Goal: Answer question/provide support: Share knowledge or assist other users

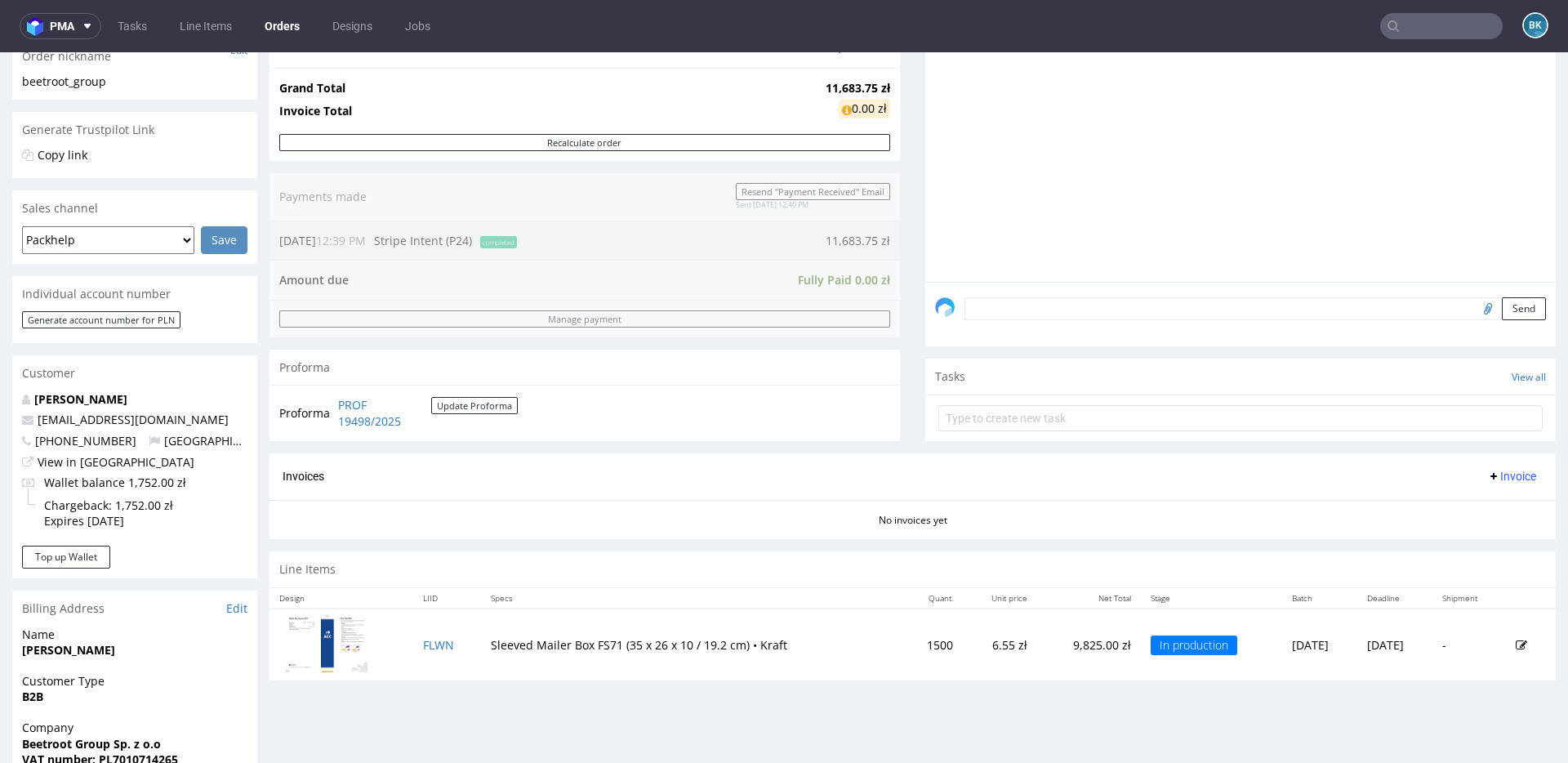
scroll to position [13, 0]
click at [1411, 26] on input "text" at bounding box center [1441, 25] width 123 height 26
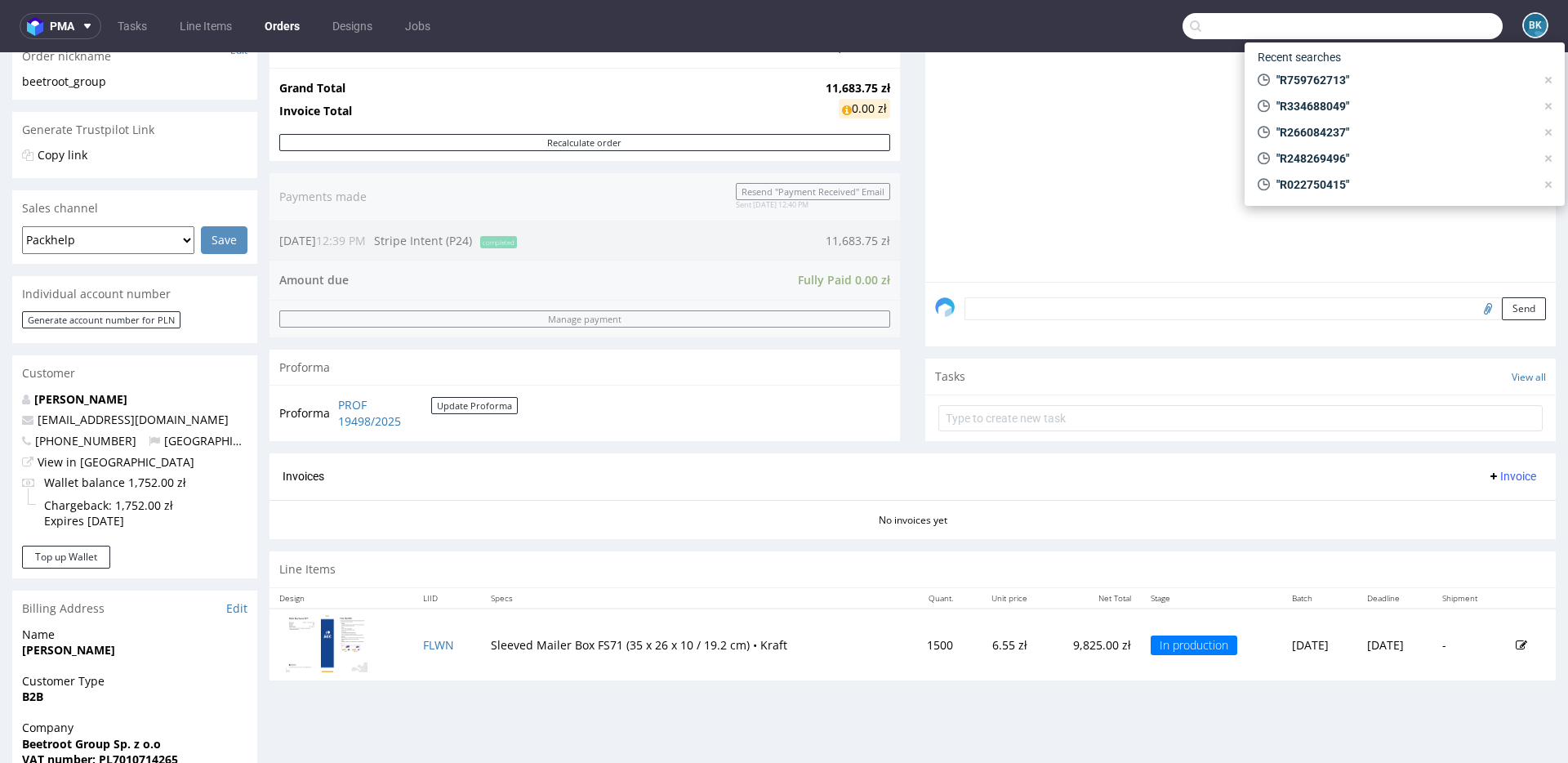
paste input "R997139994"
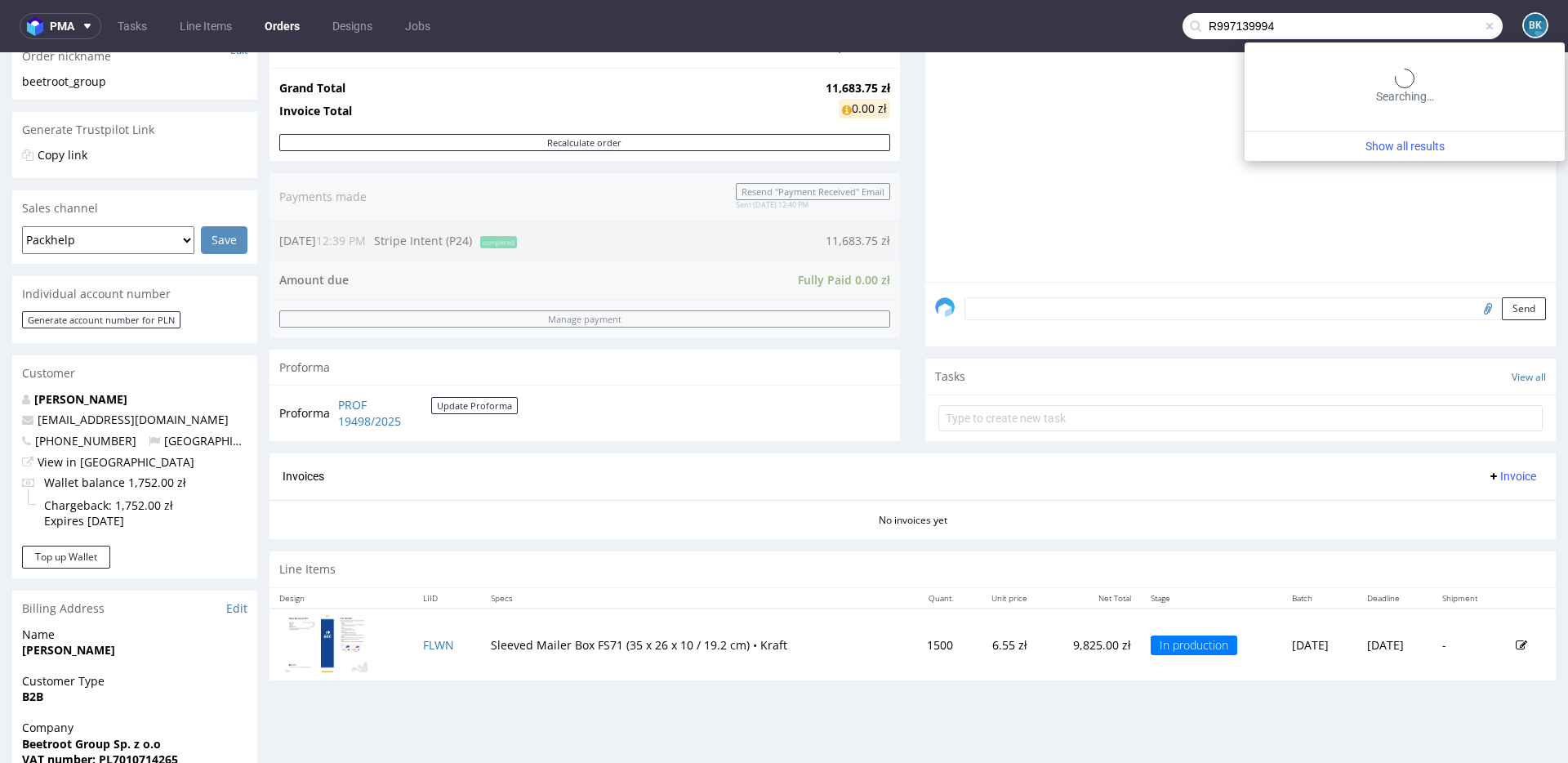
type input "R997139994"
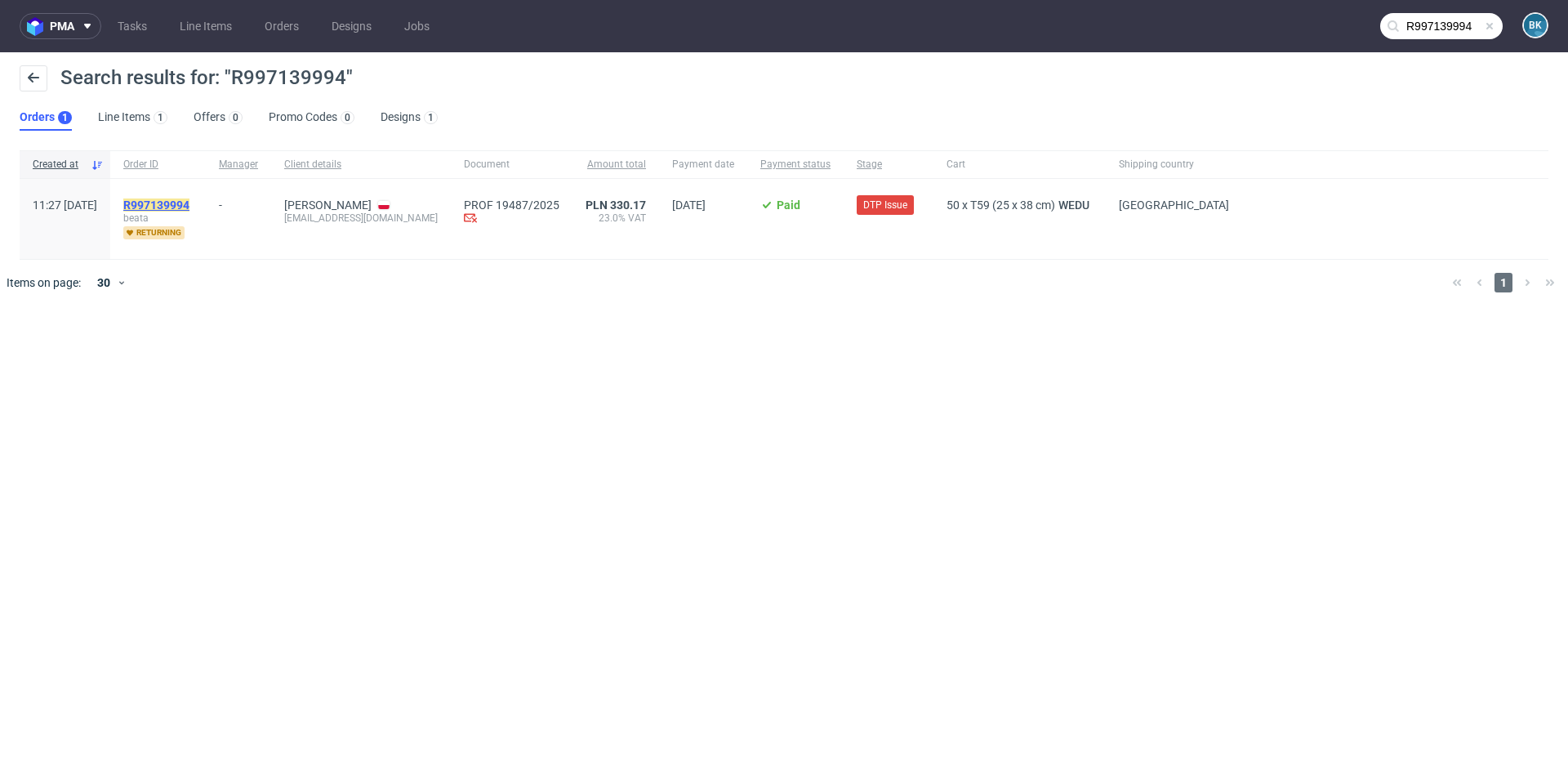
click at [179, 202] on mark "R997139994" at bounding box center [157, 204] width 66 height 13
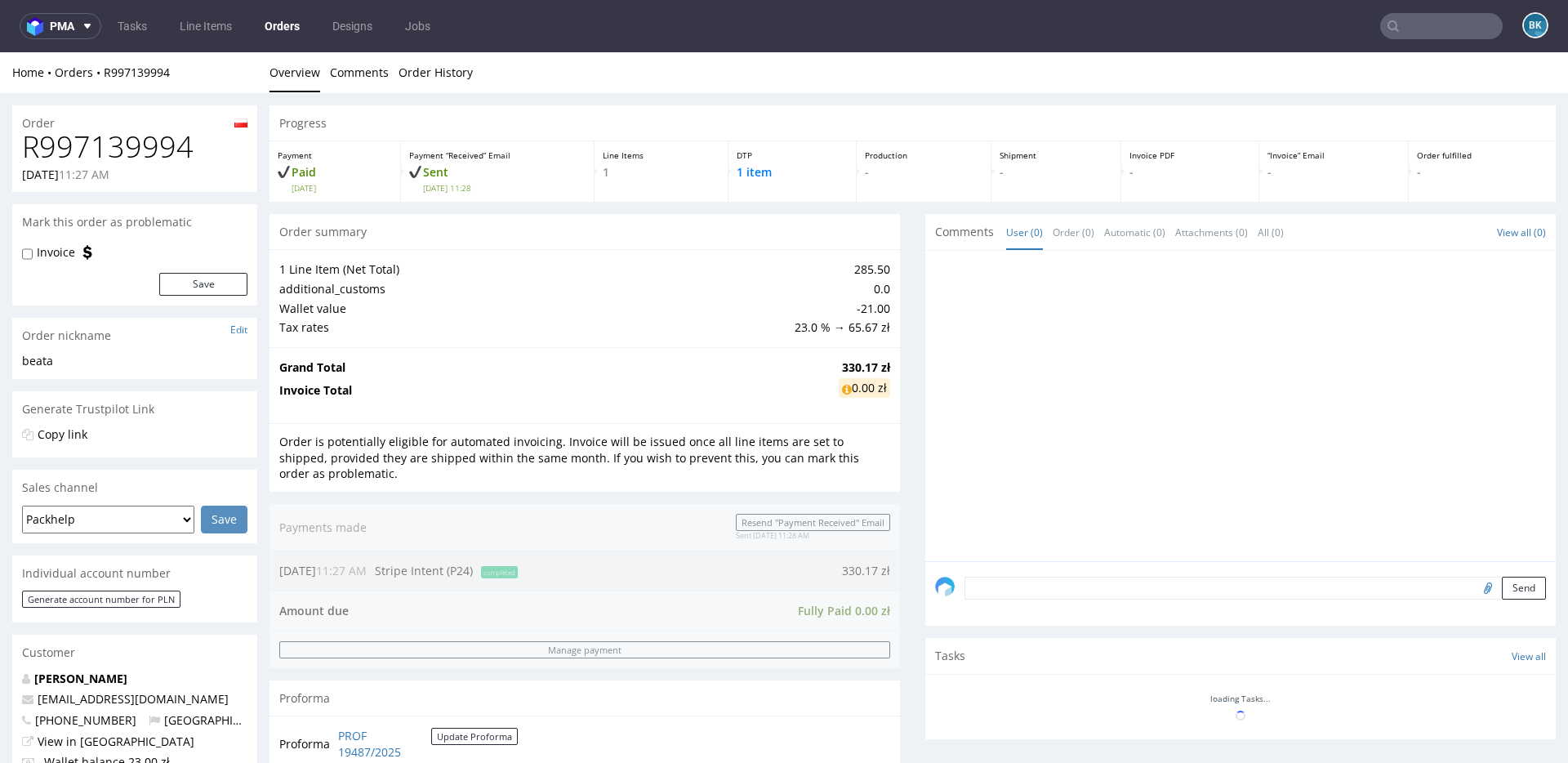
scroll to position [654, 0]
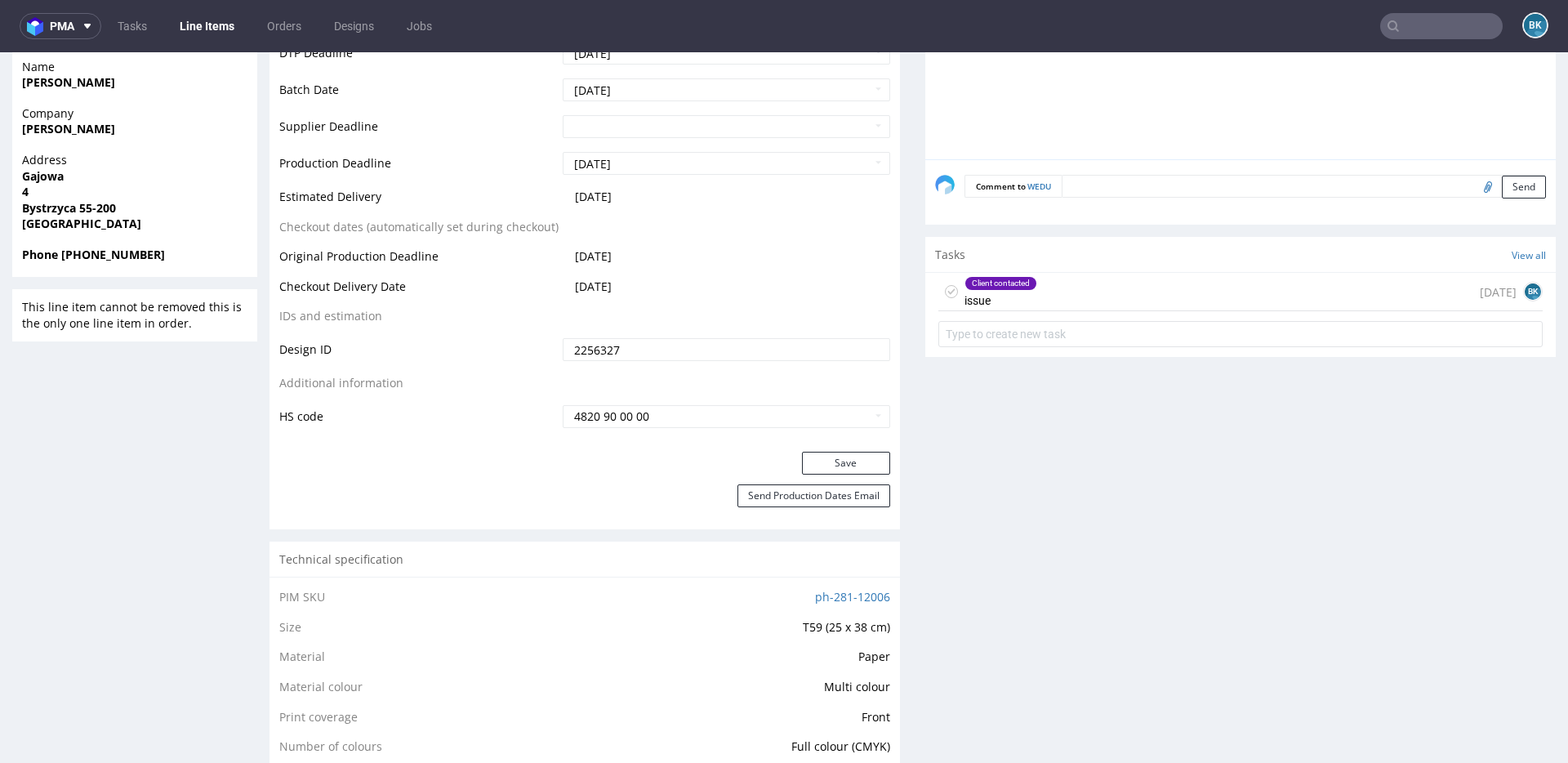
scroll to position [694, 0]
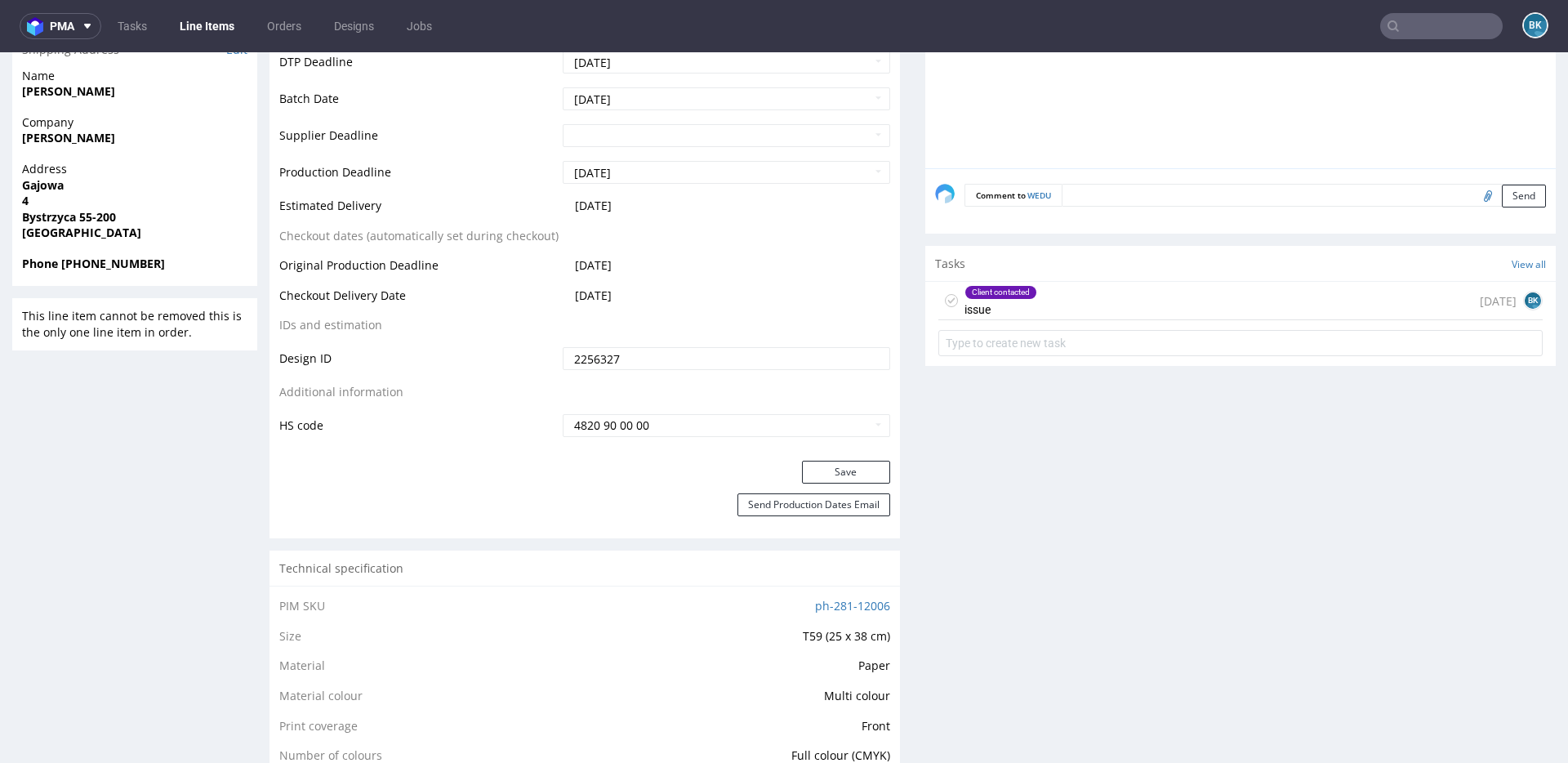
click at [1056, 290] on div "Client contacted issue 1 day ago BK" at bounding box center [1241, 301] width 605 height 38
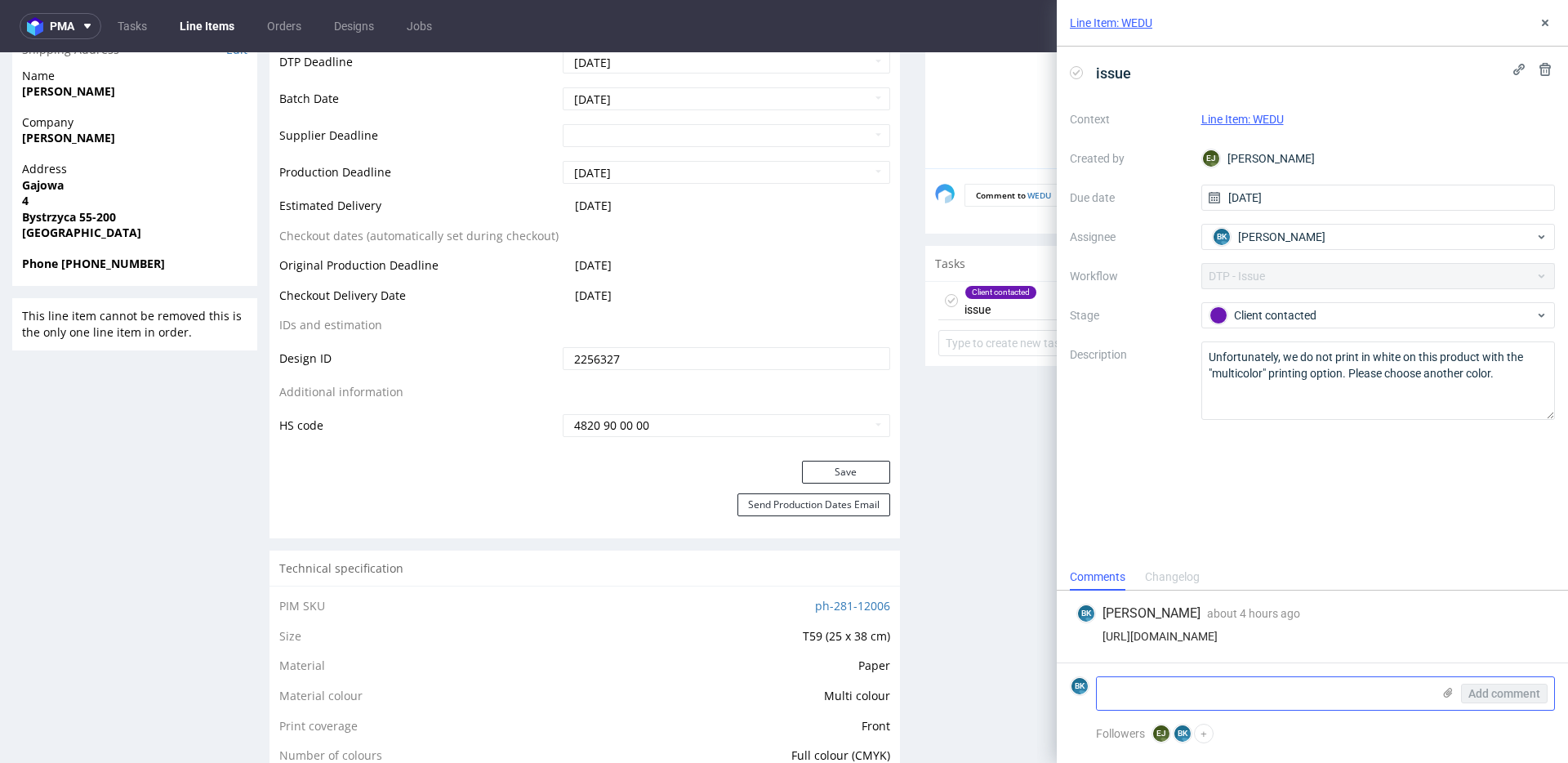
click at [1158, 692] on textarea at bounding box center [1265, 694] width 335 height 33
type textarea "T"
type textarea "J"
drag, startPoint x: 1379, startPoint y: 691, endPoint x: 1406, endPoint y: 688, distance: 27.2
click at [1406, 688] on body "pma Tasks Line Items Orders Designs Jobs BK Line Item: WEDU issue Context Line …" at bounding box center [784, 381] width 1568 height 763
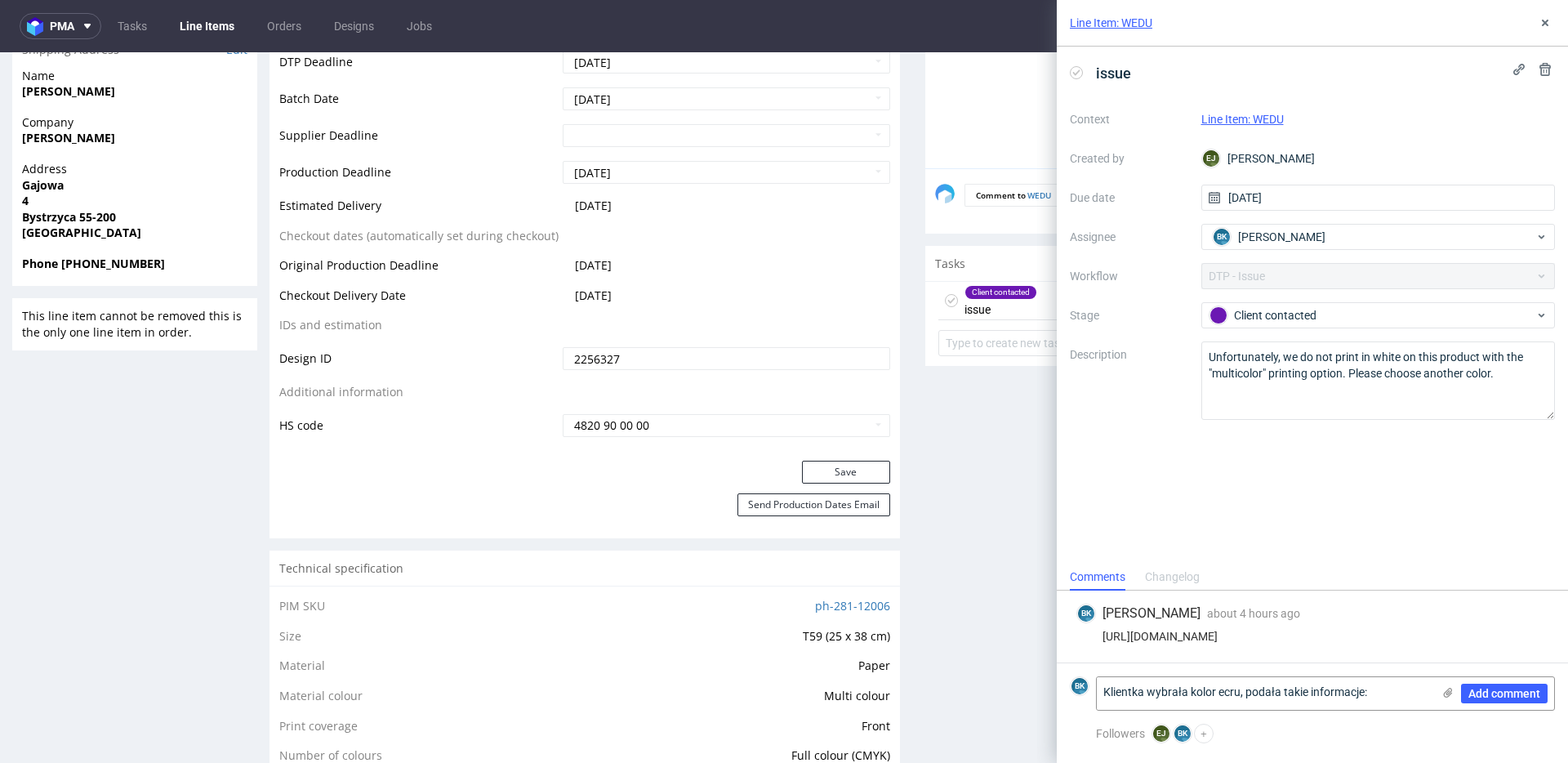
paste textarea "Chodzi mi o najjaśniejszy odcień koloru ecru, jak najbardziej zbliżony do bieli…"
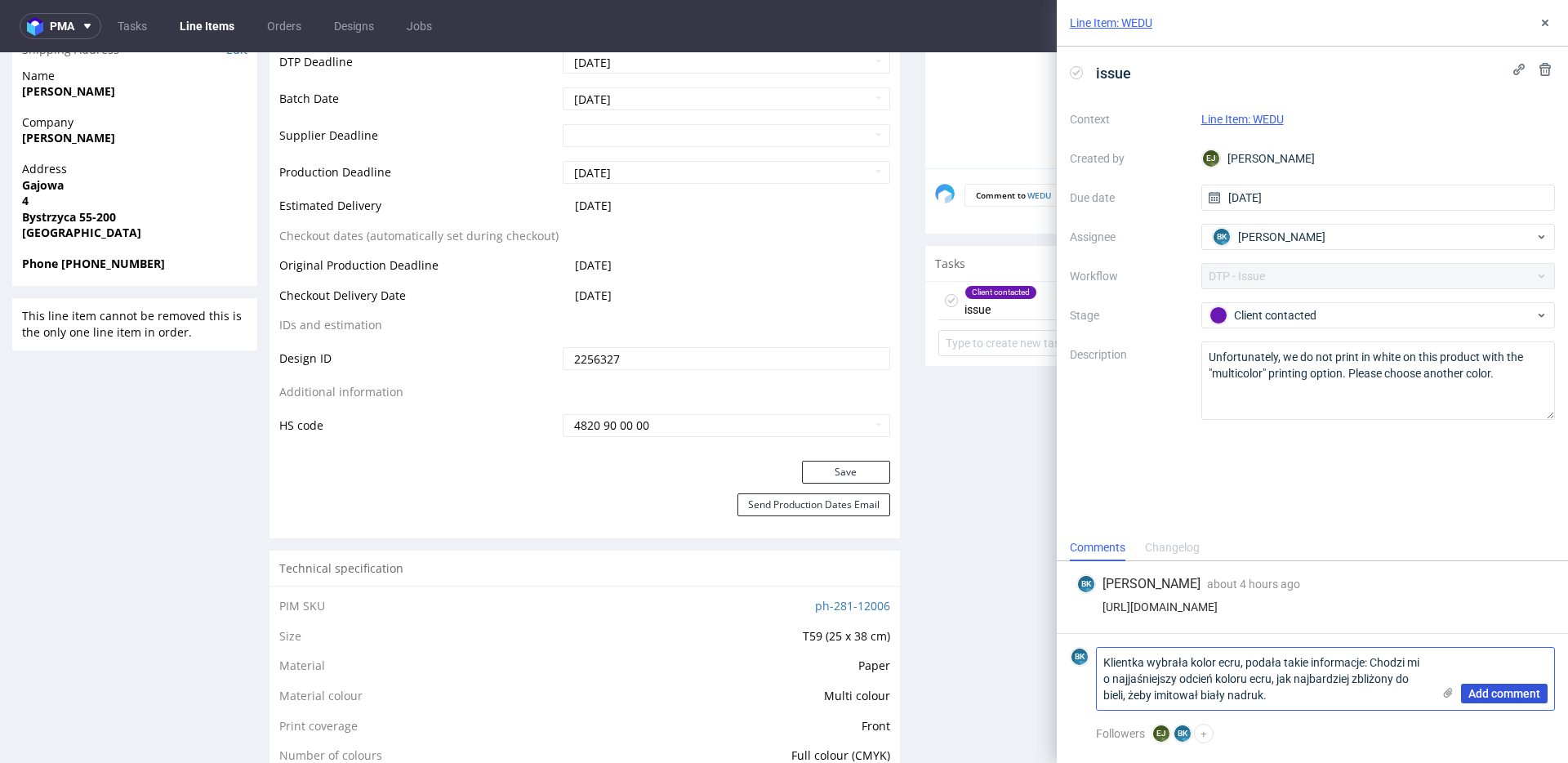
type textarea "Klientka wybrała kolor ecru, podała takie informacje: Chodzi mi o najjaśniejszy…"
click at [1521, 693] on span "Add comment" at bounding box center [1505, 694] width 72 height 12
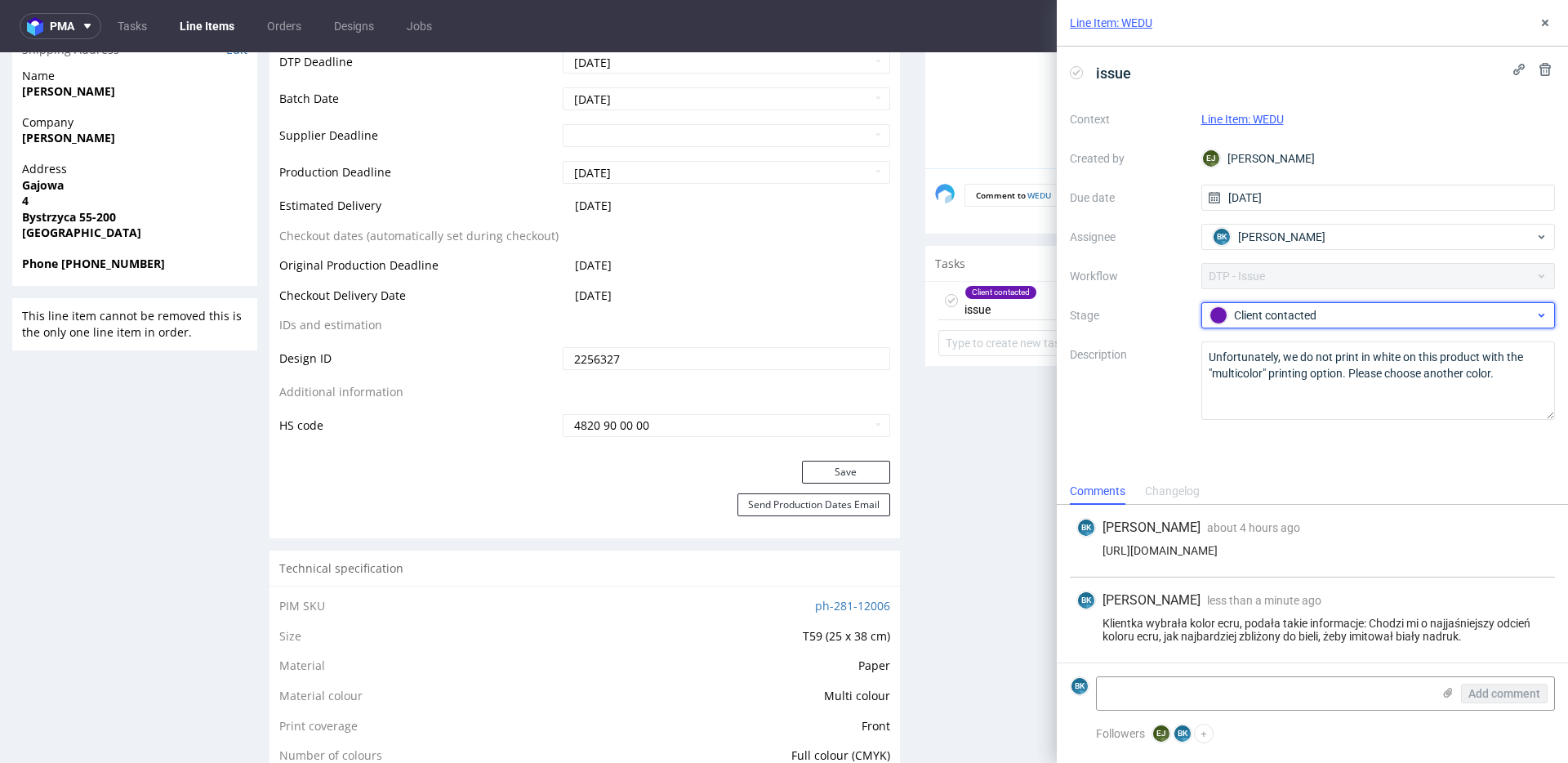
click at [1288, 314] on div "Client contacted" at bounding box center [1372, 315] width 325 height 18
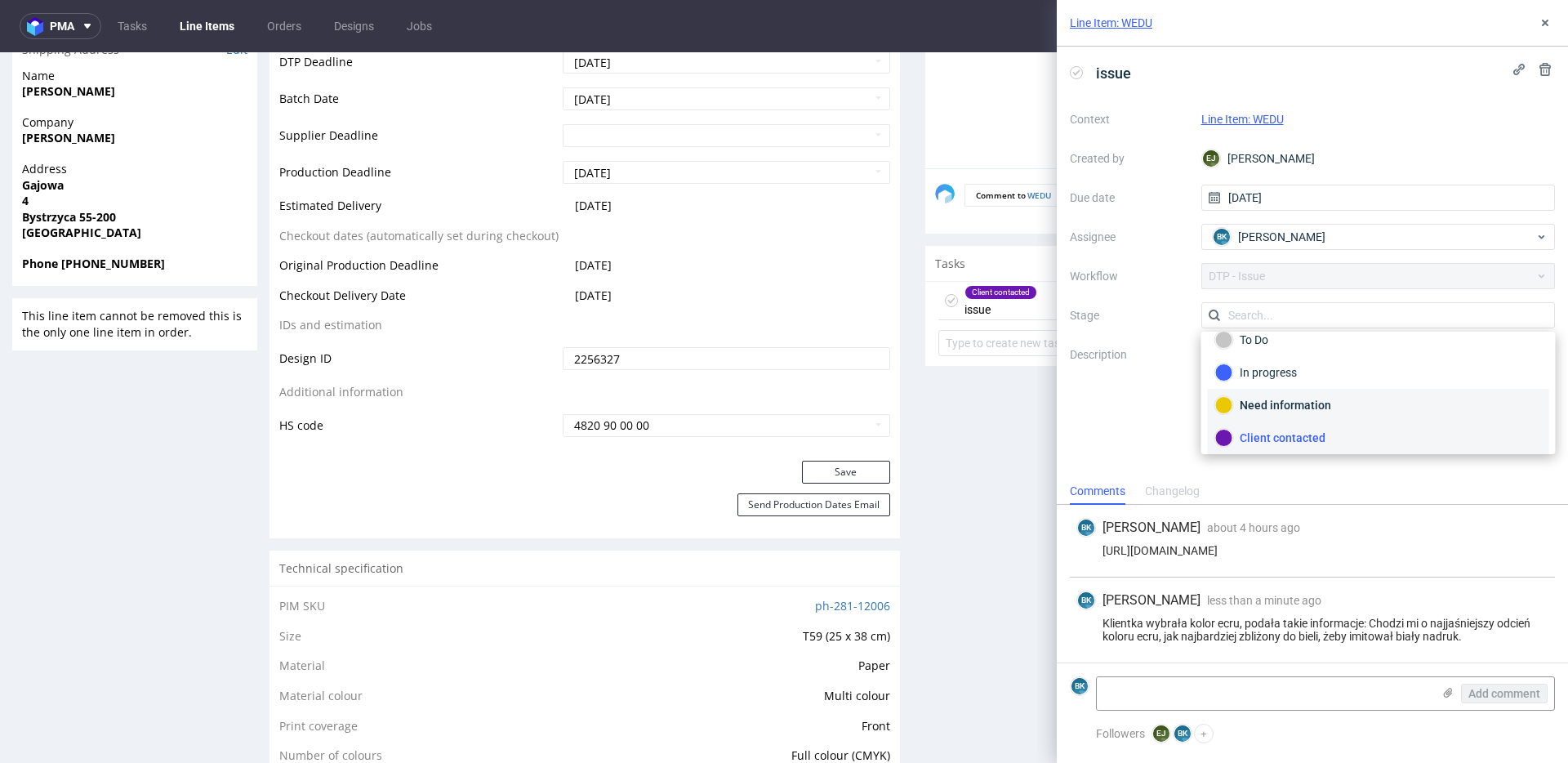
scroll to position [119, 0]
click at [1281, 397] on div "Completed" at bounding box center [1379, 398] width 327 height 18
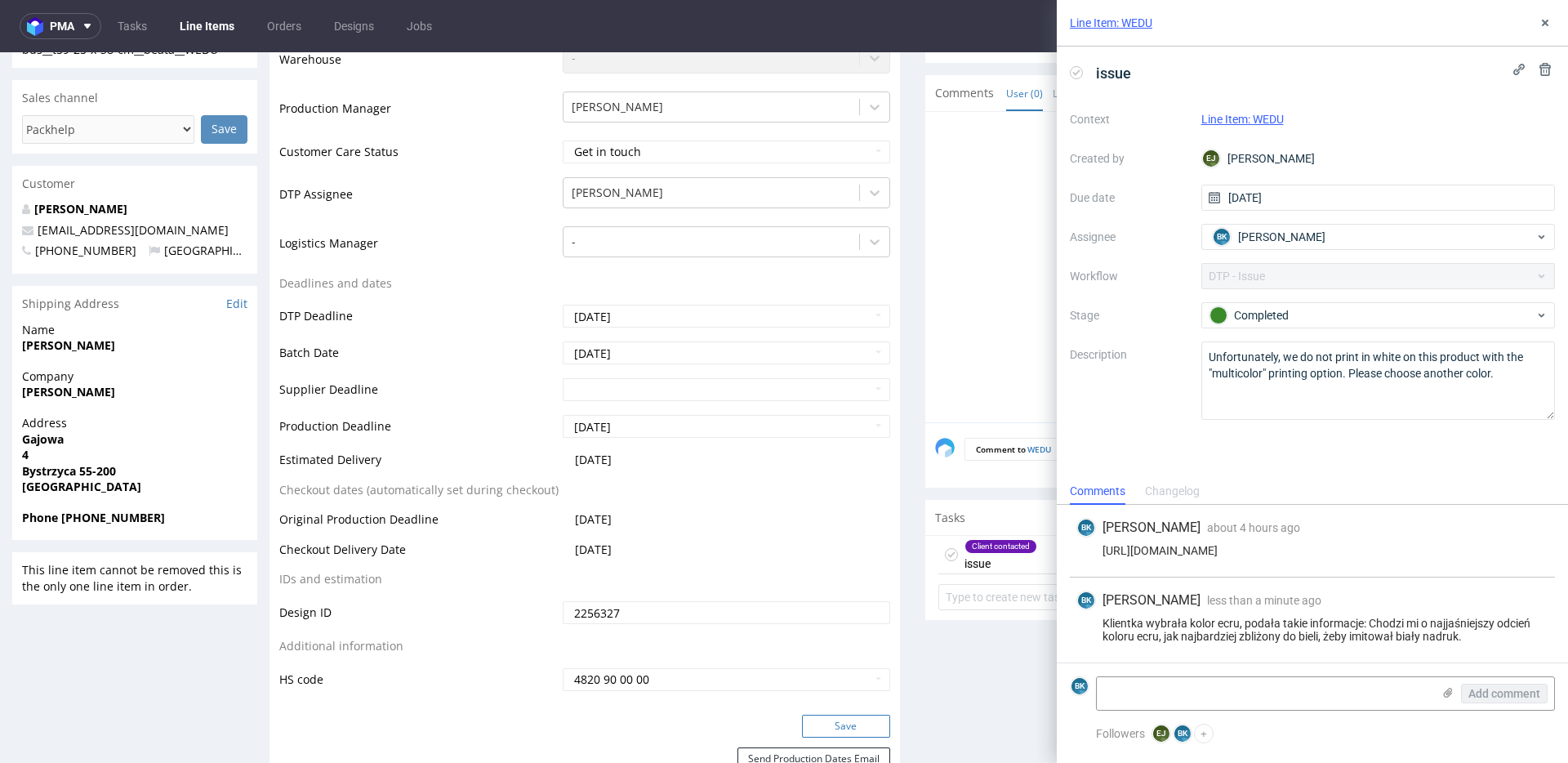
scroll to position [0, 0]
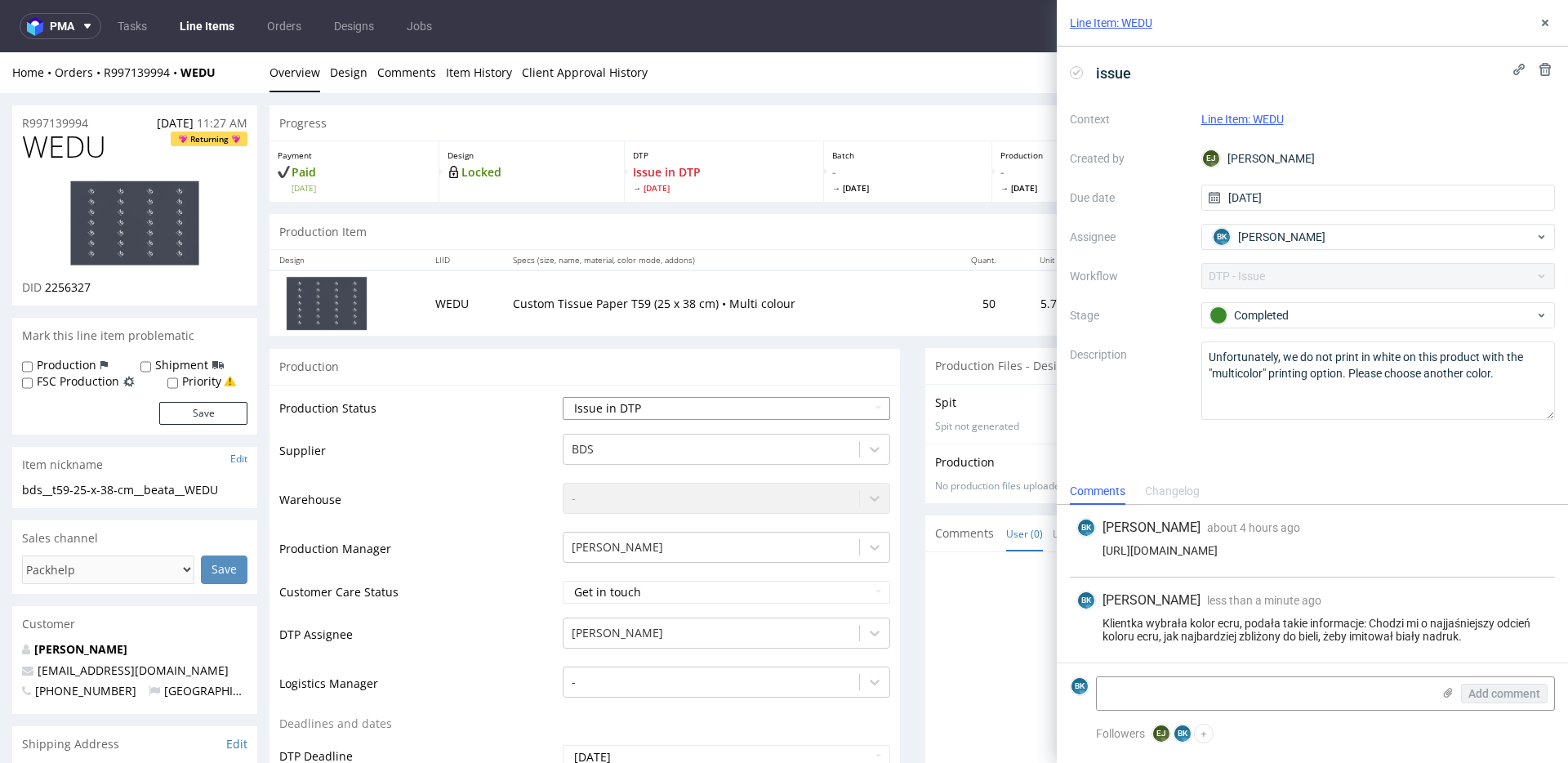
click at [670, 407] on select "Waiting for Artwork Waiting for Diecut Waiting for Mockup Waiting for DTP Waiti…" at bounding box center [726, 408] width 328 height 23
select select "back_for_dtp"
click at [563, 397] on select "Waiting for Artwork Waiting for Diecut Waiting for Mockup Waiting for DTP Waiti…" at bounding box center [726, 408] width 328 height 23
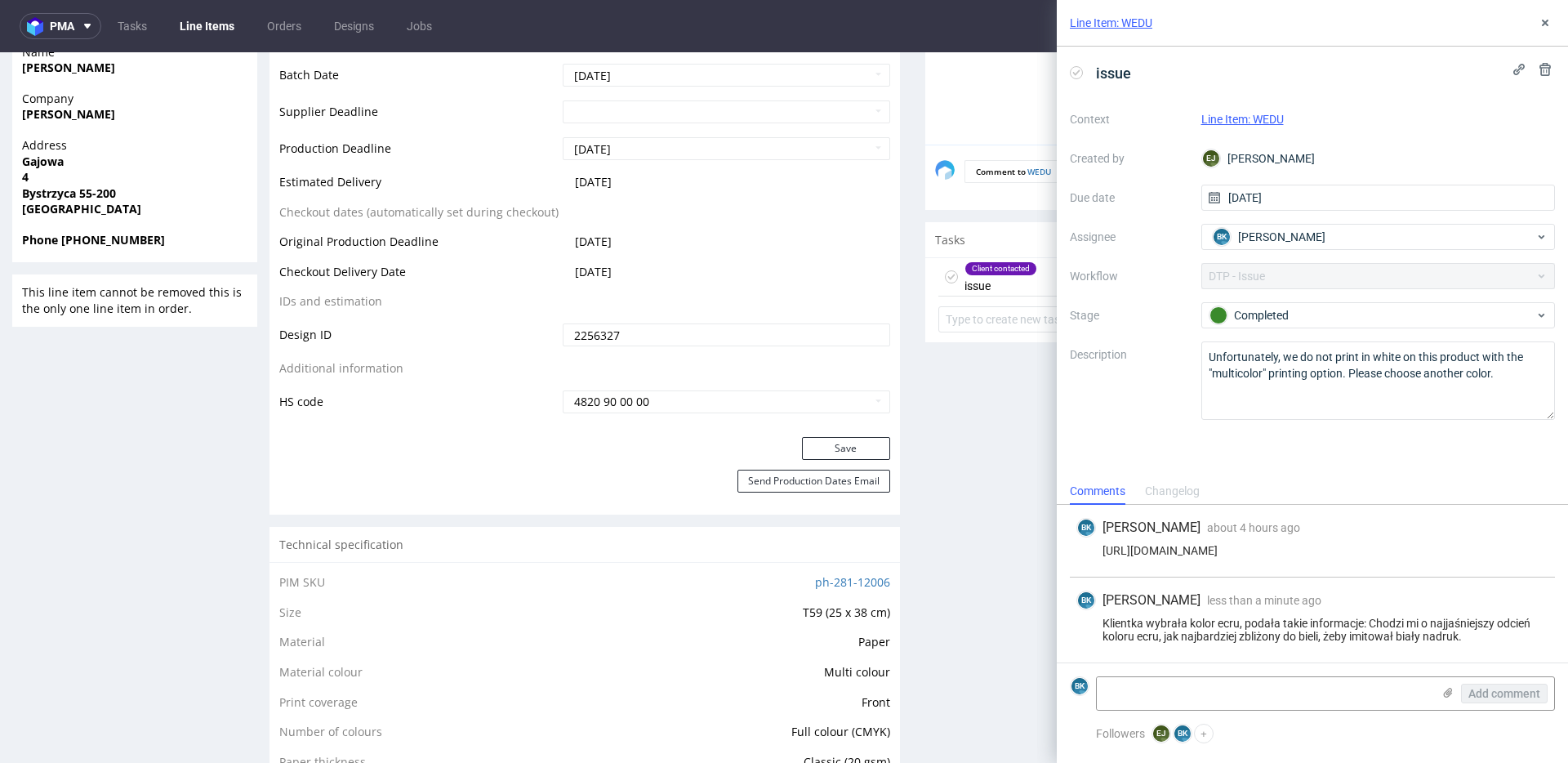
scroll to position [719, 0]
click at [847, 449] on button "Save" at bounding box center [846, 447] width 88 height 23
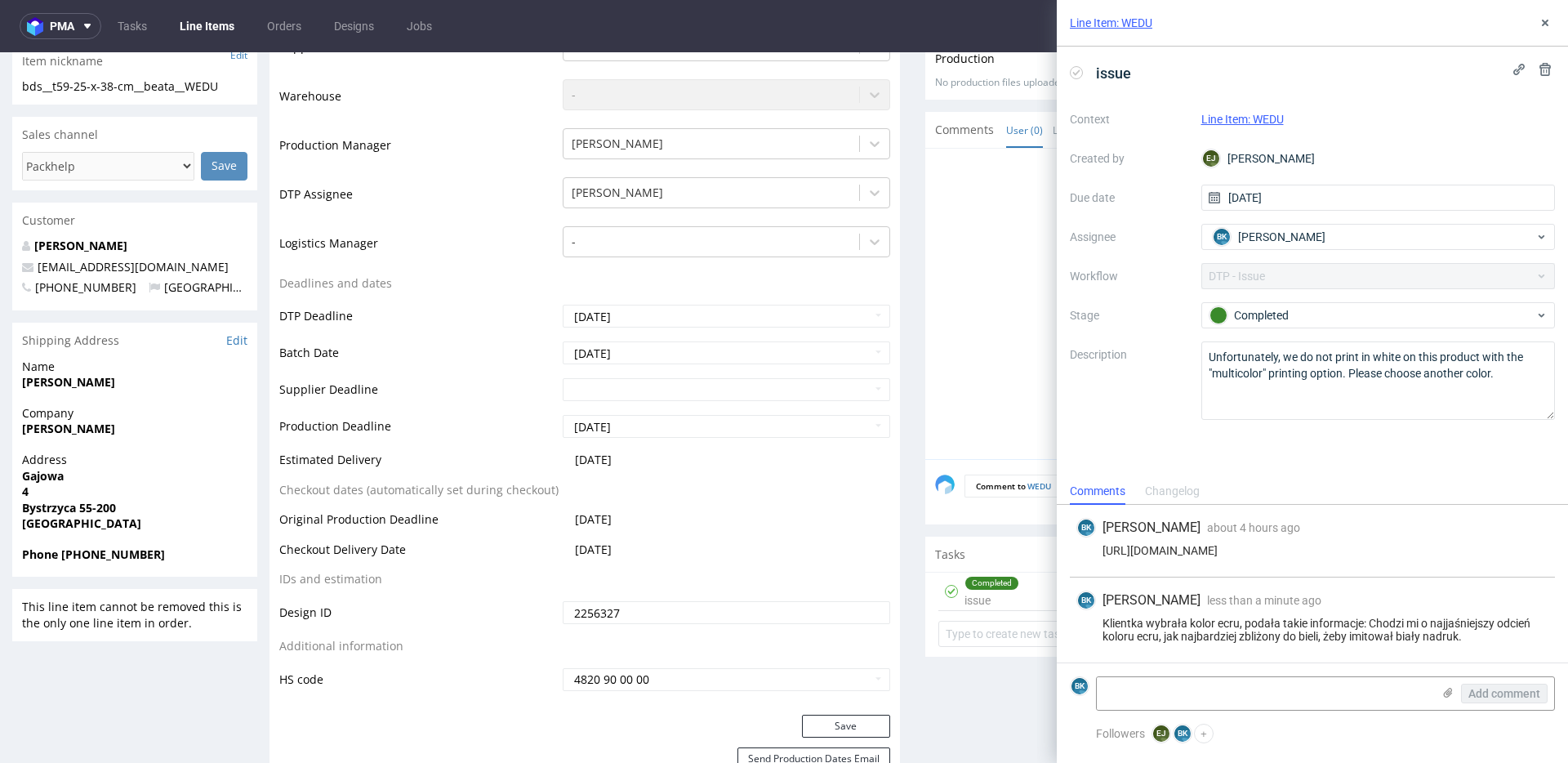
scroll to position [0, 0]
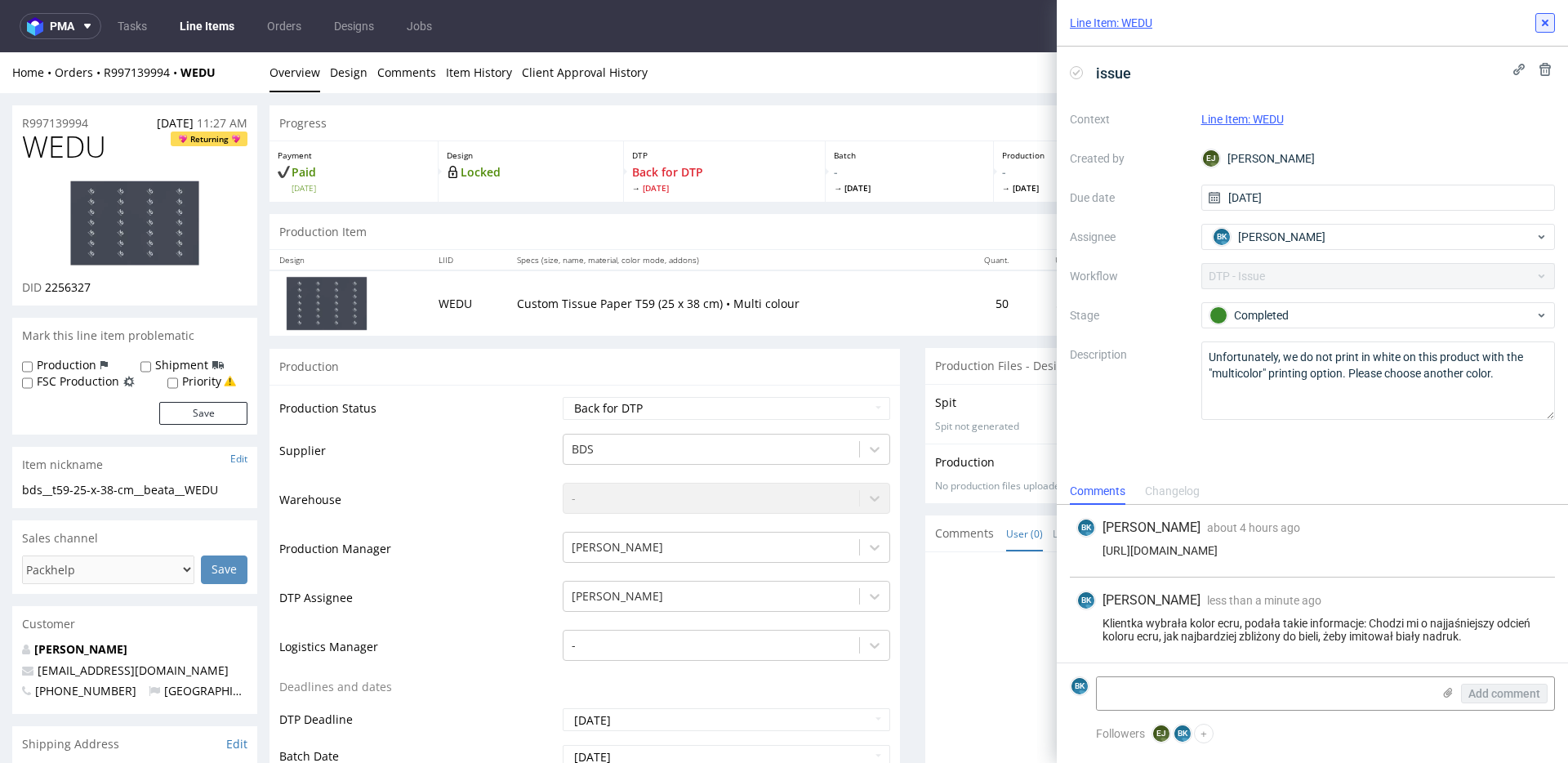
click at [1543, 23] on use at bounding box center [1545, 23] width 7 height 7
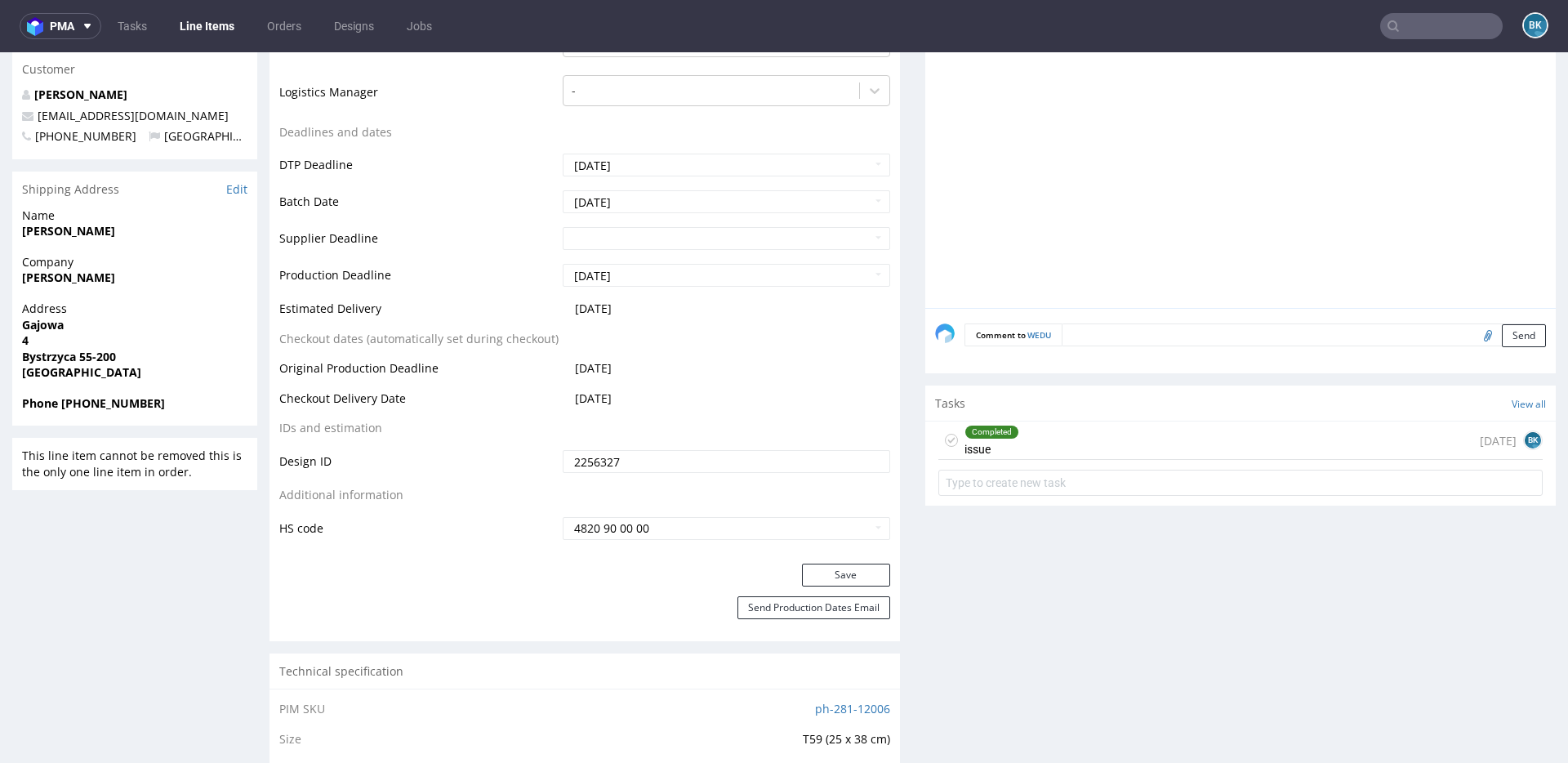
scroll to position [583, 0]
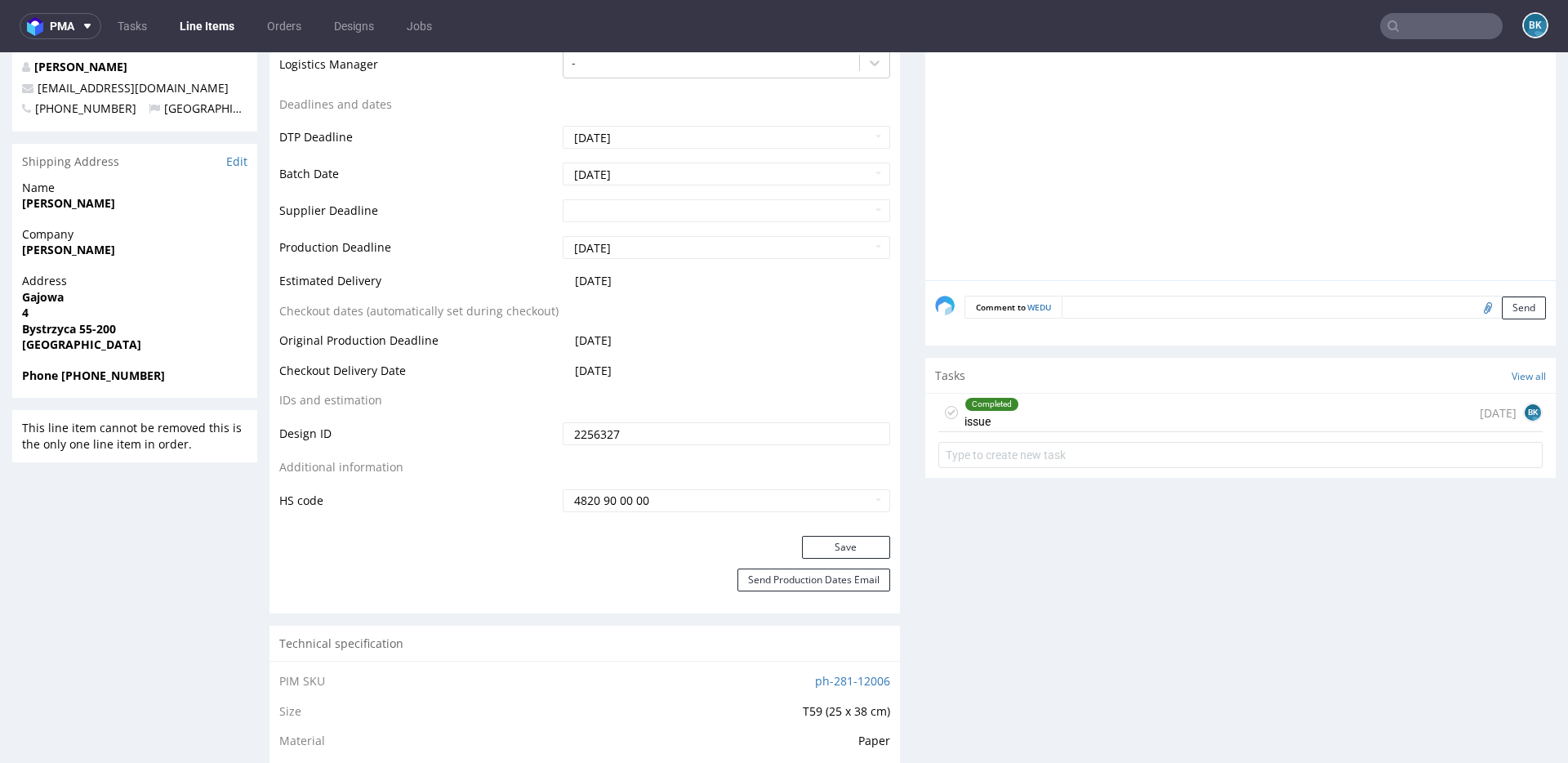
click at [1157, 422] on div "Completed issue 1 day ago BK" at bounding box center [1241, 412] width 605 height 38
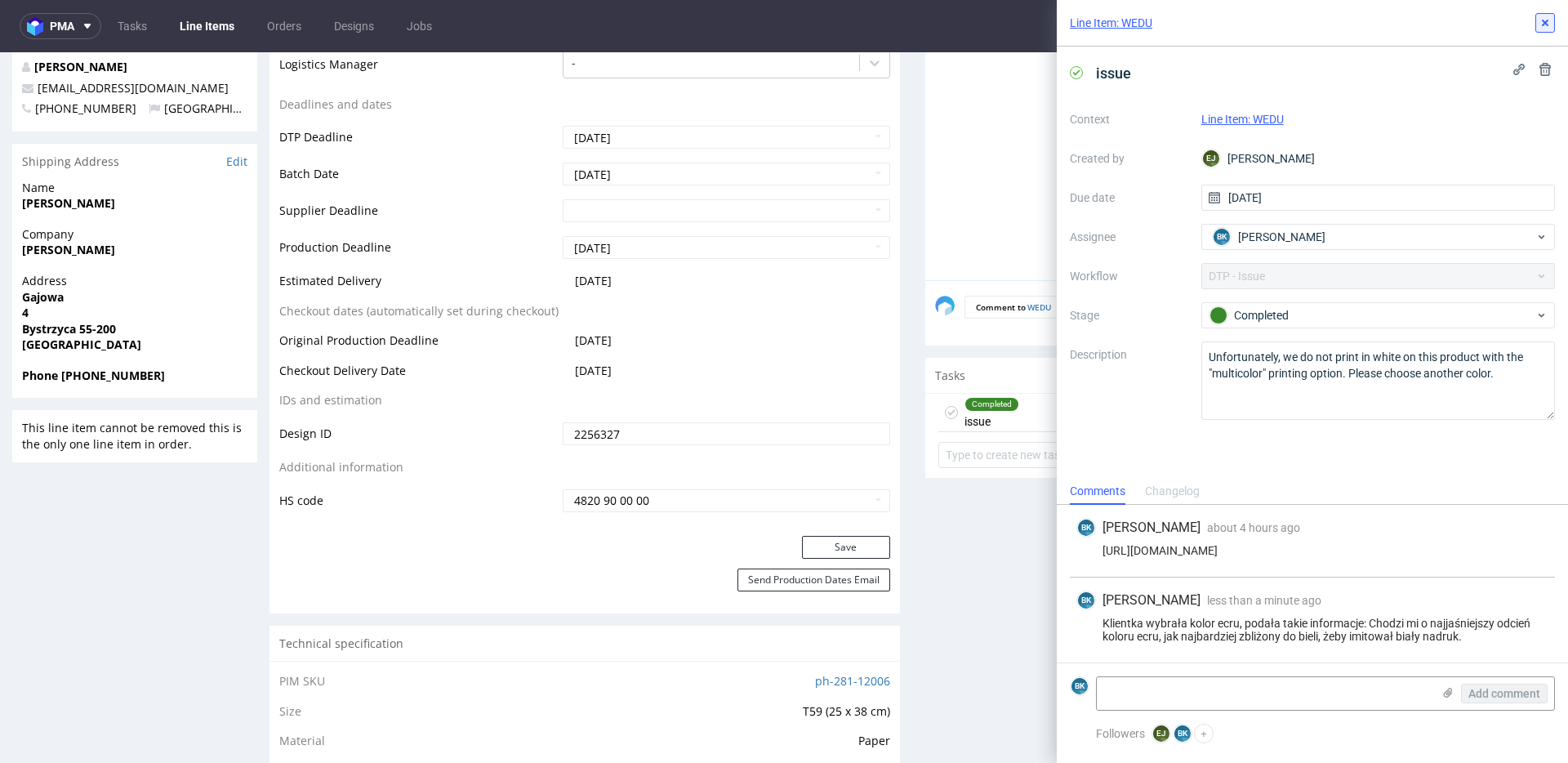
click at [1541, 24] on icon at bounding box center [1545, 22] width 13 height 13
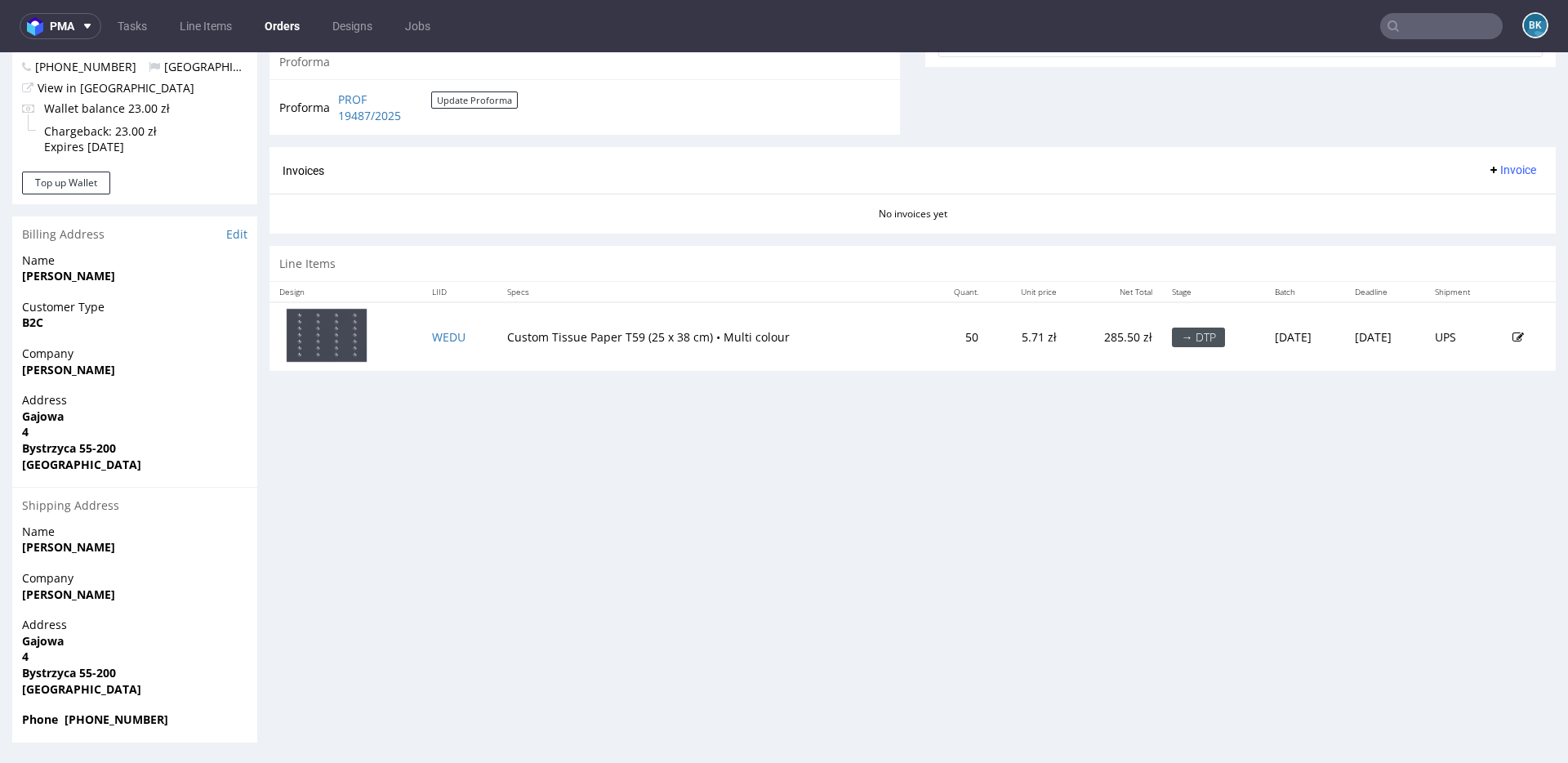
scroll to position [3, 0]
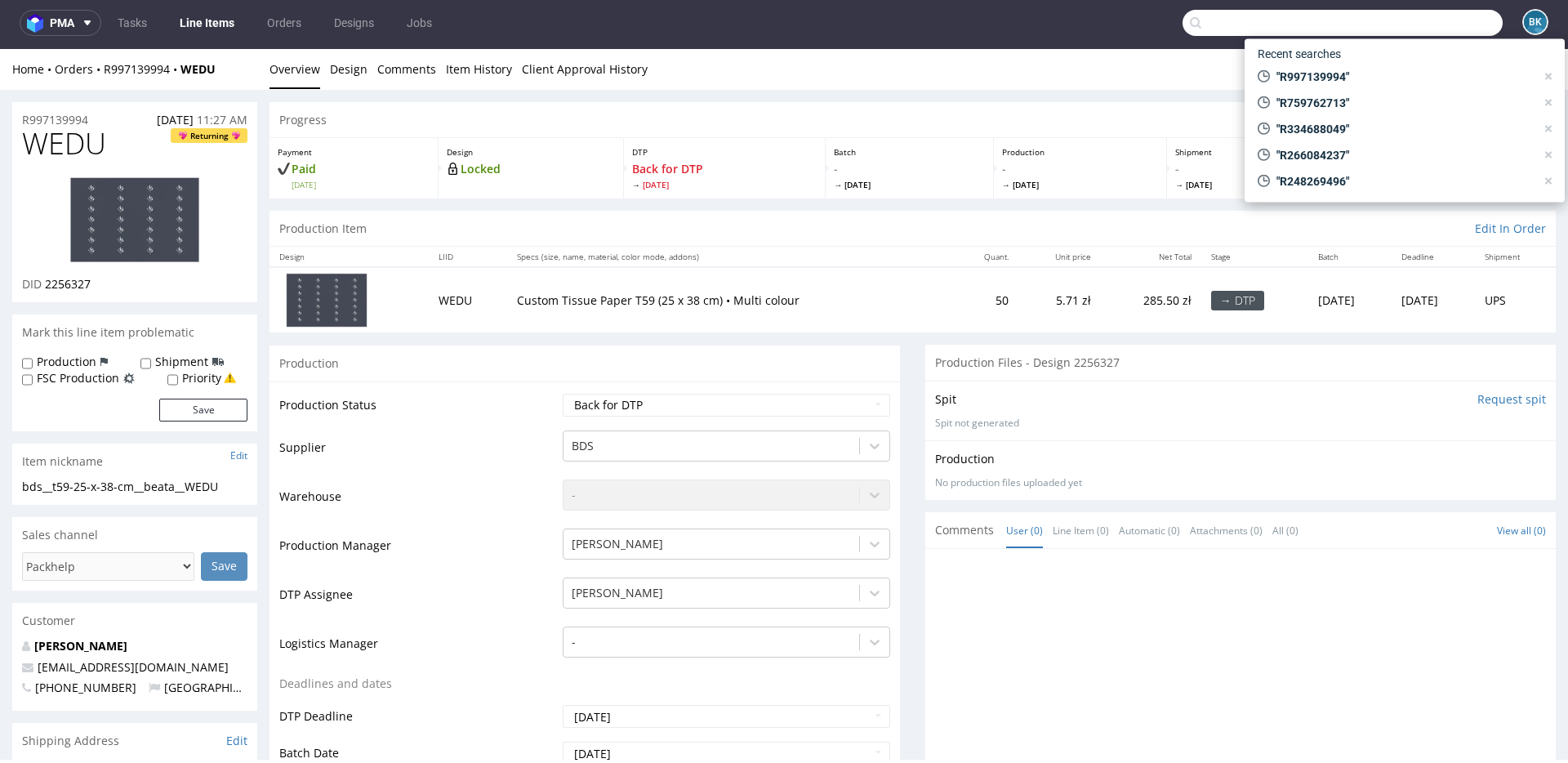
click at [1428, 15] on input "text" at bounding box center [1343, 23] width 320 height 26
paste input "R844418305"
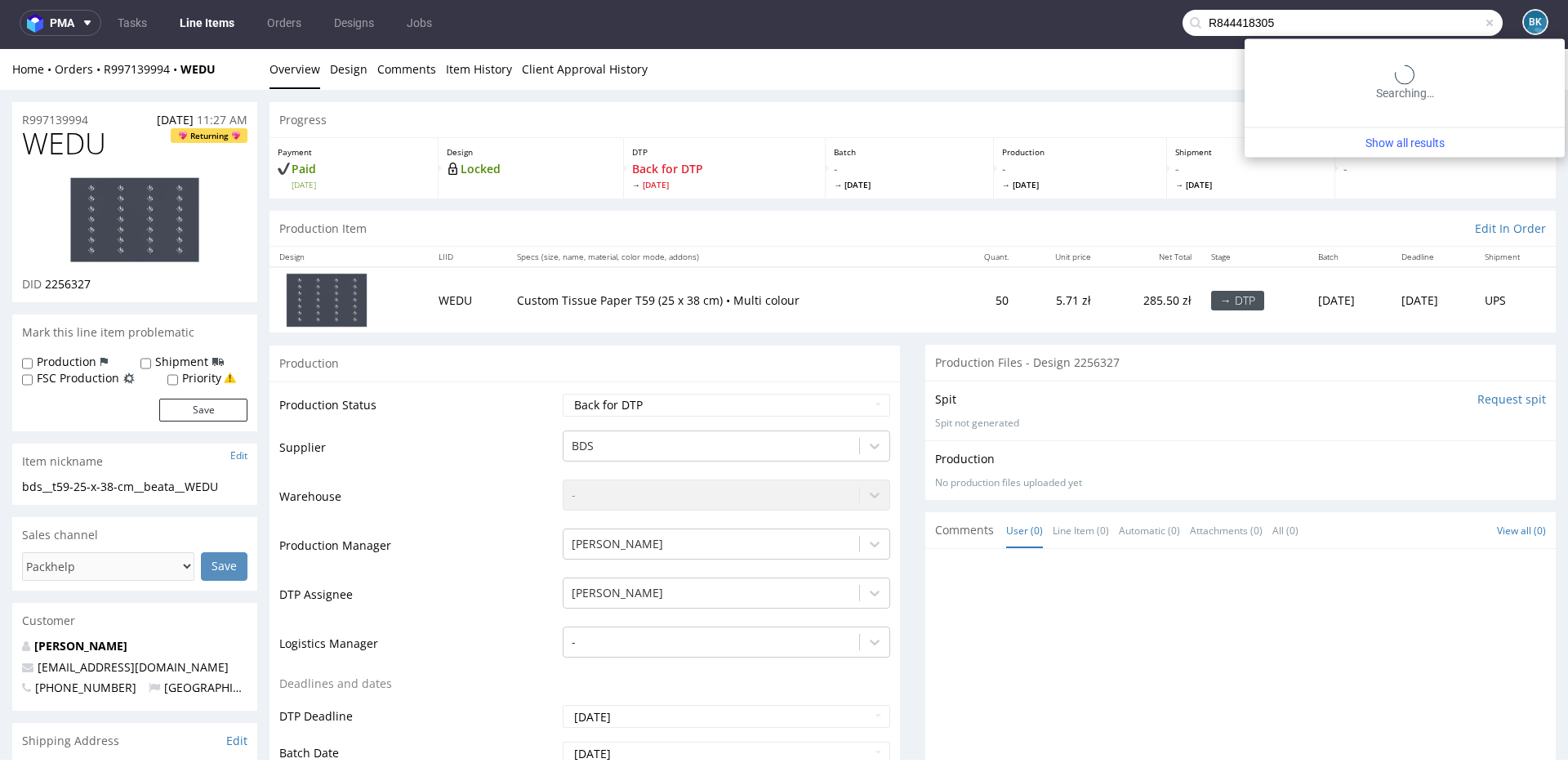
type input "R844418305"
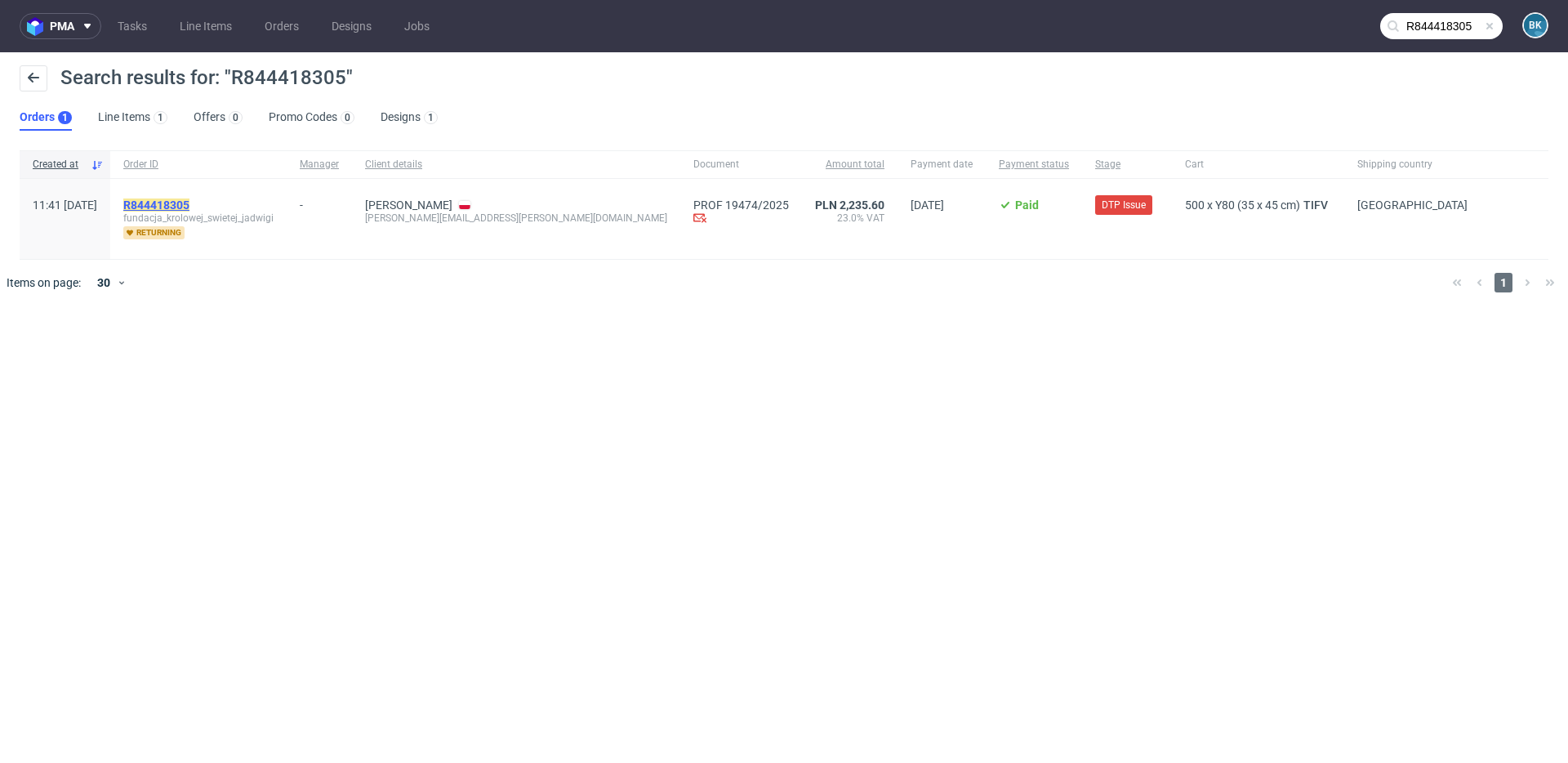
click at [190, 208] on mark "R844418305" at bounding box center [157, 204] width 66 height 13
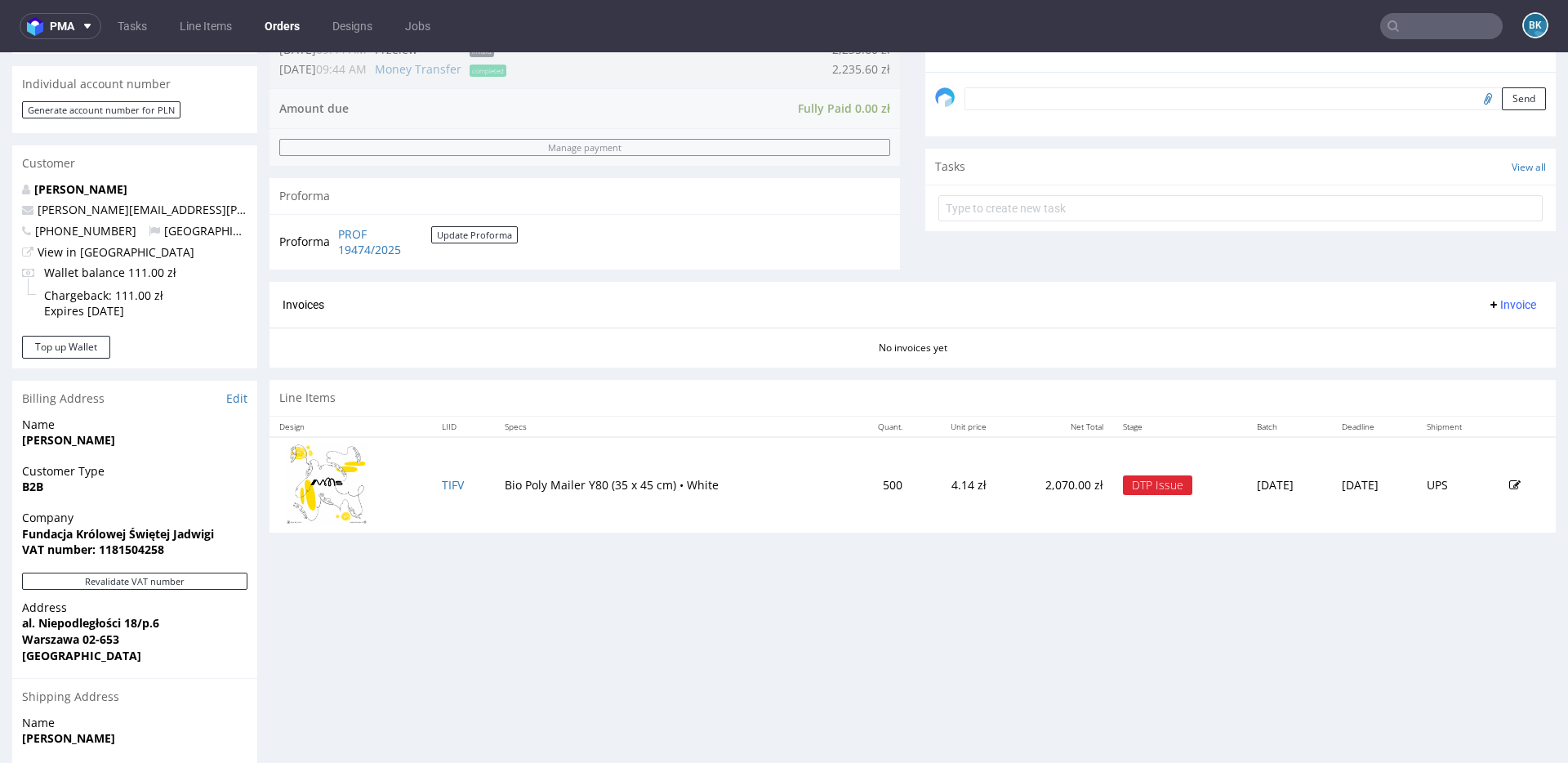
scroll to position [505, 0]
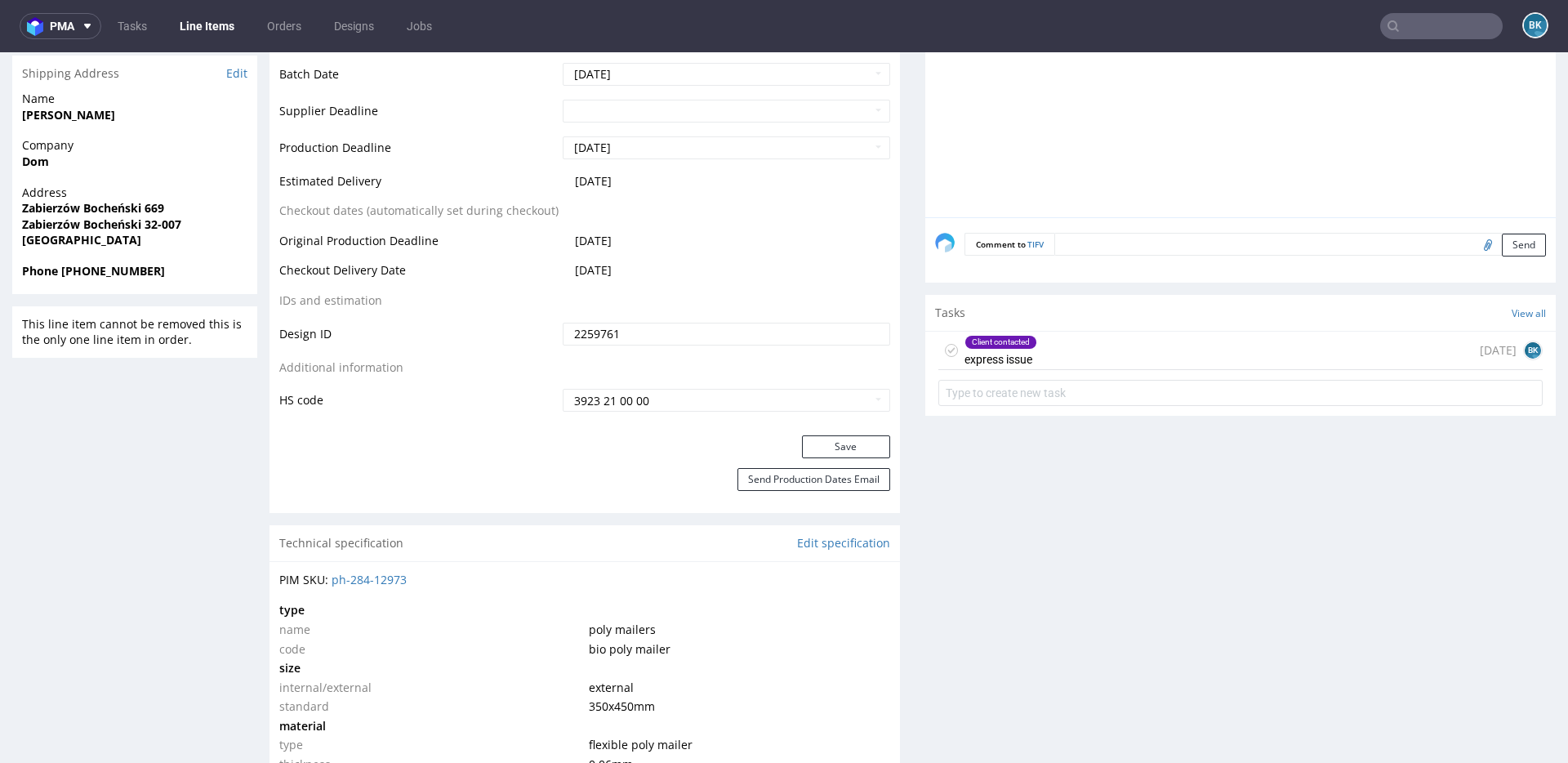
scroll to position [748, 0]
click at [1139, 356] on div "Client contacted express issue 2 days ago BK" at bounding box center [1241, 350] width 605 height 38
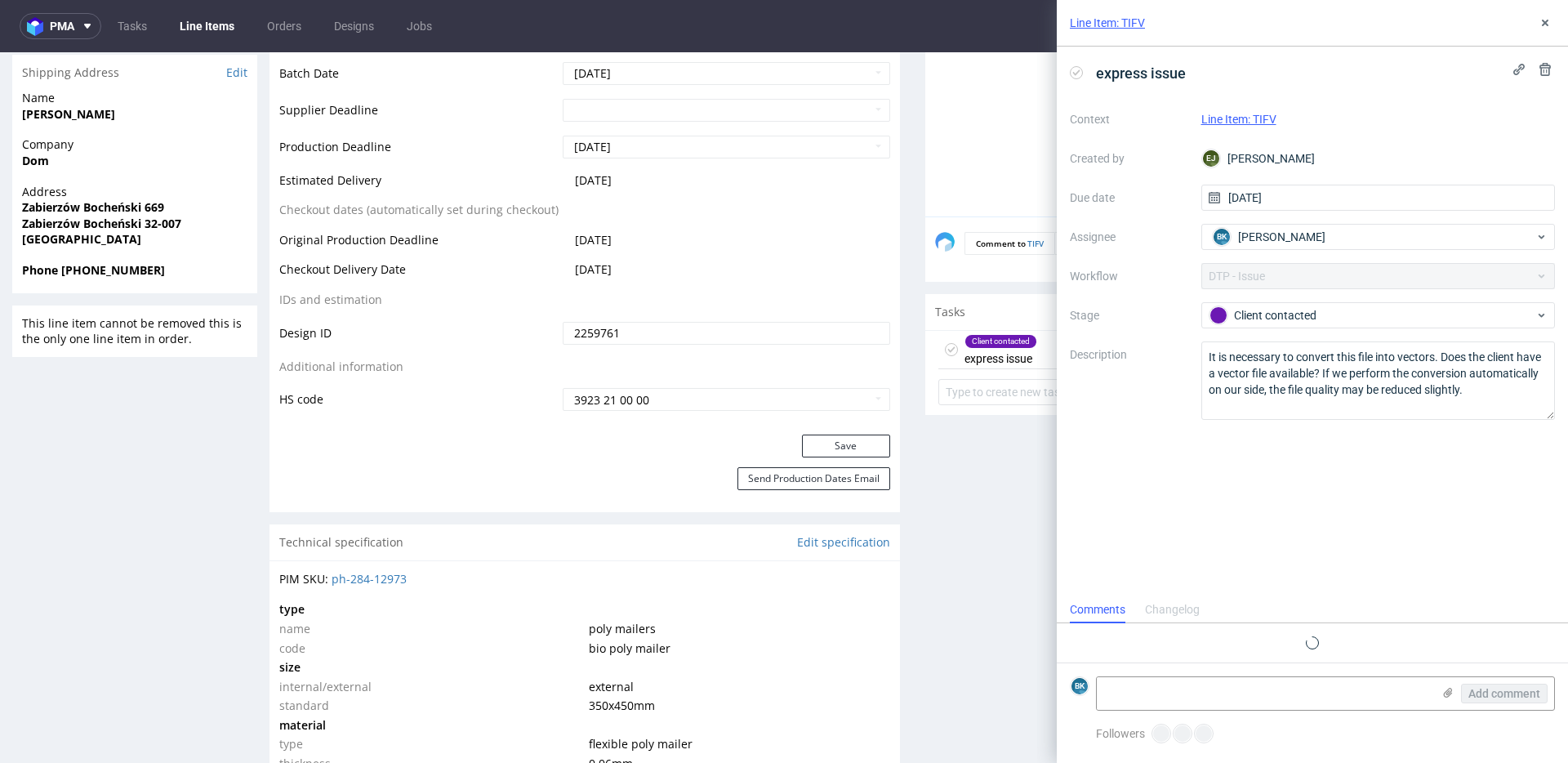
scroll to position [13, 0]
click at [1168, 688] on textarea at bounding box center [1265, 694] width 335 height 33
paste textarea "Czy któryś z plików z załącznika jest zapisany w krzywych? Będę wdzięczny za in…"
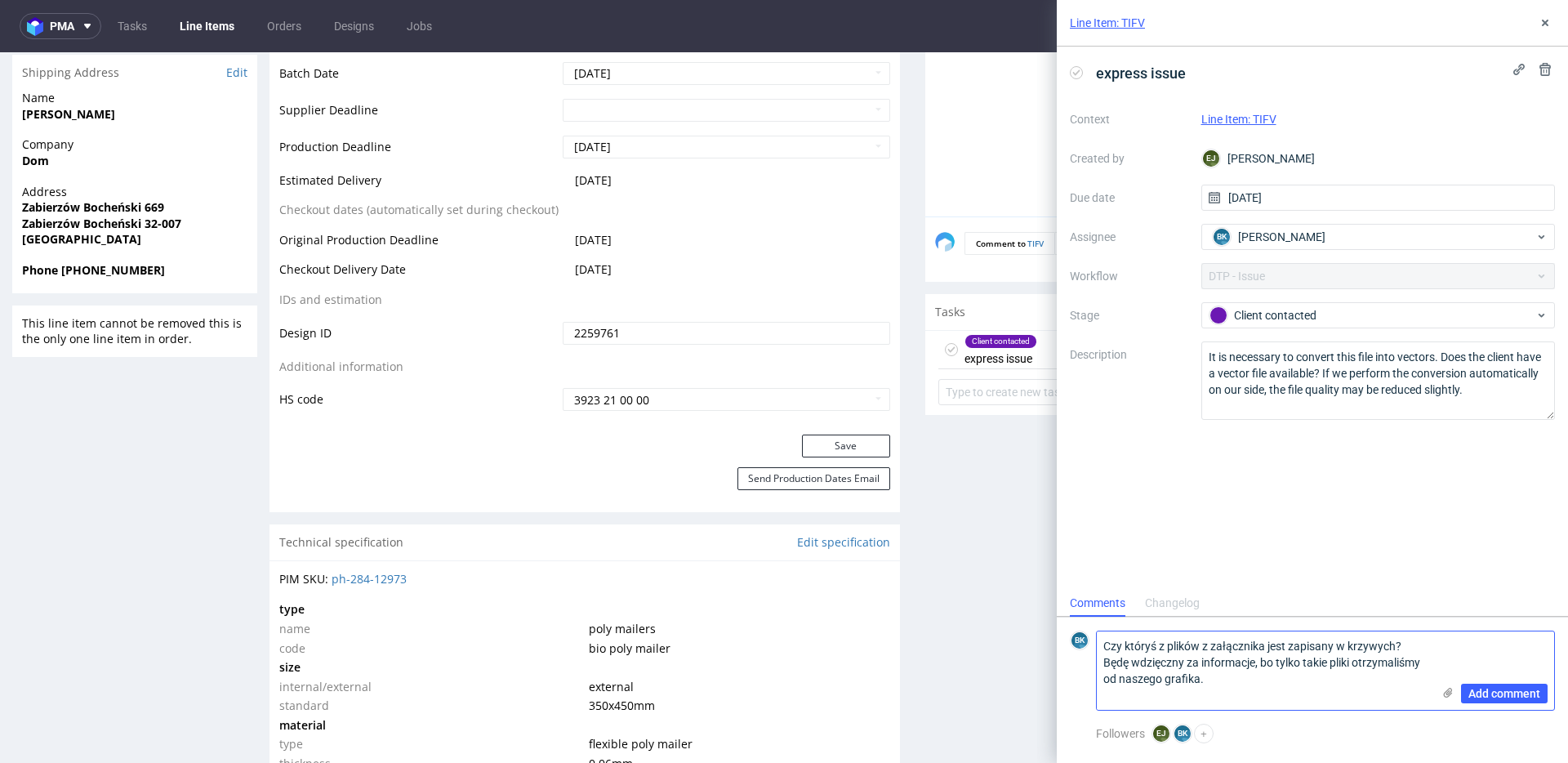
scroll to position [0, 0]
type textarea "Czy któryś z plików z załącznika jest zapisany w krzywych? Będę wdzięczny za in…"
click at [1443, 694] on icon at bounding box center [1448, 692] width 13 height 13
click at [0, 0] on input "file" at bounding box center [0, 0] width 0 height 0
click at [1443, 694] on icon at bounding box center [1448, 692] width 13 height 13
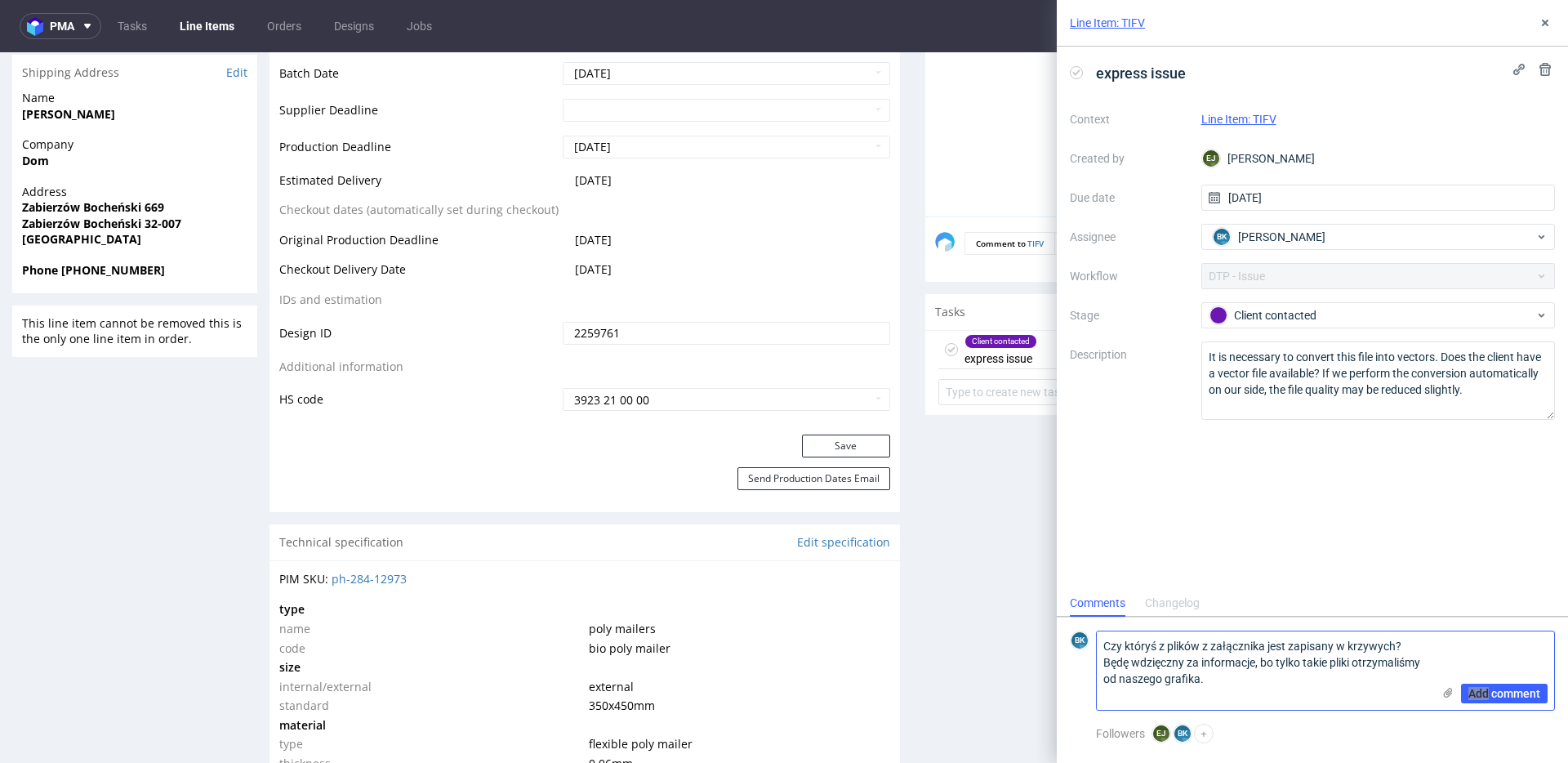
click at [0, 0] on input "file" at bounding box center [0, 0] width 0 height 0
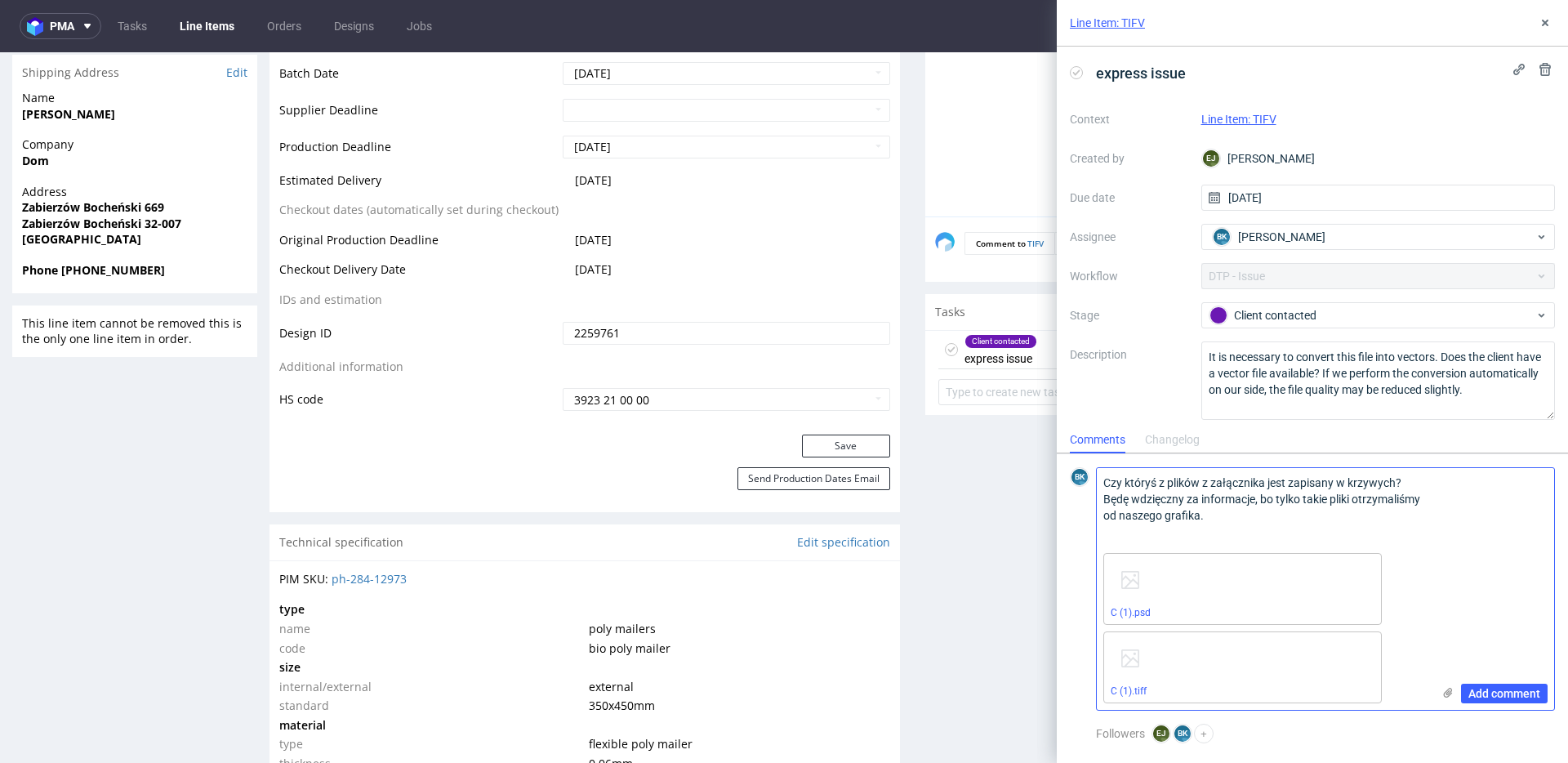
click at [1253, 524] on textarea "Czy któryś z plików z załącznika jest zapisany w krzywych? Będę wdzięczny za in…" at bounding box center [1265, 507] width 335 height 79
click at [1499, 697] on span "Add comment" at bounding box center [1505, 694] width 72 height 12
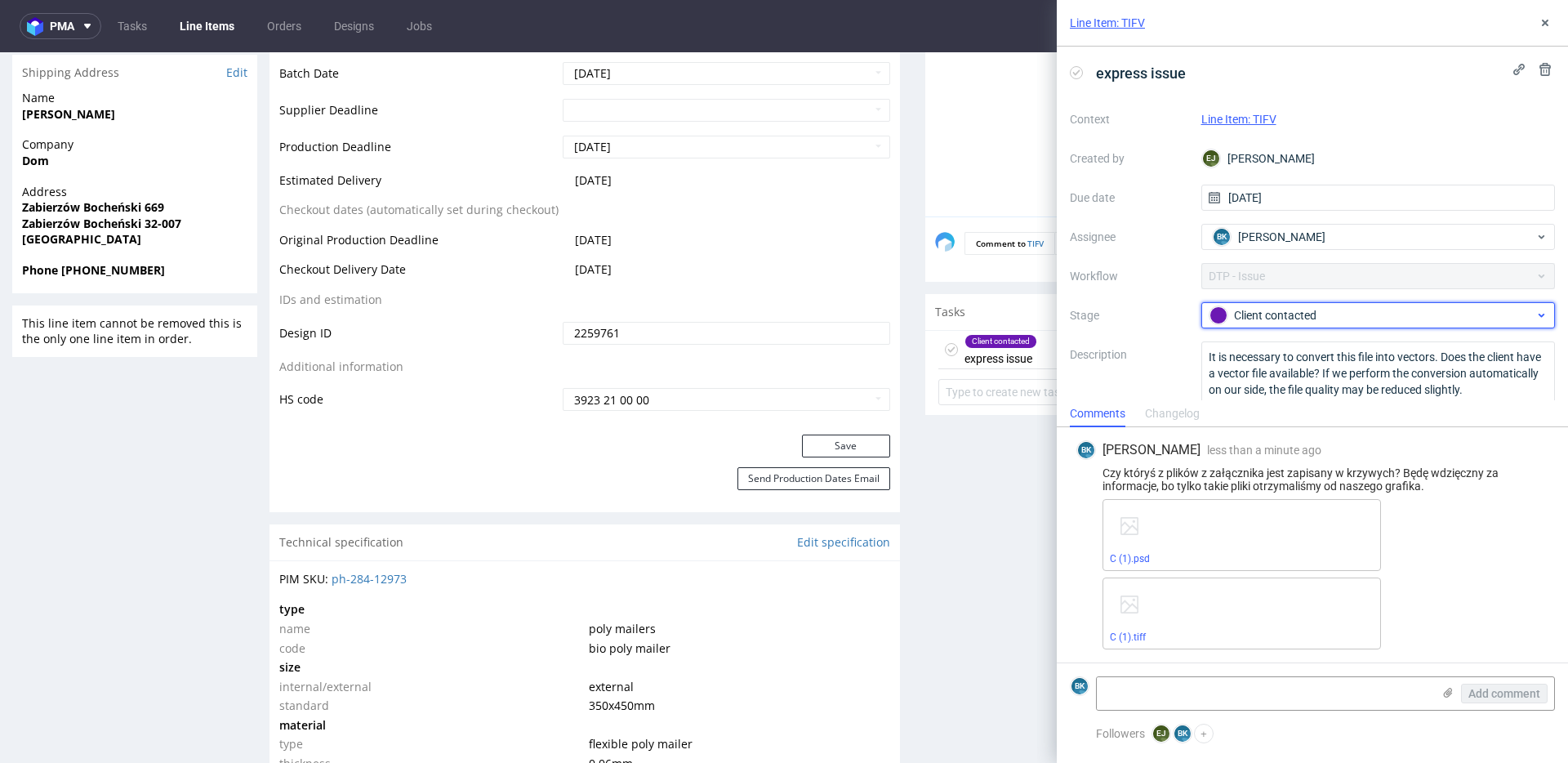
click at [1299, 319] on div "Client contacted" at bounding box center [1372, 315] width 325 height 18
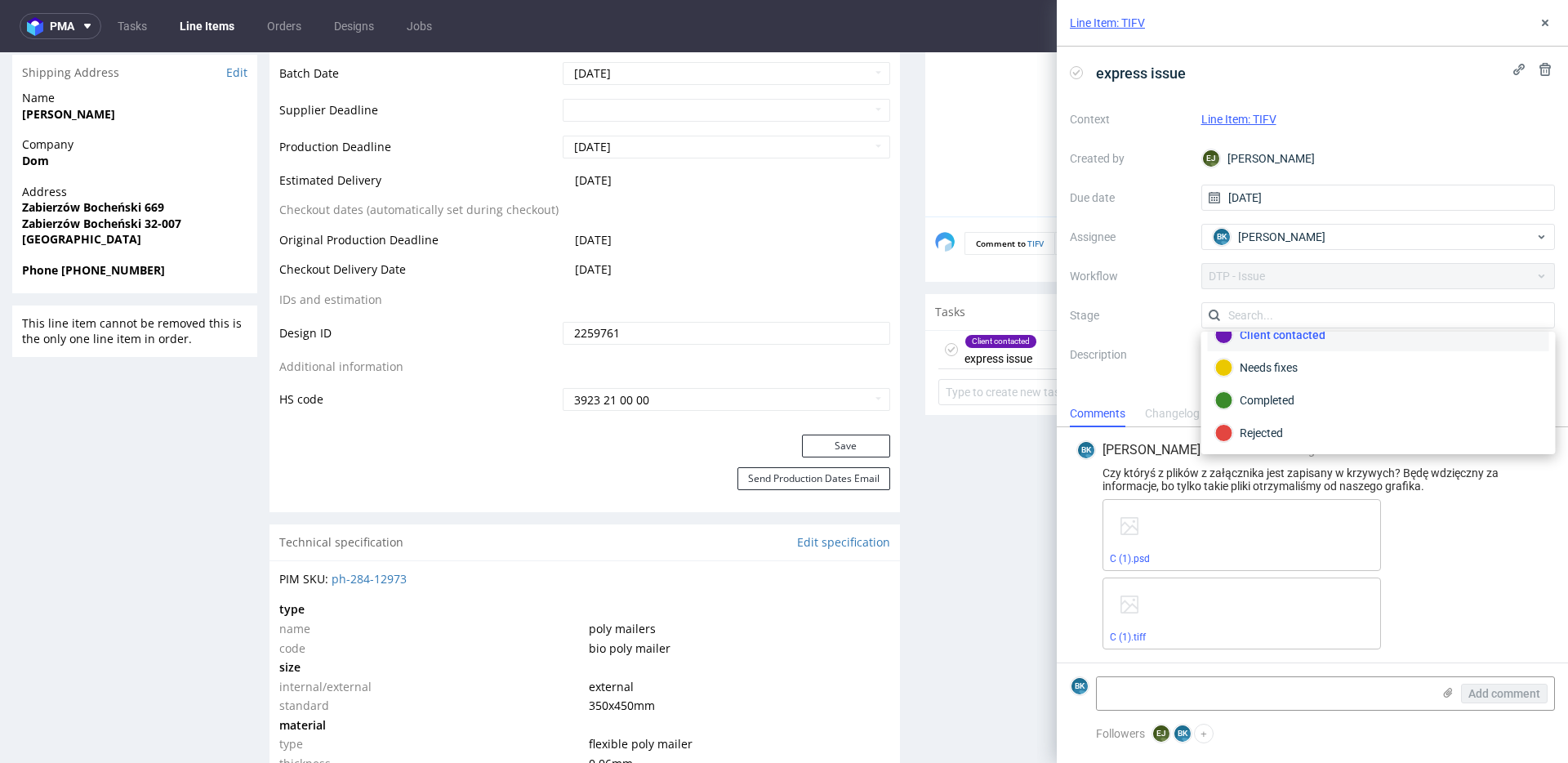
scroll to position [119, 0]
click at [1269, 393] on div "Completed" at bounding box center [1379, 398] width 327 height 18
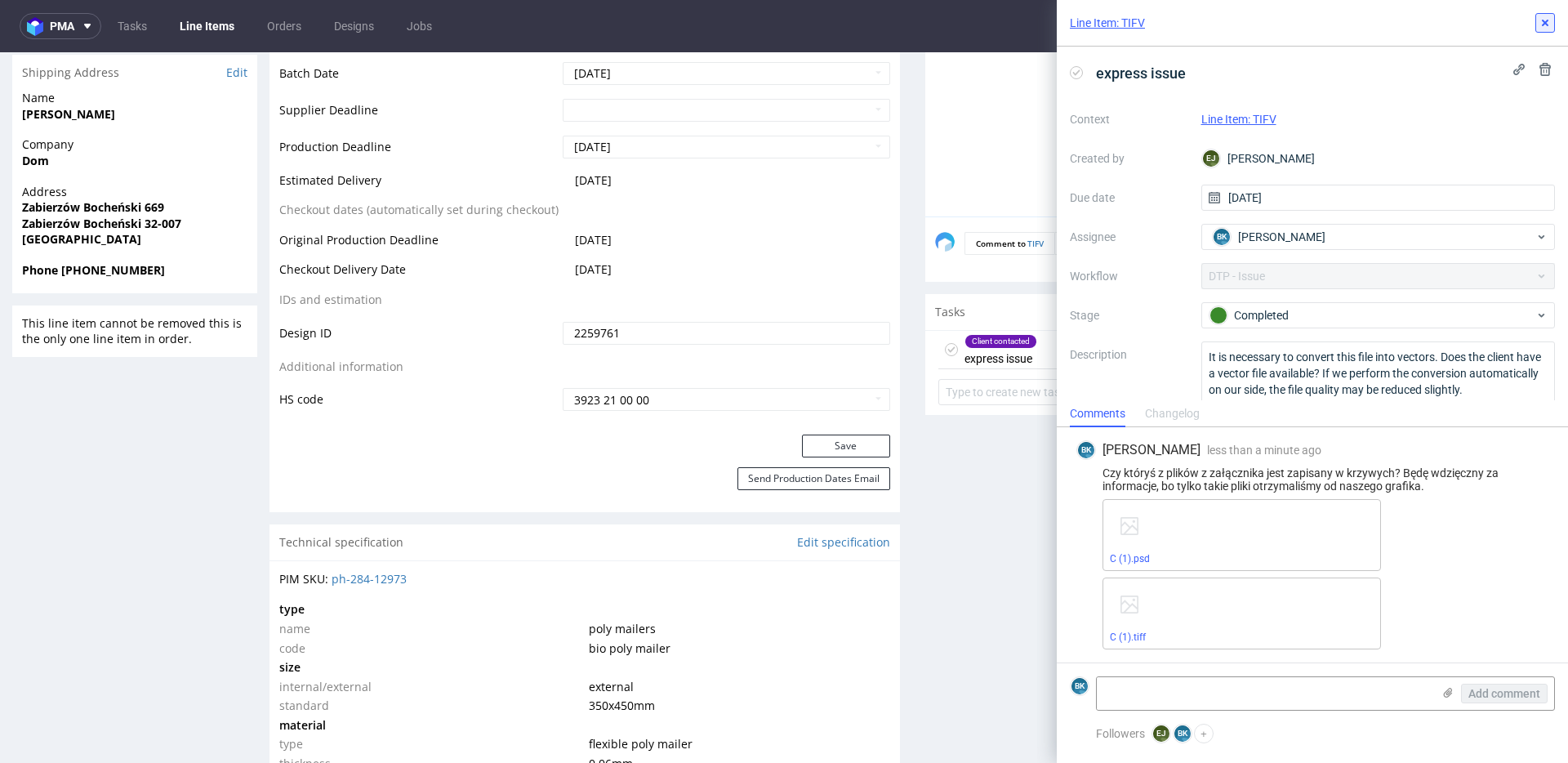
click at [1548, 28] on icon at bounding box center [1545, 22] width 13 height 13
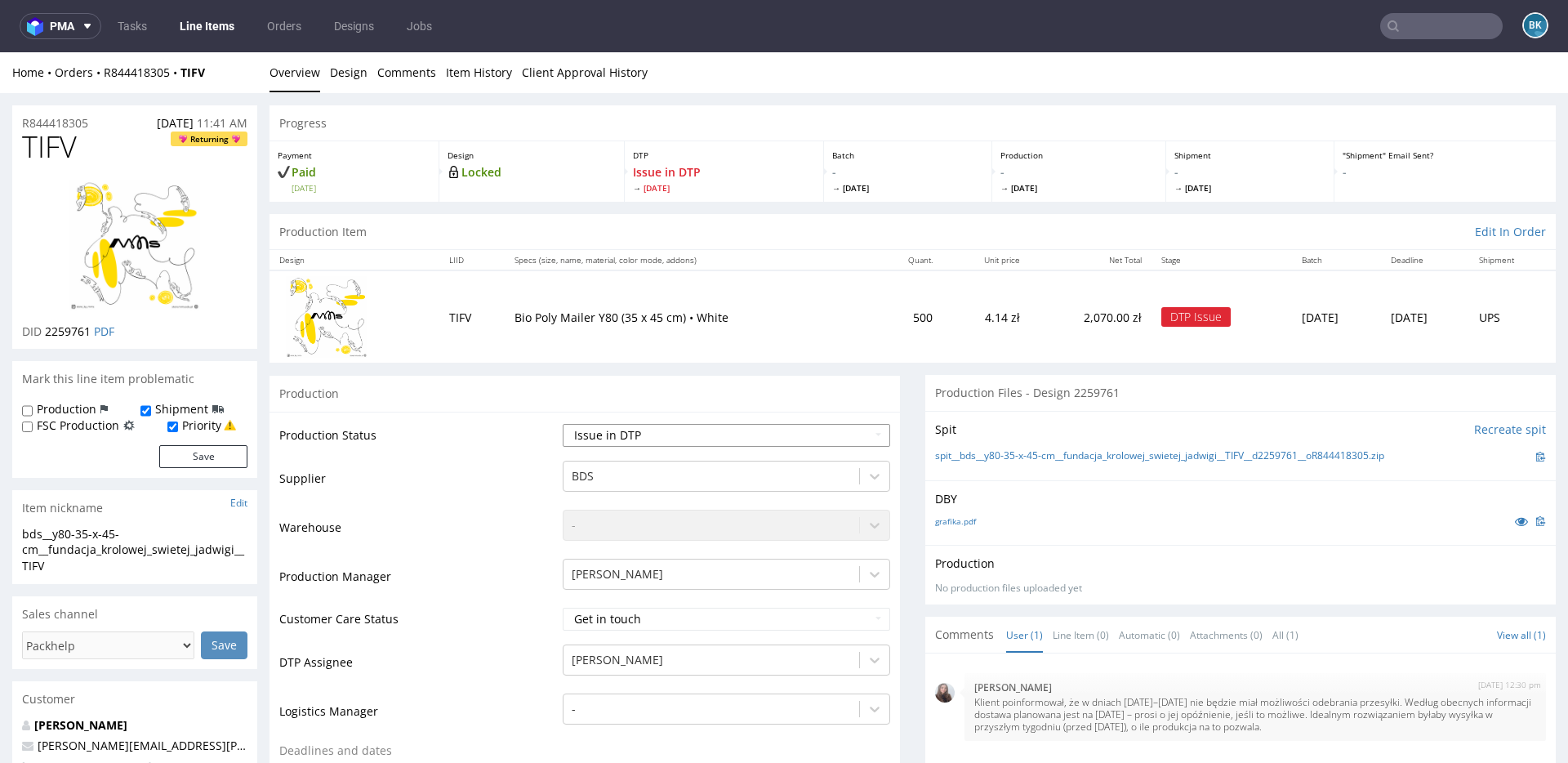
click at [628, 440] on select "Waiting for Artwork Waiting for Diecut Waiting for Mockup Waiting for DTP Waiti…" at bounding box center [726, 435] width 328 height 23
select select "back_for_dtp"
click at [563, 424] on select "Waiting for Artwork Waiting for Diecut Waiting for Mockup Waiting for DTP Waiti…" at bounding box center [726, 435] width 328 height 23
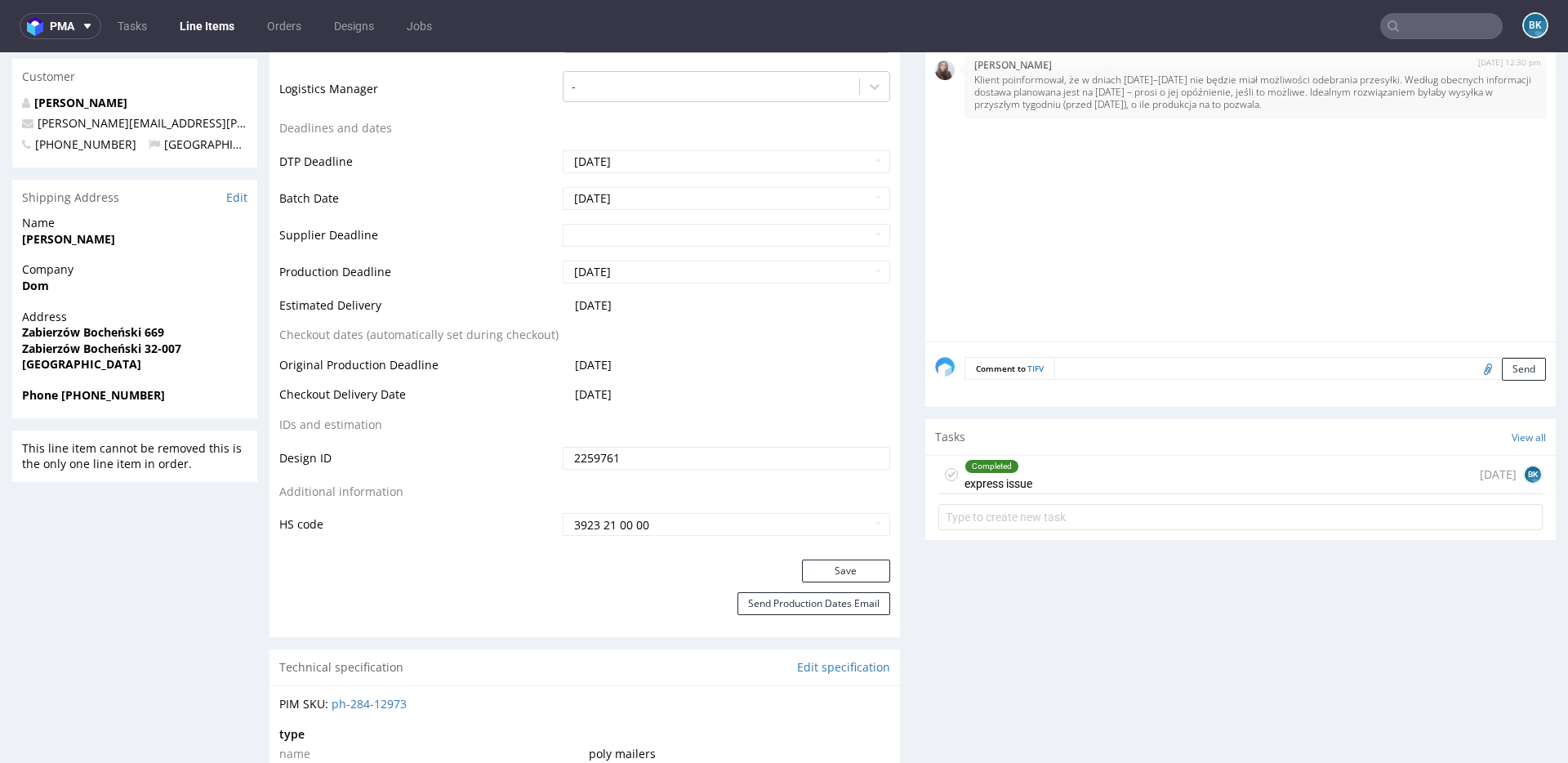
scroll to position [687, 0]
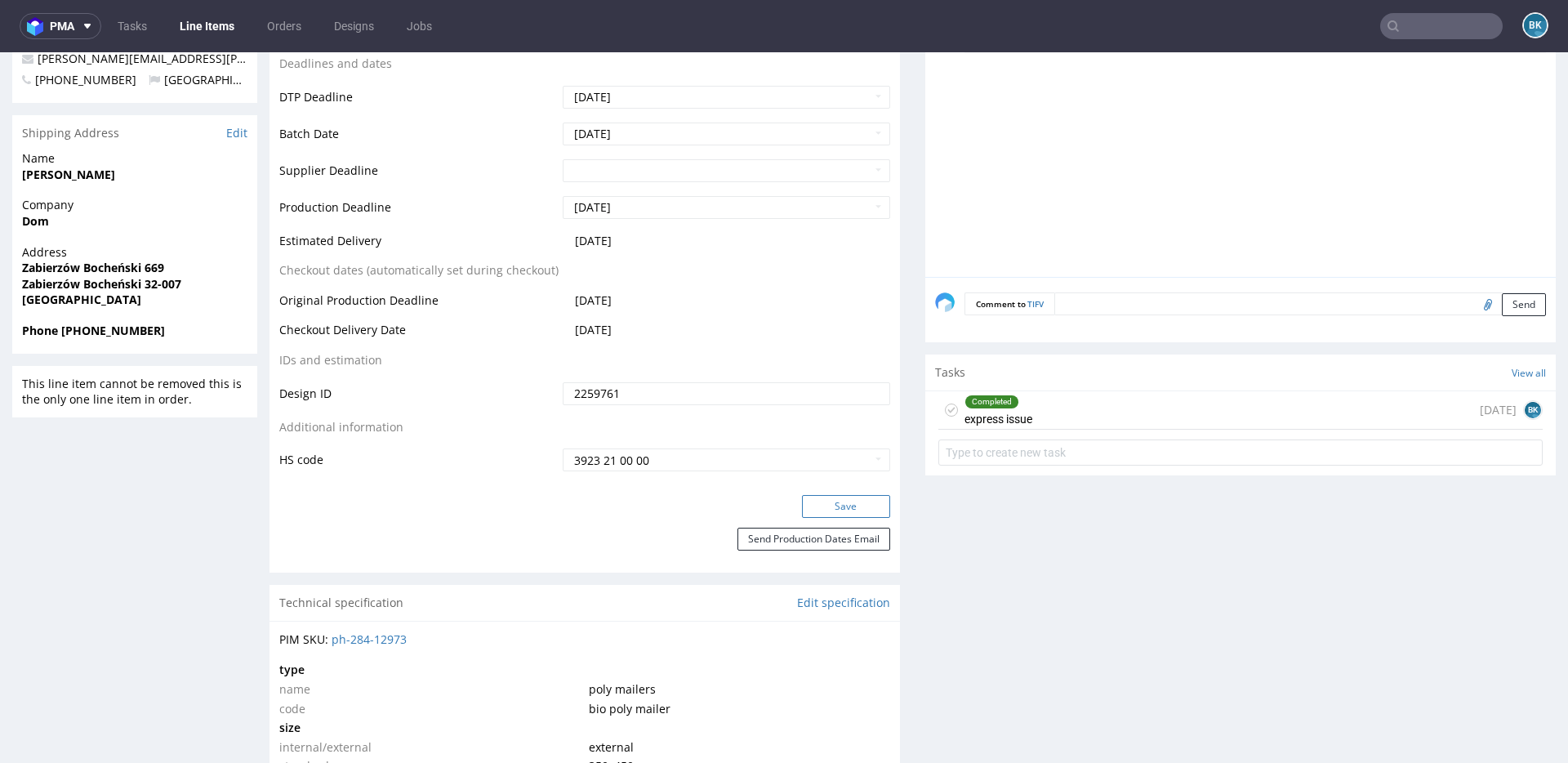
click at [853, 508] on button "Save" at bounding box center [846, 506] width 88 height 23
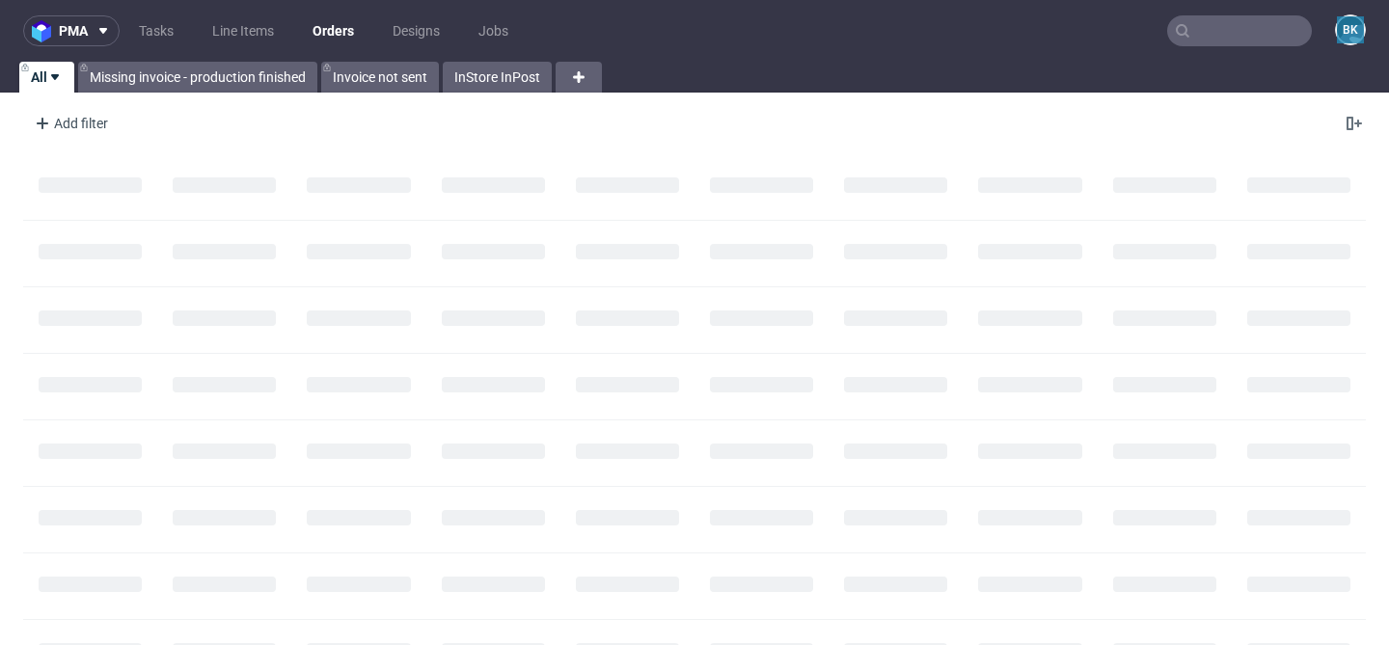
click at [1256, 23] on input "text" at bounding box center [1239, 30] width 145 height 31
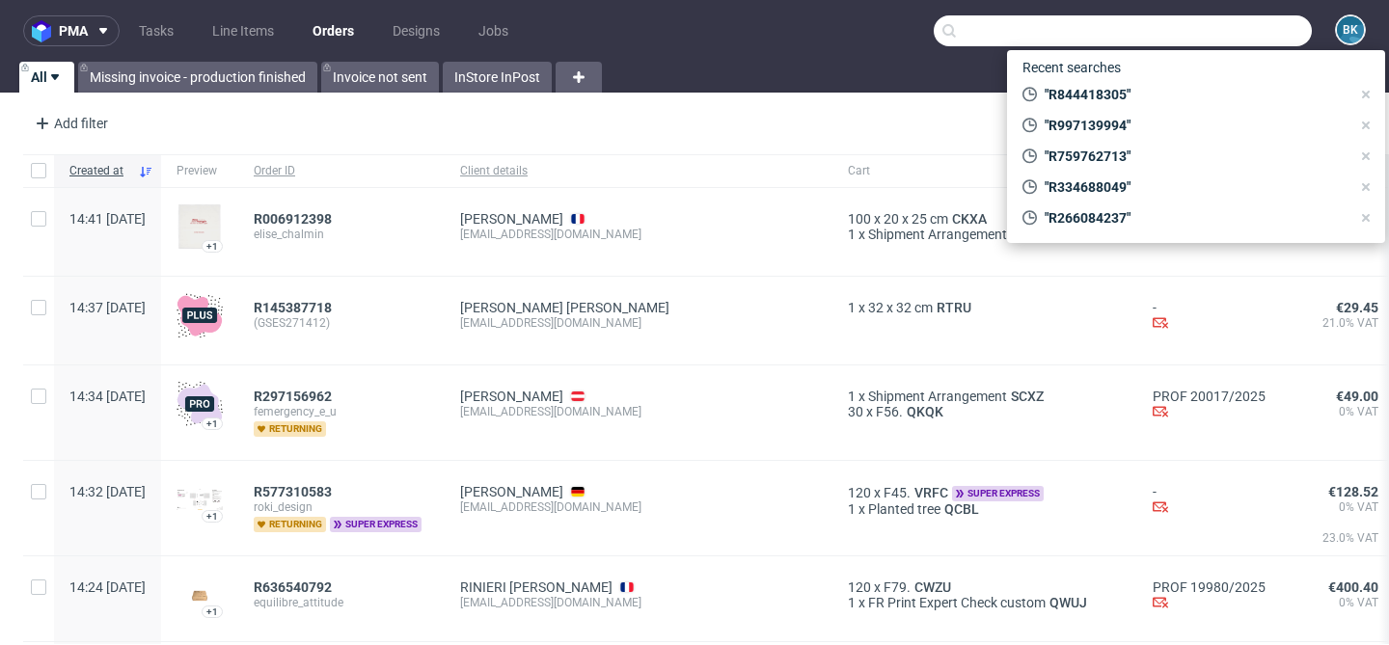
paste input "[EMAIL_ADDRESS][DOMAIN_NAME]"
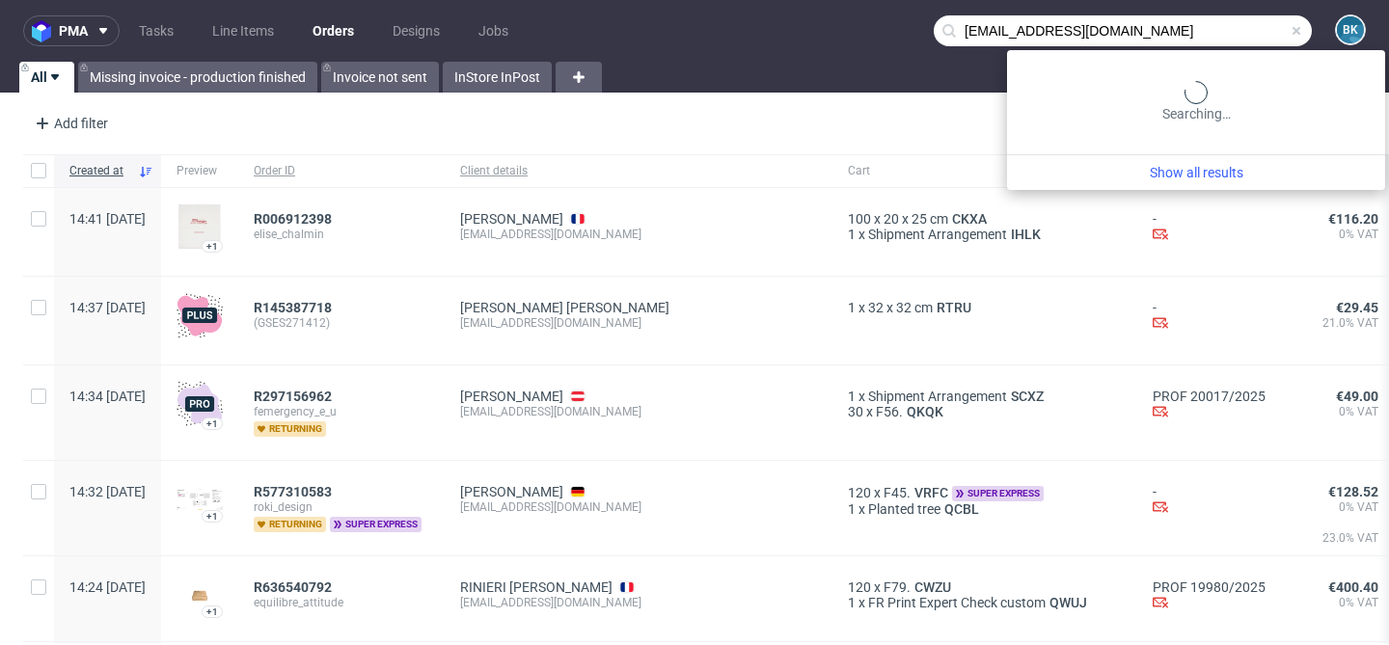
type input "[EMAIL_ADDRESS][DOMAIN_NAME]"
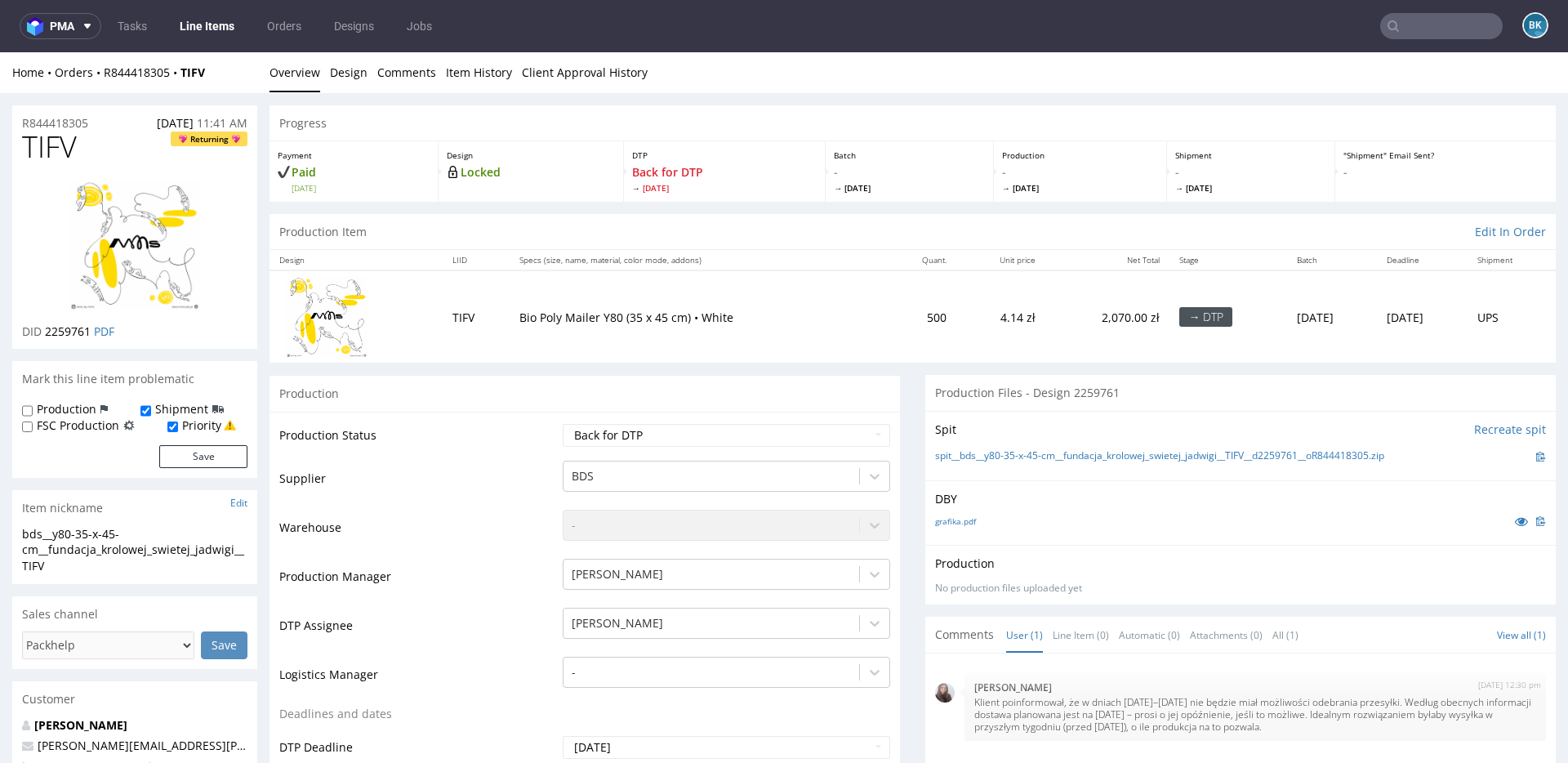
scroll to position [687, 0]
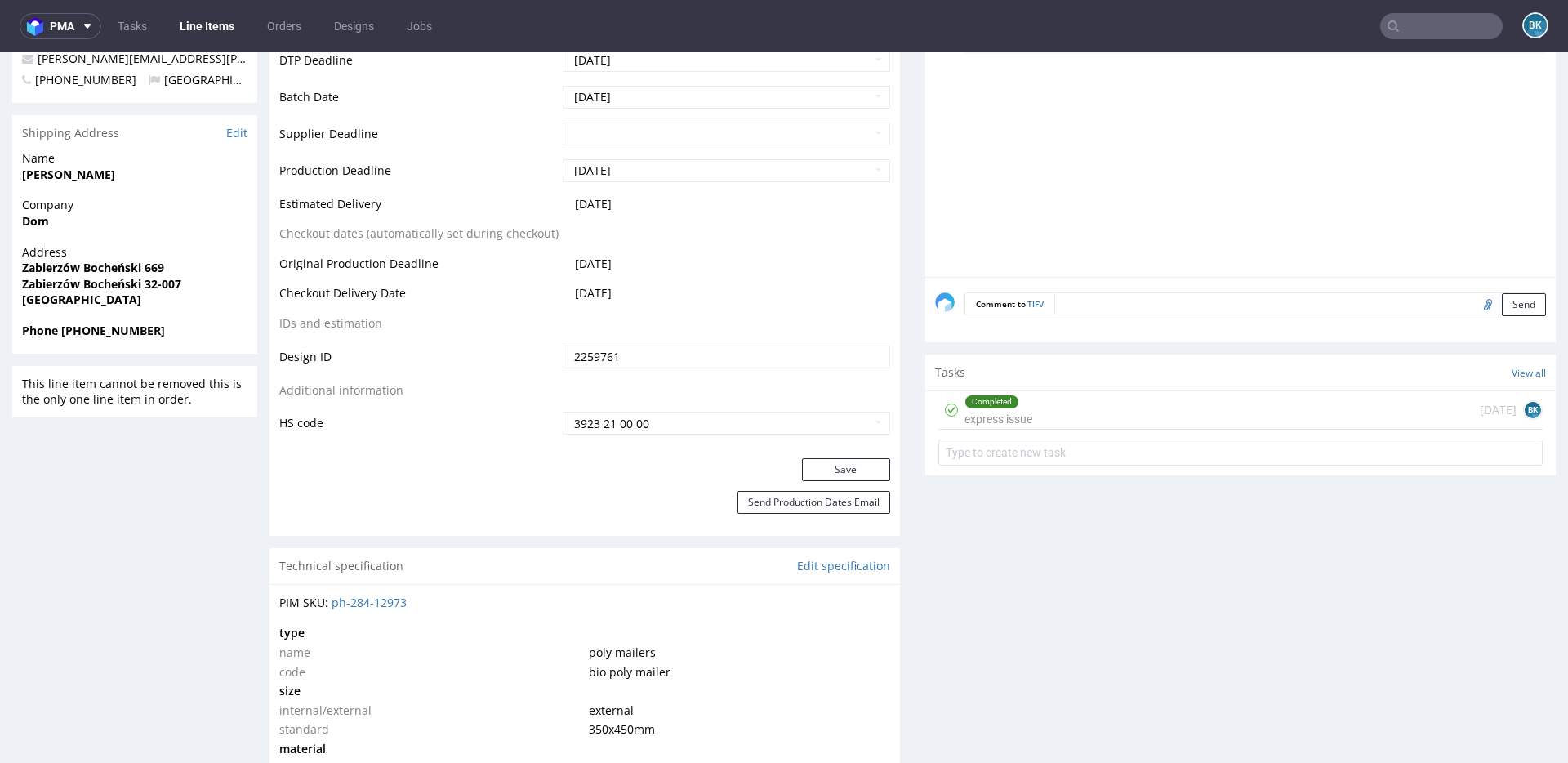
click at [1423, 32] on input "text" at bounding box center [1441, 25] width 123 height 26
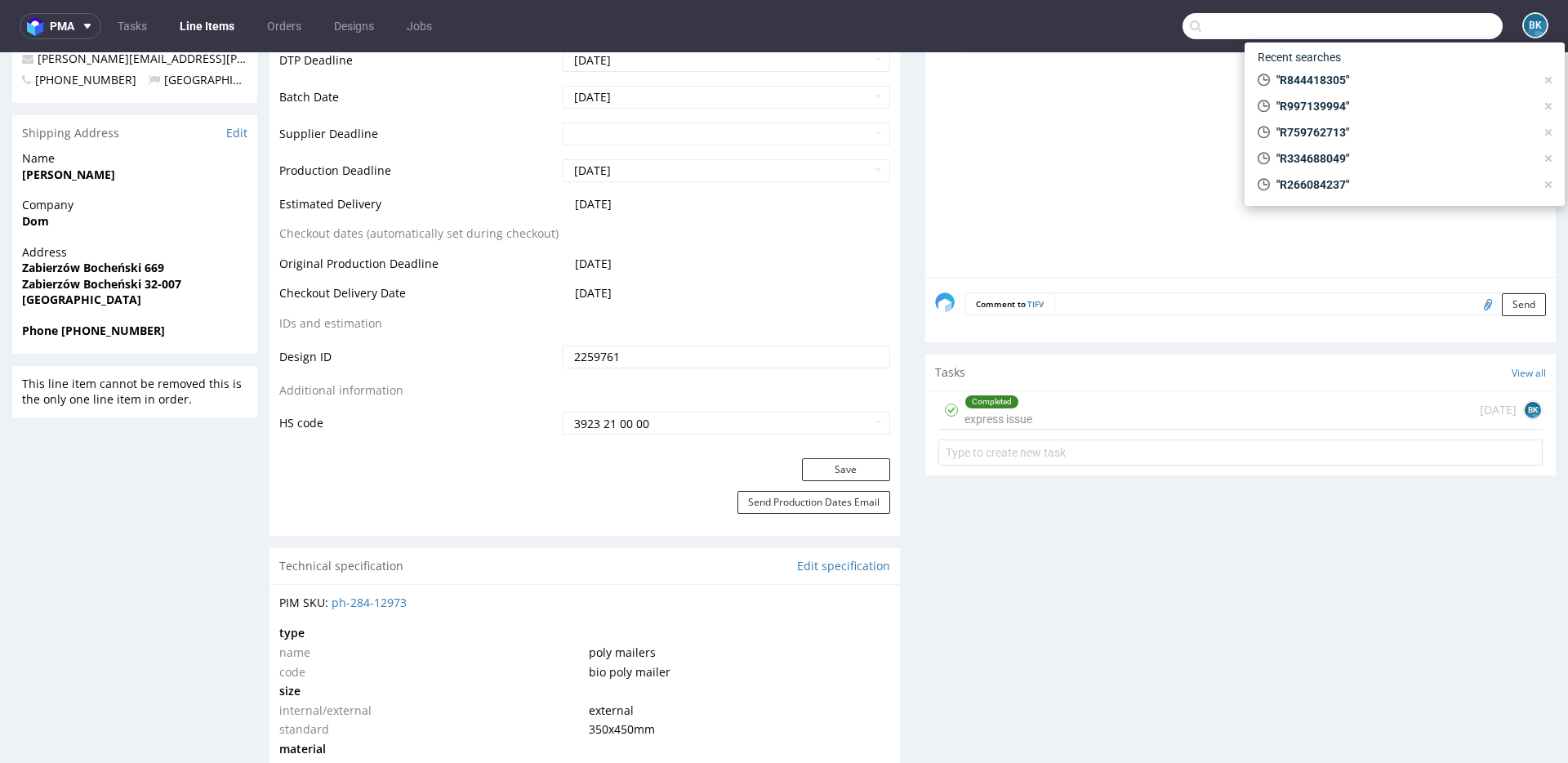
paste input "monika@naioraskin.com"
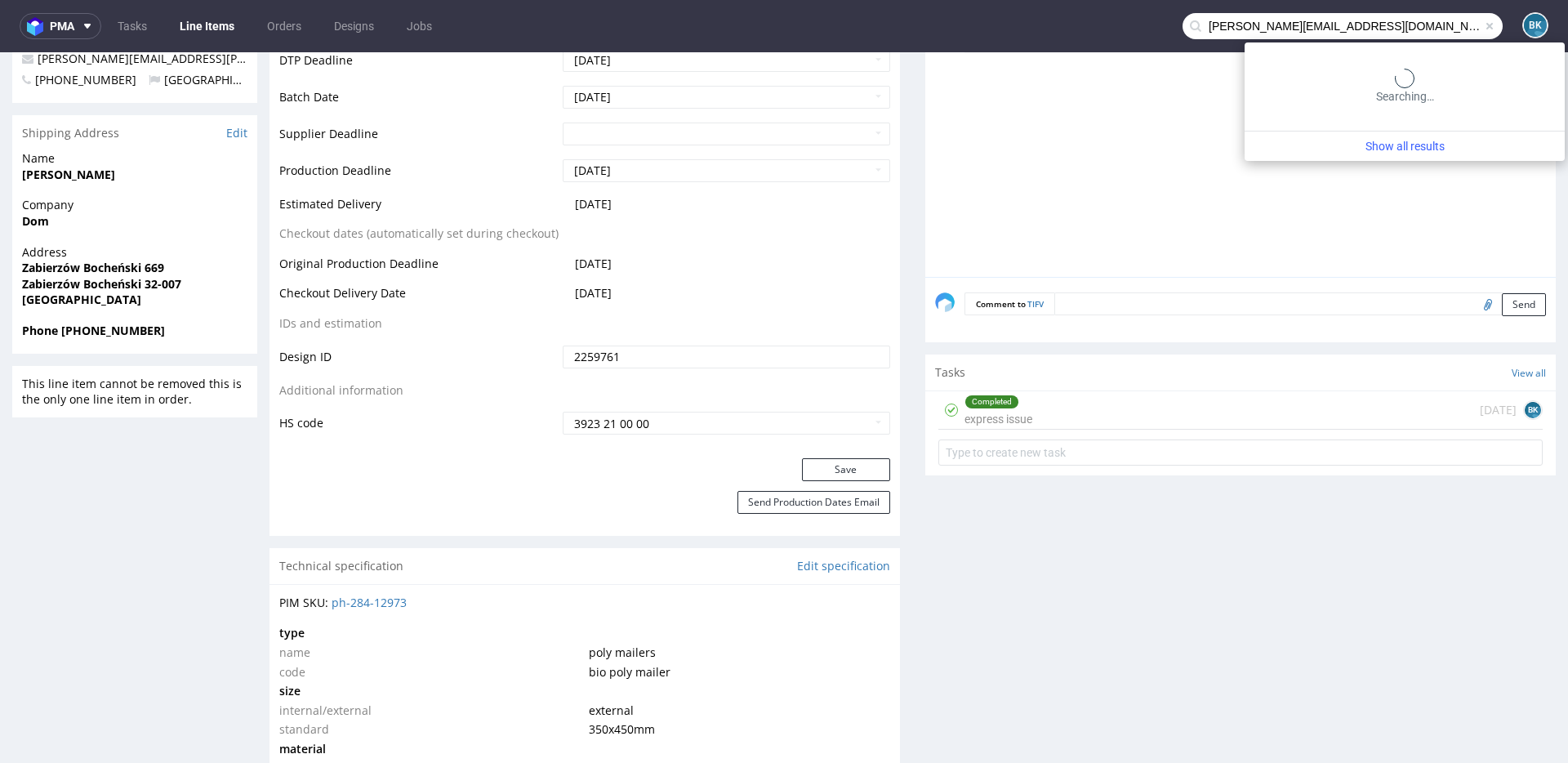
type input "monika@naioraskin.com"
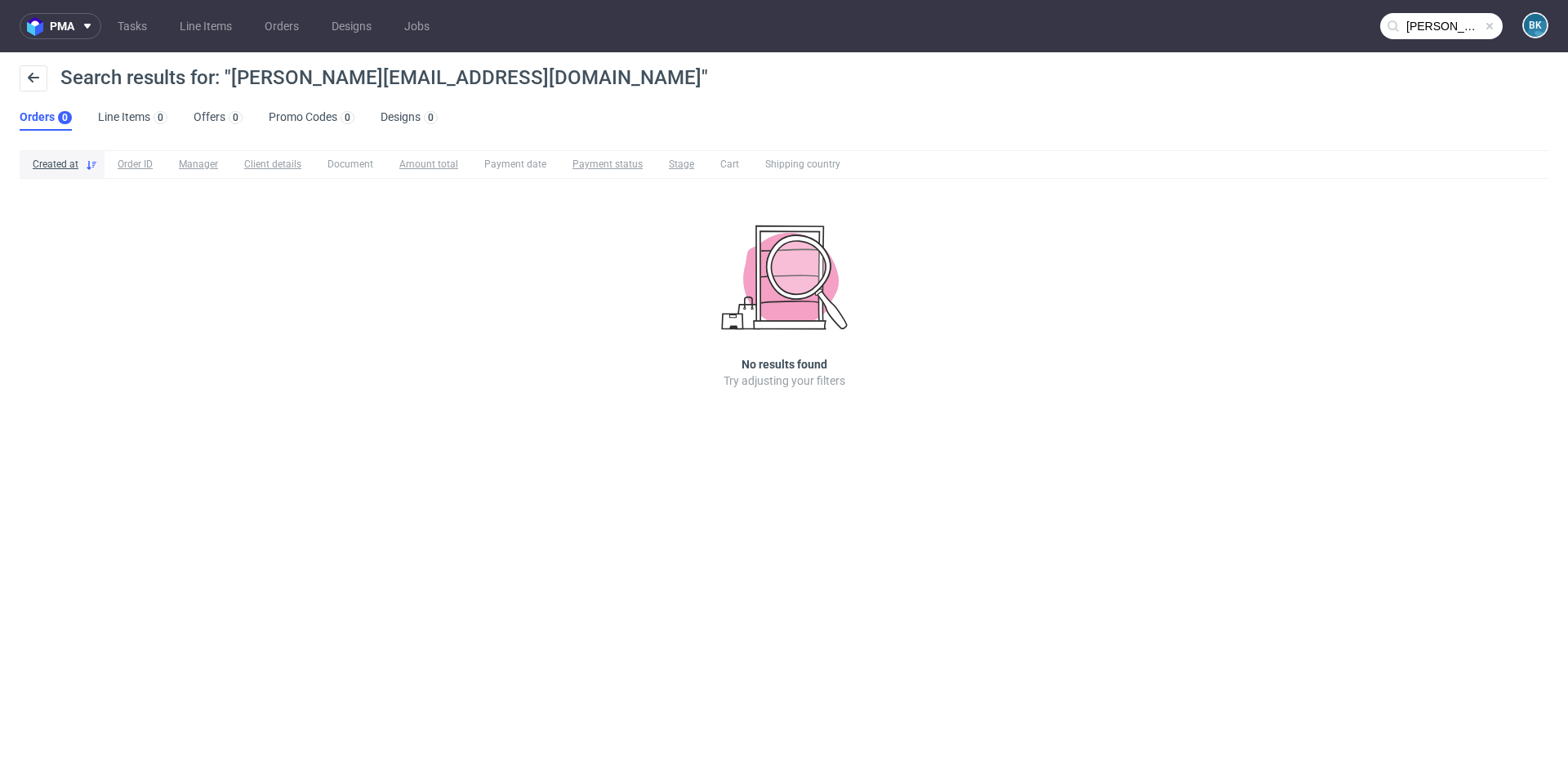
click at [1444, 28] on input "monika@naioraskin.com" at bounding box center [1441, 25] width 123 height 26
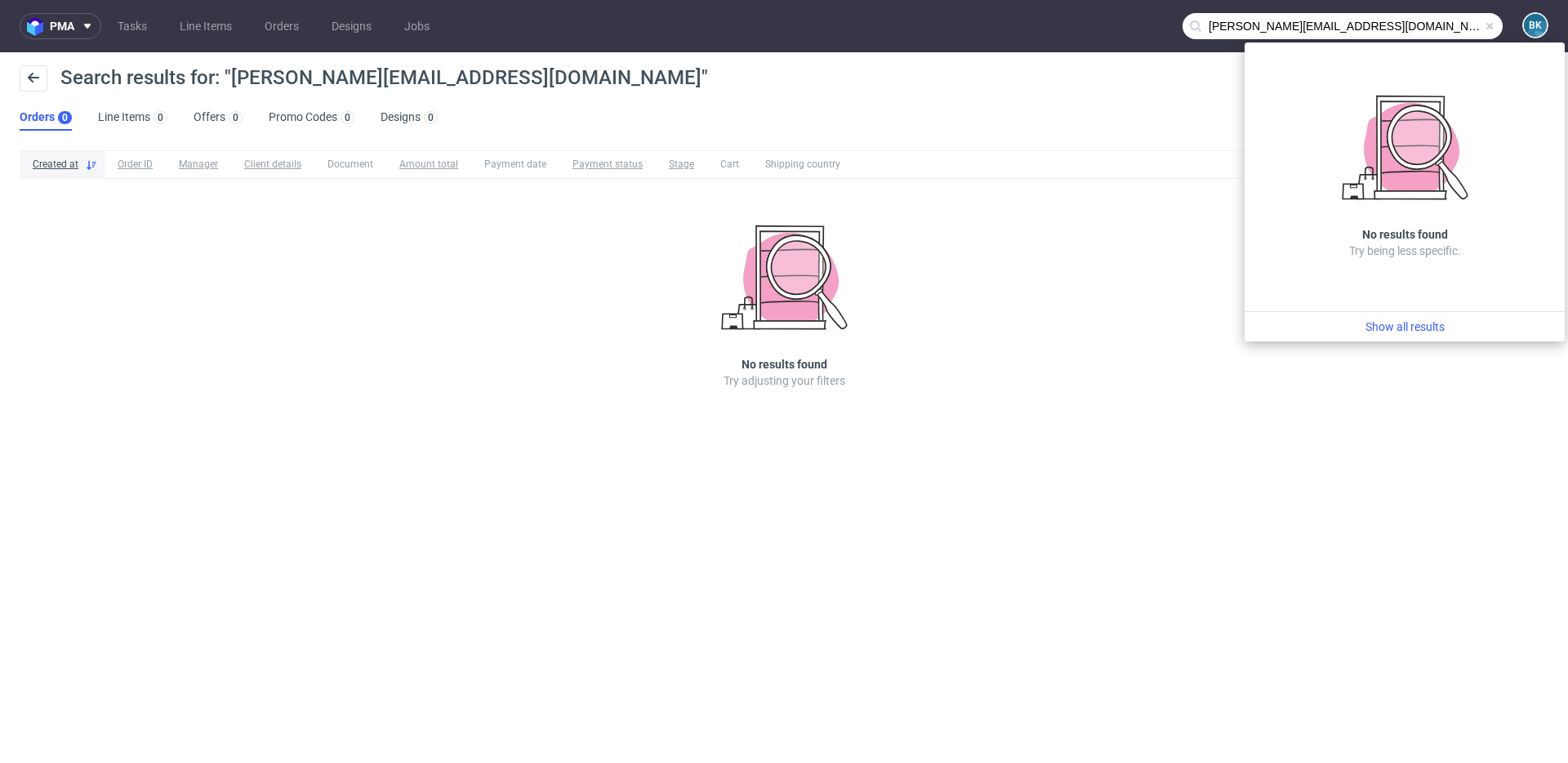
drag, startPoint x: 1379, startPoint y: 25, endPoint x: 1256, endPoint y: 25, distance: 123.0
click at [1256, 25] on input "monika@naioraskin.com" at bounding box center [1343, 25] width 320 height 26
click at [1488, 26] on span at bounding box center [1489, 25] width 13 height 13
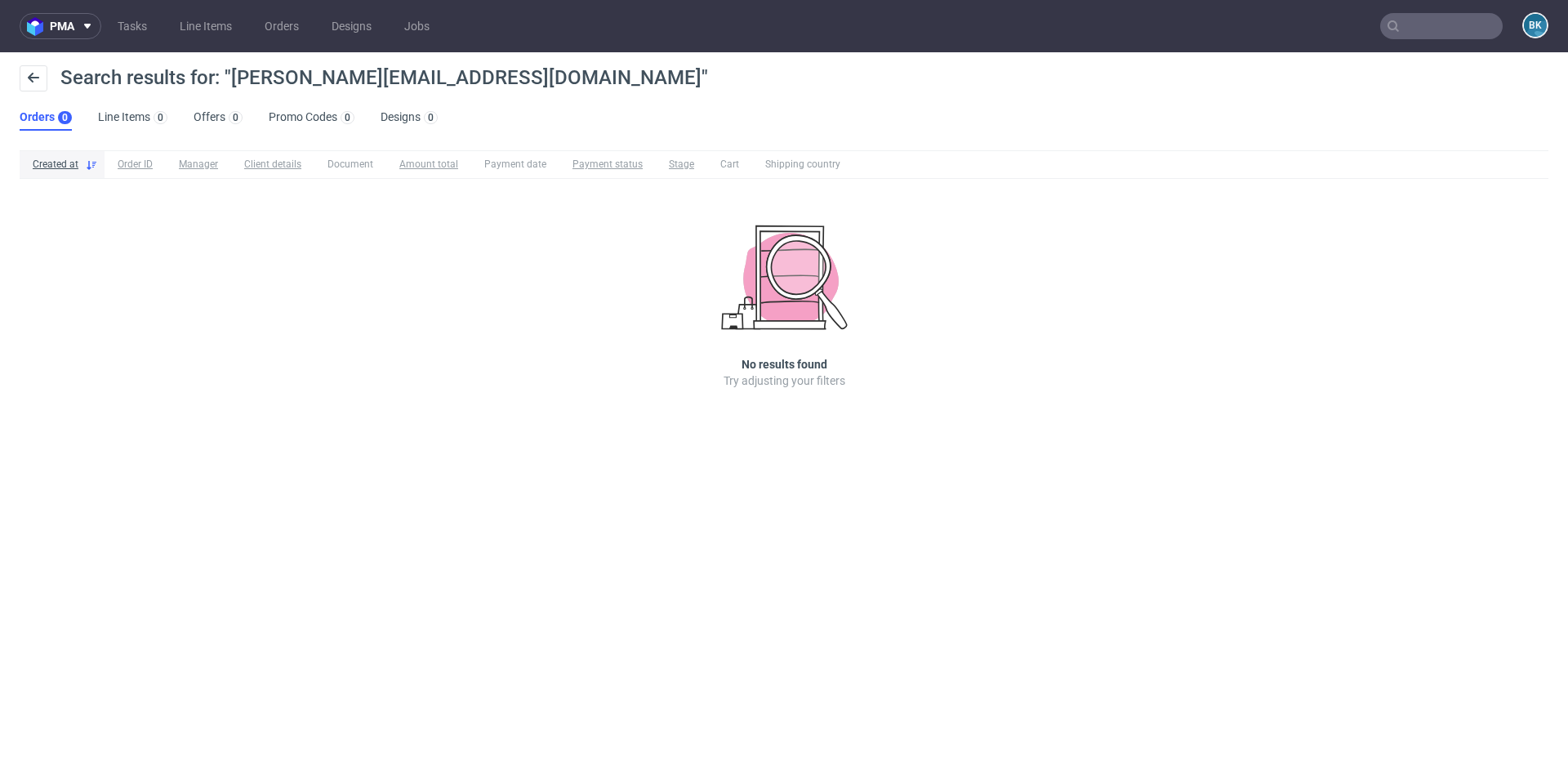
click at [1421, 25] on input "text" at bounding box center [1441, 25] width 123 height 26
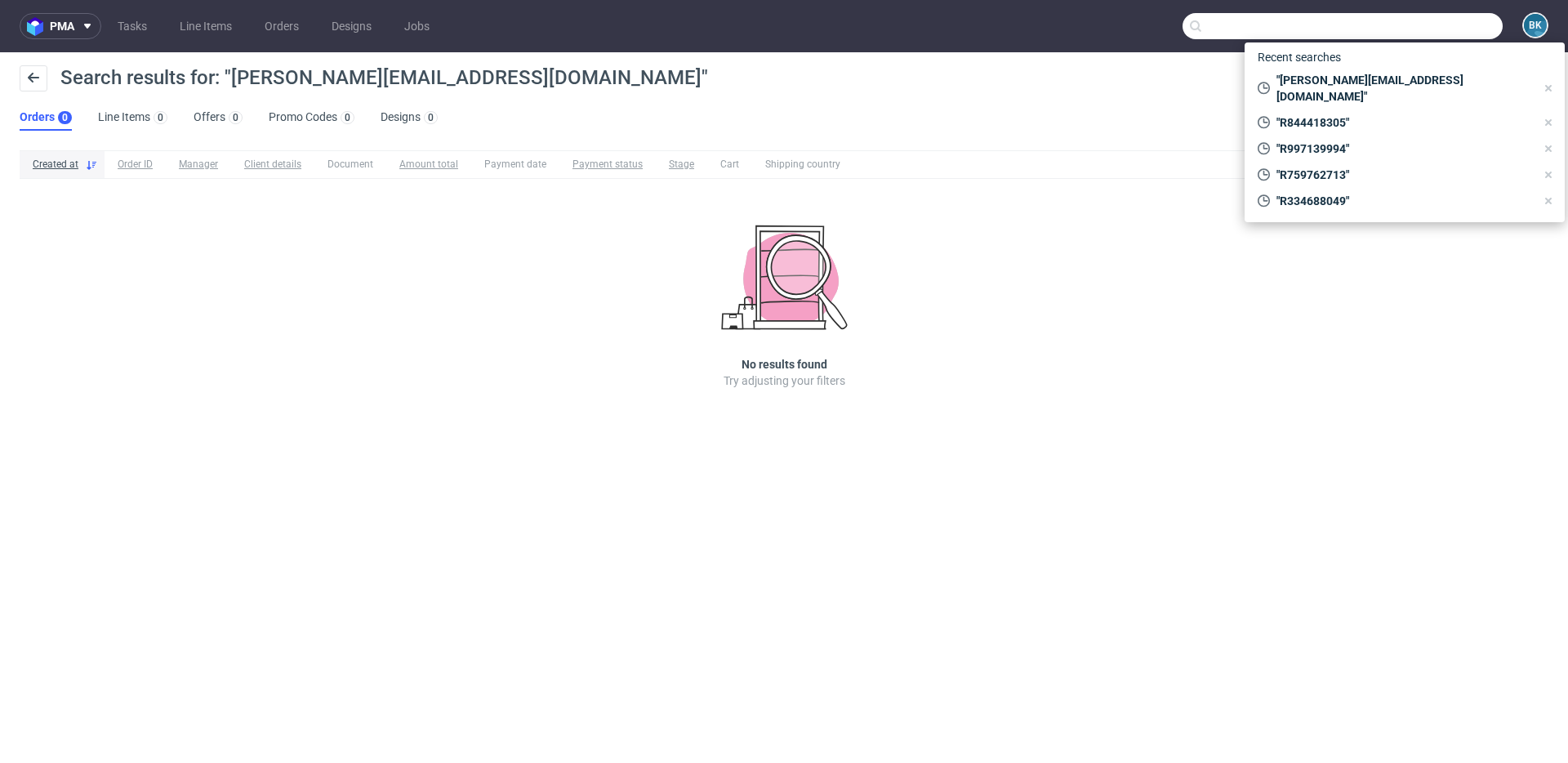
paste input "R844418305"
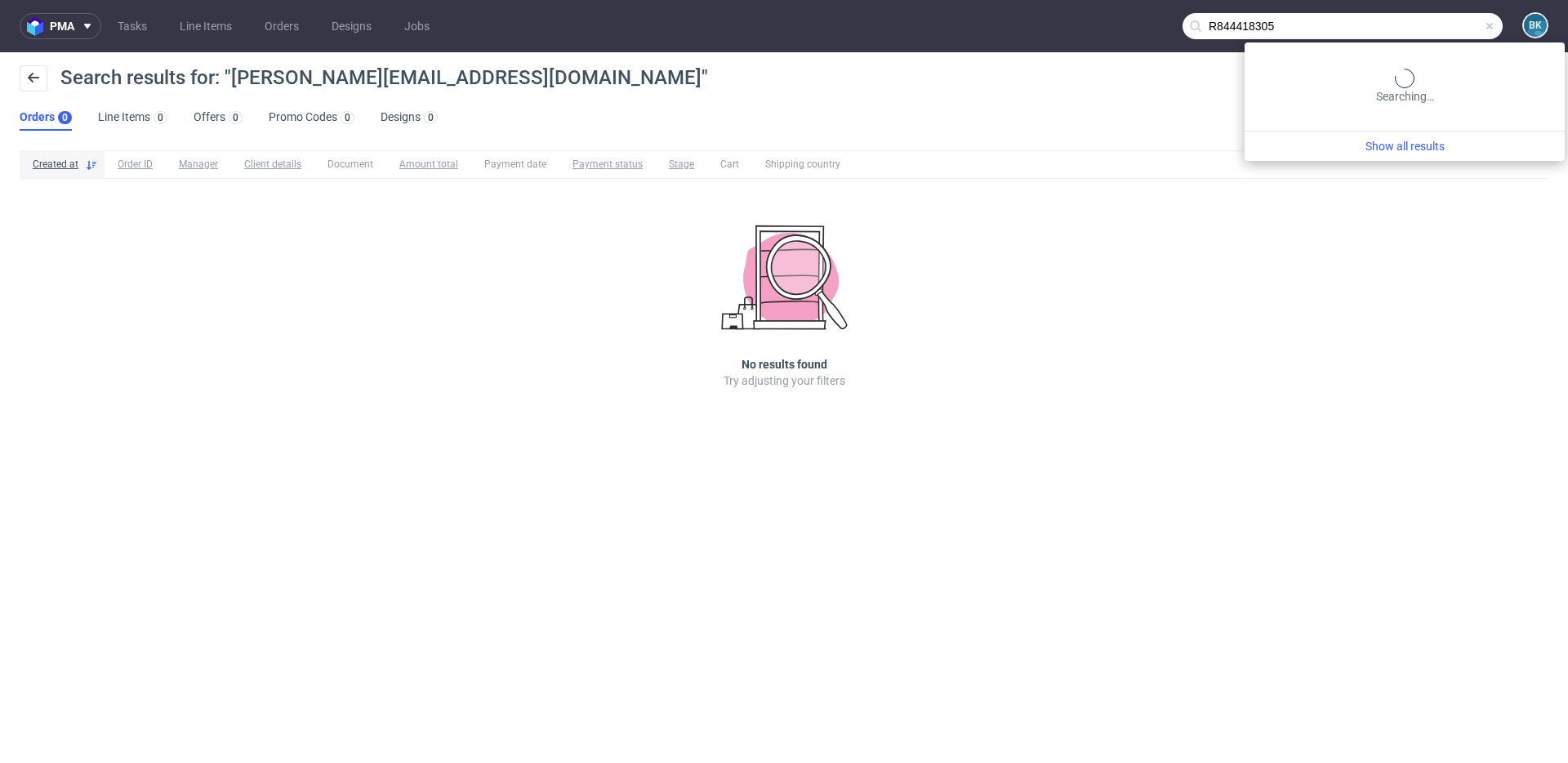
type input "R844418305"
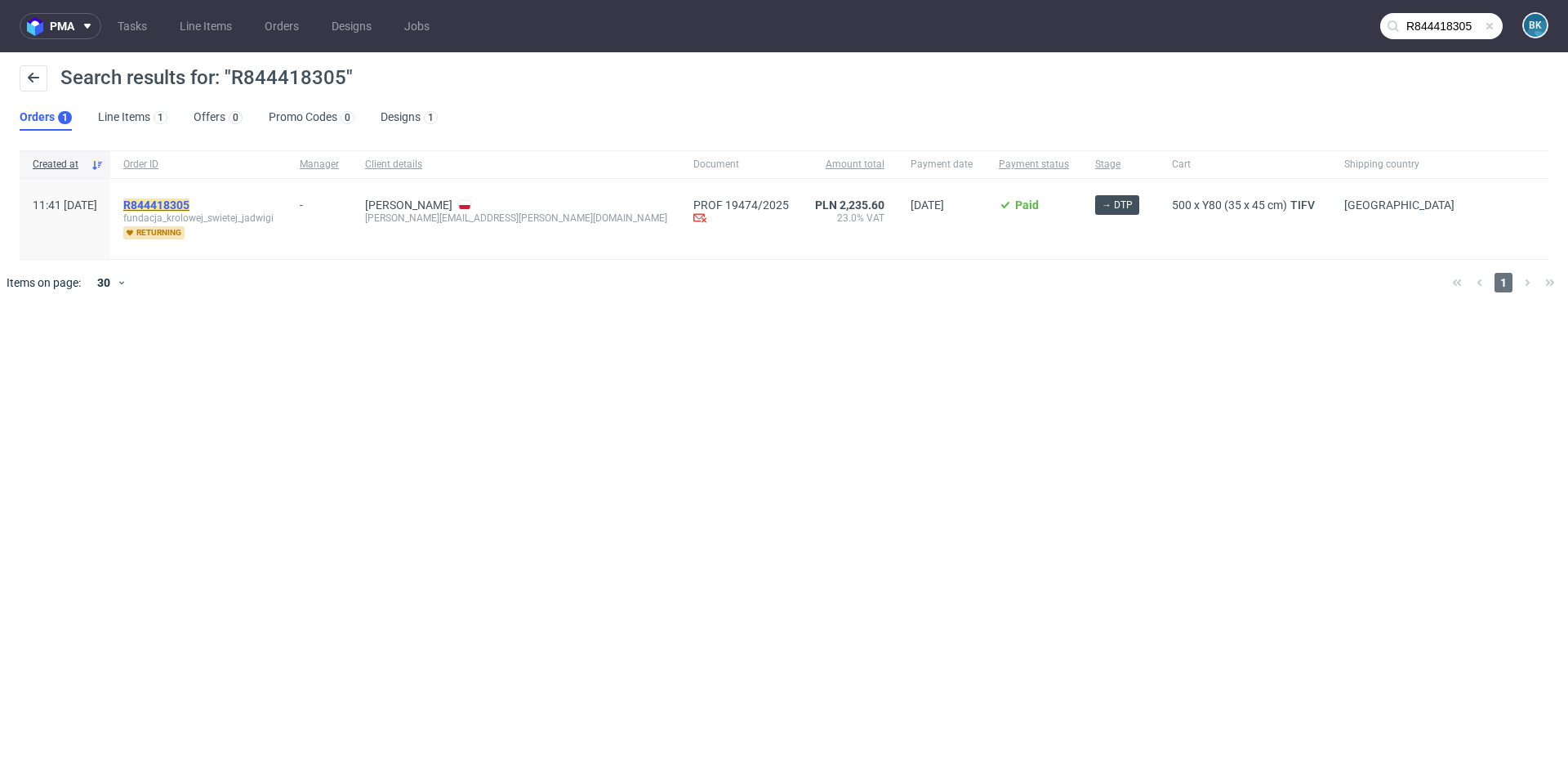
click at [190, 200] on mark "R844418305" at bounding box center [157, 204] width 66 height 13
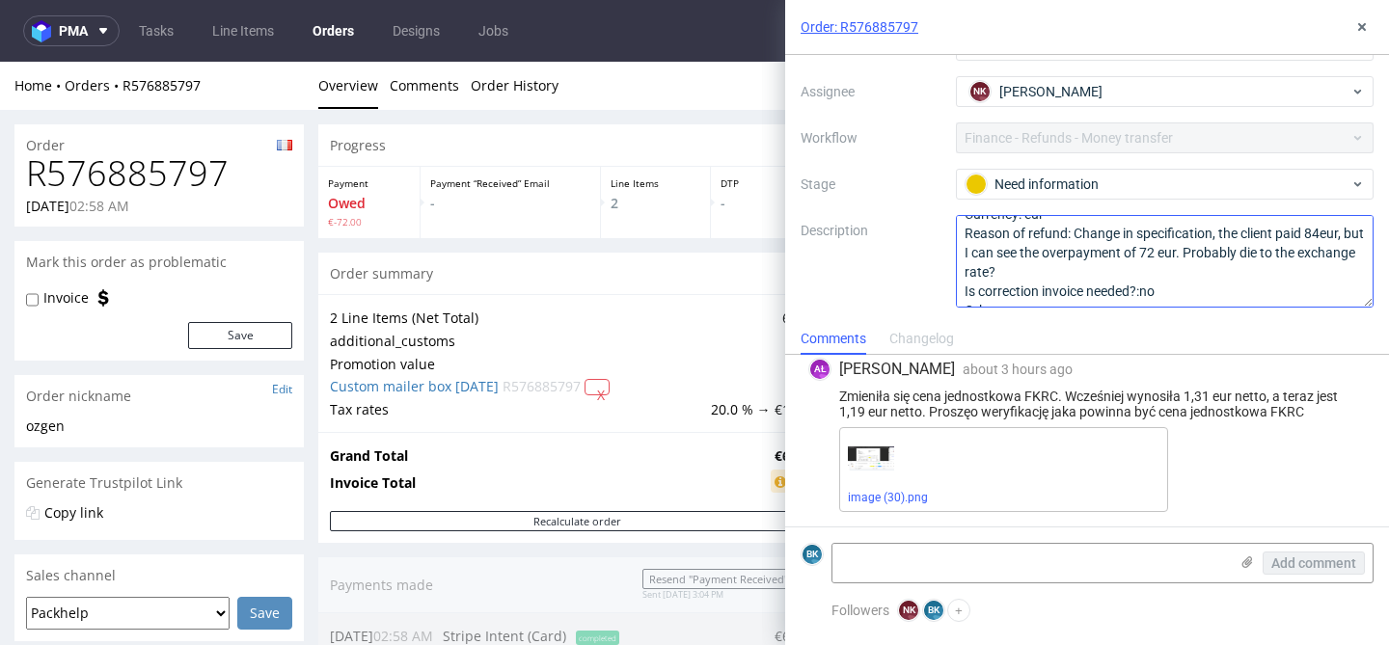
scroll to position [41, 0]
click at [880, 497] on link "image (30).png" at bounding box center [888, 498] width 80 height 14
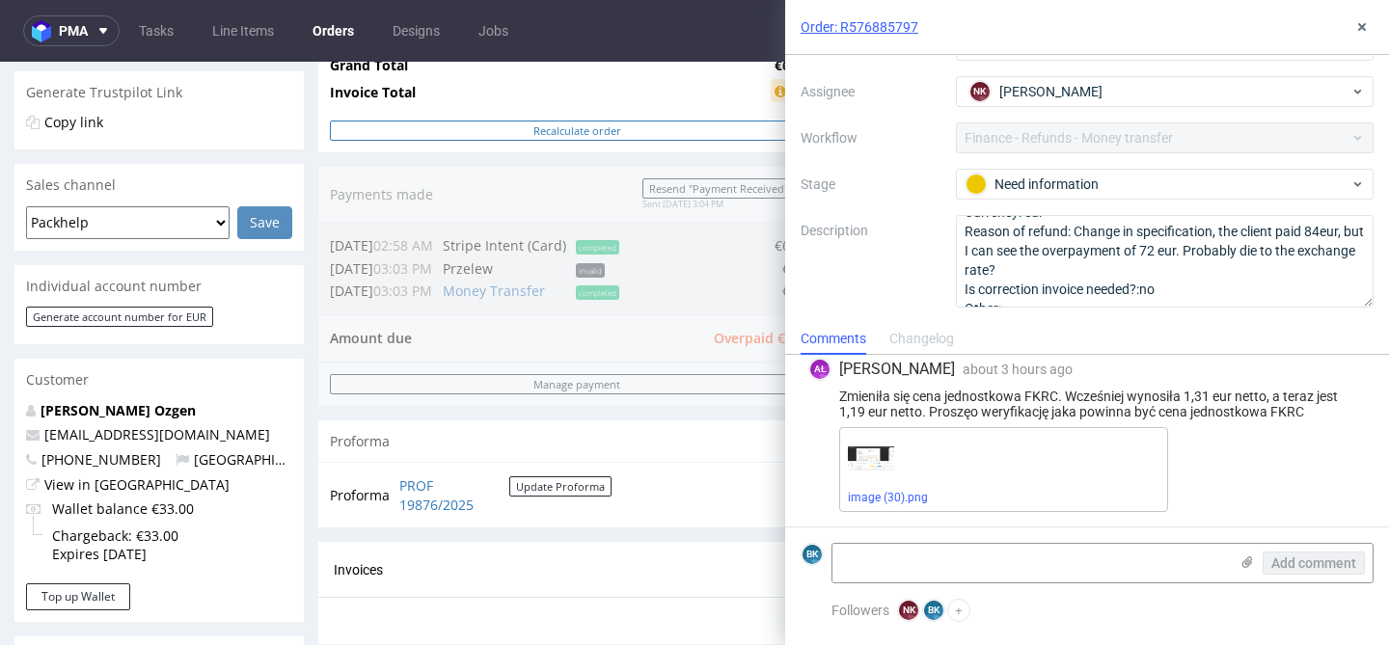
scroll to position [418, 0]
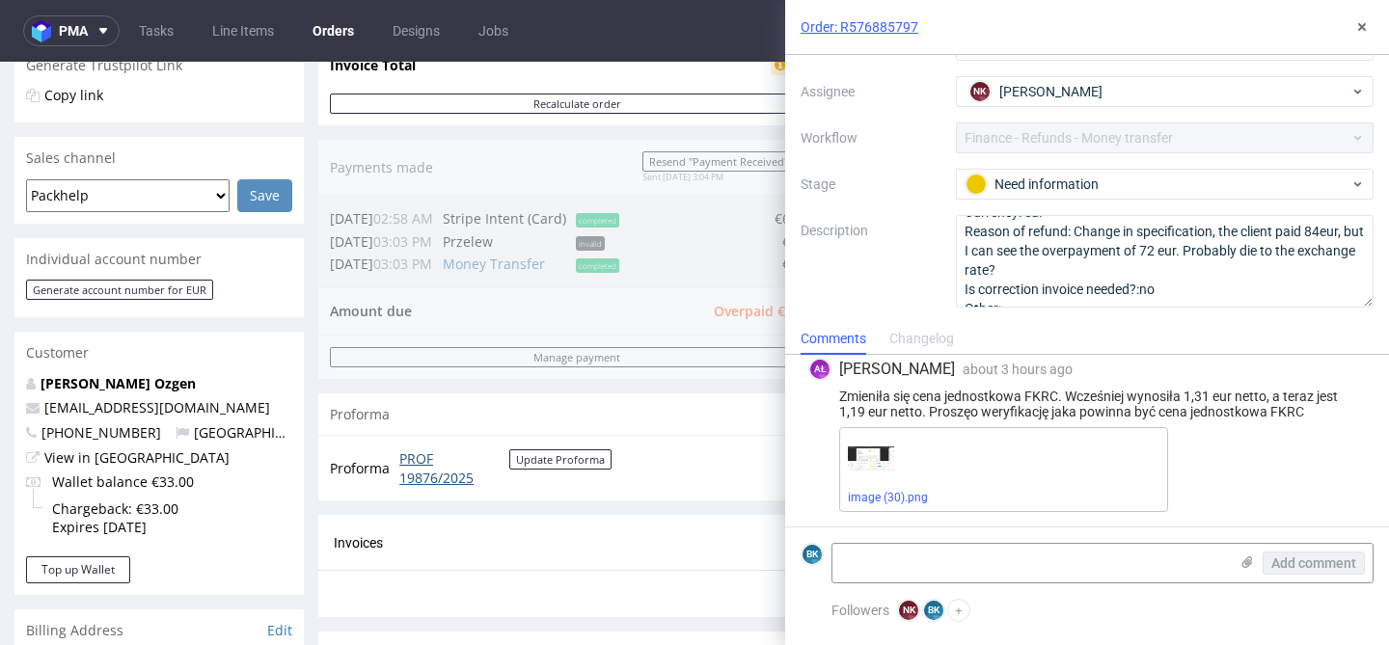
click at [424, 478] on link "PROF 19876/2025" at bounding box center [454, 469] width 110 height 38
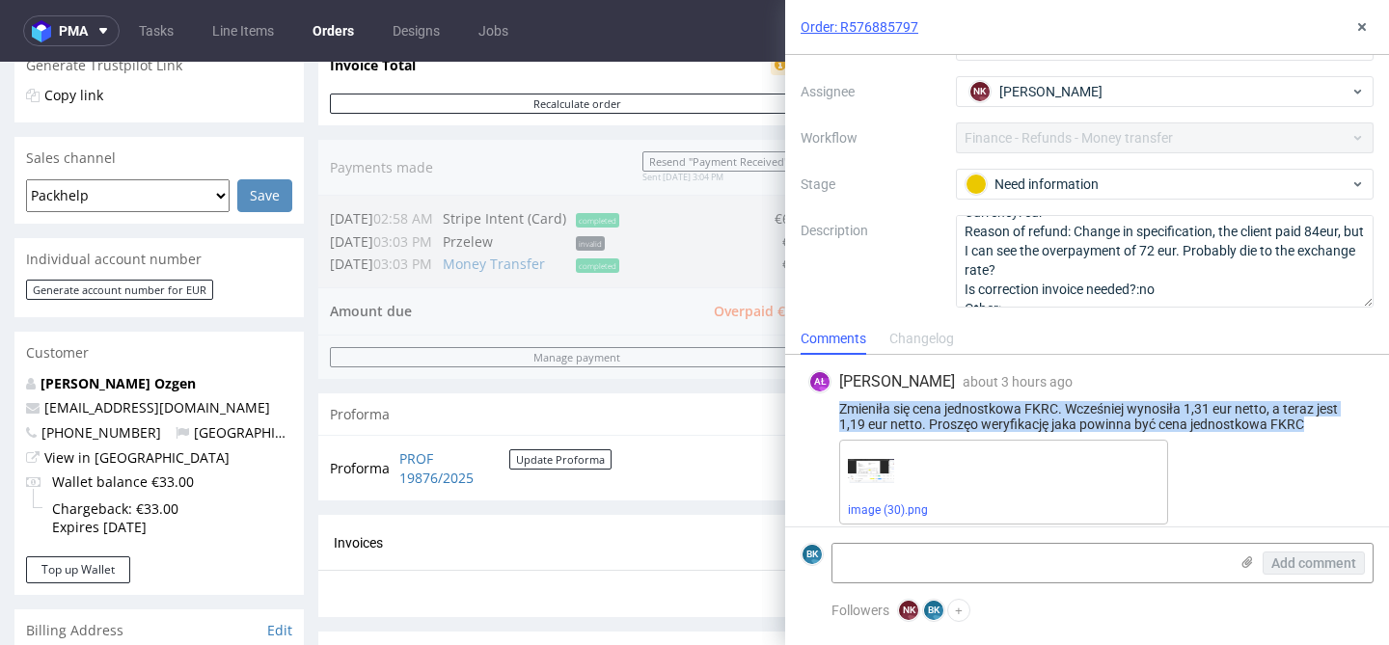
drag, startPoint x: 841, startPoint y: 406, endPoint x: 1309, endPoint y: 432, distance: 468.6
click at [1309, 432] on div "AŁ Aleksandra Łętowska about 3 hours ago 18th Sep 2025, 12:36 Zmieniła się cena…" at bounding box center [1087, 447] width 573 height 185
copy div "Zmieniła się cena jednostkowa FKRC. Wcześniej wynosiła 1,31 eur netto, a teraz …"
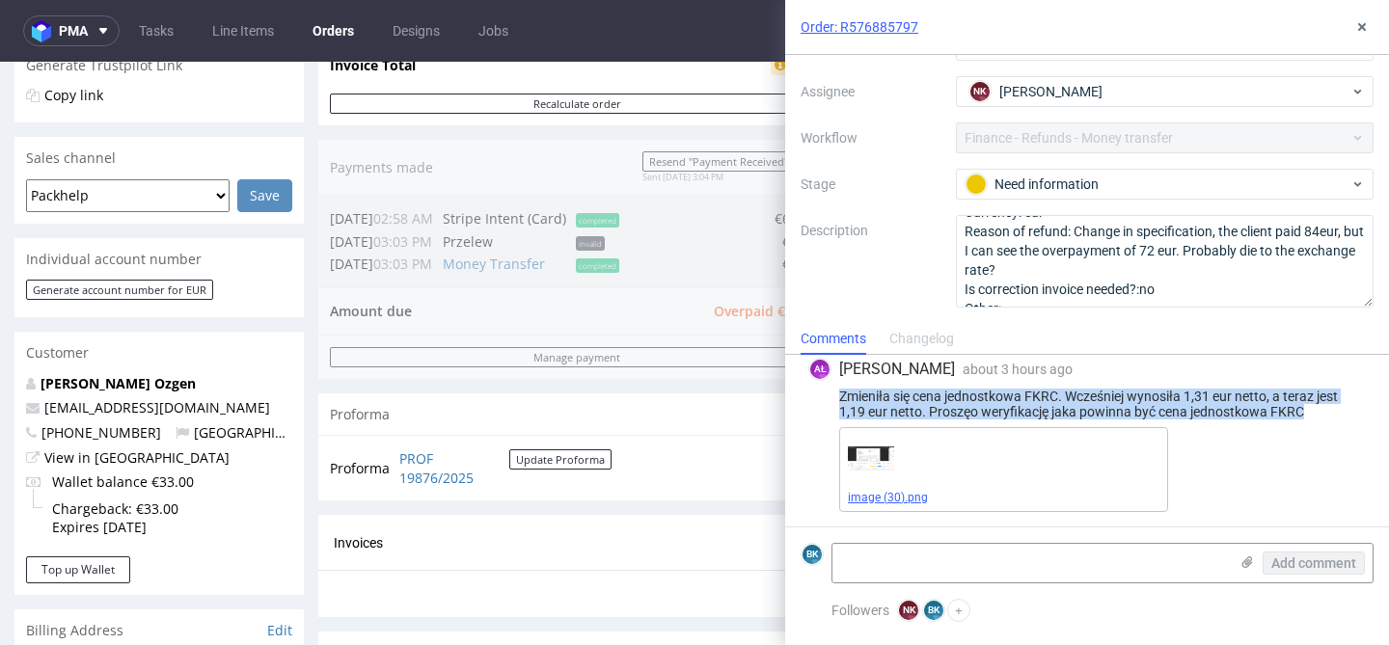
click at [887, 496] on link "image (30).png" at bounding box center [888, 498] width 80 height 14
click at [1364, 35] on button at bounding box center [1362, 26] width 23 height 23
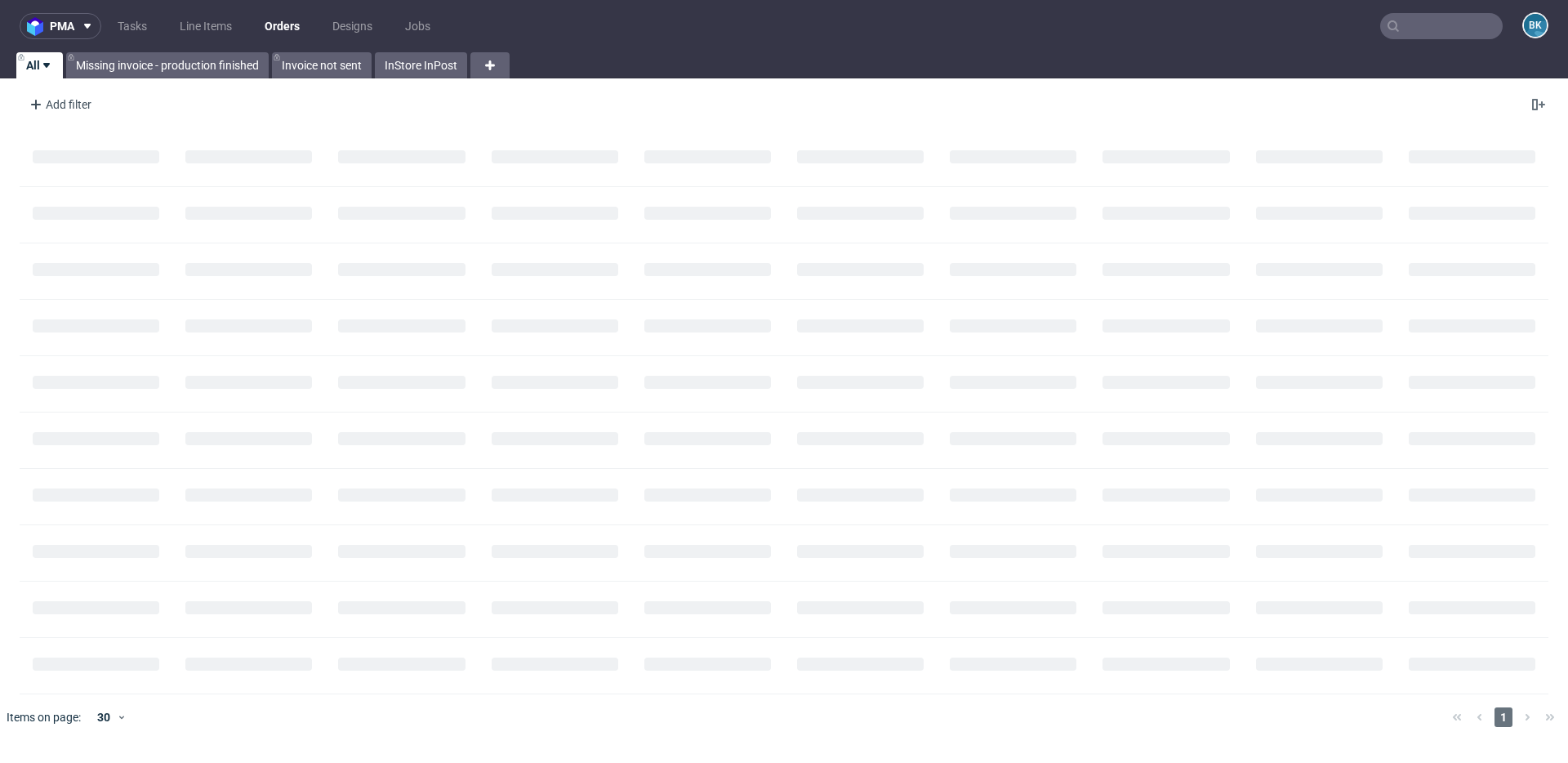
click at [1447, 33] on input "text" at bounding box center [1441, 25] width 123 height 26
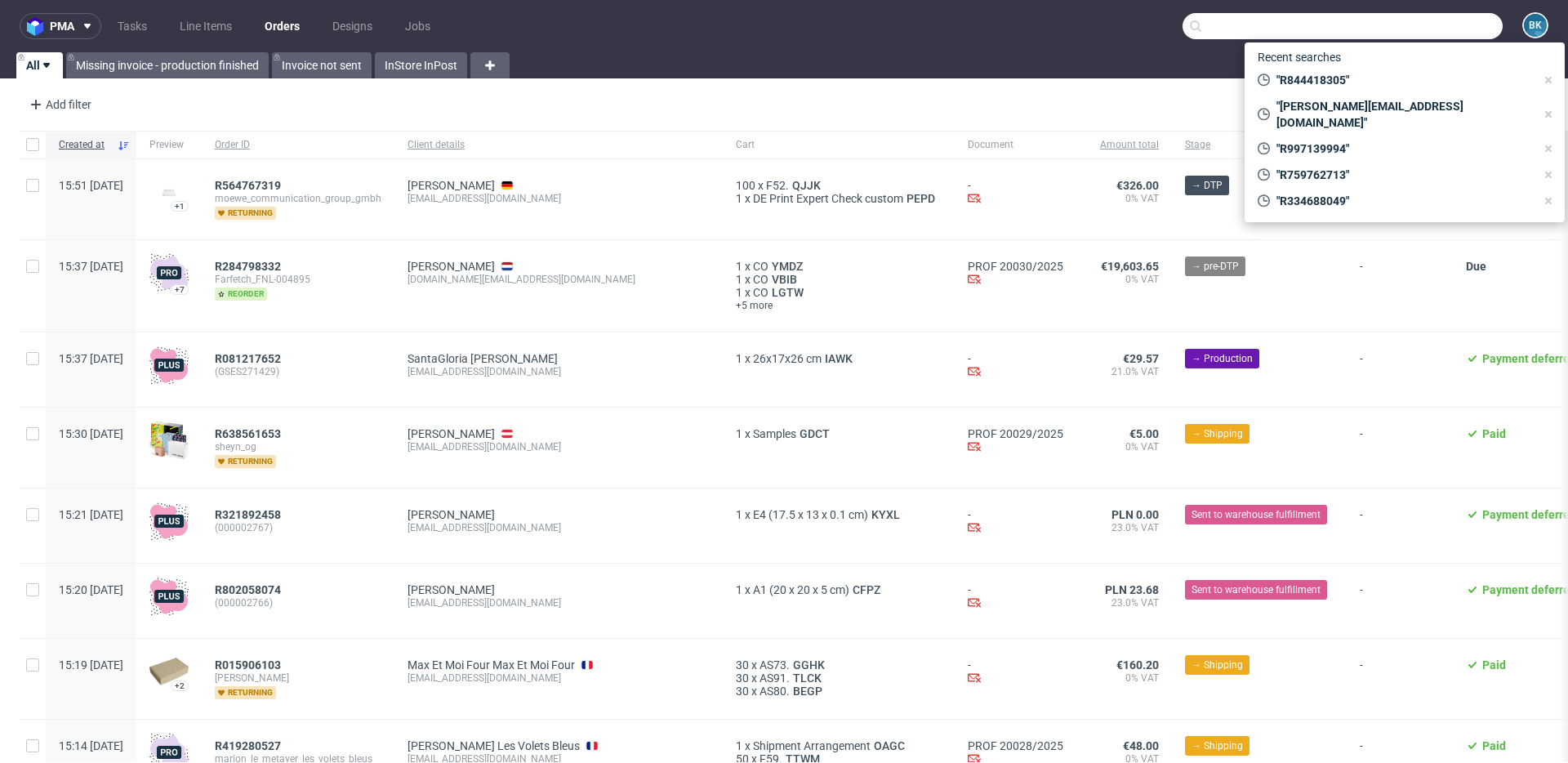
paste input "R943933731"
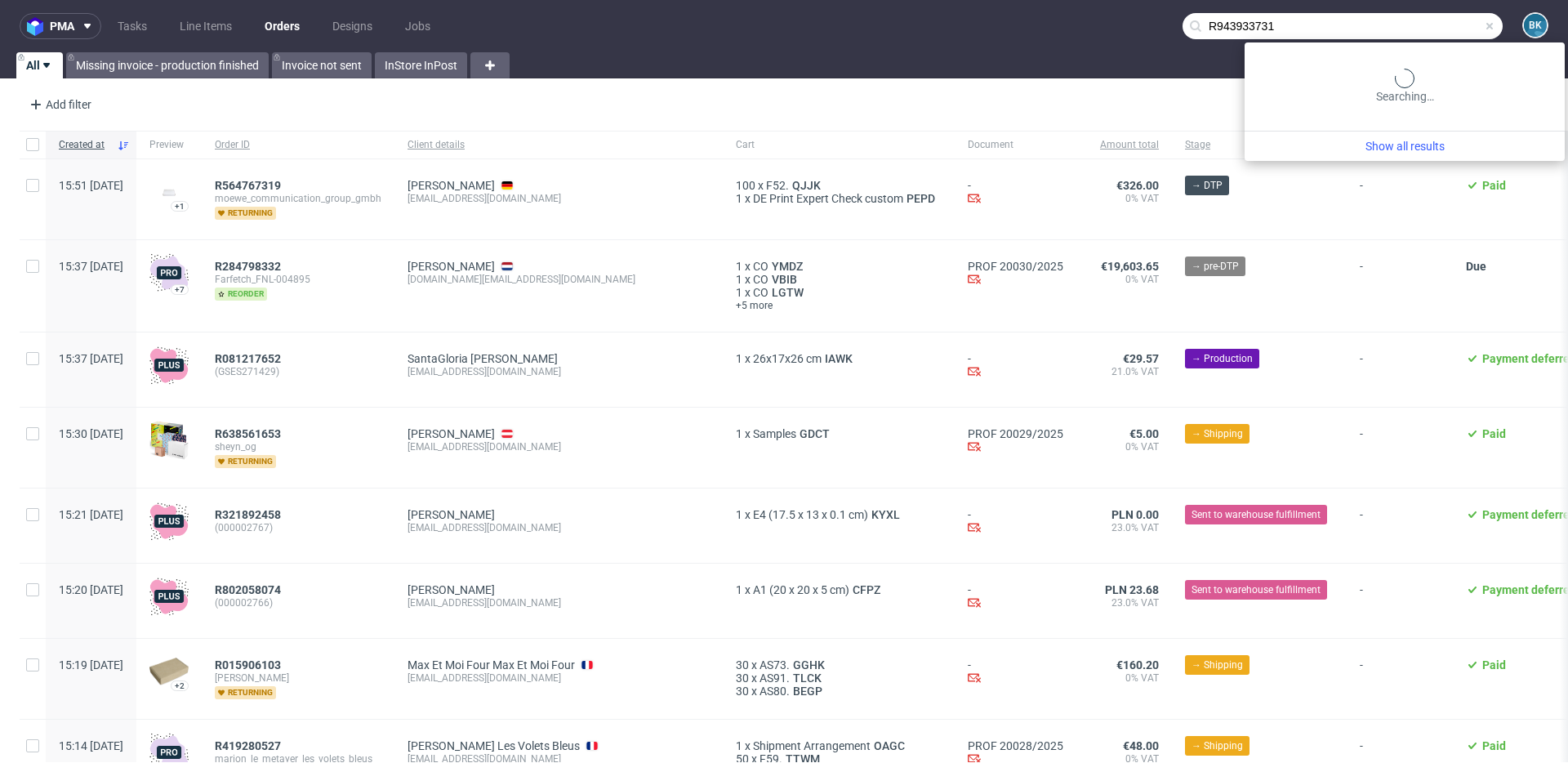
type input "R943933731"
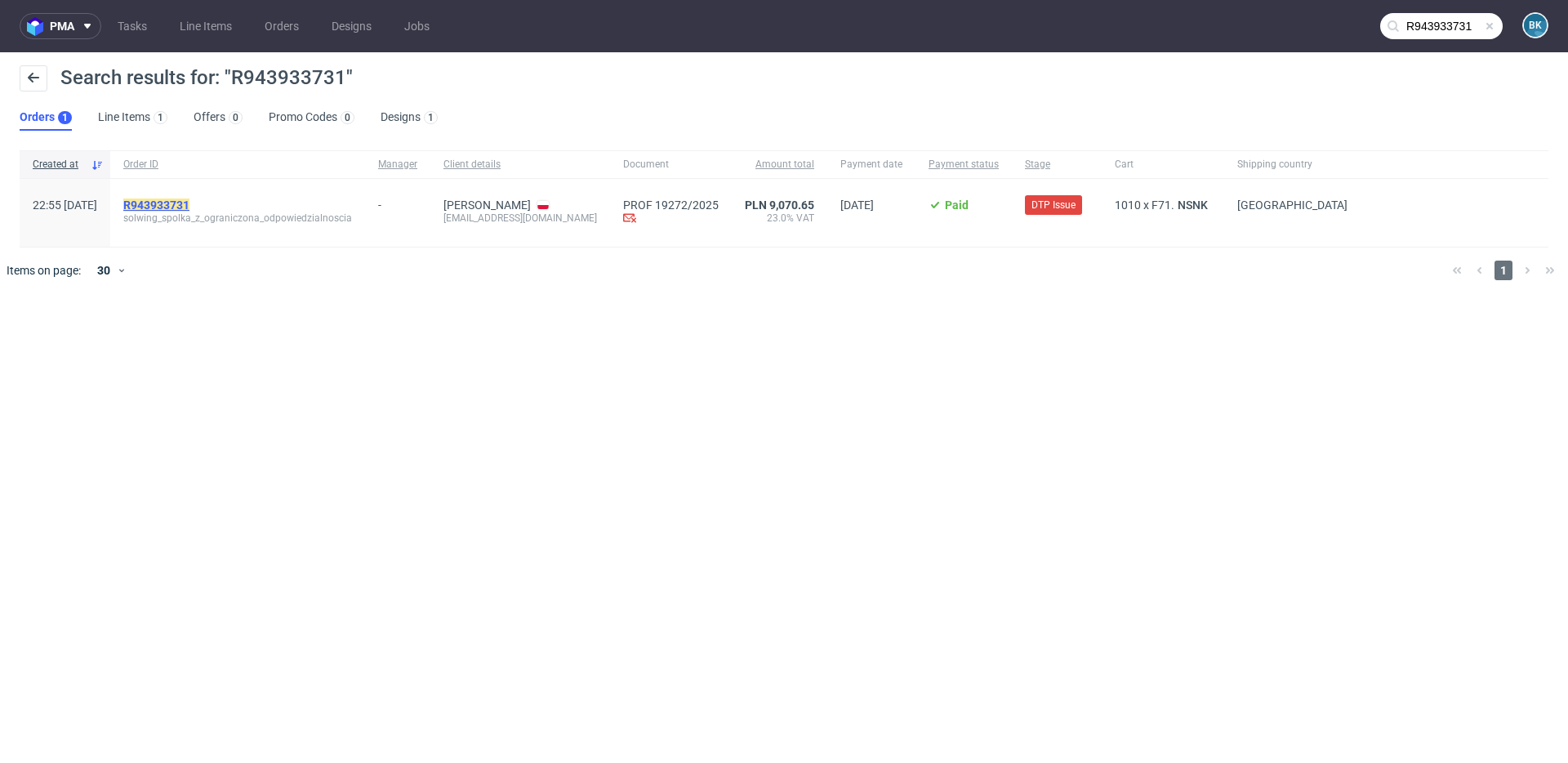
click at [178, 205] on mark "R943933731" at bounding box center [157, 204] width 66 height 13
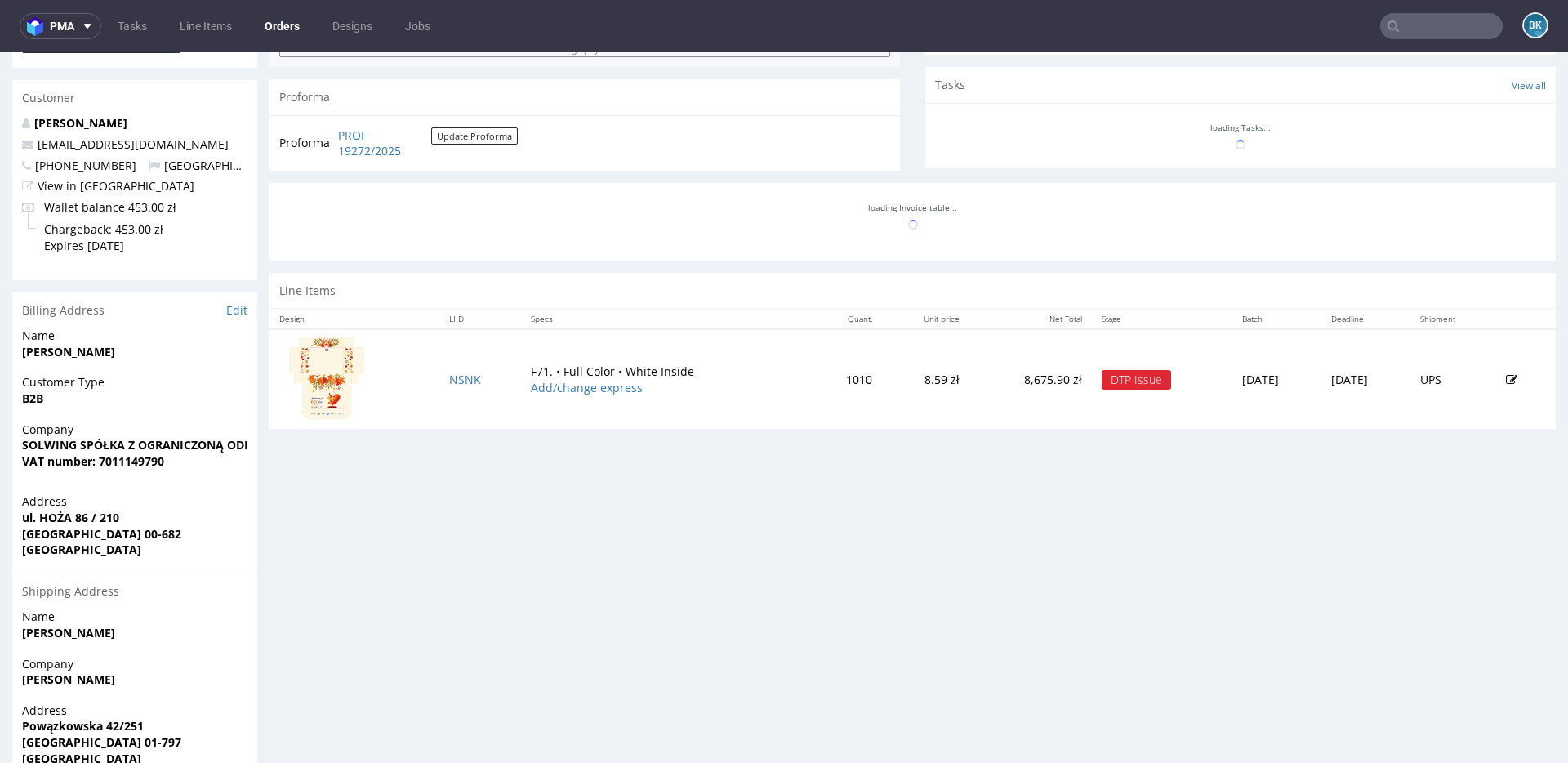
scroll to position [581, 0]
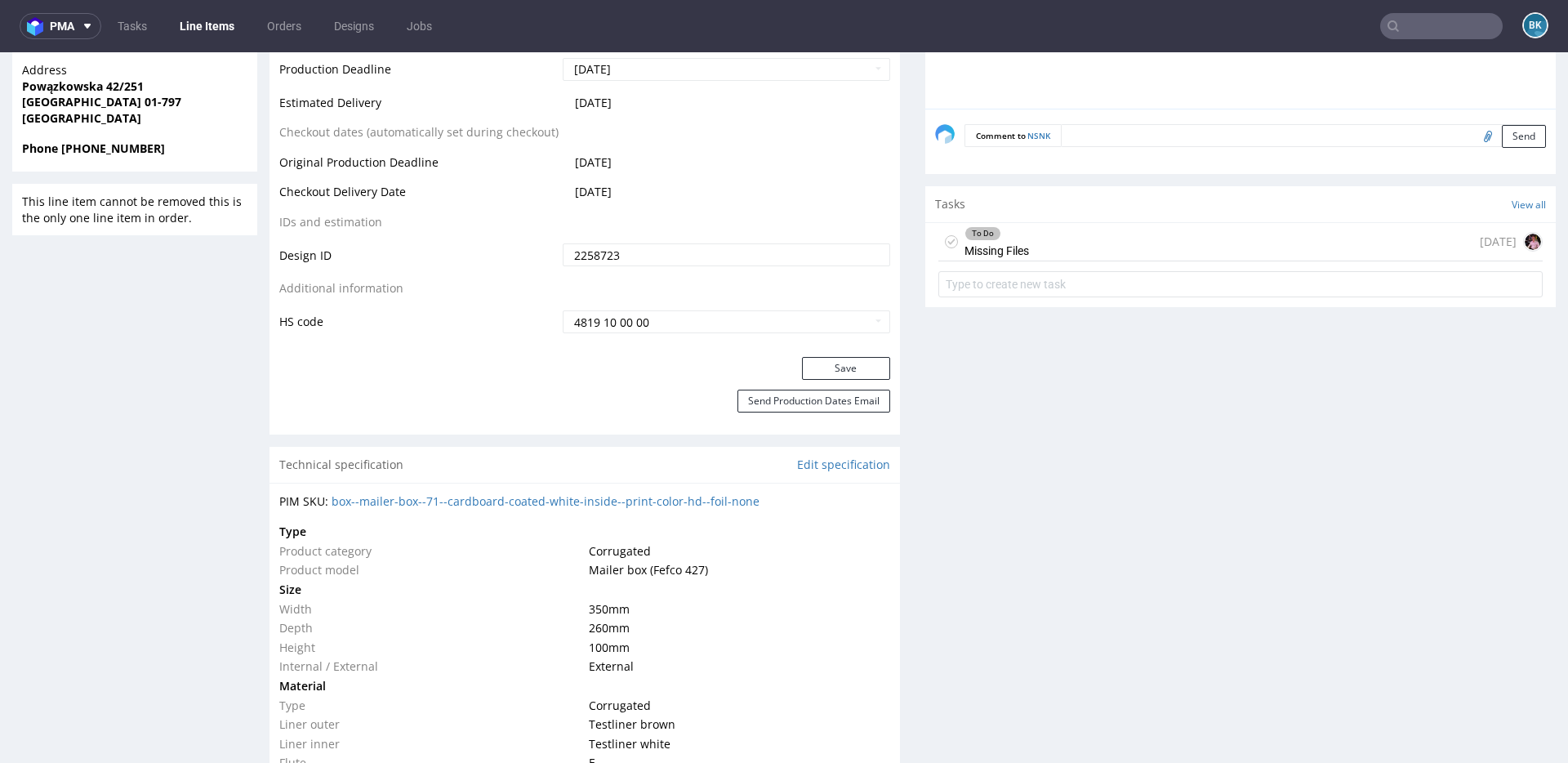
scroll to position [934, 0]
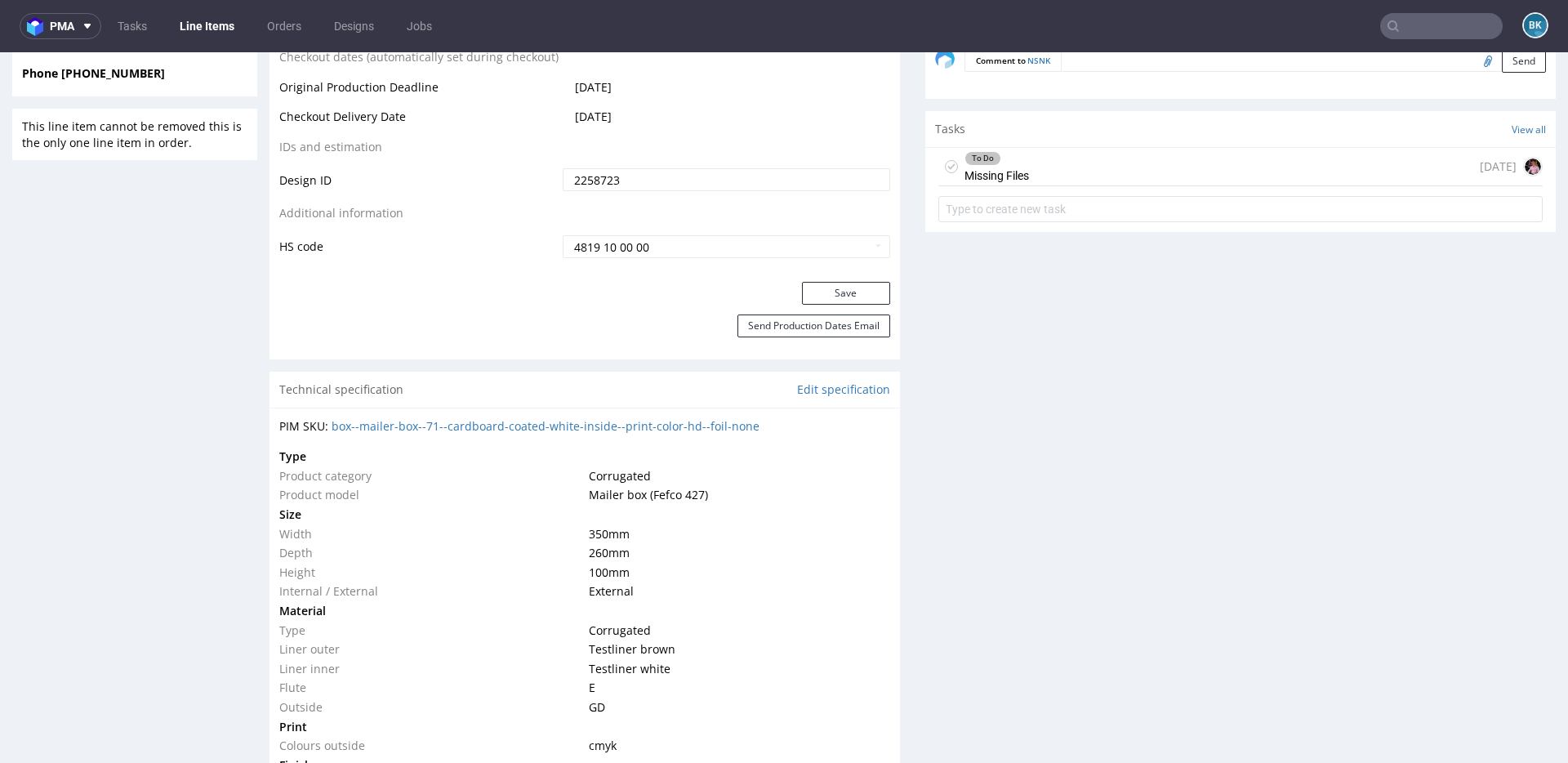
click at [1147, 153] on div "To Do Missing Files 3 days ago" at bounding box center [1241, 167] width 605 height 38
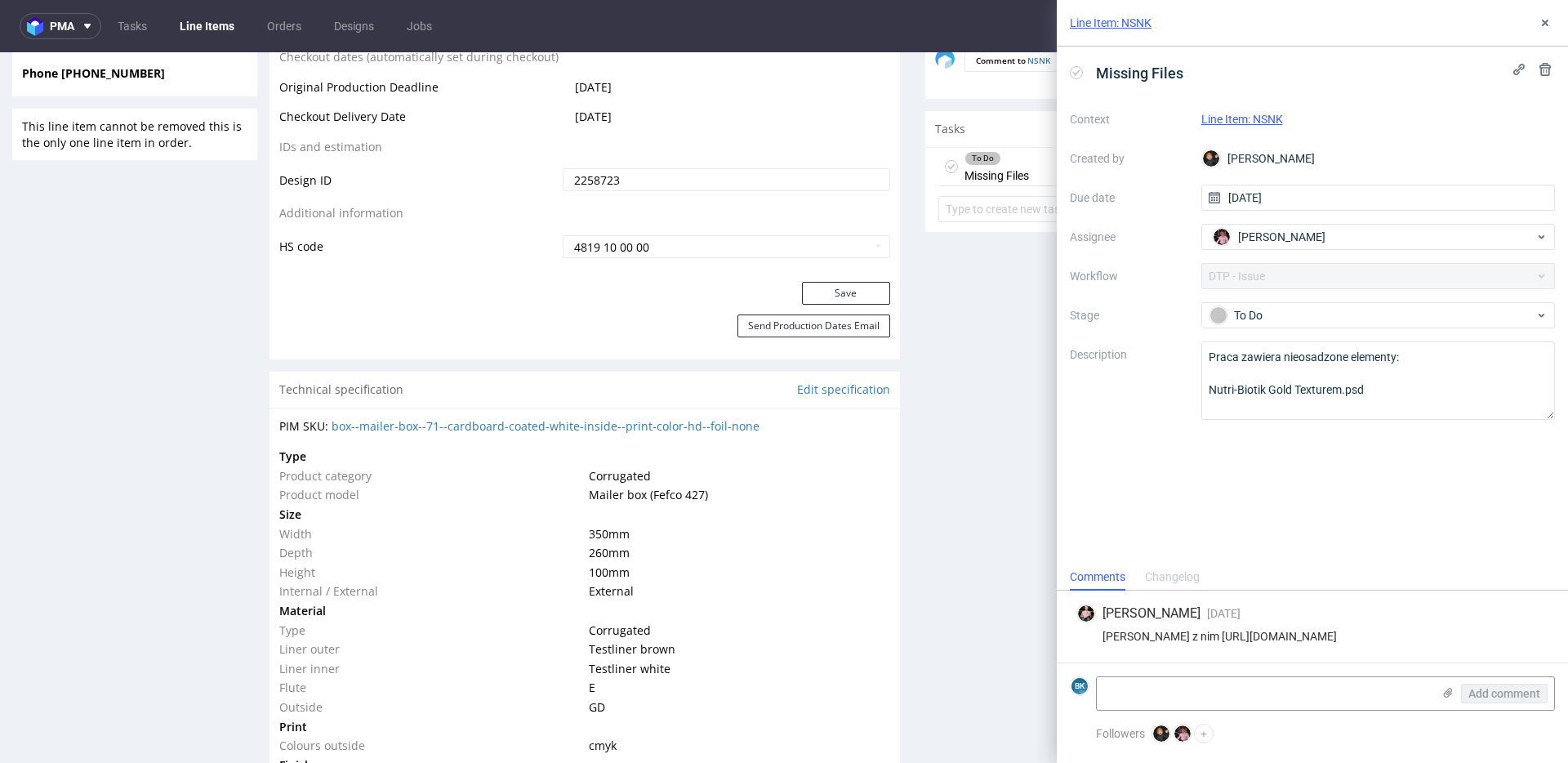
drag, startPoint x: 1201, startPoint y: 624, endPoint x: 1209, endPoint y: 644, distance: 21.5
click at [1209, 644] on div "Marta Tomaszewska 2 days ago 16th Sep 2025, 14:06 macie wątek z nim https://app…" at bounding box center [1312, 627] width 485 height 72
copy div "https://app-eu1.hubspot.com/contacts/25600958/record/0-5/224016656589"
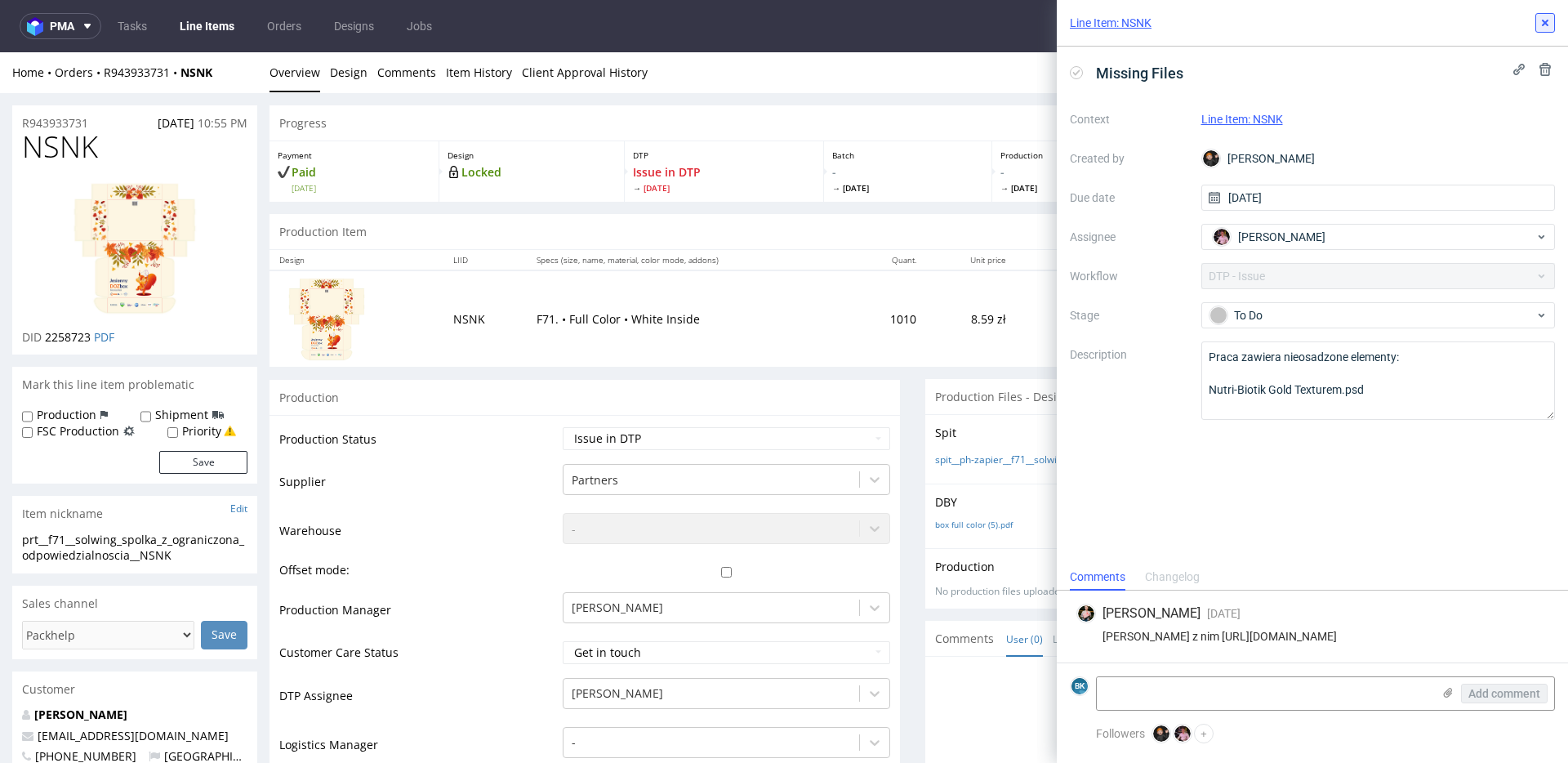
click at [1548, 25] on use at bounding box center [1545, 23] width 7 height 7
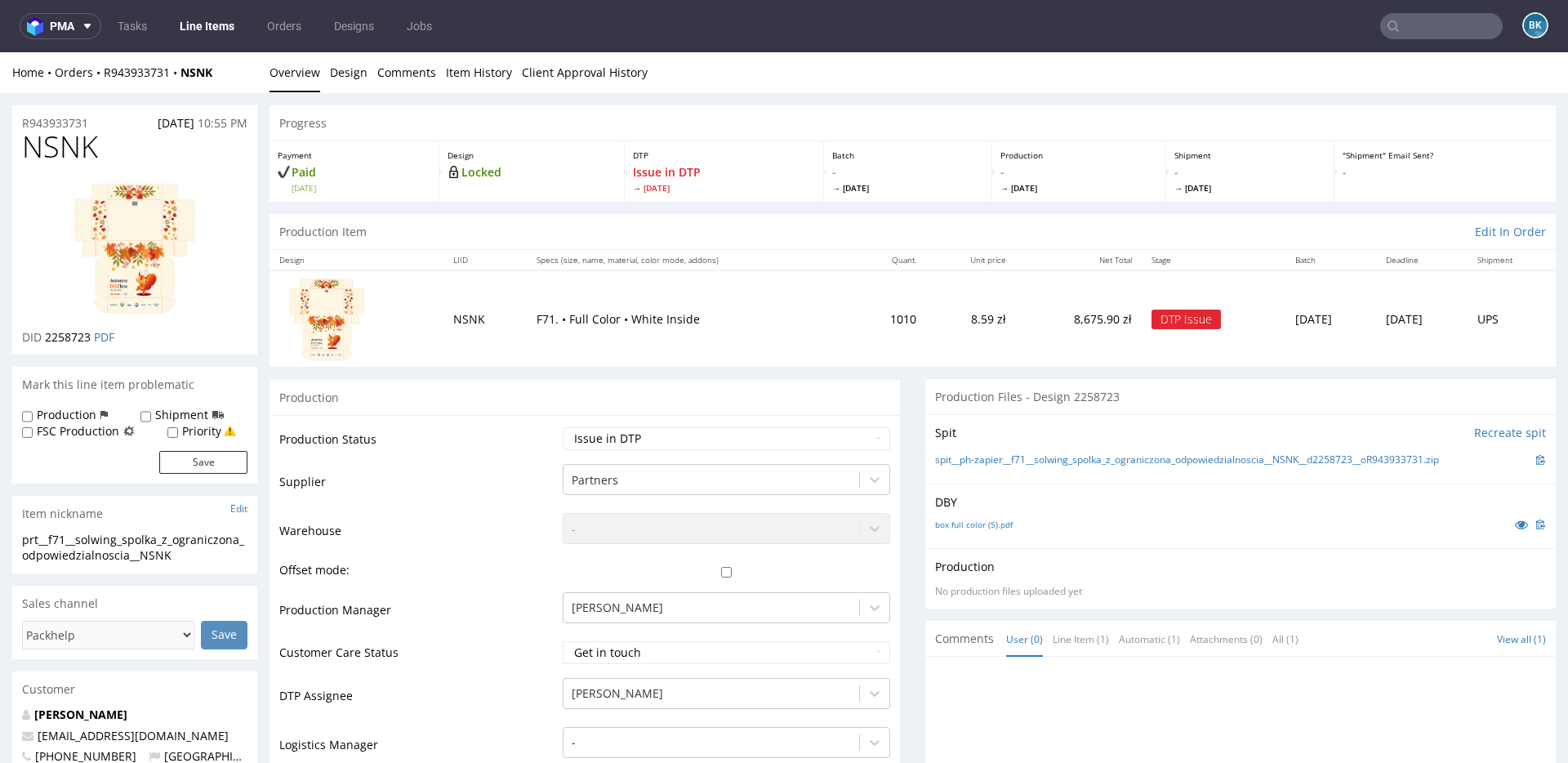
click at [1406, 25] on input "text" at bounding box center [1441, 25] width 123 height 26
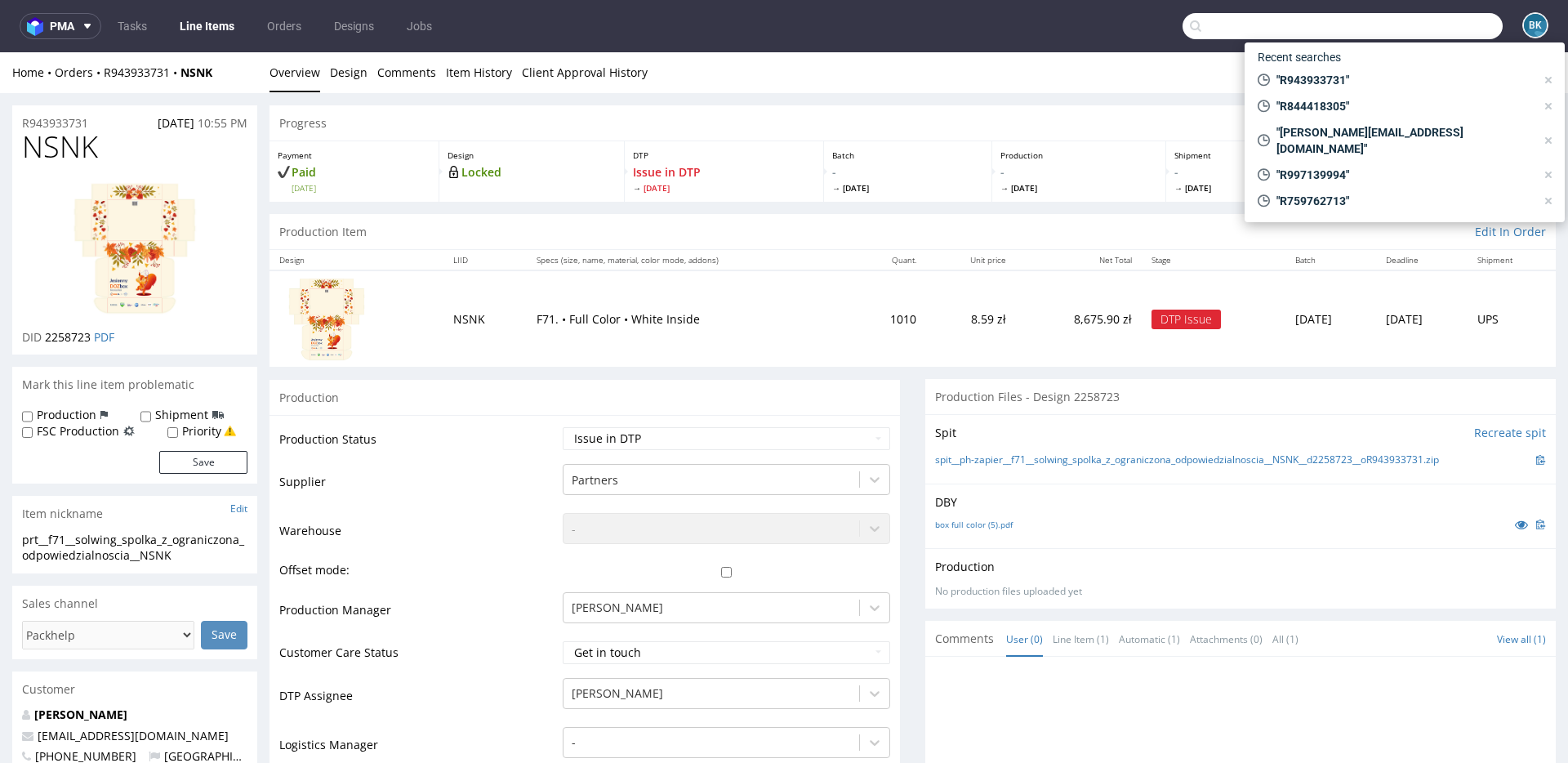
paste input "R128479311"
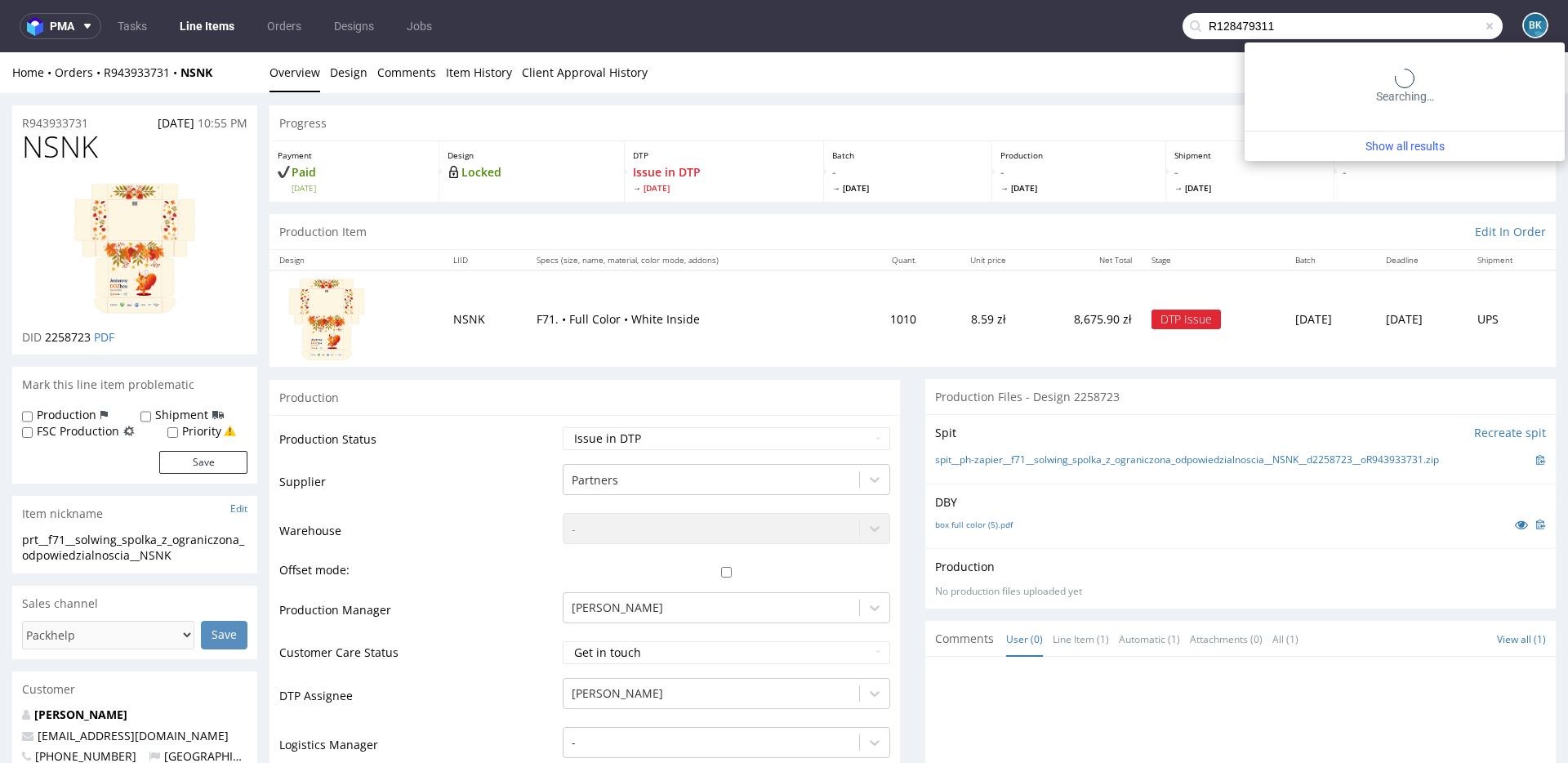
type input "R128479311"
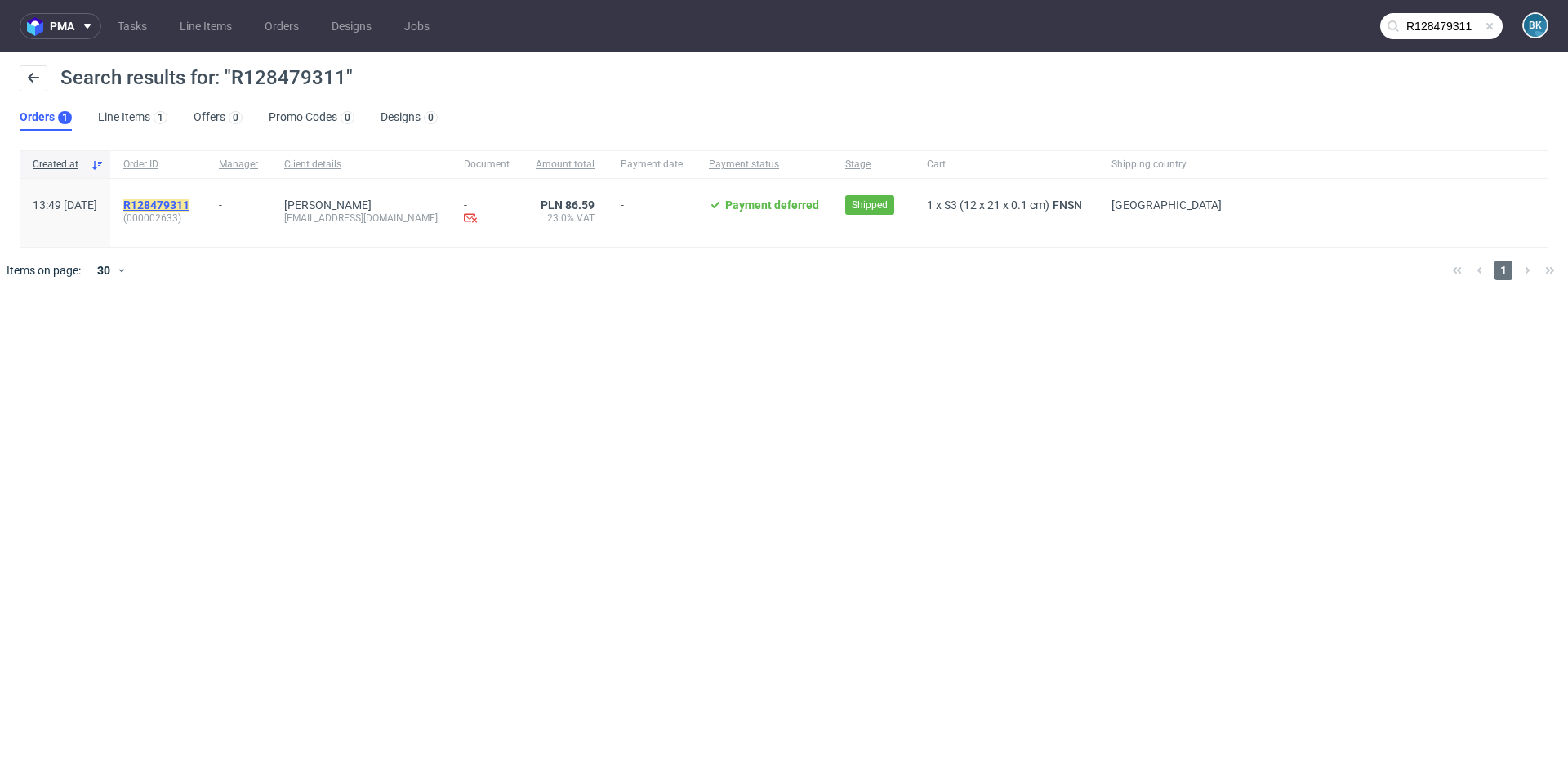
click at [190, 202] on mark "R128479311" at bounding box center [157, 204] width 66 height 13
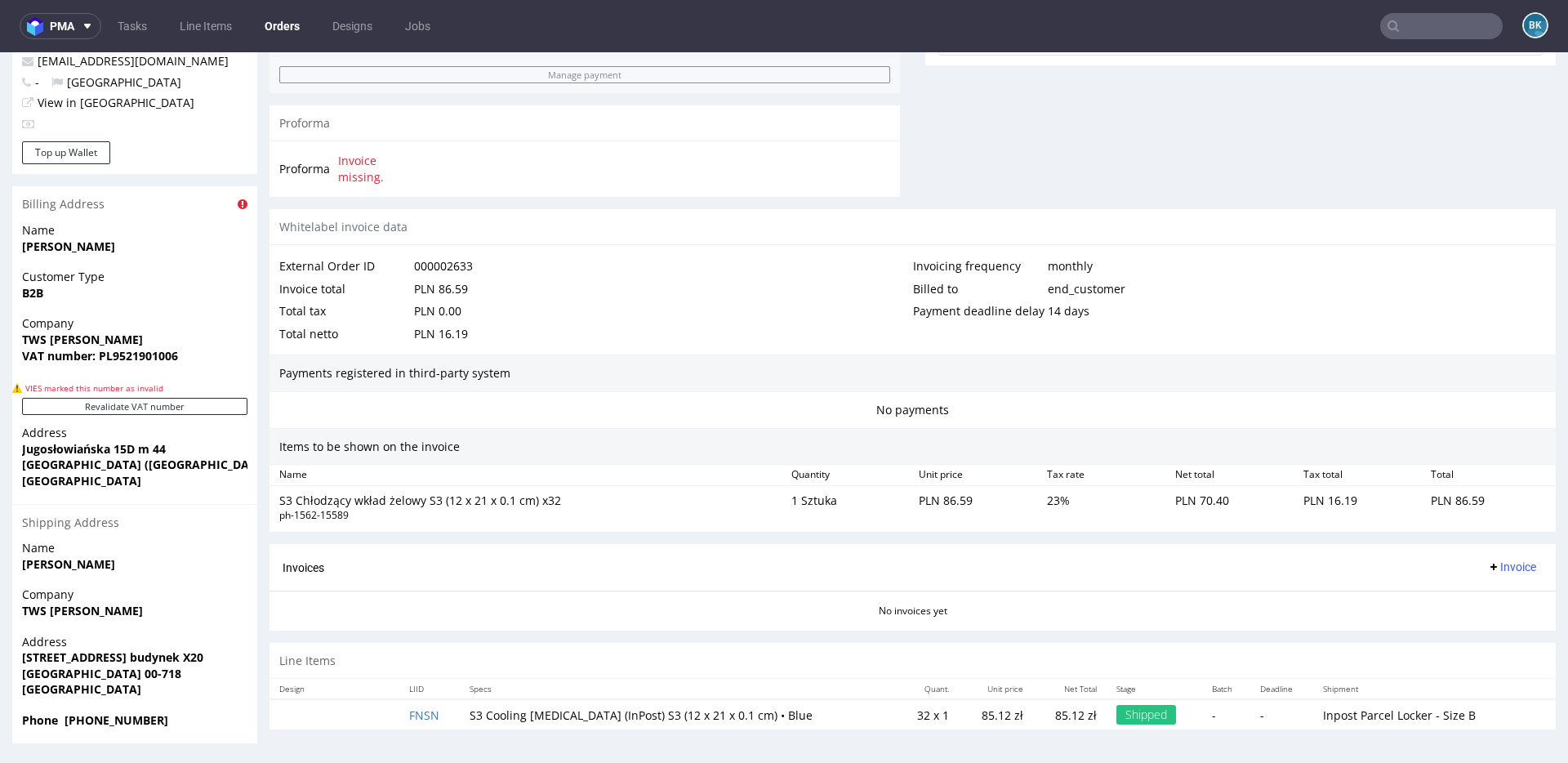
scroll to position [4, 0]
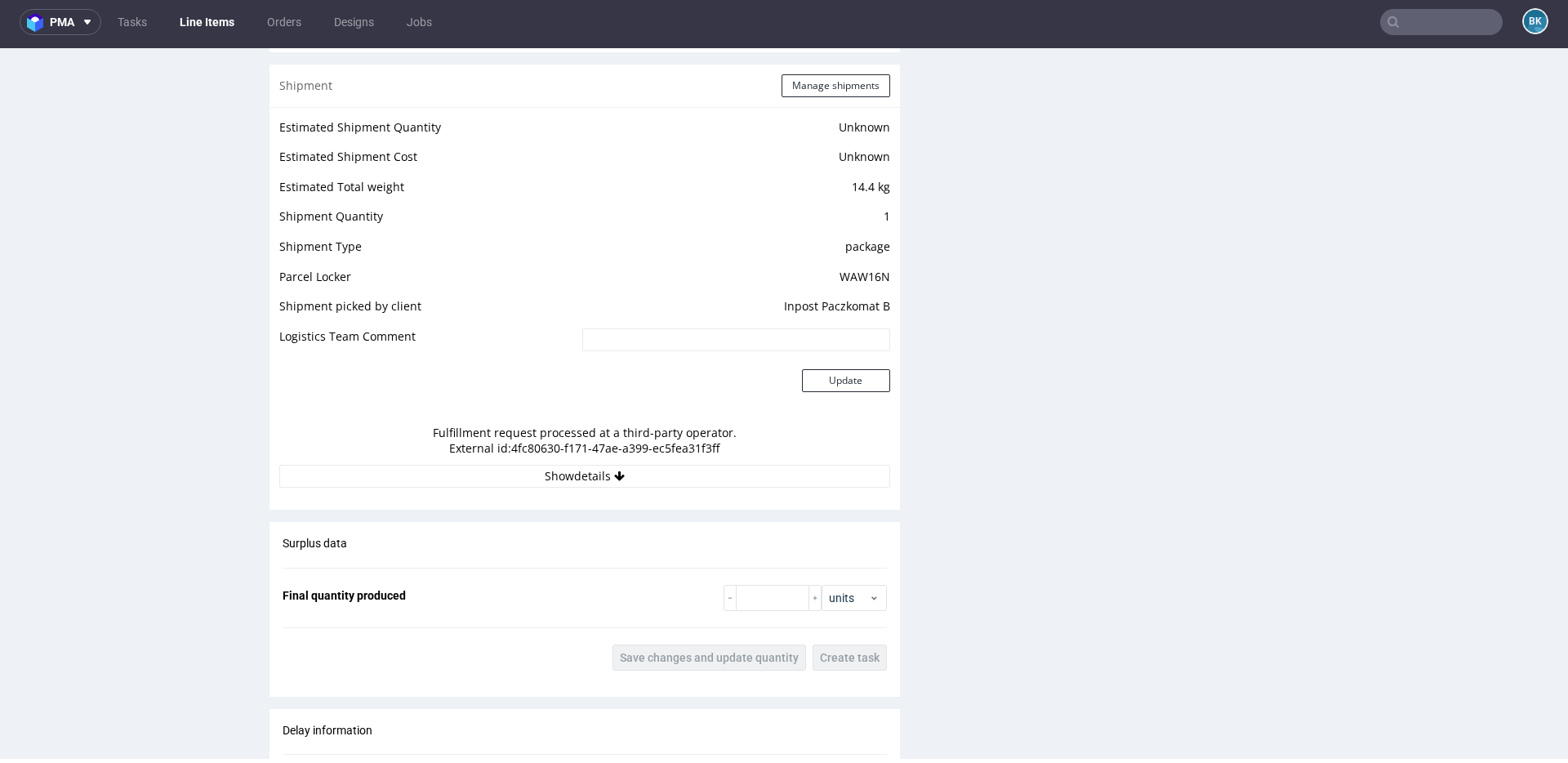
scroll to position [1304, 0]
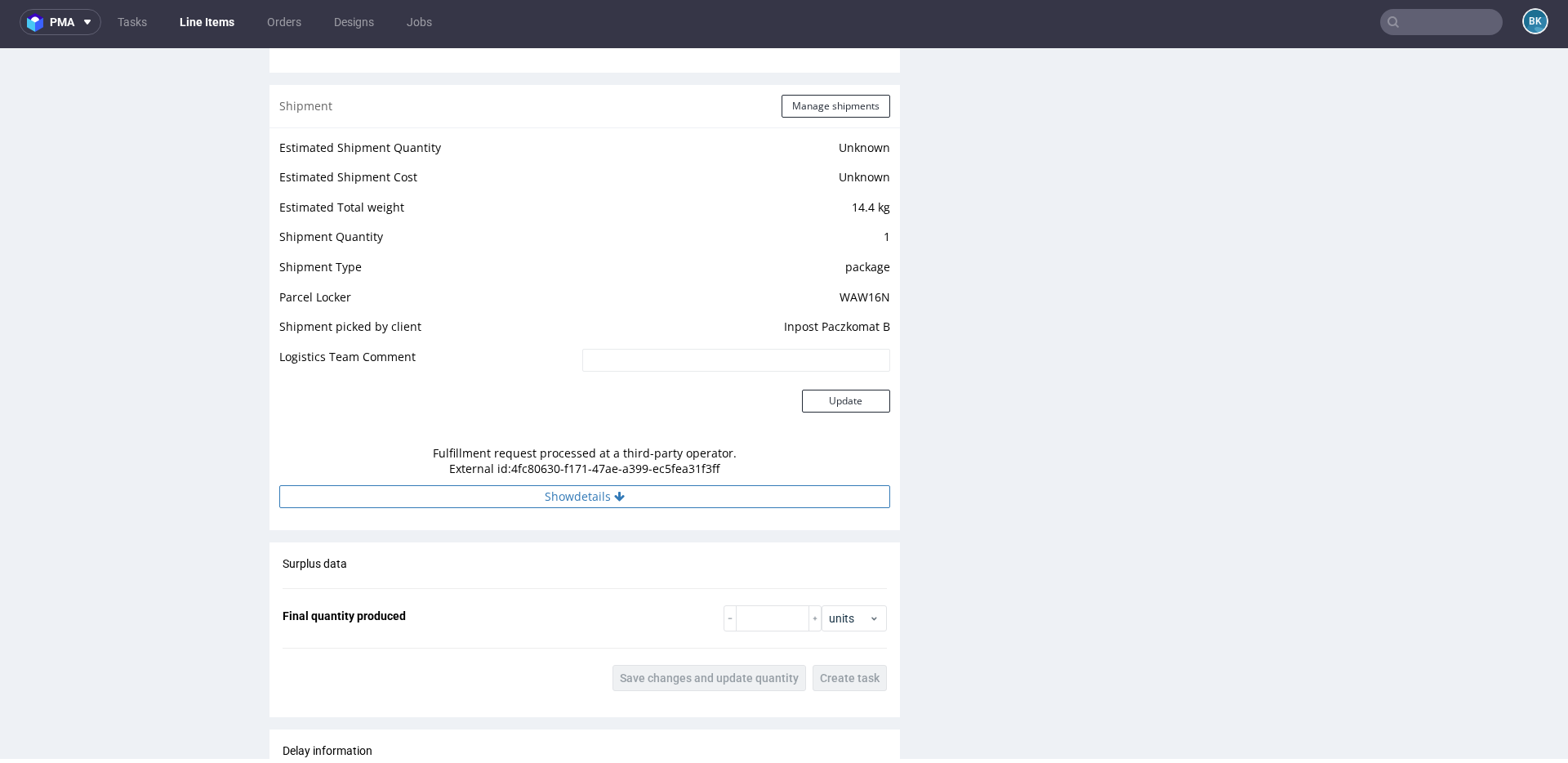
click at [570, 491] on button "Show details" at bounding box center [585, 496] width 611 height 23
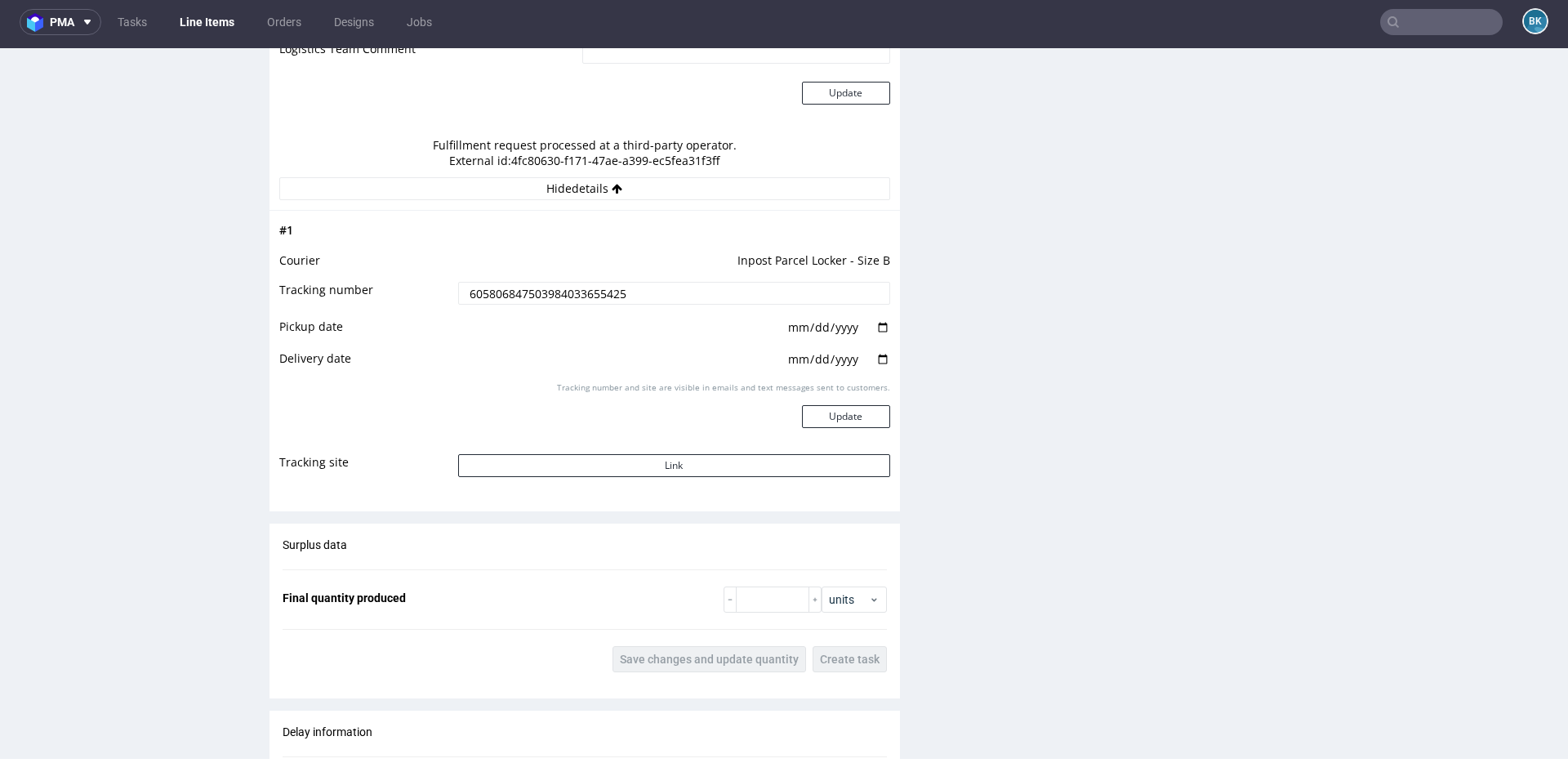
scroll to position [1617, 0]
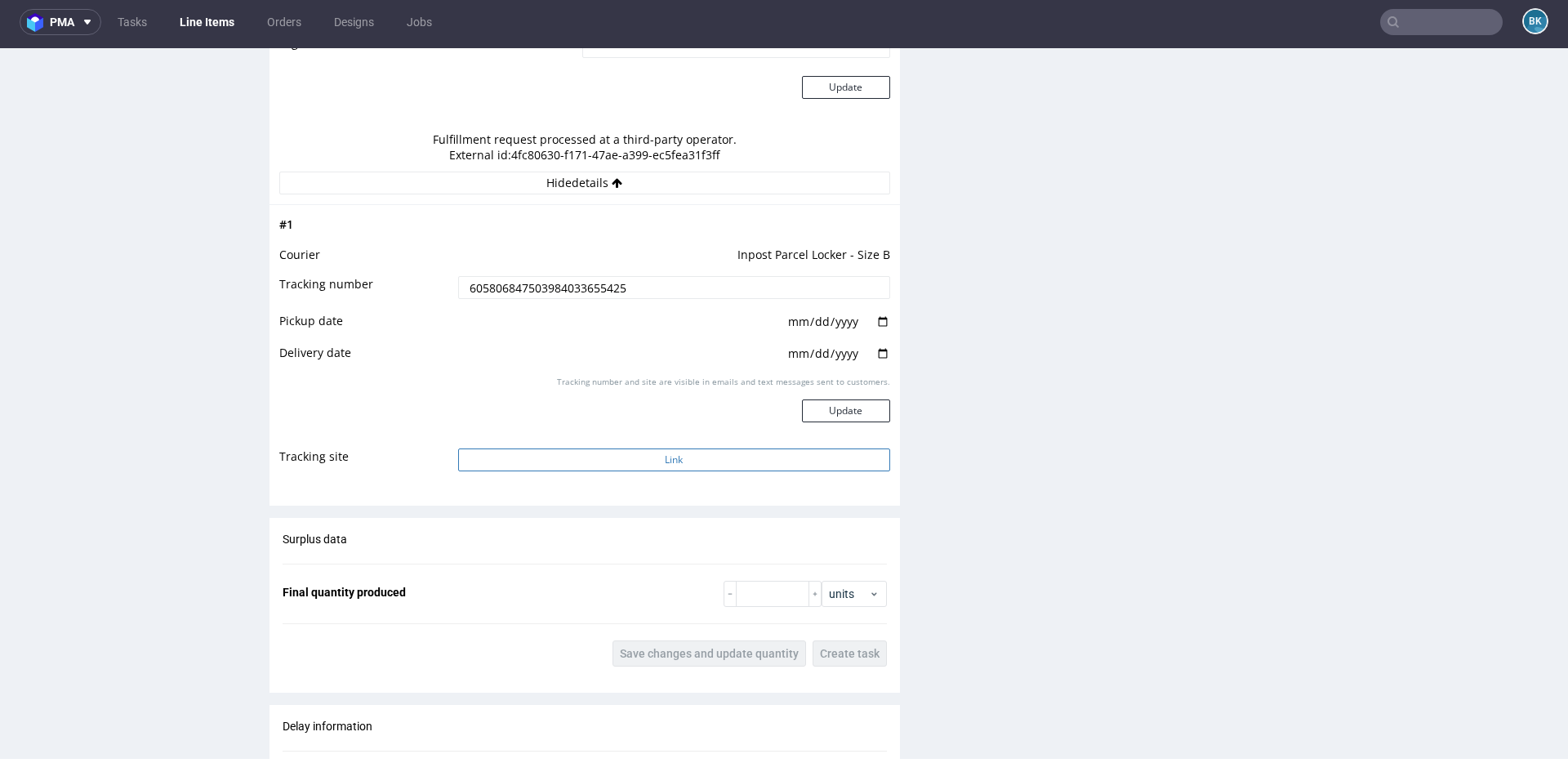
click at [674, 458] on button "Link" at bounding box center [674, 460] width 432 height 23
click at [1418, 16] on input "text" at bounding box center [1441, 22] width 123 height 26
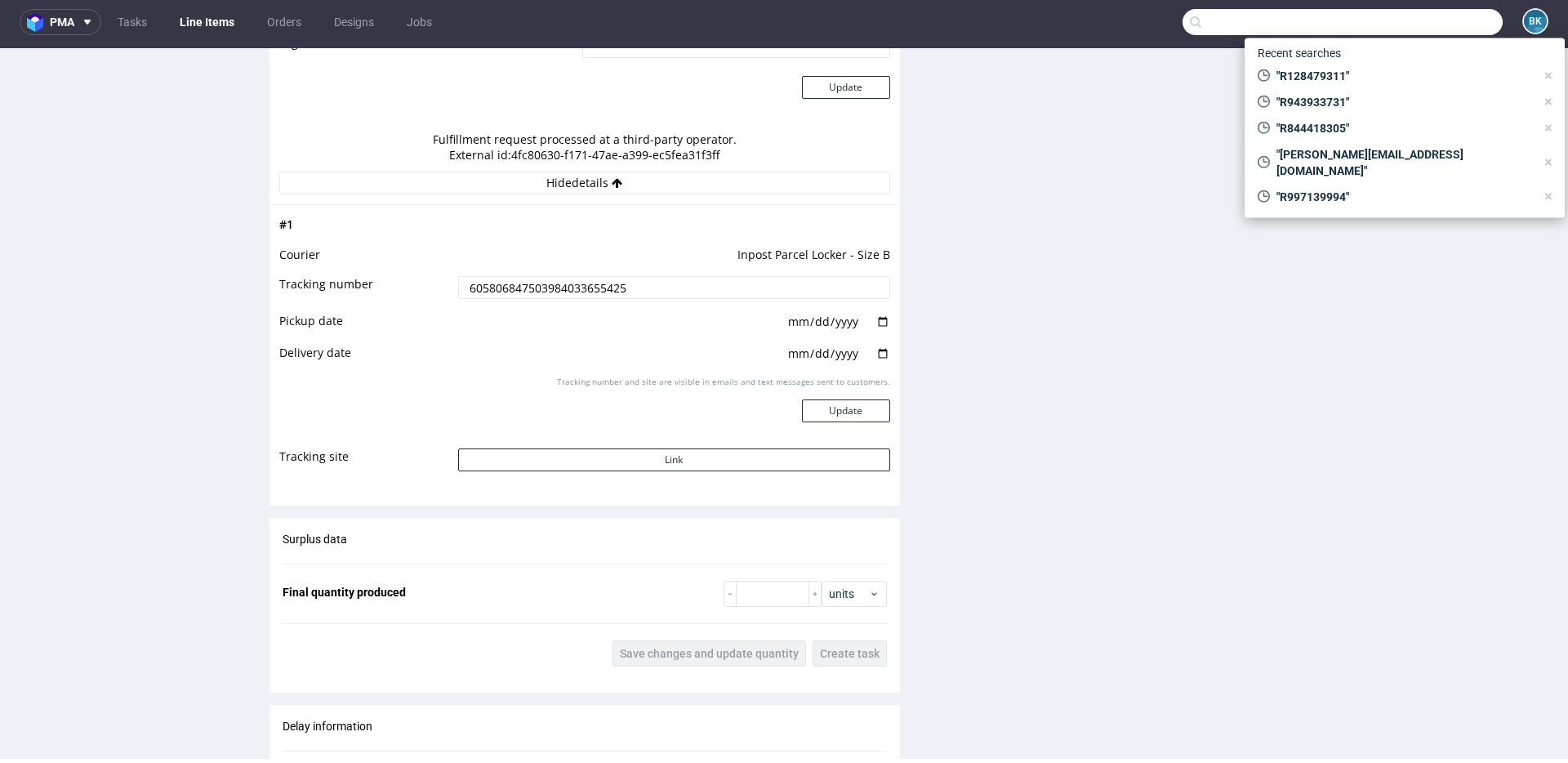
paste input "R266070457"
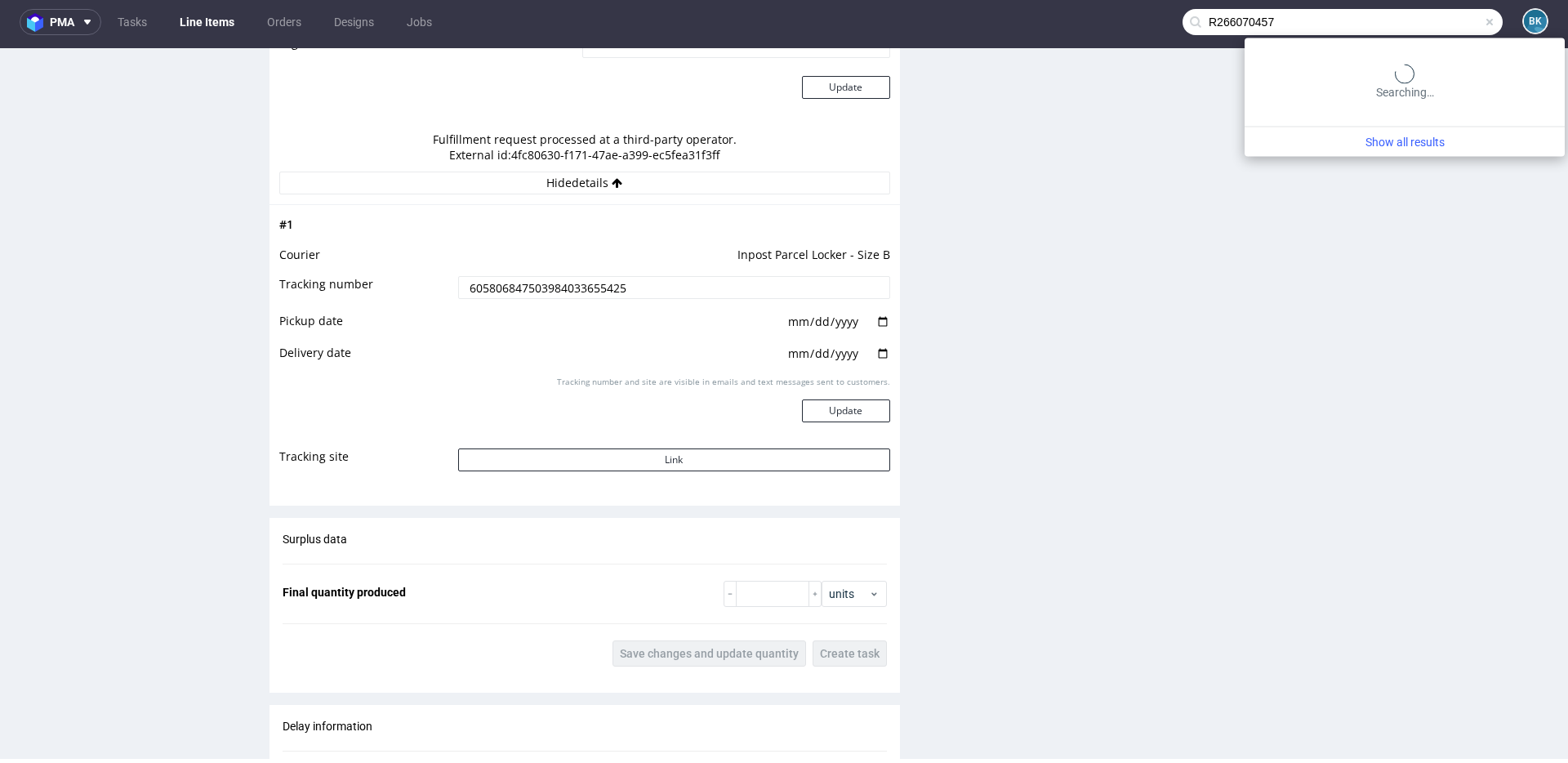
type input "R266070457"
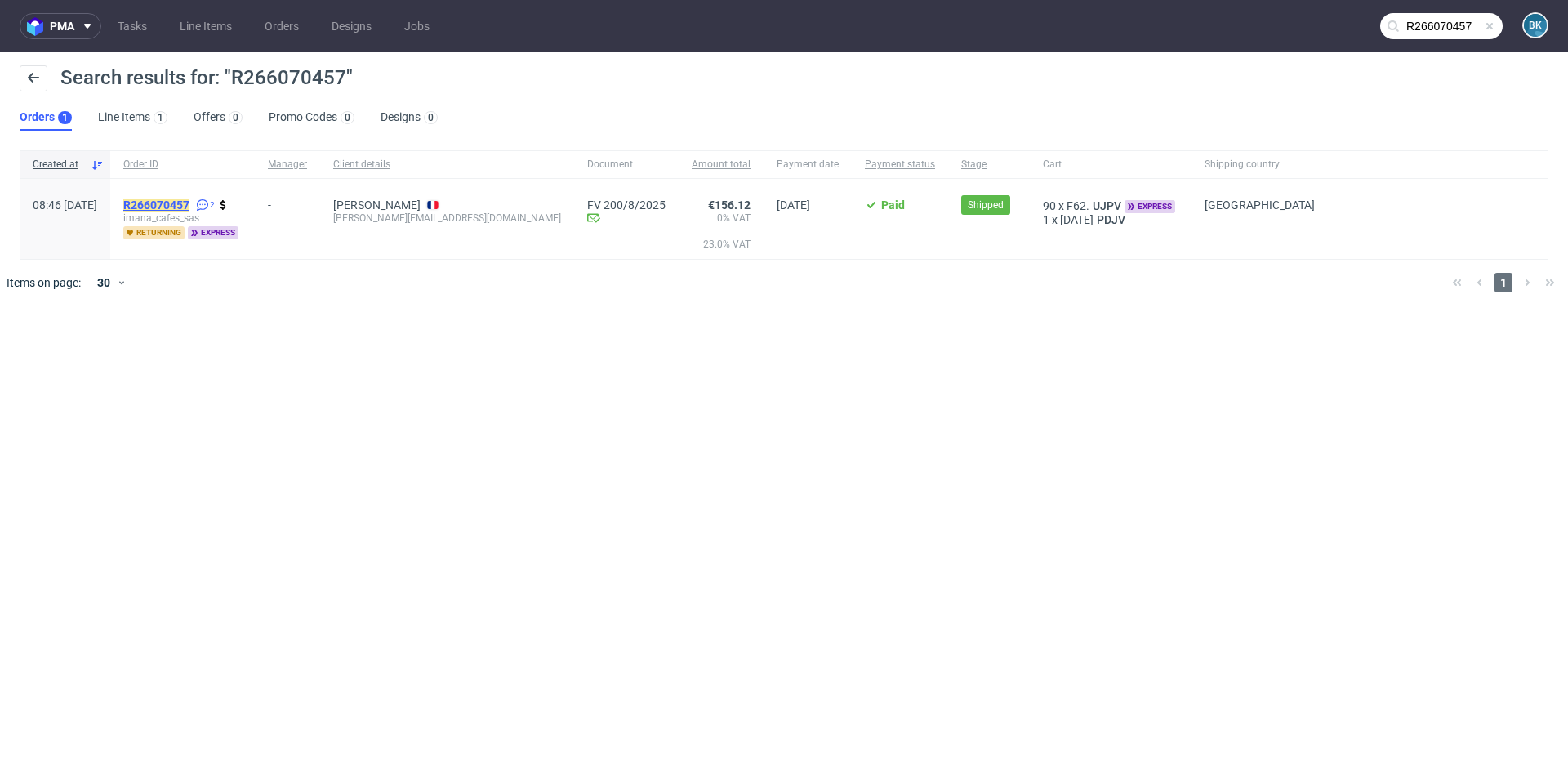
click at [185, 202] on mark "R266070457" at bounding box center [157, 204] width 66 height 13
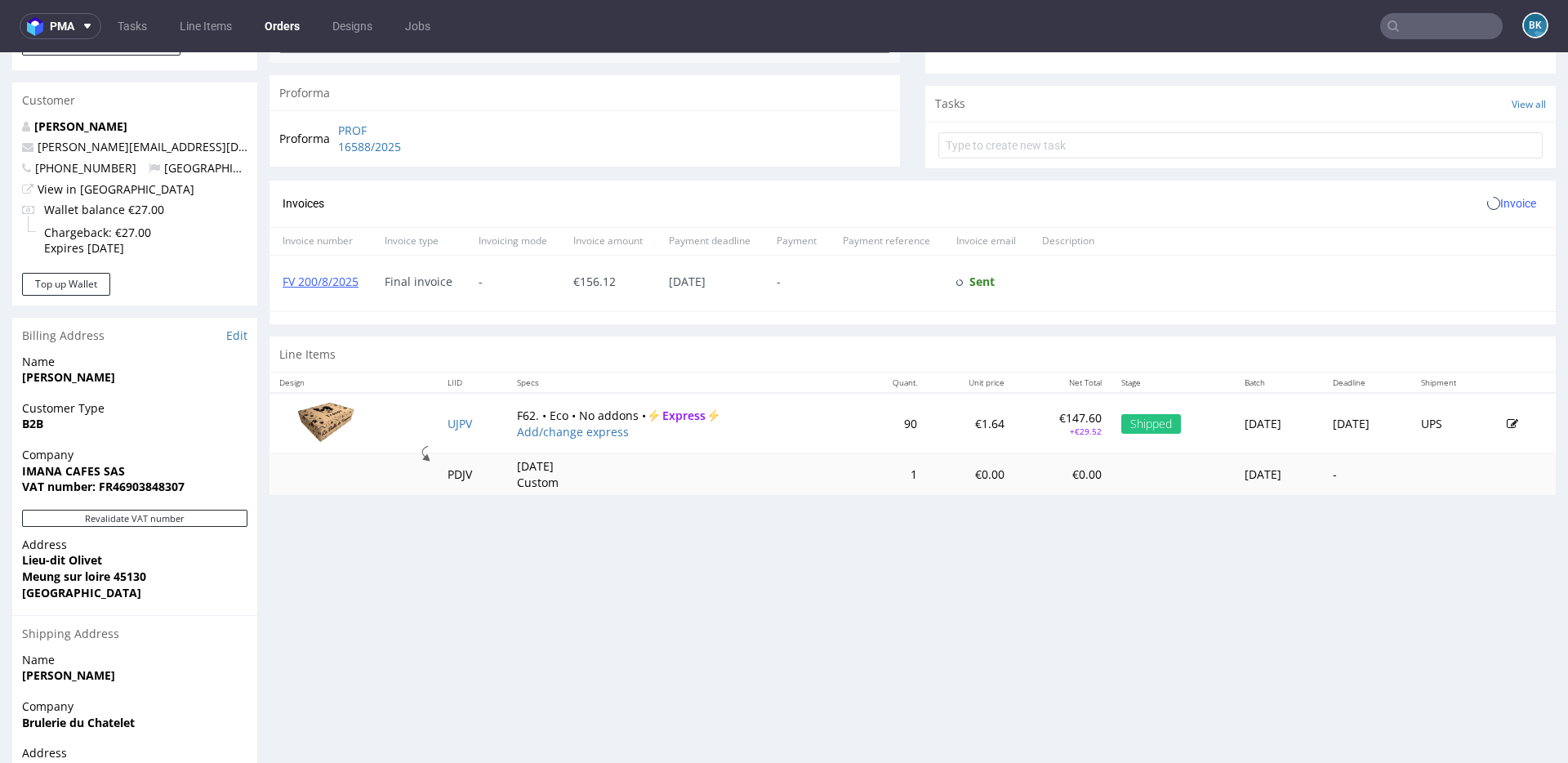
scroll to position [681, 0]
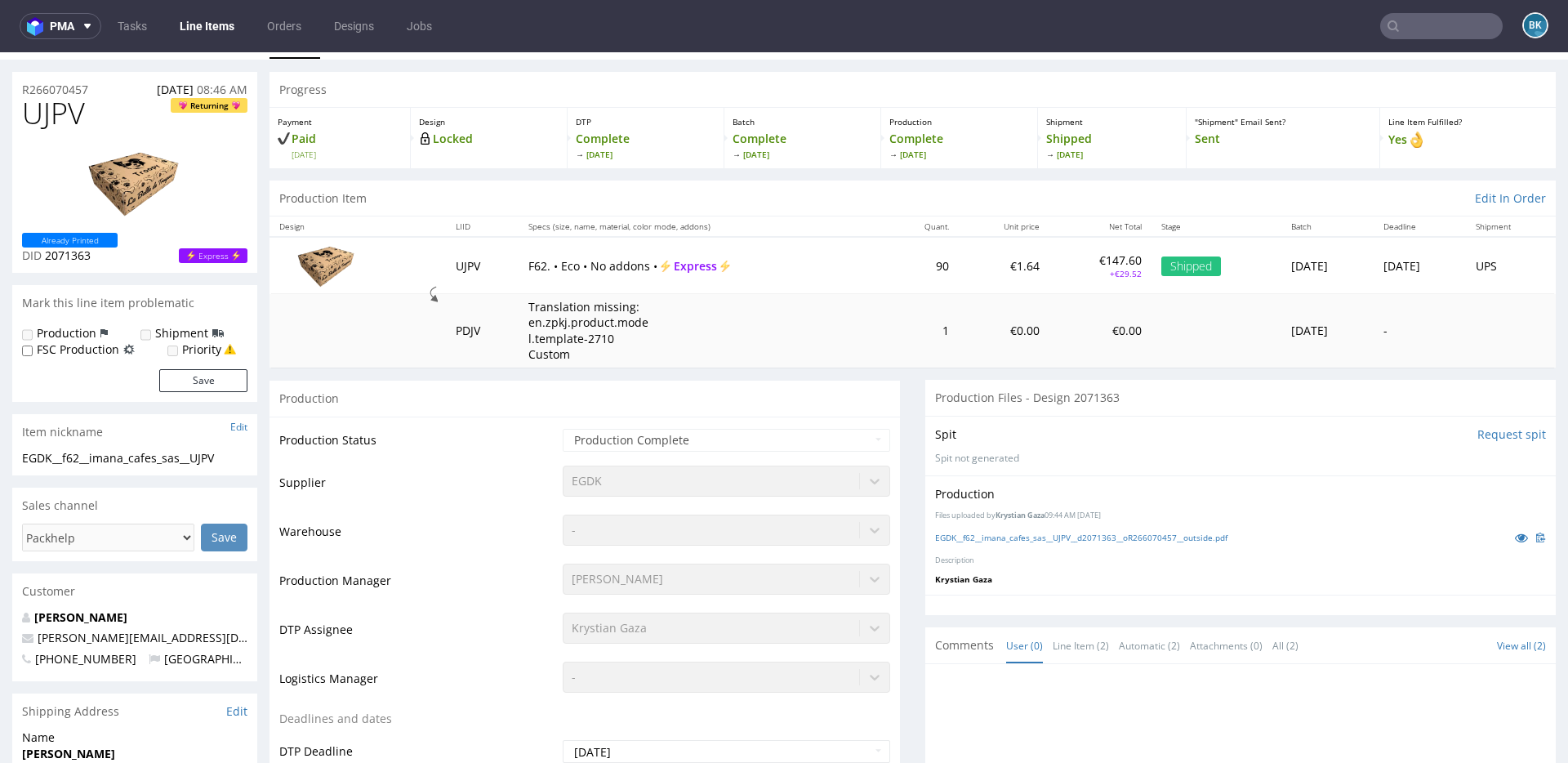
scroll to position [37, 0]
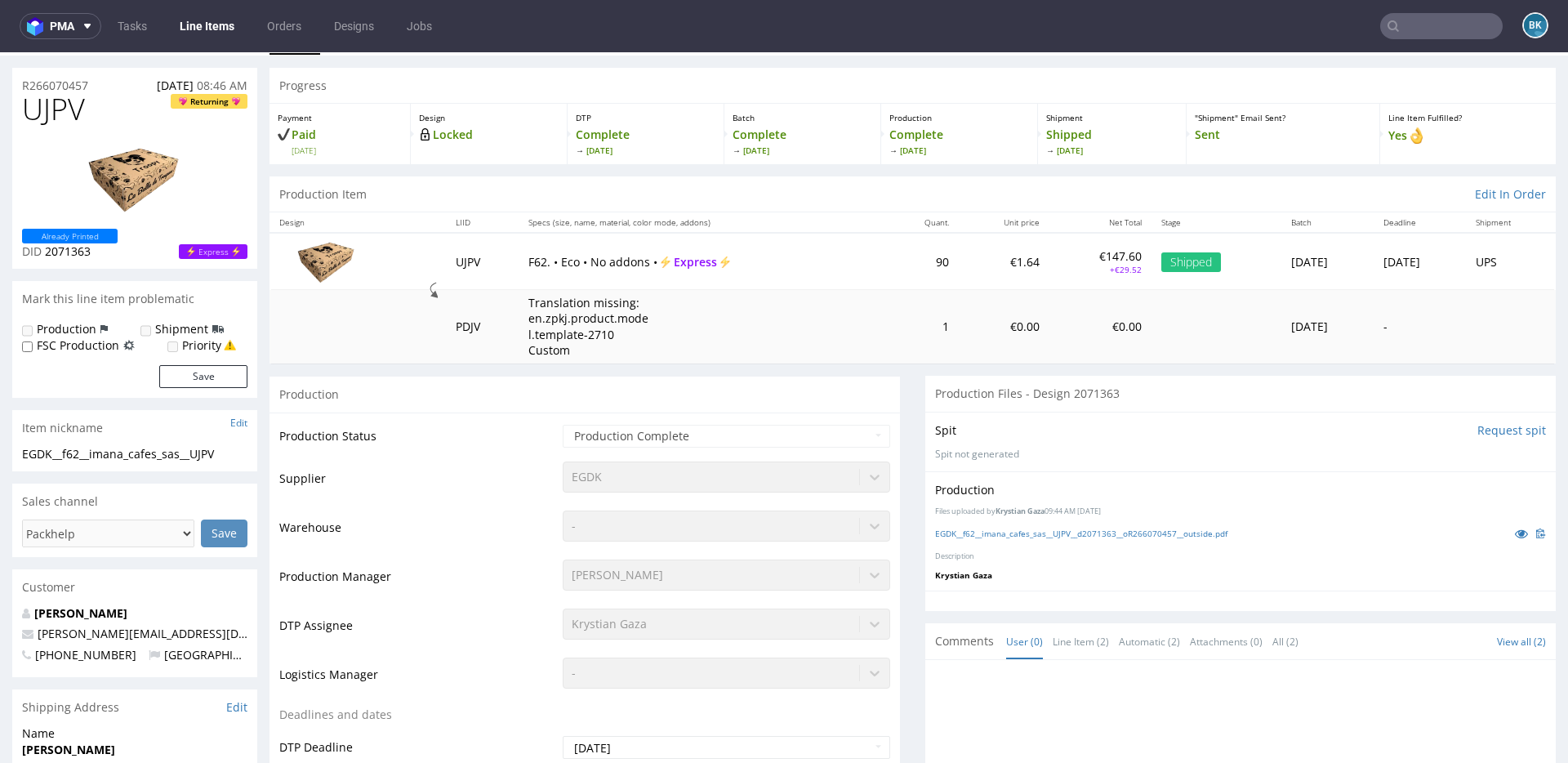
click at [1403, 25] on input "text" at bounding box center [1441, 25] width 123 height 26
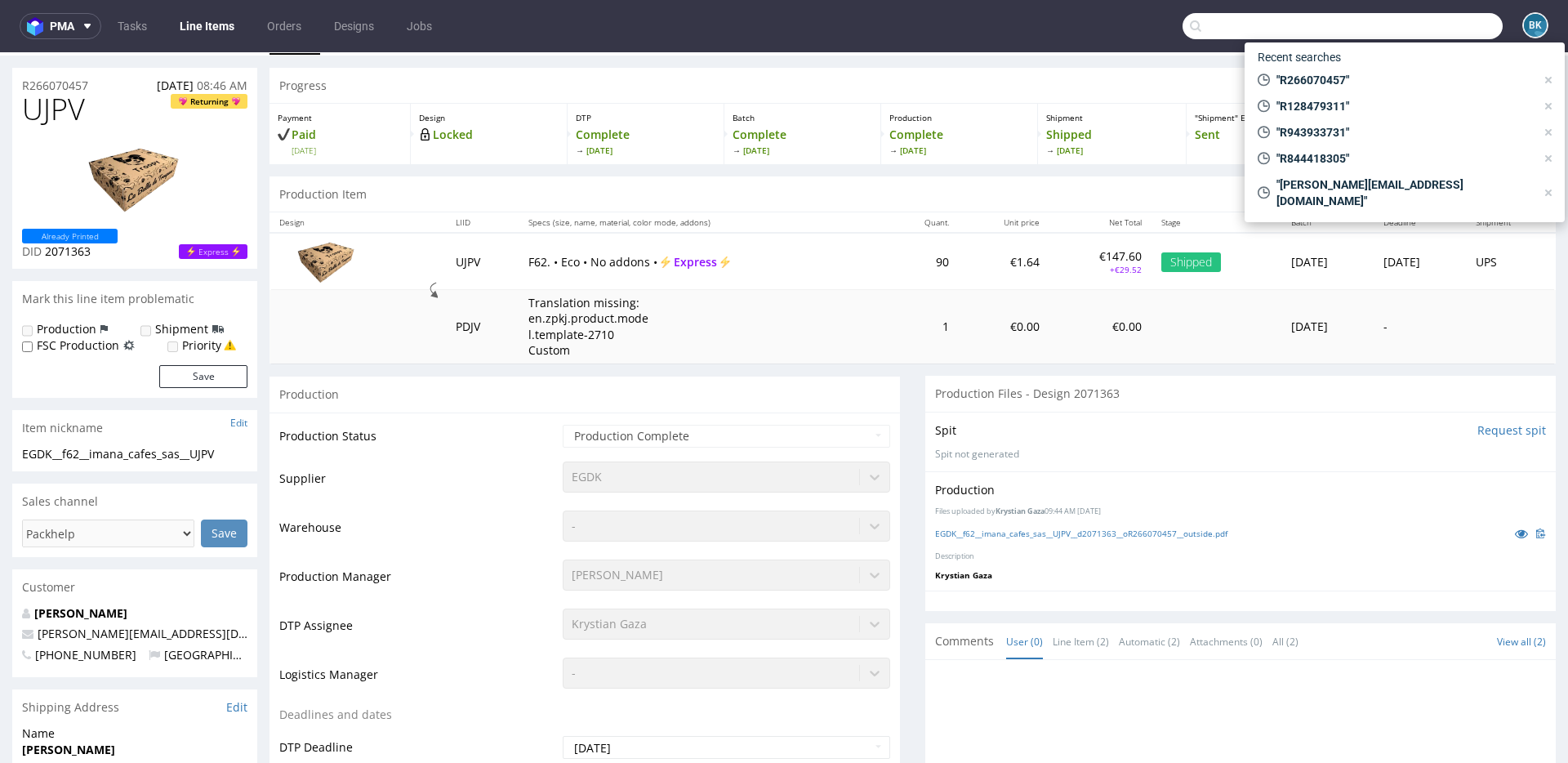
paste input "R675712385"
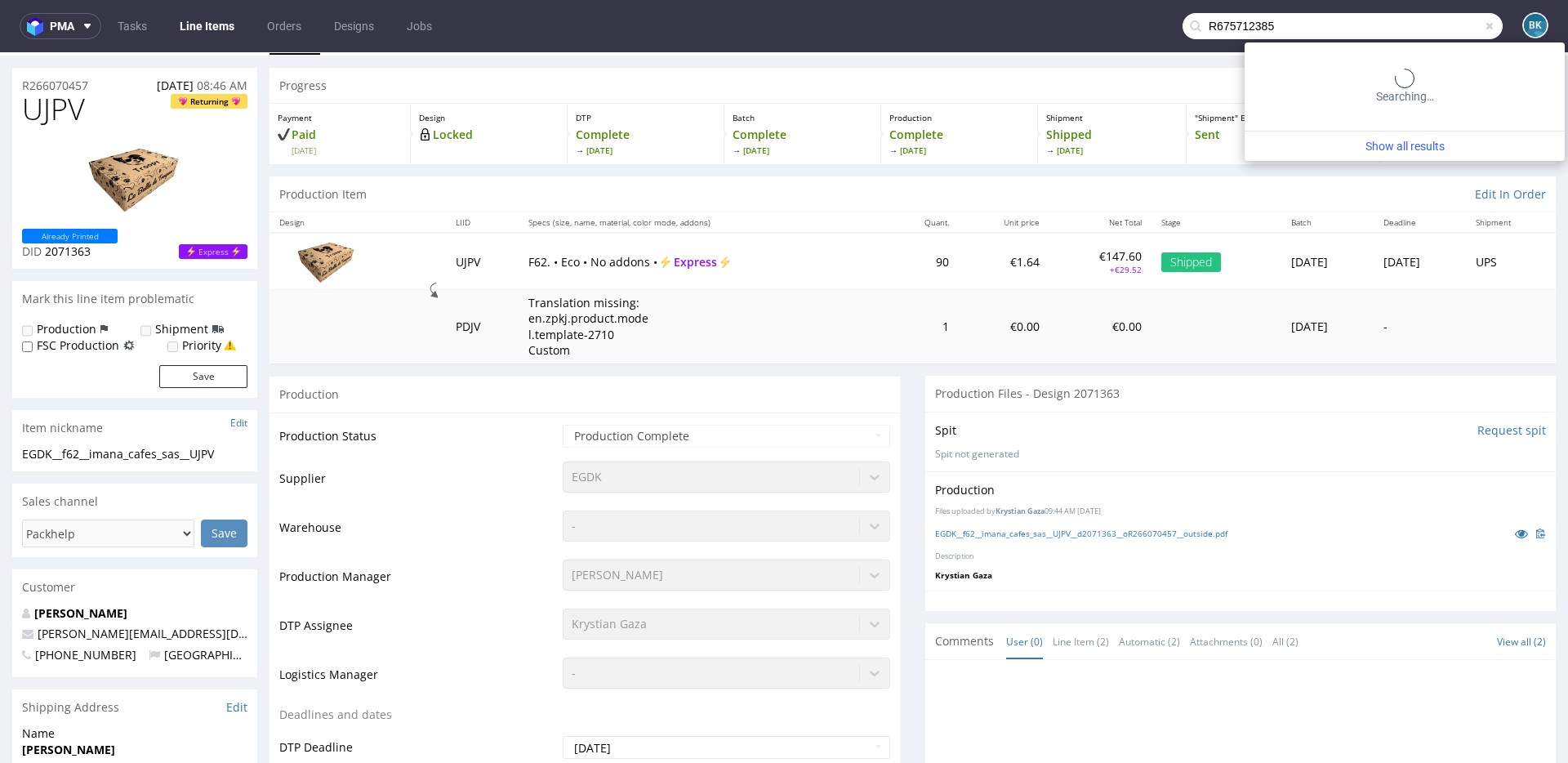
type input "R675712385"
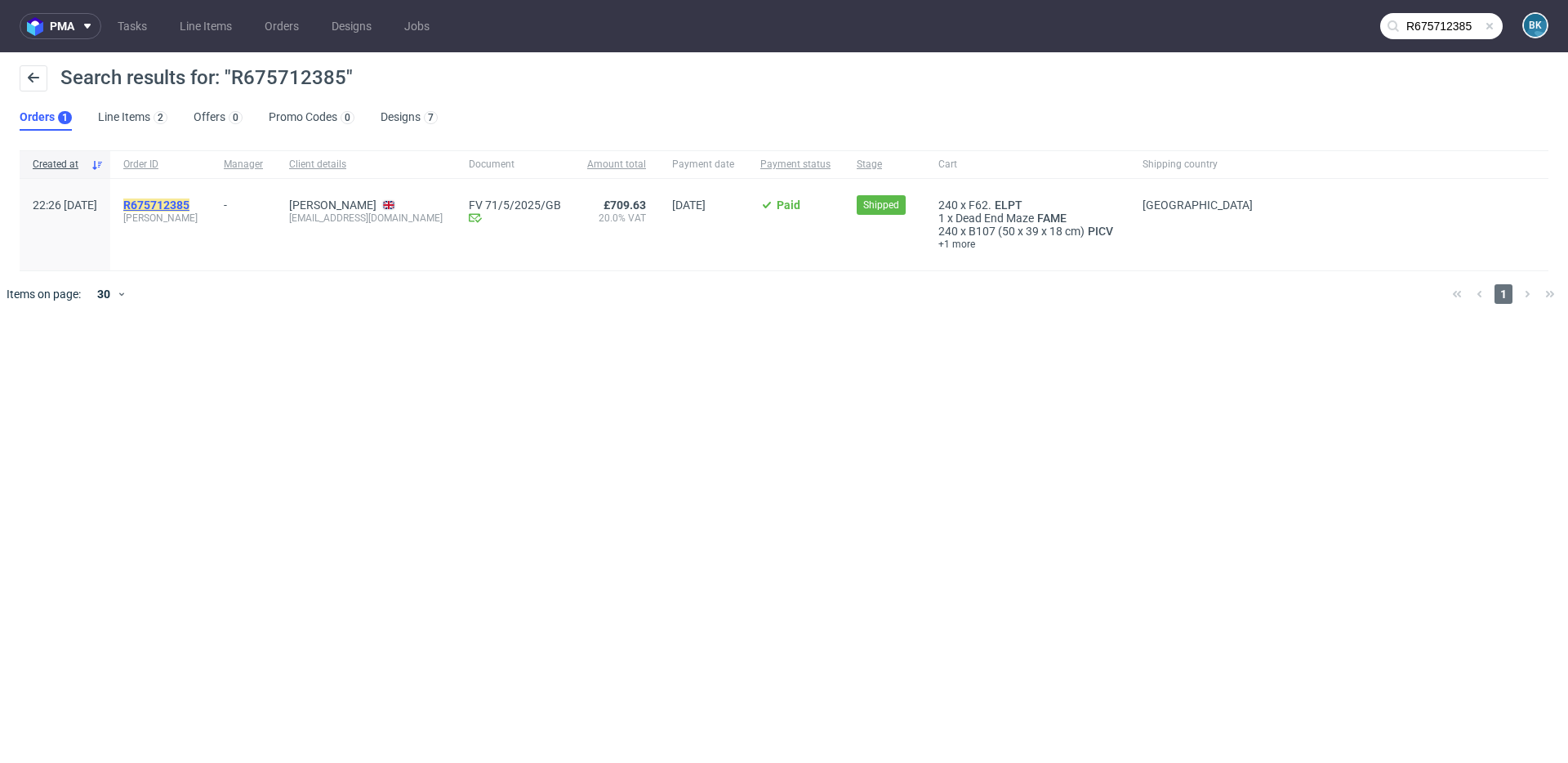
click at [180, 204] on mark "R675712385" at bounding box center [157, 204] width 66 height 13
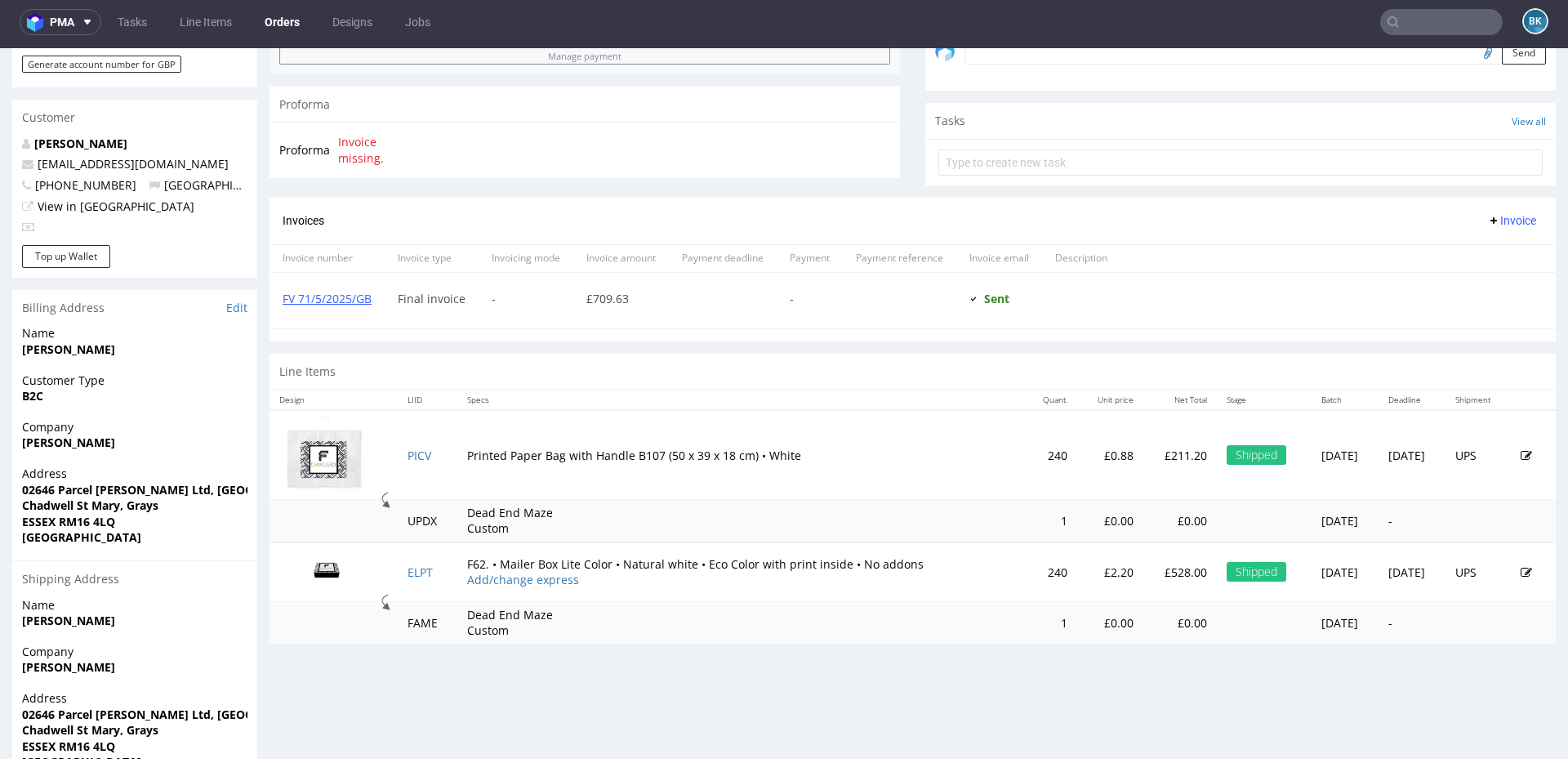
scroll to position [520, 0]
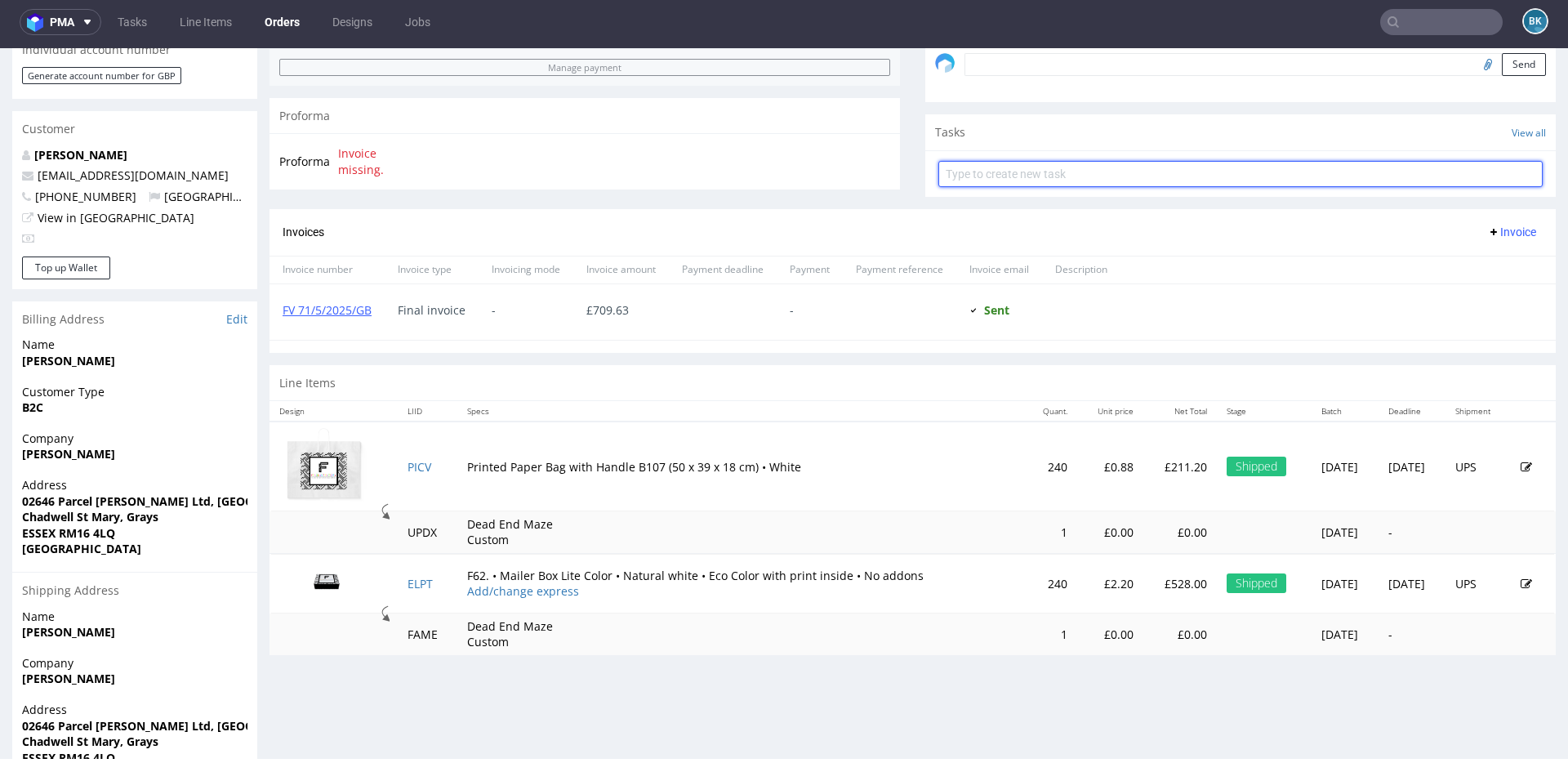
click at [1074, 174] on input "text" at bounding box center [1241, 174] width 605 height 26
type input "partial refund"
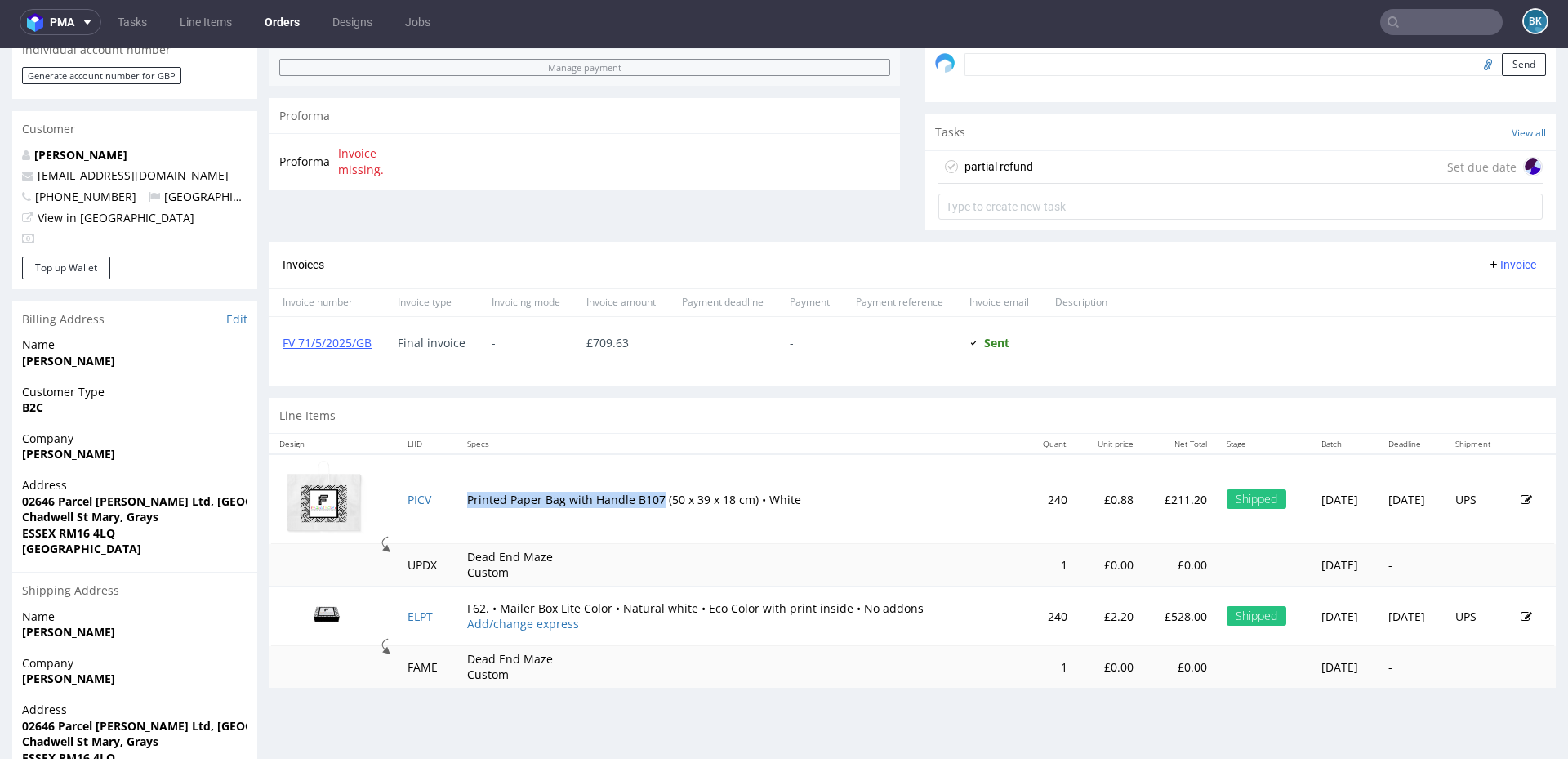
drag, startPoint x: 461, startPoint y: 498, endPoint x: 647, endPoint y: 498, distance: 186.0
click at [647, 498] on td "Printed Paper Bag with Handle B107 (50 x 39 x 18 cm) • White" at bounding box center [741, 499] width 568 height 90
copy td "Printed Paper Bag with Handle B107"
click at [1057, 169] on div "partial refund Set due date" at bounding box center [1241, 167] width 605 height 33
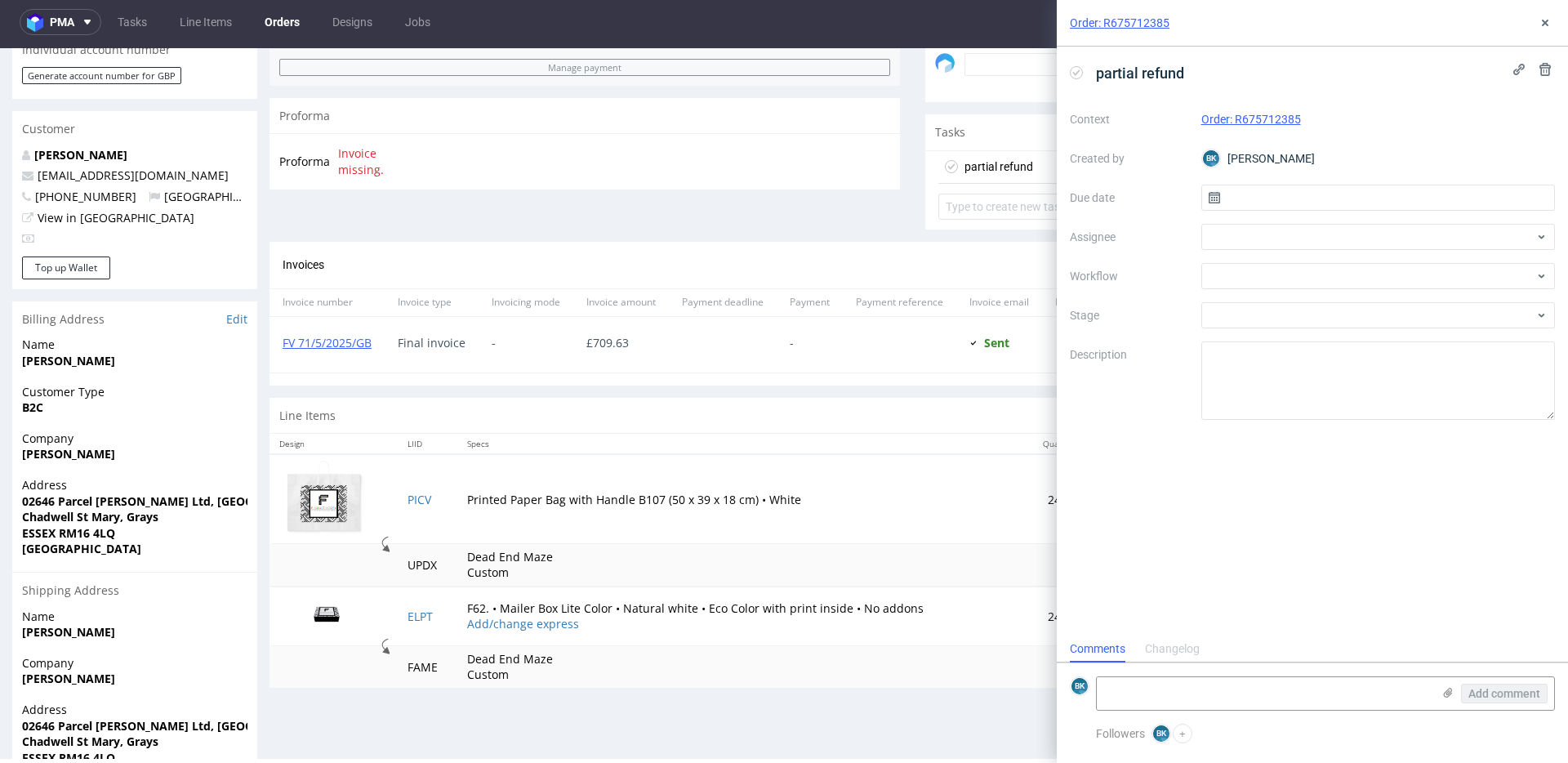
scroll to position [13, 0]
click at [1234, 191] on input "text" at bounding box center [1378, 197] width 355 height 26
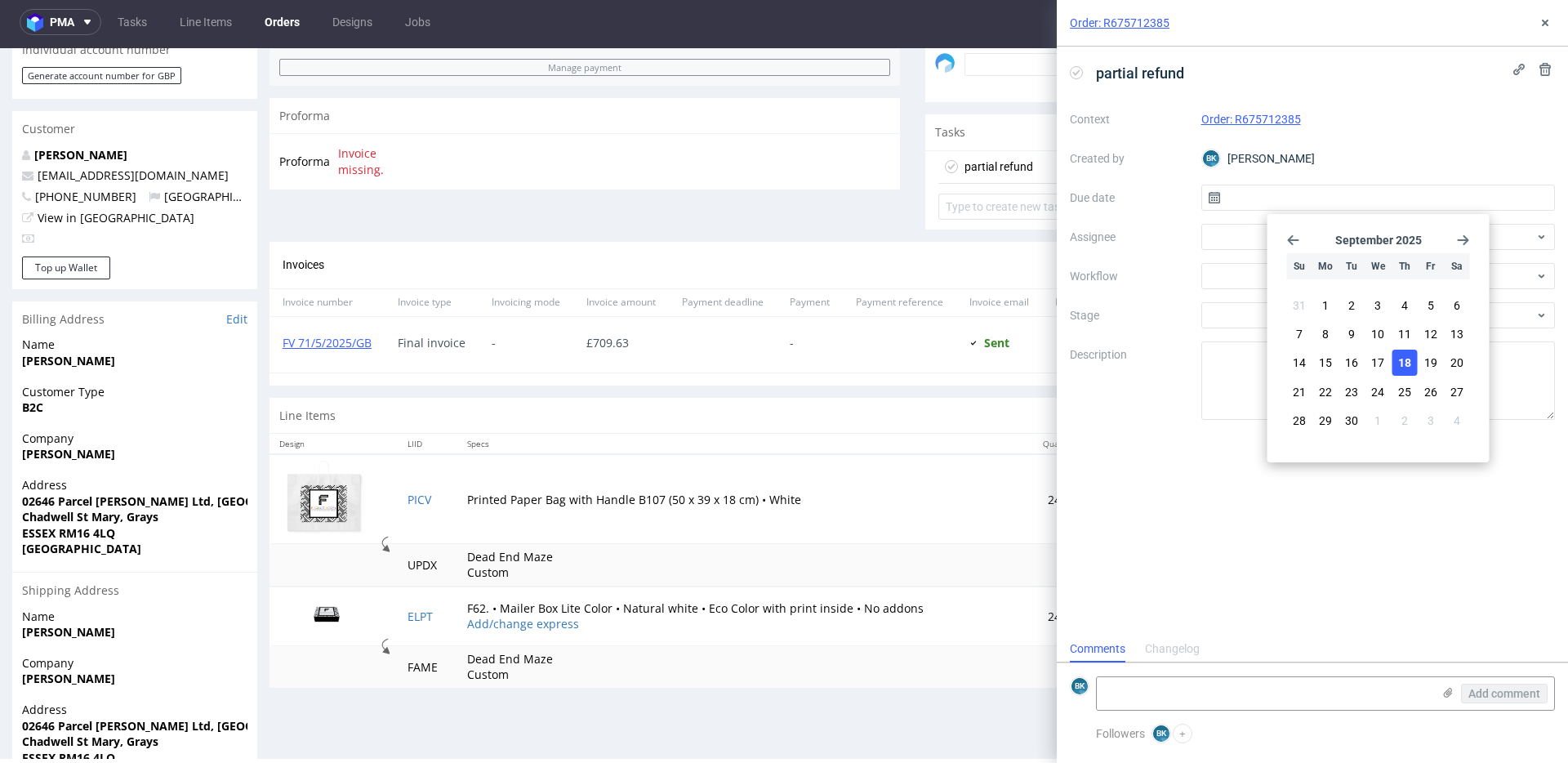
click at [1408, 357] on span "18" at bounding box center [1405, 362] width 13 height 16
type input "18/09/2025"
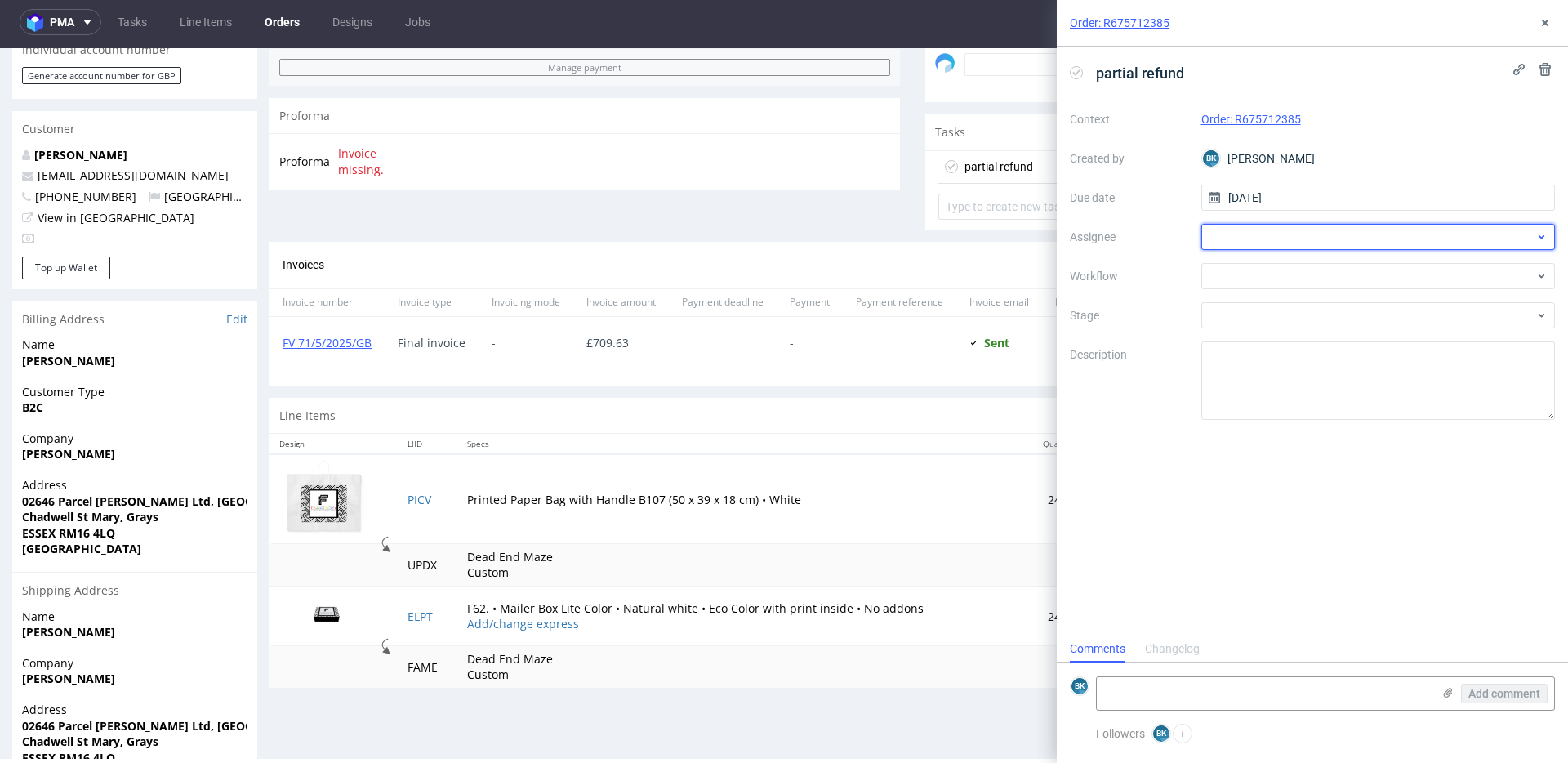
click at [1247, 241] on div at bounding box center [1378, 236] width 355 height 26
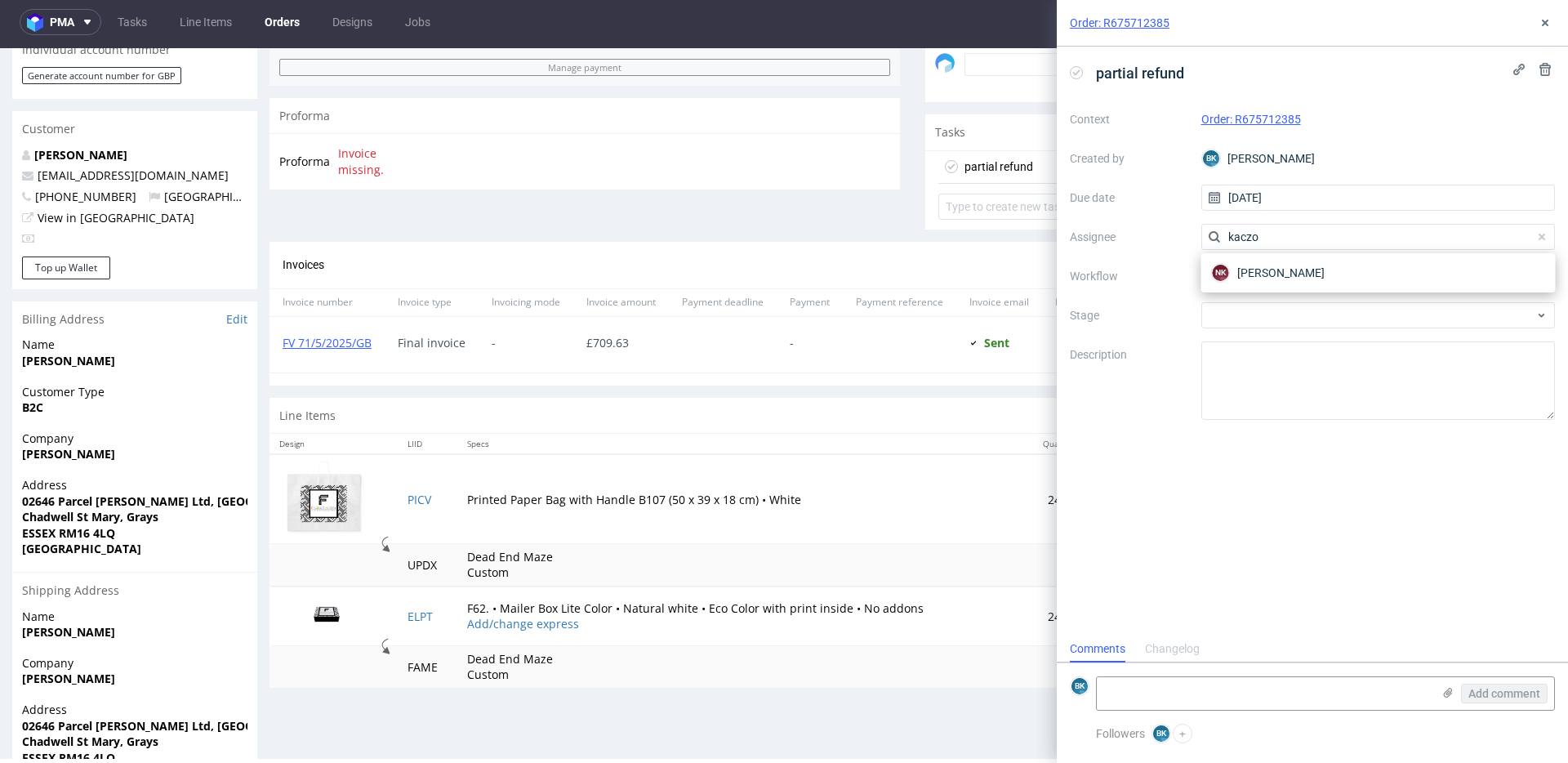
type input "kaczo"
click at [1264, 277] on div at bounding box center [1378, 276] width 355 height 26
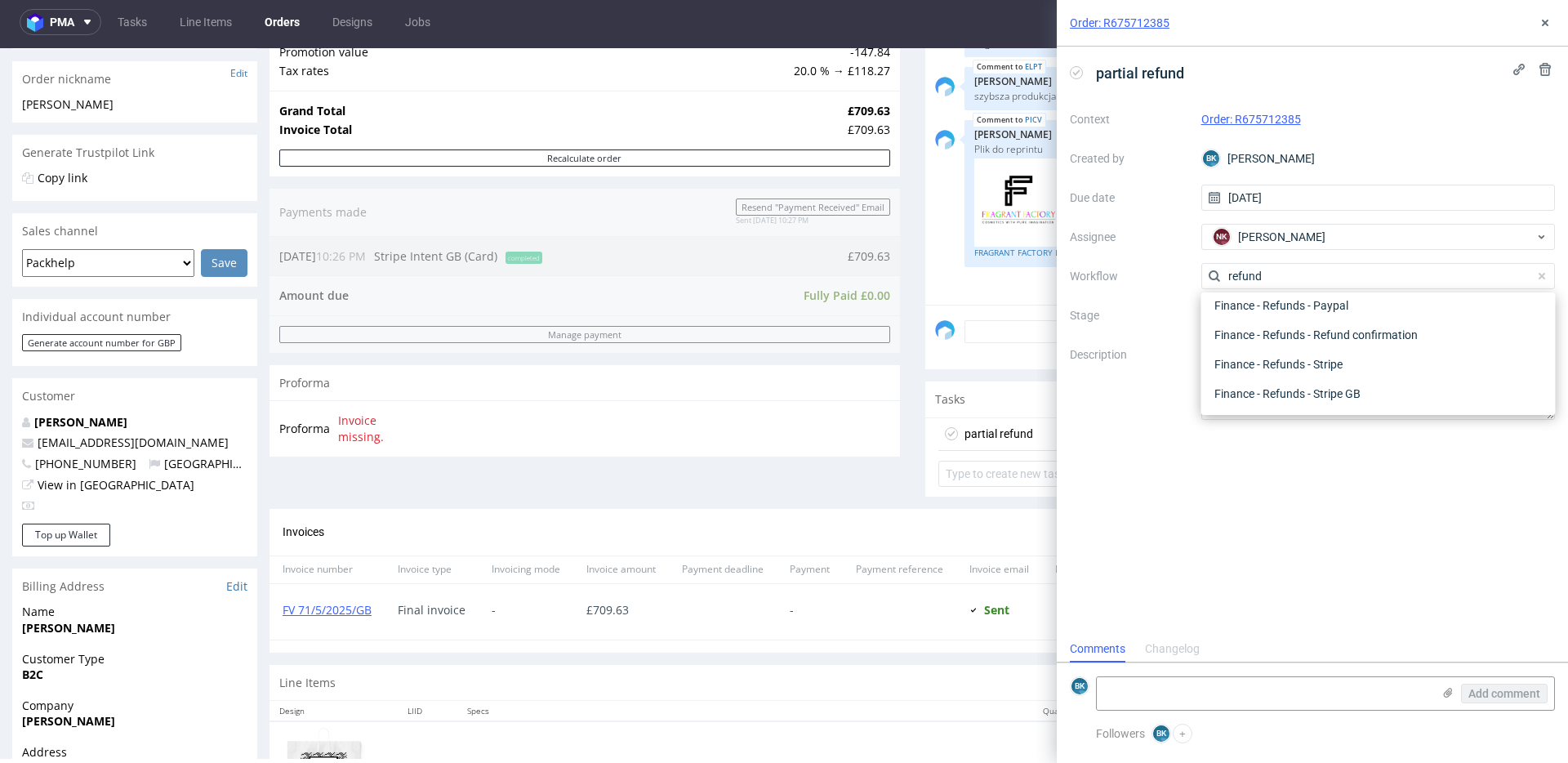
scroll to position [252, 0]
type input "refund"
click at [1340, 389] on div "Finance - Refunds - Stripe GB" at bounding box center [1378, 394] width 341 height 30
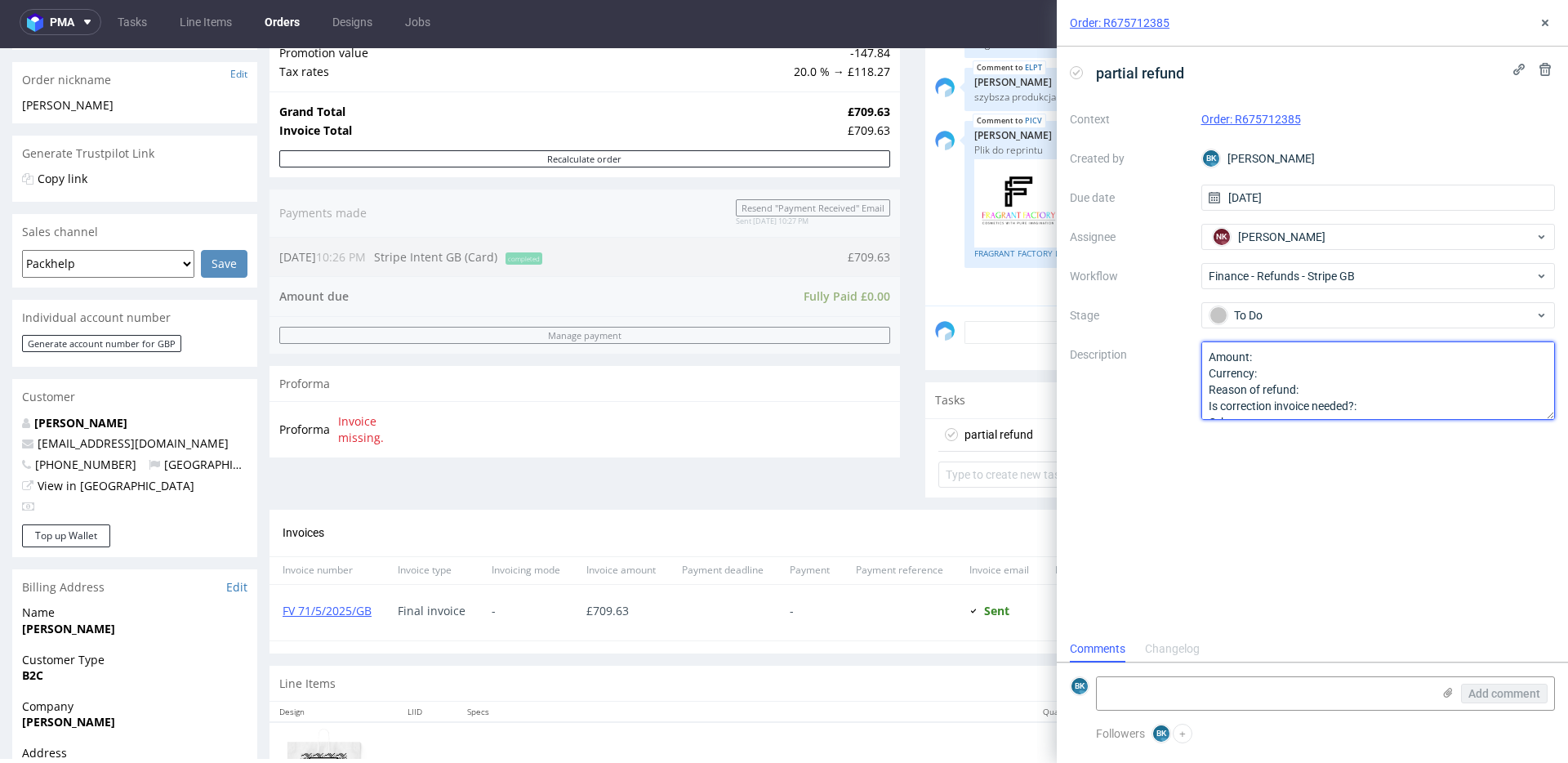
click at [1273, 359] on textarea "Amount: Currency: Reason of refund: Is correction invoice needed?: Other:" at bounding box center [1378, 380] width 355 height 79
paste textarea "Printed Paper Bag with Handle B107"
click at [1300, 394] on textarea "Amount: Currency: Reason of refund: Is correction invoice needed?: Other:" at bounding box center [1378, 380] width 355 height 79
paste textarea "£"
click at [1322, 408] on textarea "Amount: 20% of the amount paid for the Printed Paper Bag with Handle B107 Curre…" at bounding box center [1378, 380] width 355 height 79
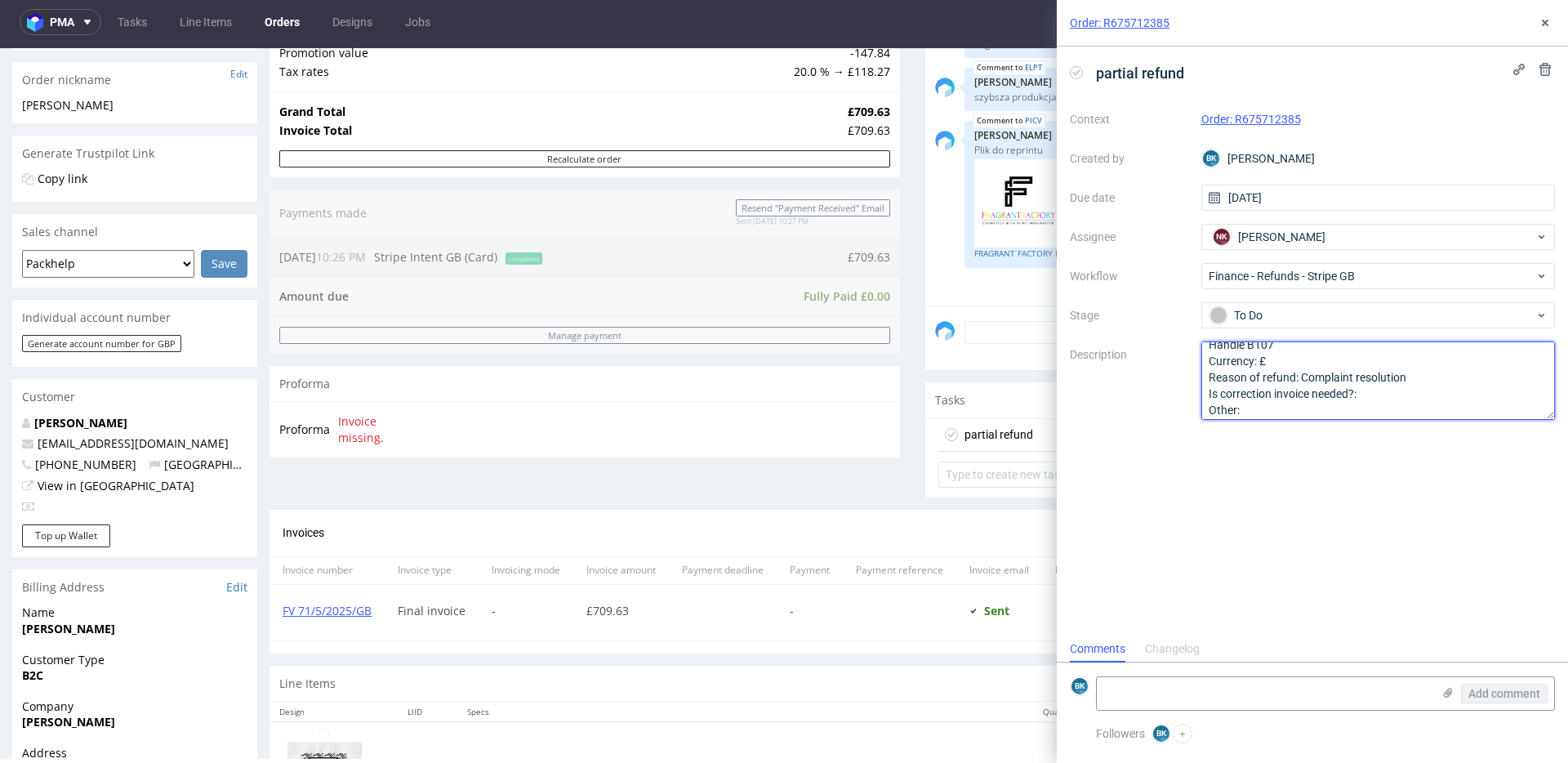
scroll to position [35, 0]
click at [1385, 388] on textarea "Amount: 20% of the amount paid for the Printed Paper Bag with Handle B107 Curre…" at bounding box center [1378, 380] width 355 height 79
type textarea "Amount: 20% of the amount paid for the Printed Paper Bag with Handle B107 Curre…"
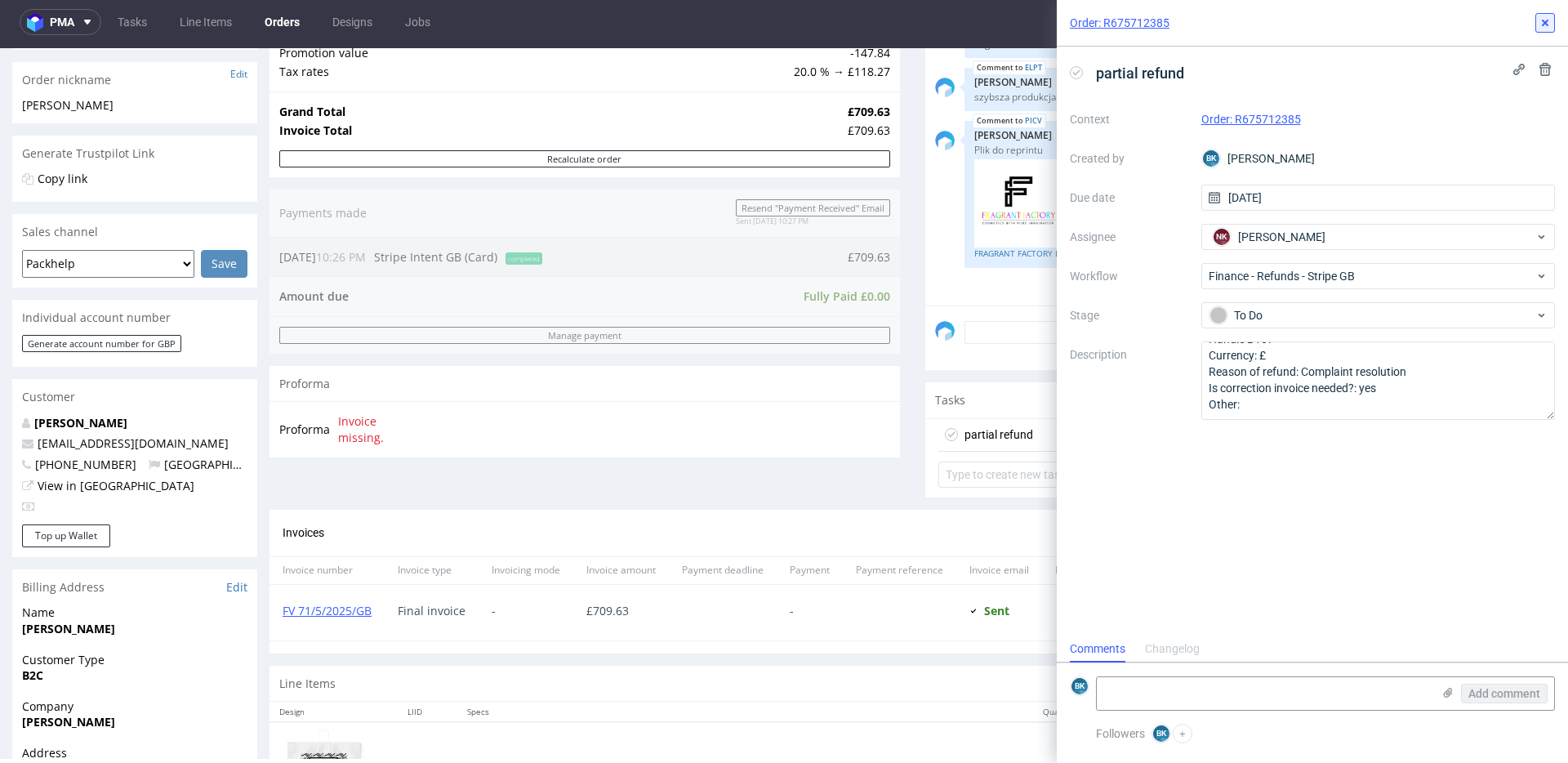
click at [1545, 24] on use at bounding box center [1545, 23] width 7 height 7
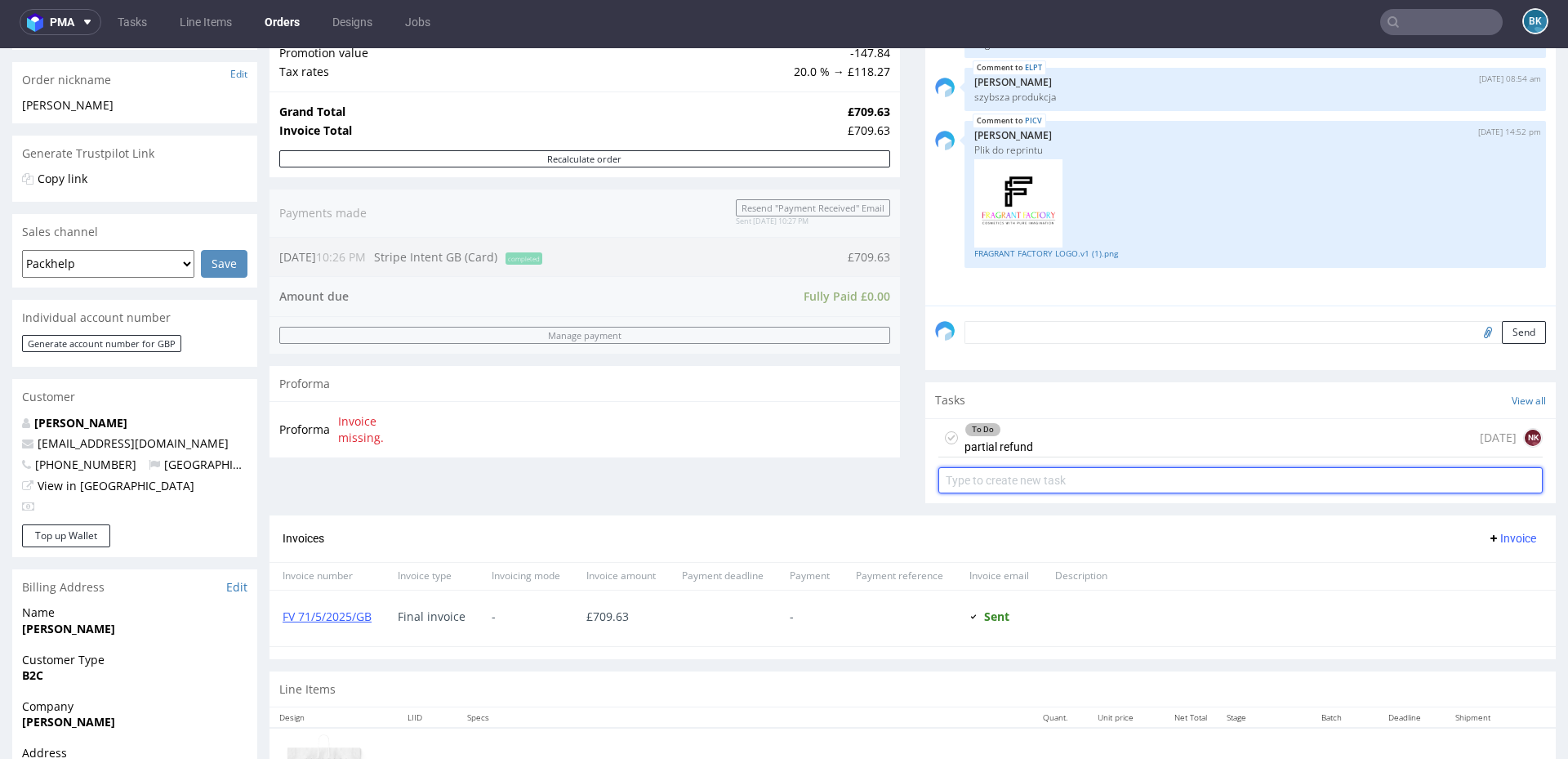
click at [1057, 483] on input "text" at bounding box center [1241, 480] width 605 height 26
type input "Invoice corrections"
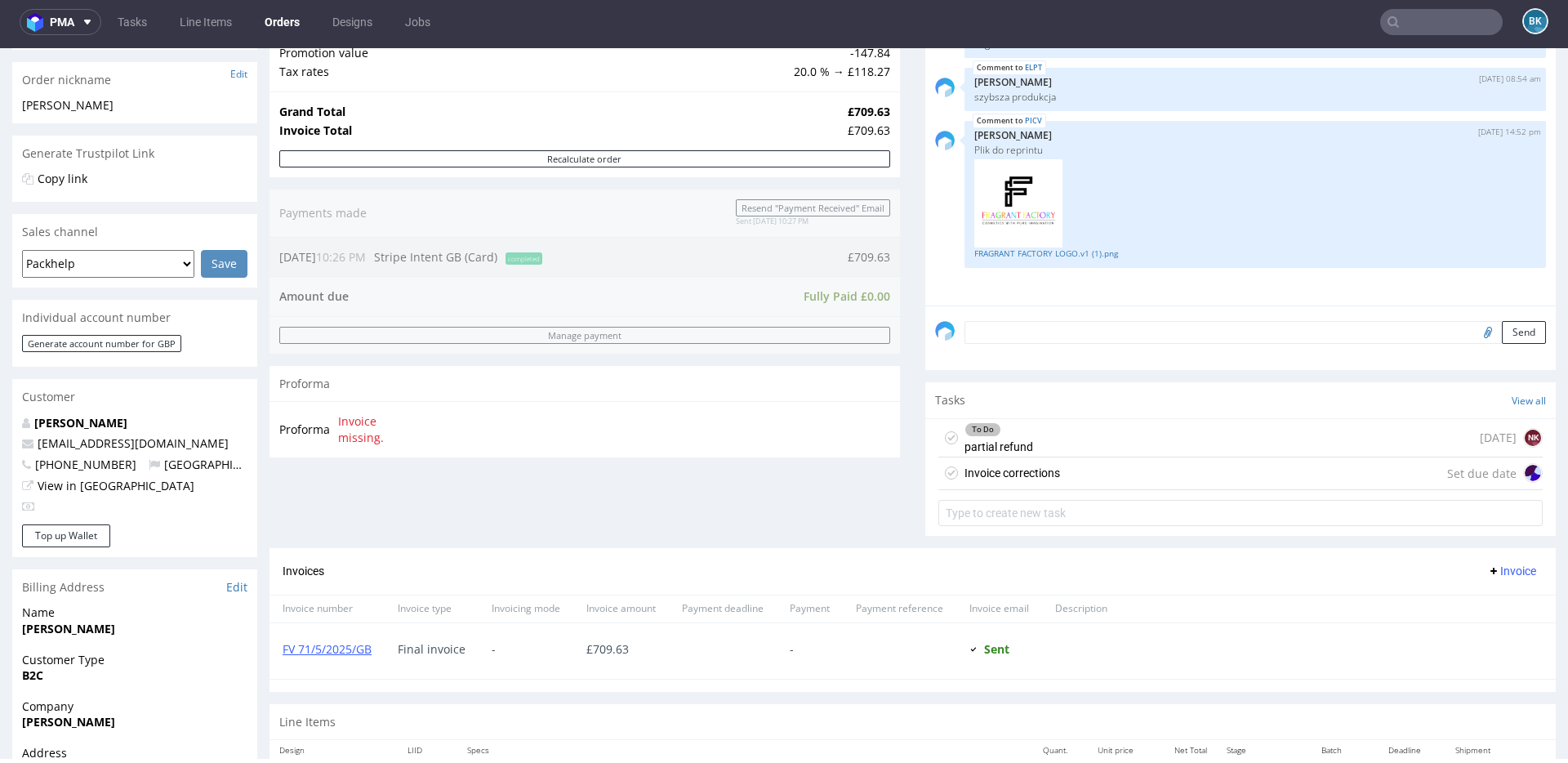
click at [1076, 473] on div "Invoice corrections Set due date" at bounding box center [1241, 473] width 605 height 33
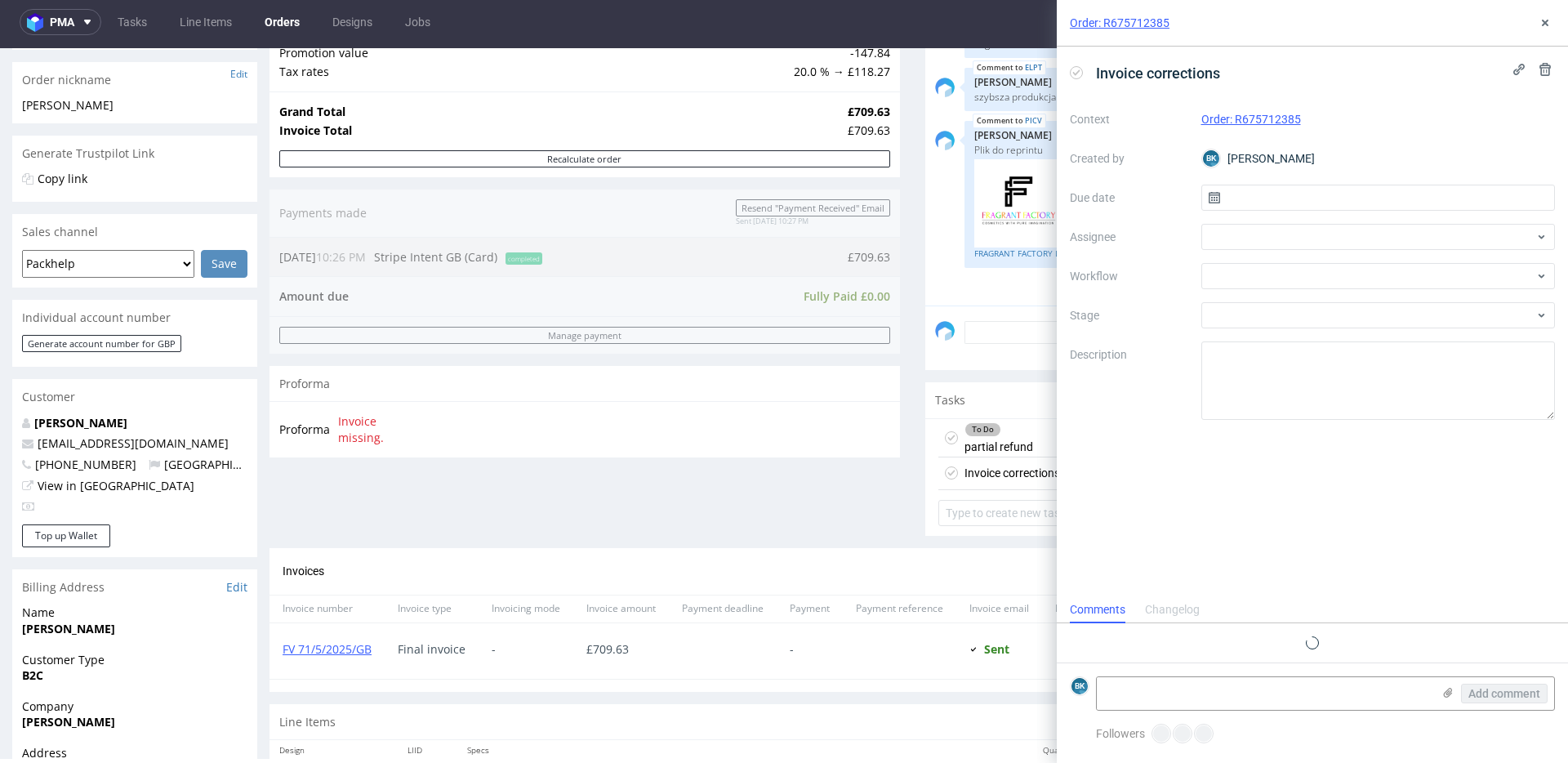
scroll to position [13, 0]
click at [1223, 78] on span "Invoice corrections" at bounding box center [1158, 73] width 137 height 27
click at [1276, 191] on input "text" at bounding box center [1378, 197] width 355 height 26
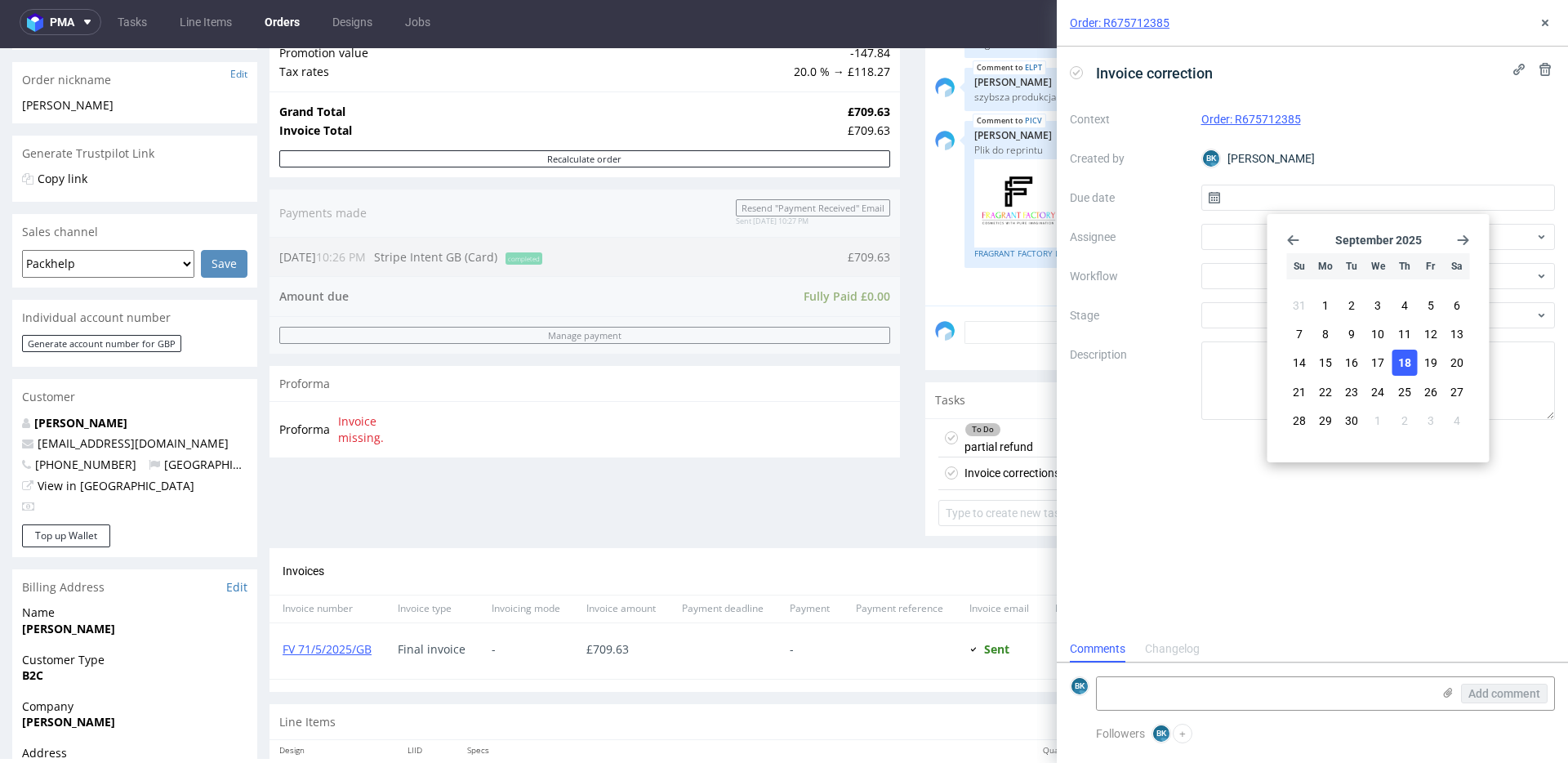
click at [1406, 360] on span "18" at bounding box center [1405, 362] width 13 height 16
type input "[DATE]"
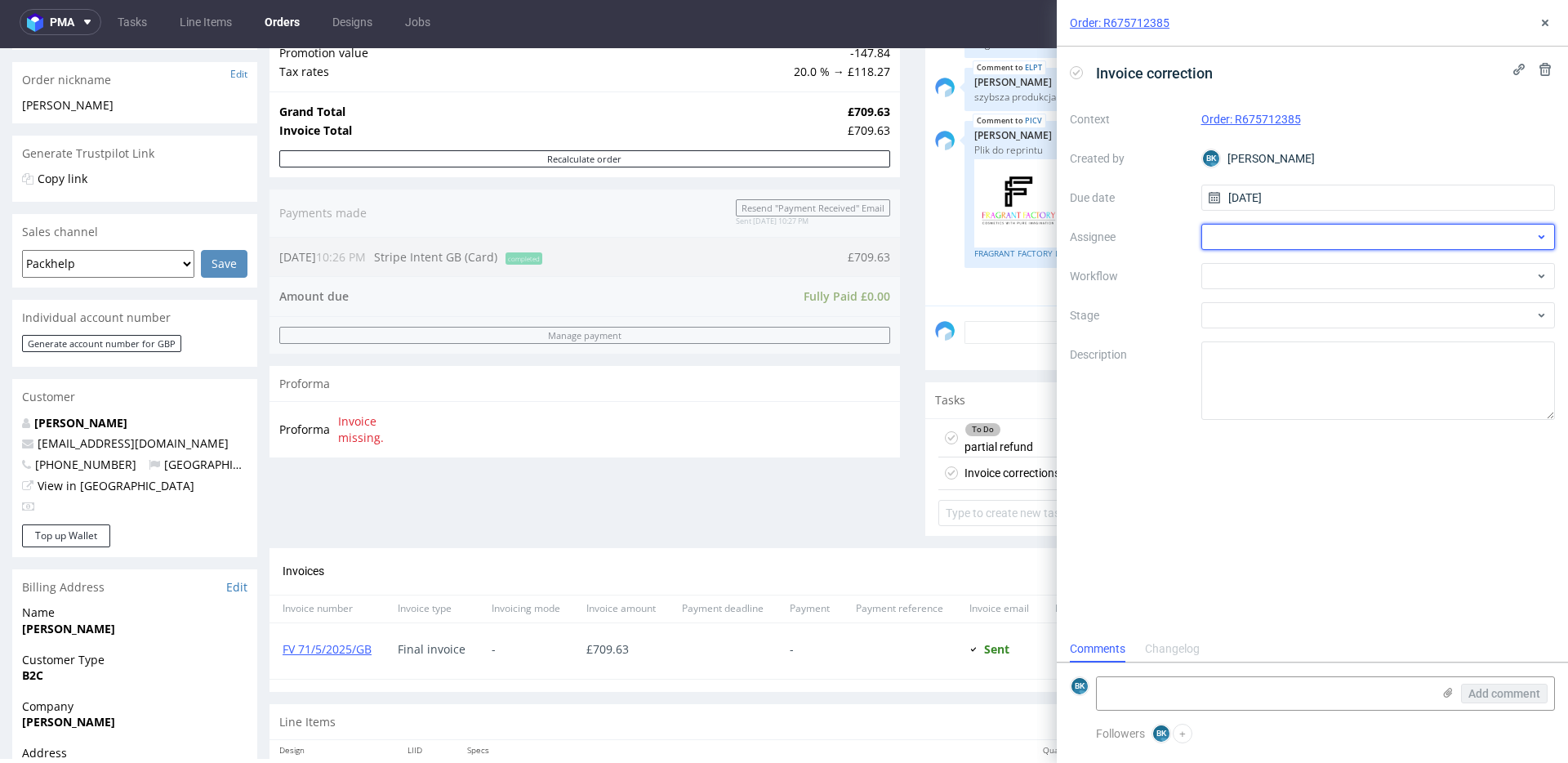
click at [1255, 230] on div at bounding box center [1378, 236] width 355 height 26
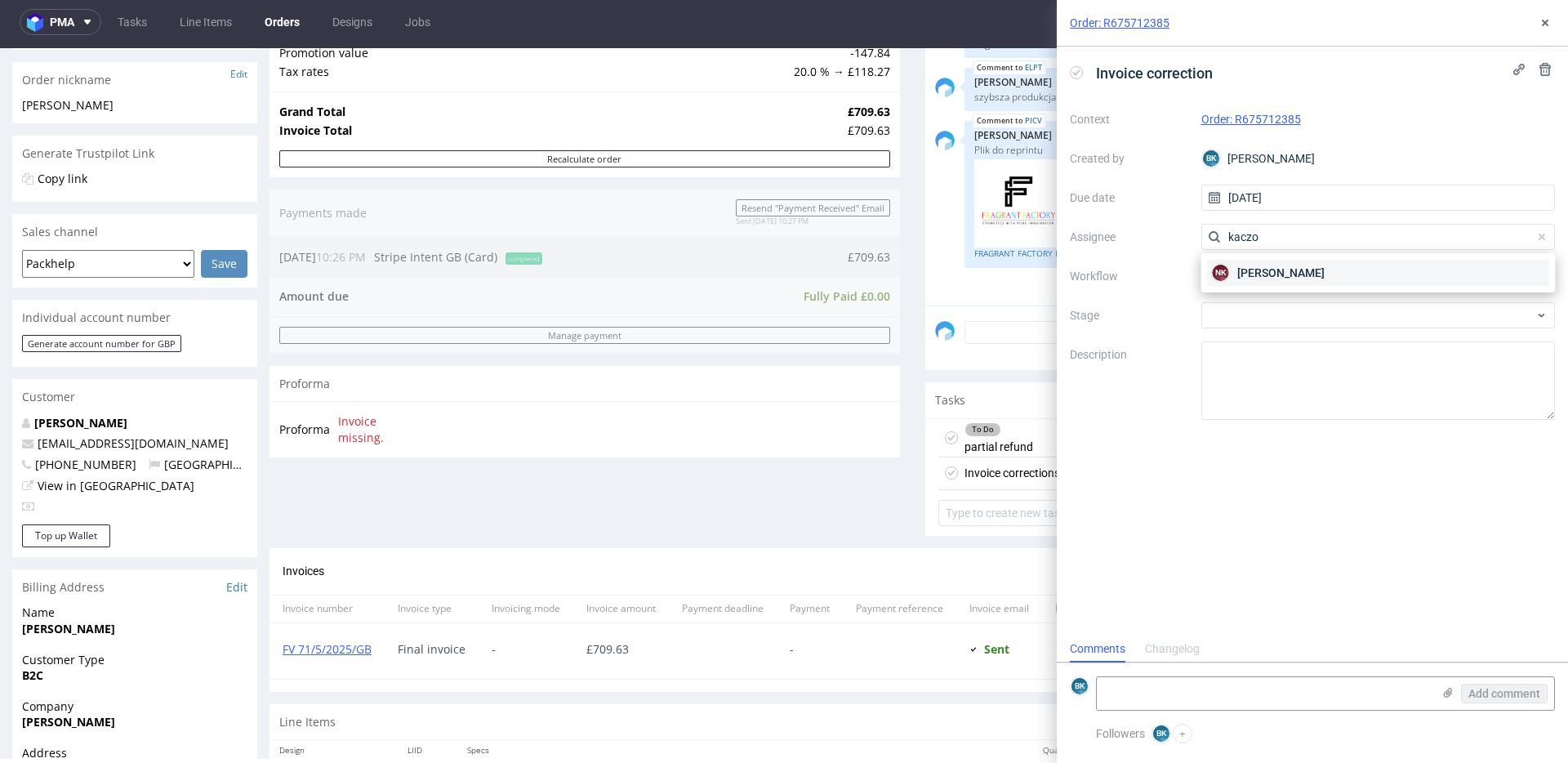
type input "kaczo"
click at [1265, 269] on span "Natalia Kaczorowska" at bounding box center [1281, 273] width 87 height 16
click at [1257, 285] on div at bounding box center [1378, 276] width 355 height 26
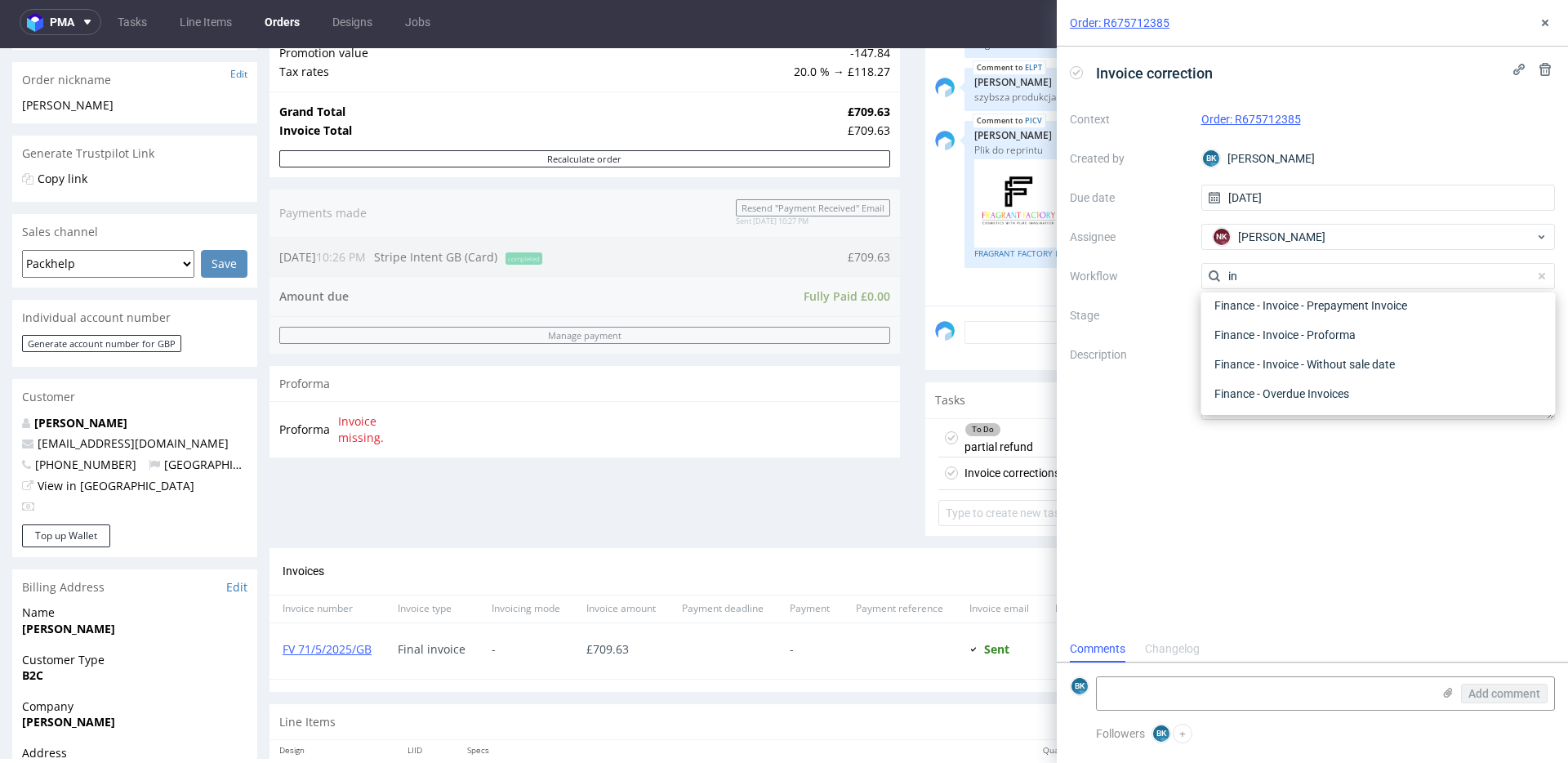
scroll to position [610, 0]
type input "i"
type input "co"
click at [1315, 331] on div "Finance - Invoice - Correction Invoice" at bounding box center [1378, 335] width 341 height 30
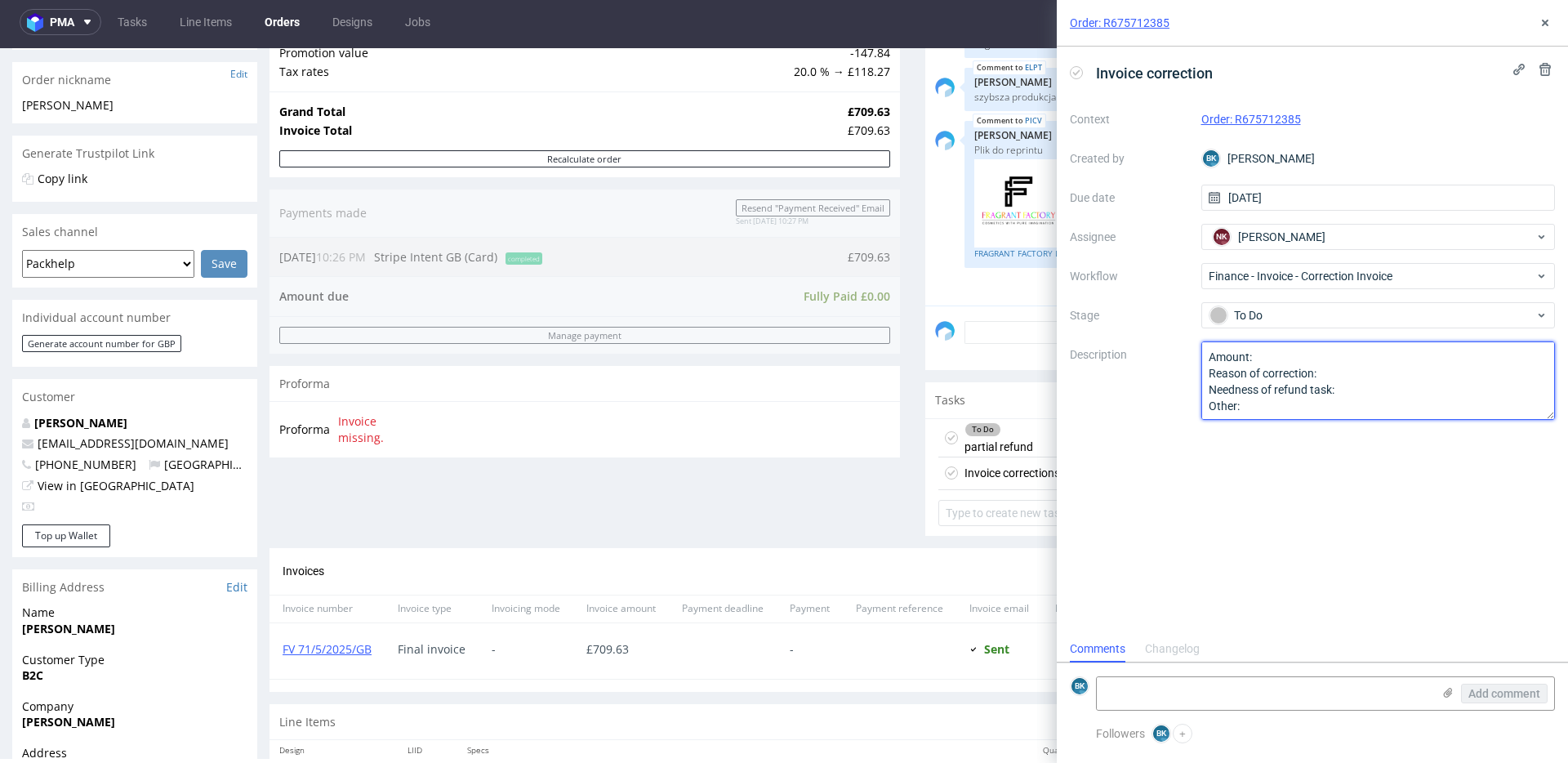
click at [1272, 359] on textarea "Amount: Reason of correction: Needness of refund task: Other:" at bounding box center [1378, 380] width 355 height 79
paste textarea "£"
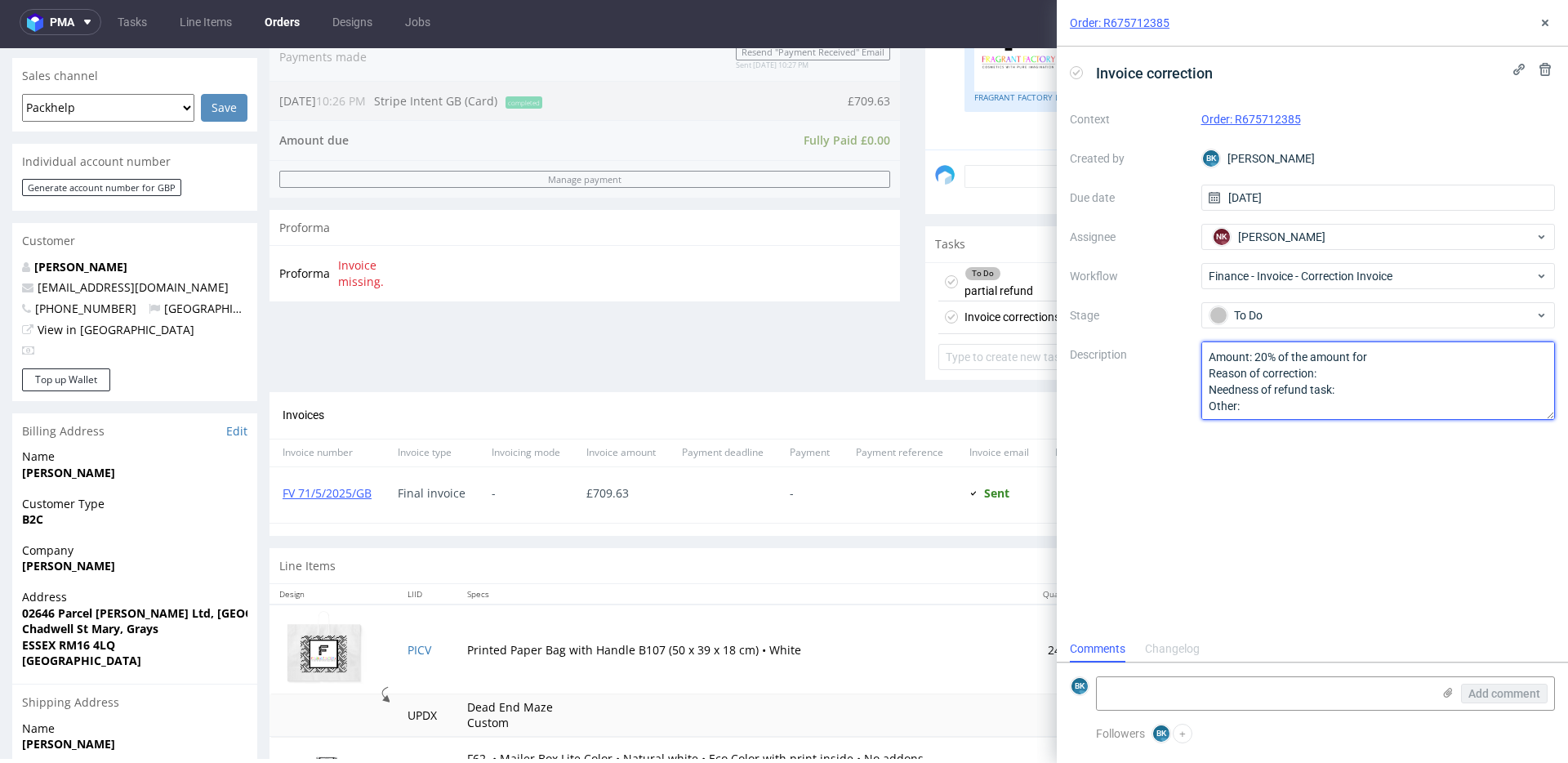
scroll to position [457, 0]
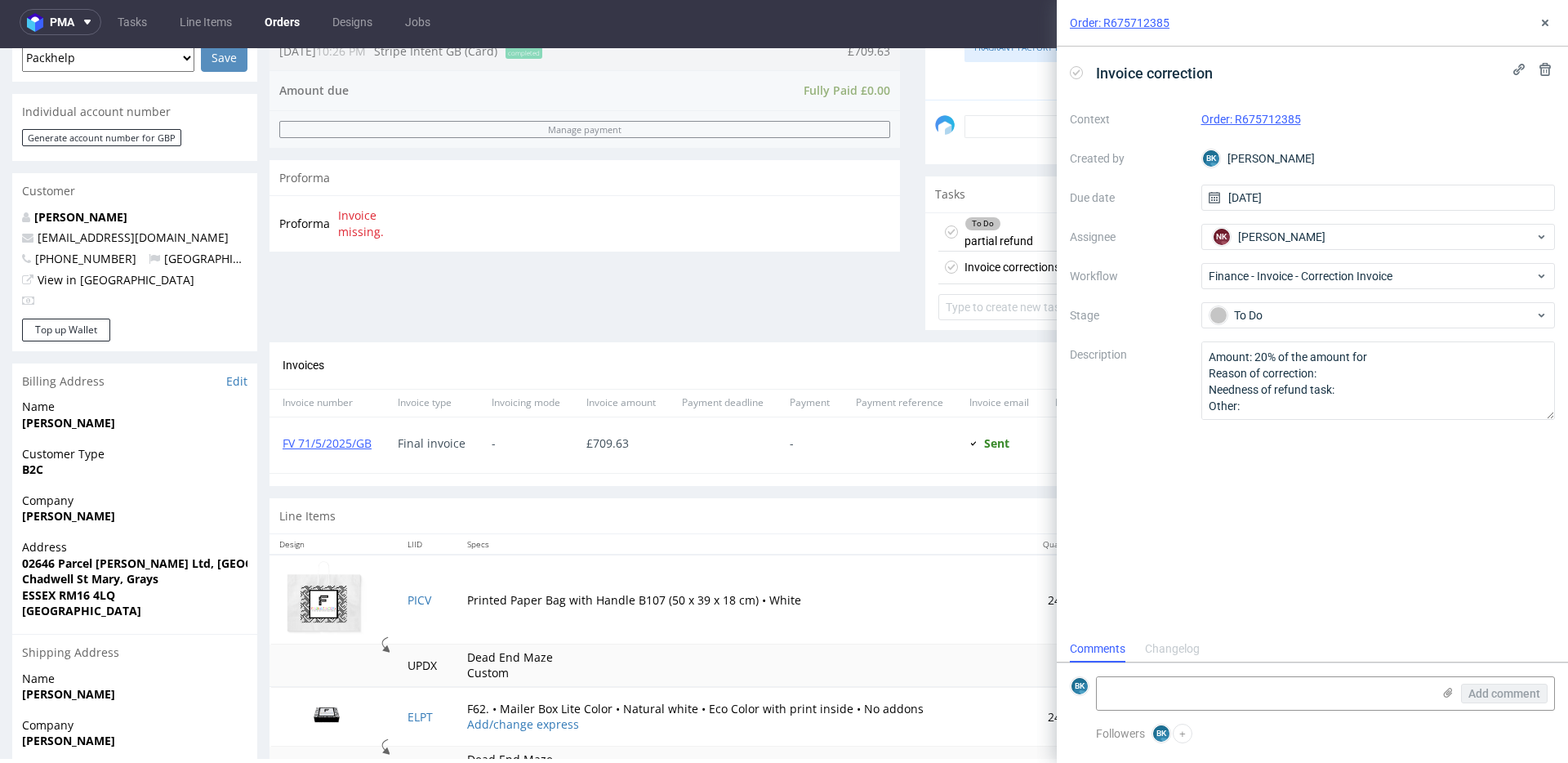
click at [457, 605] on td "Printed Paper Bag with Handle B107 (50 x 39 x 18 cm) • White" at bounding box center [741, 600] width 568 height 90
drag, startPoint x: 458, startPoint y: 600, endPoint x: 645, endPoint y: 601, distance: 187.0
click at [645, 601] on td "Printed Paper Bag with Handle B107 (50 x 39 x 18 cm) • White" at bounding box center [741, 600] width 568 height 90
copy td "Printed Paper Bag with Handle B107"
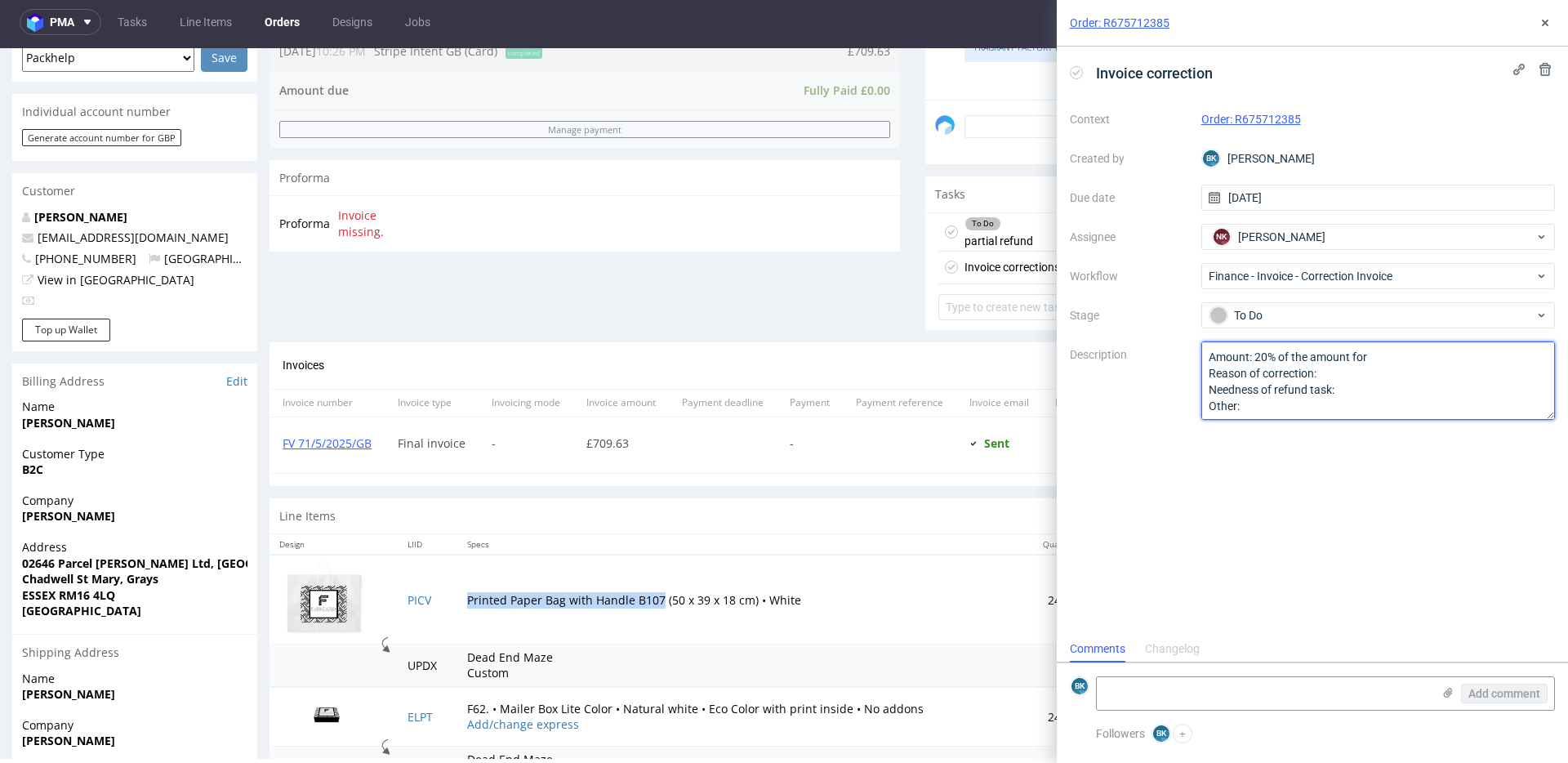
click at [1389, 362] on textarea "Amount: 20% of the amount for Reason of correction: Needness of refund task: Ot…" at bounding box center [1378, 380] width 355 height 79
paste textarea "Printed Paper Bag with Handle B107"
click at [1355, 386] on textarea "Amount: 20% of the amount for Reason of correction: Needness of refund task: Ot…" at bounding box center [1378, 380] width 355 height 79
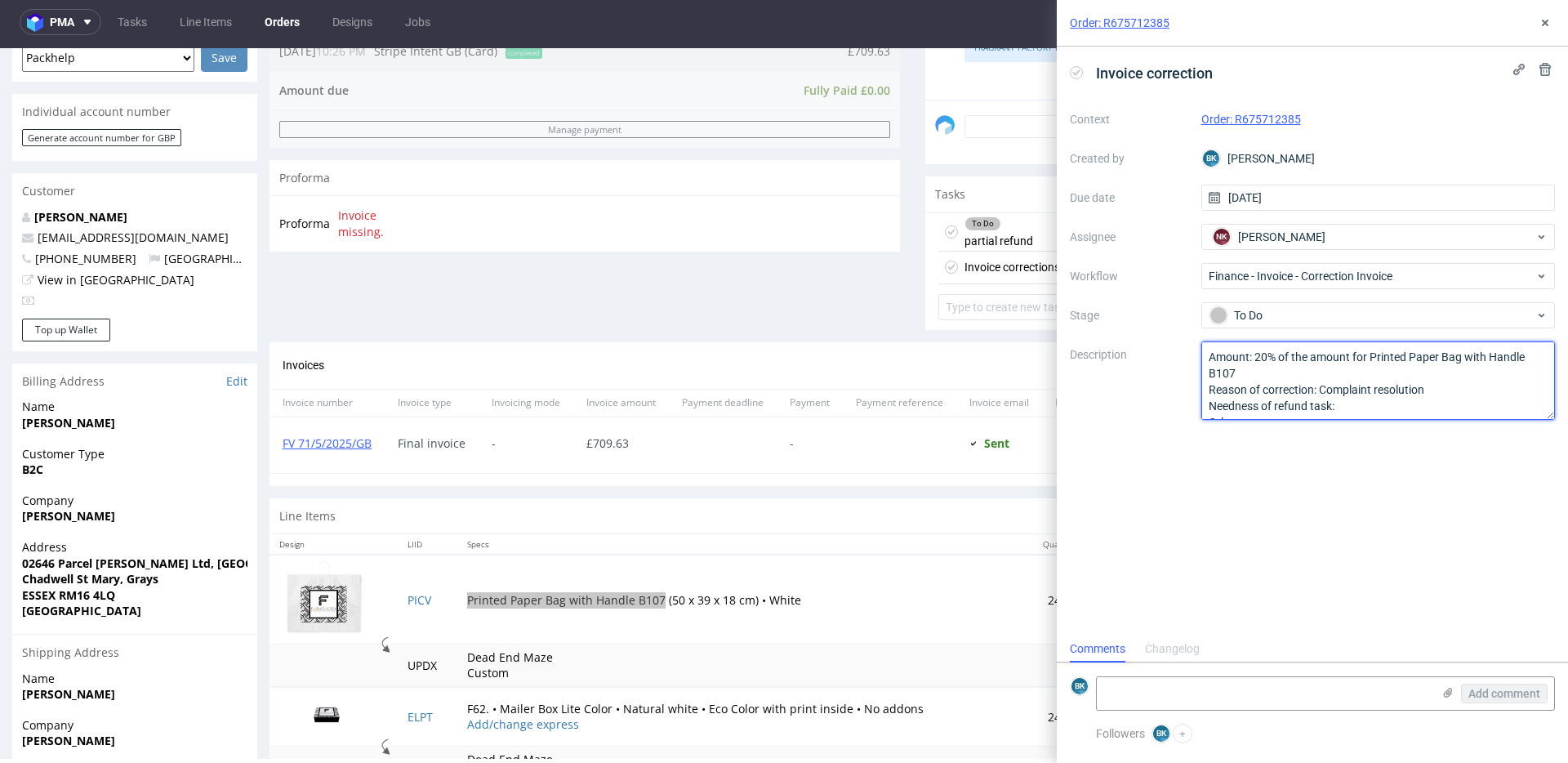
click at [1385, 407] on textarea "Amount: 20% of the amount for Reason of correction: Needness of refund task: Ot…" at bounding box center [1378, 380] width 355 height 79
type textarea "Amount: 20% of the amount for Printed Paper Bag with Handle B107 Reason of corr…"
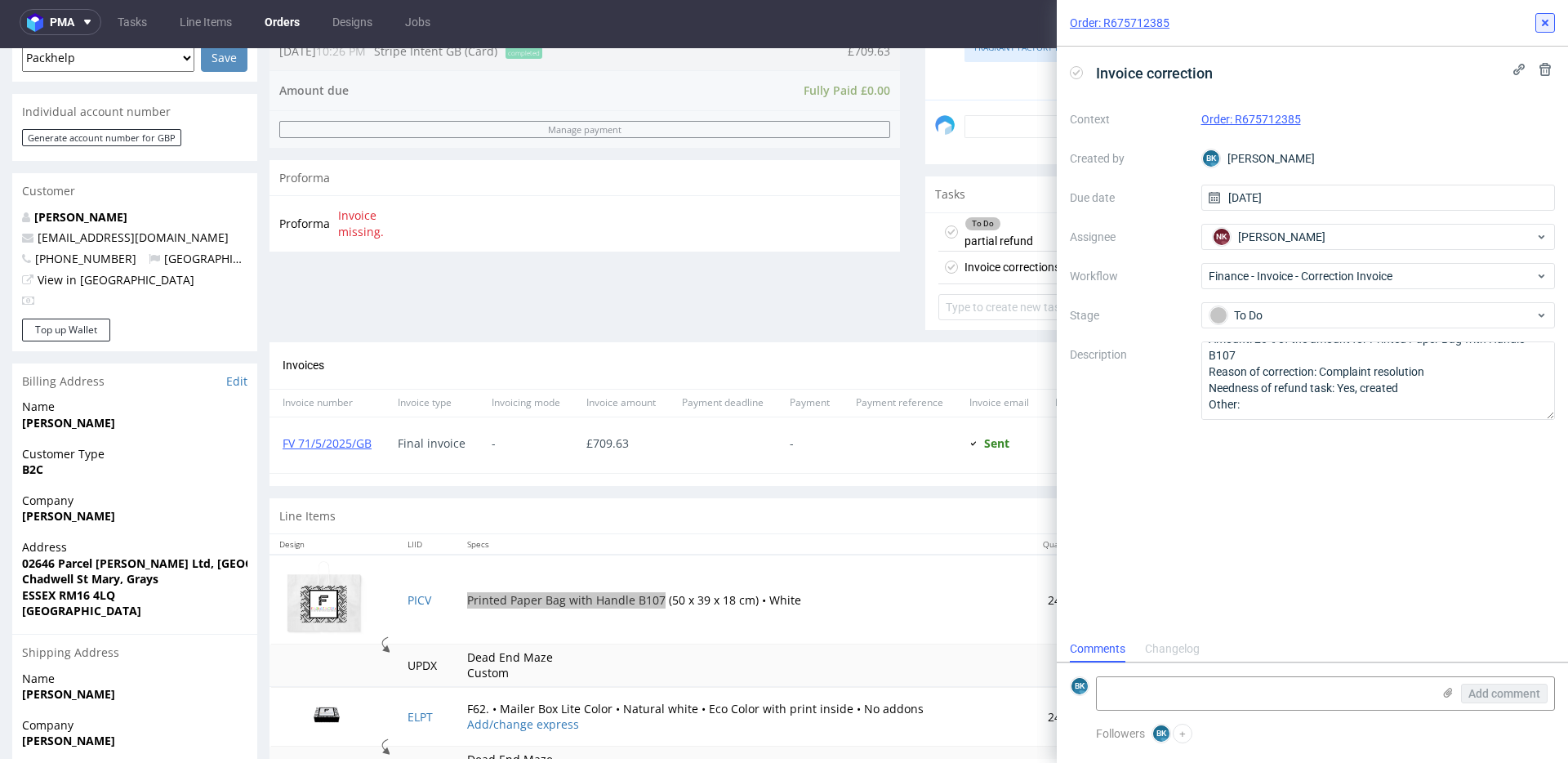
click at [1545, 24] on use at bounding box center [1545, 23] width 7 height 7
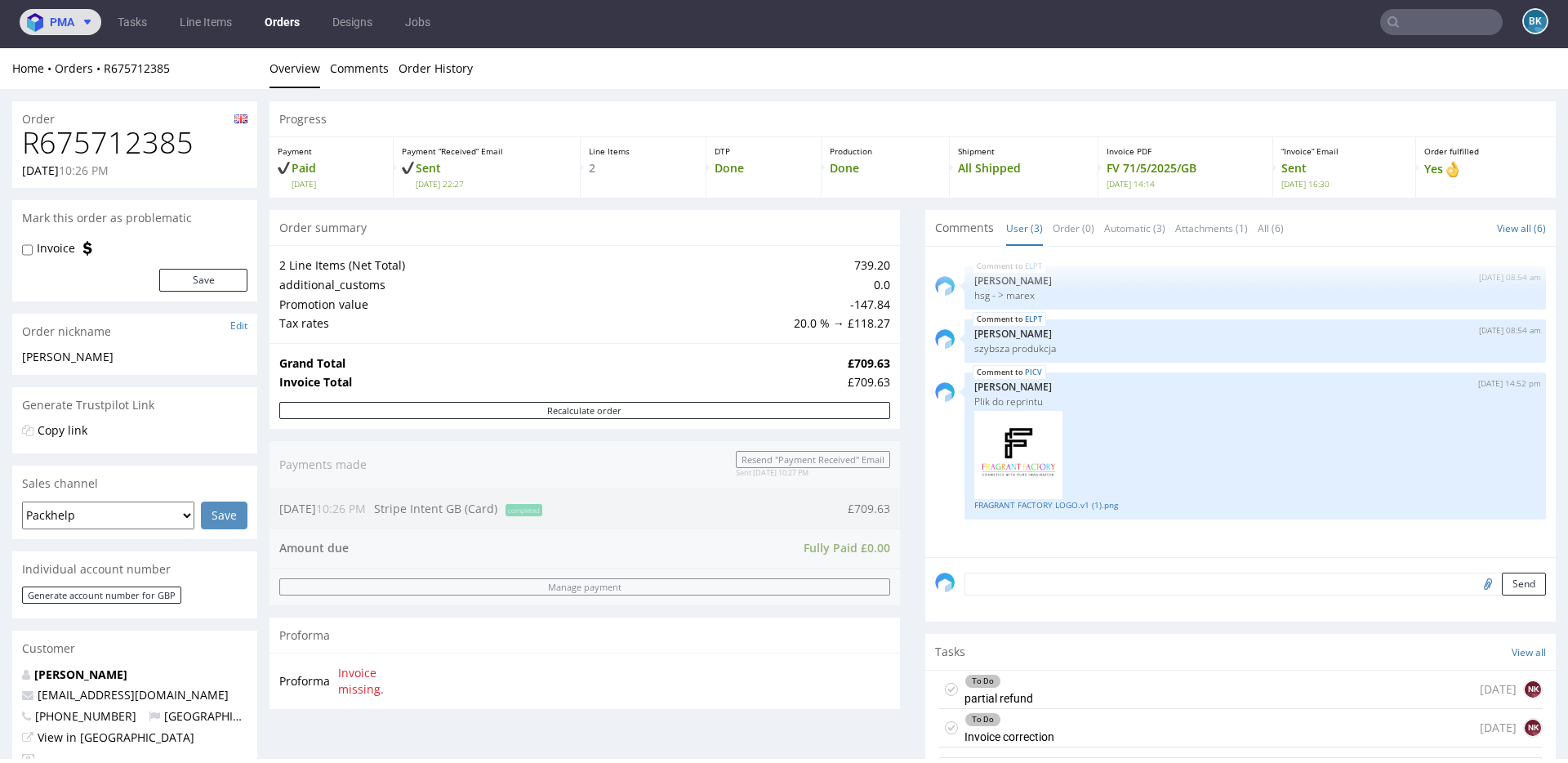
click at [49, 25] on img at bounding box center [38, 22] width 23 height 19
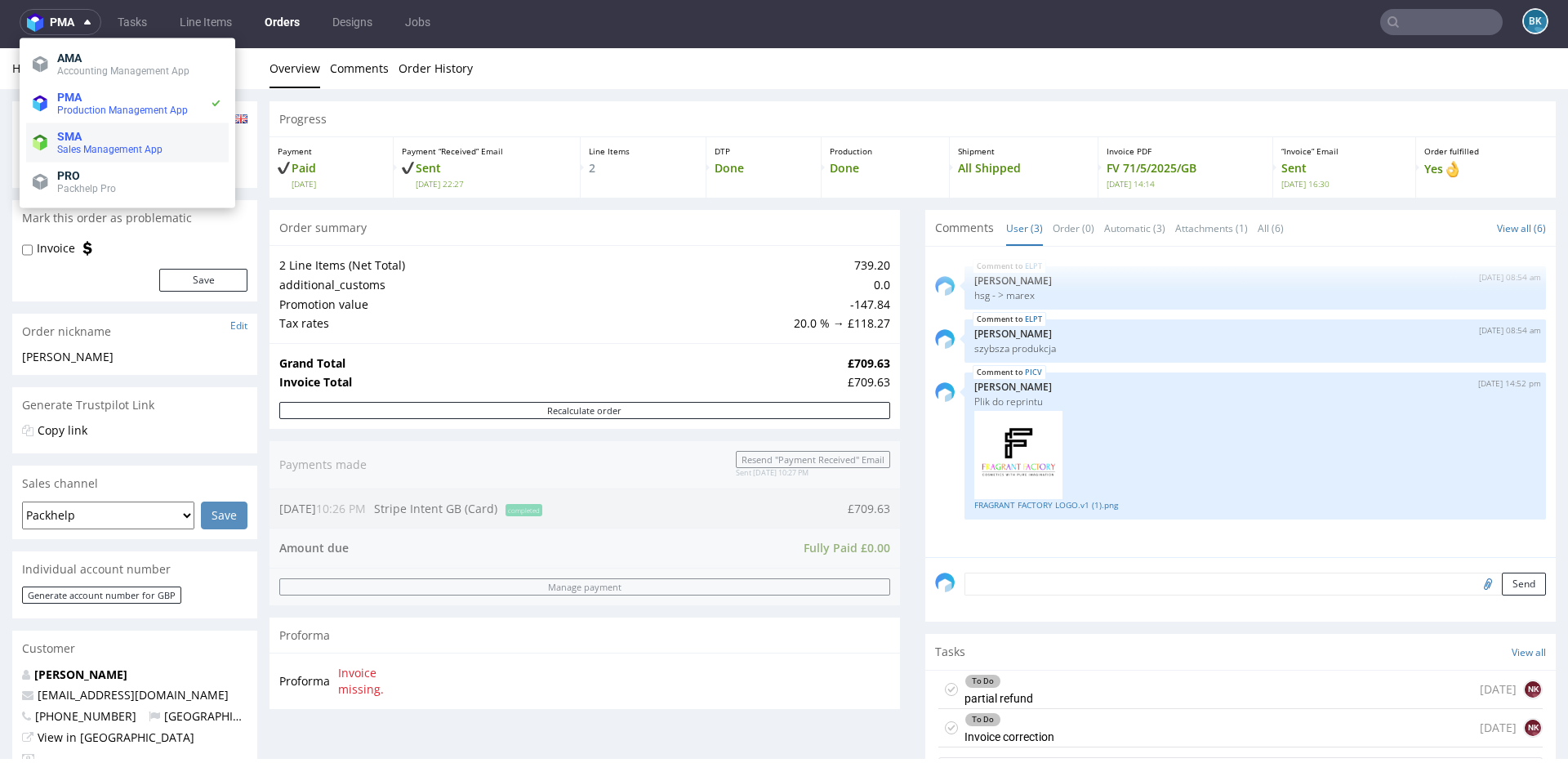
click at [97, 149] on span "Sales Management App" at bounding box center [110, 150] width 105 height 12
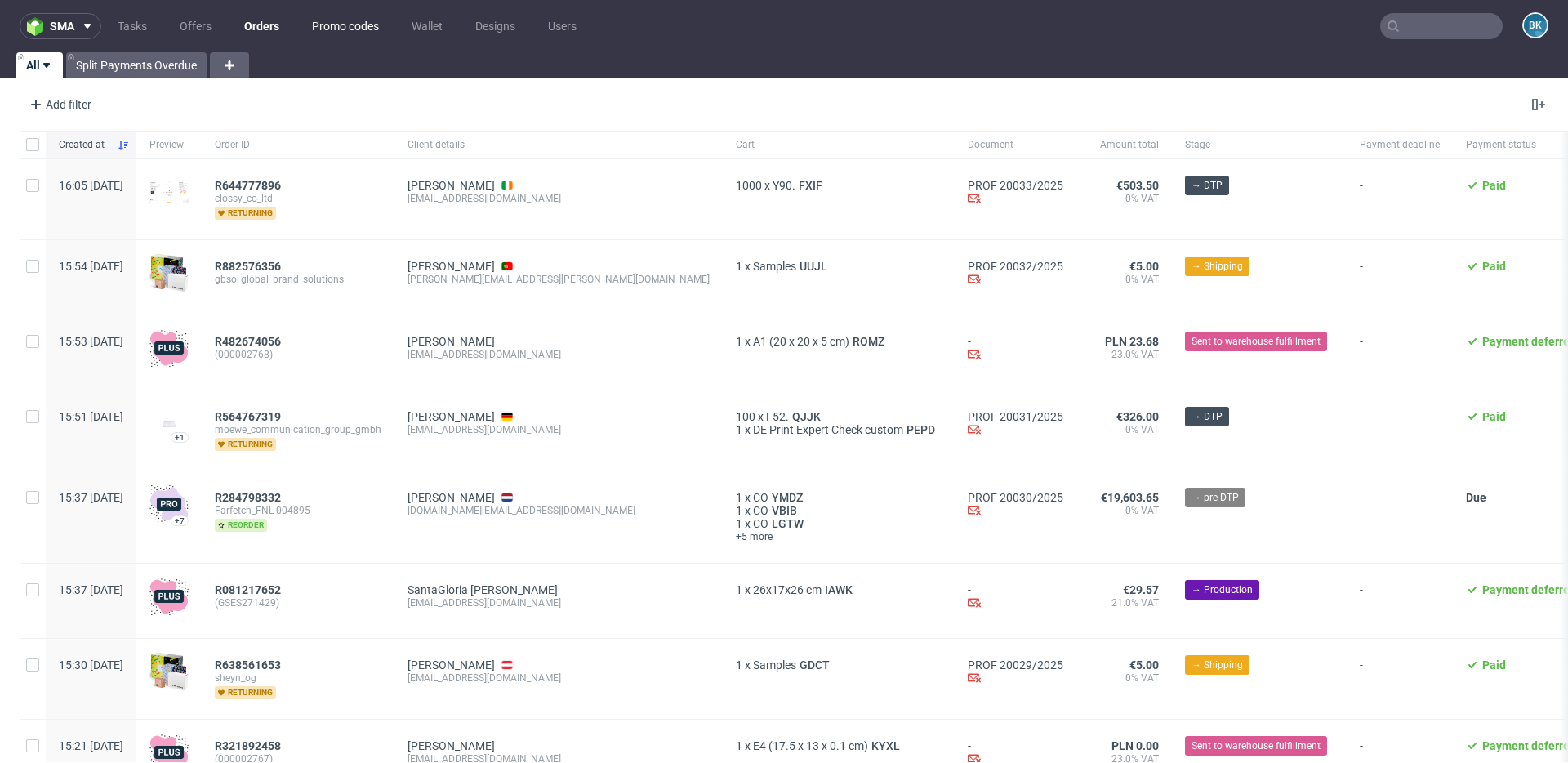
click at [328, 14] on link "Promo codes" at bounding box center [345, 25] width 86 height 26
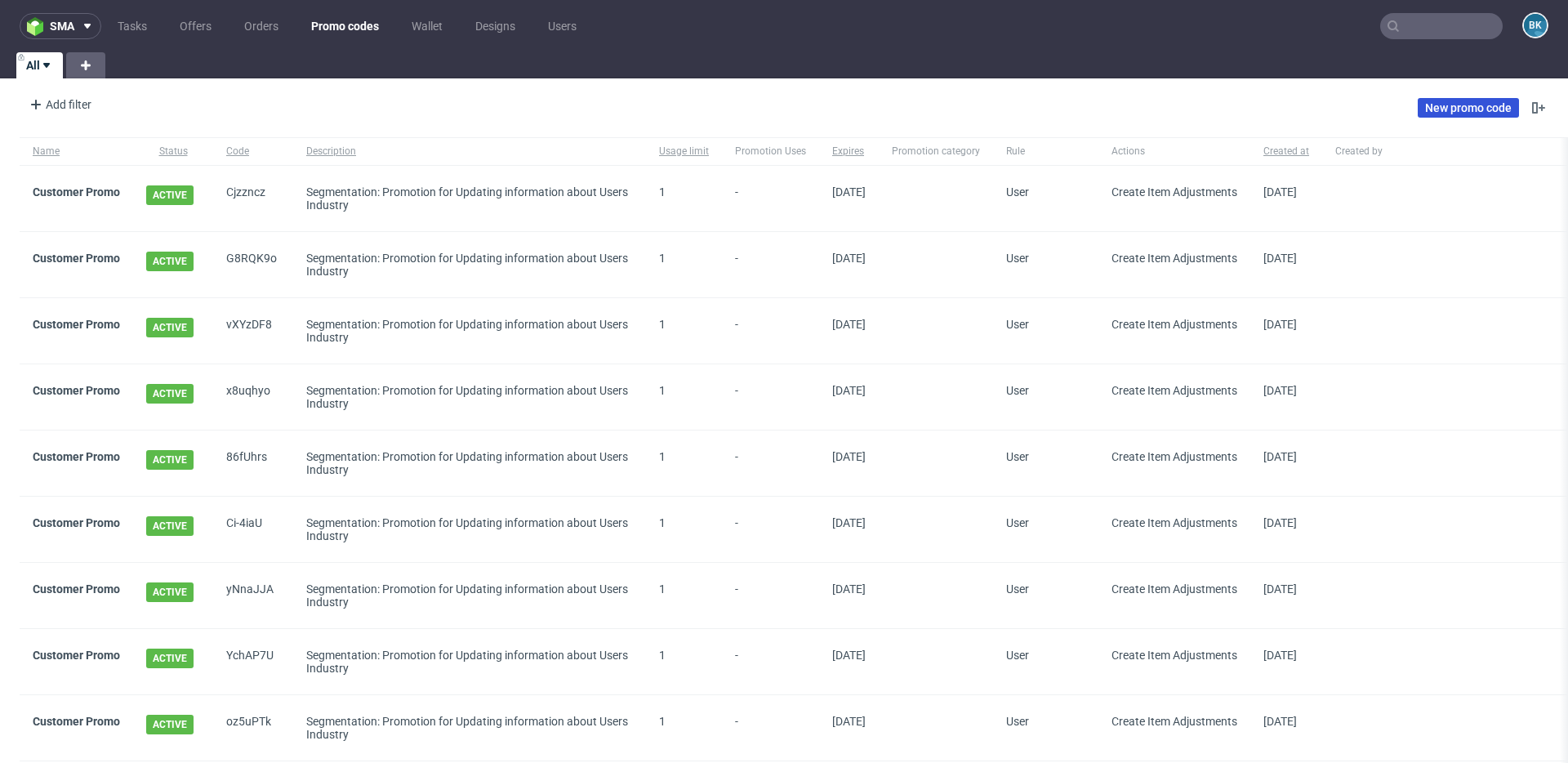
click at [1437, 103] on link "New promo code" at bounding box center [1469, 108] width 102 height 19
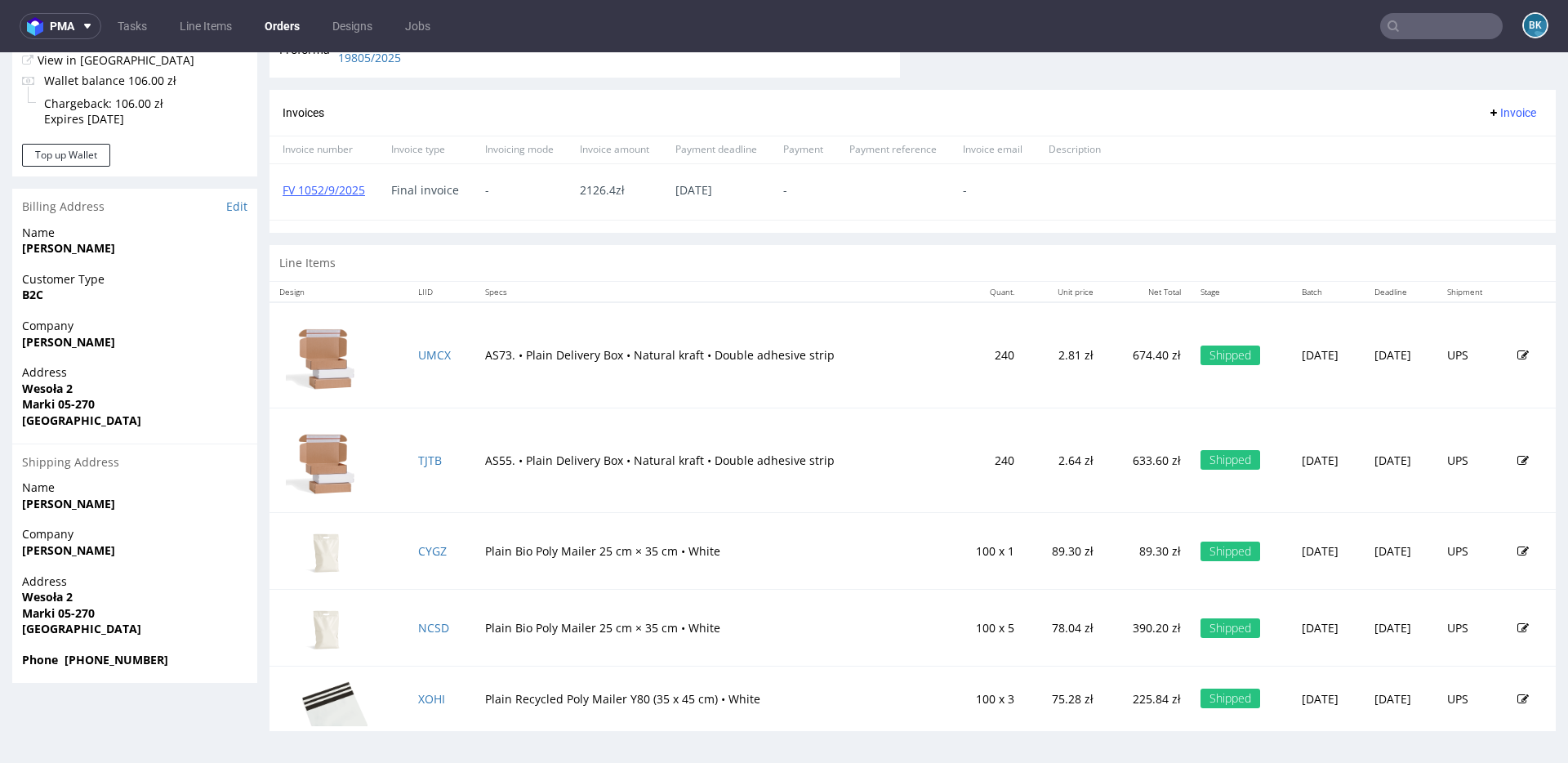
scroll to position [4, 0]
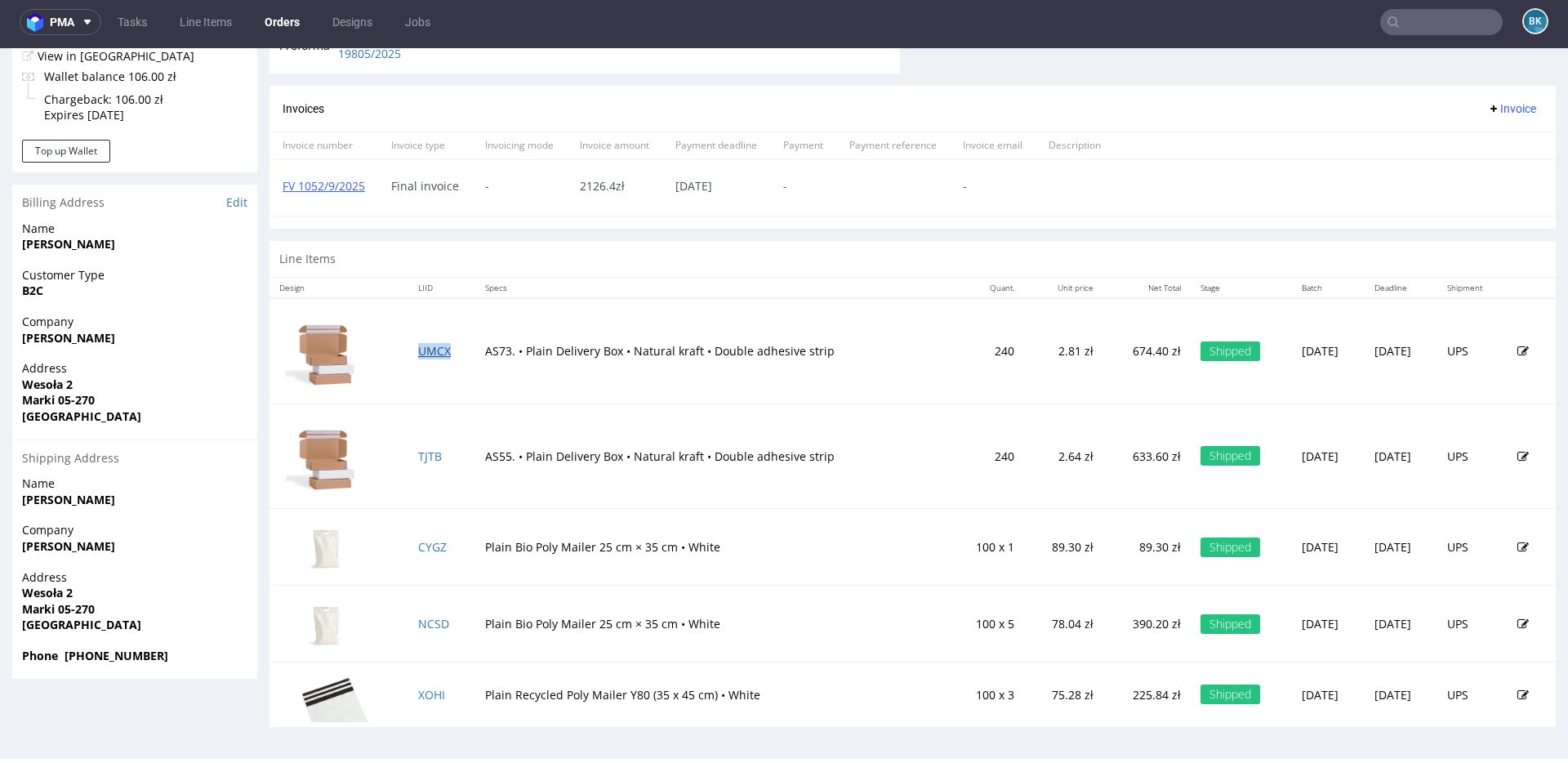
click at [420, 351] on link "UMCX" at bounding box center [434, 351] width 33 height 15
click at [418, 453] on link "TJTB" at bounding box center [430, 456] width 24 height 15
click at [426, 545] on link "CYGZ" at bounding box center [433, 547] width 29 height 15
click at [422, 621] on link "NCSD" at bounding box center [433, 623] width 31 height 15
click at [422, 694] on link "XOHI" at bounding box center [432, 694] width 27 height 15
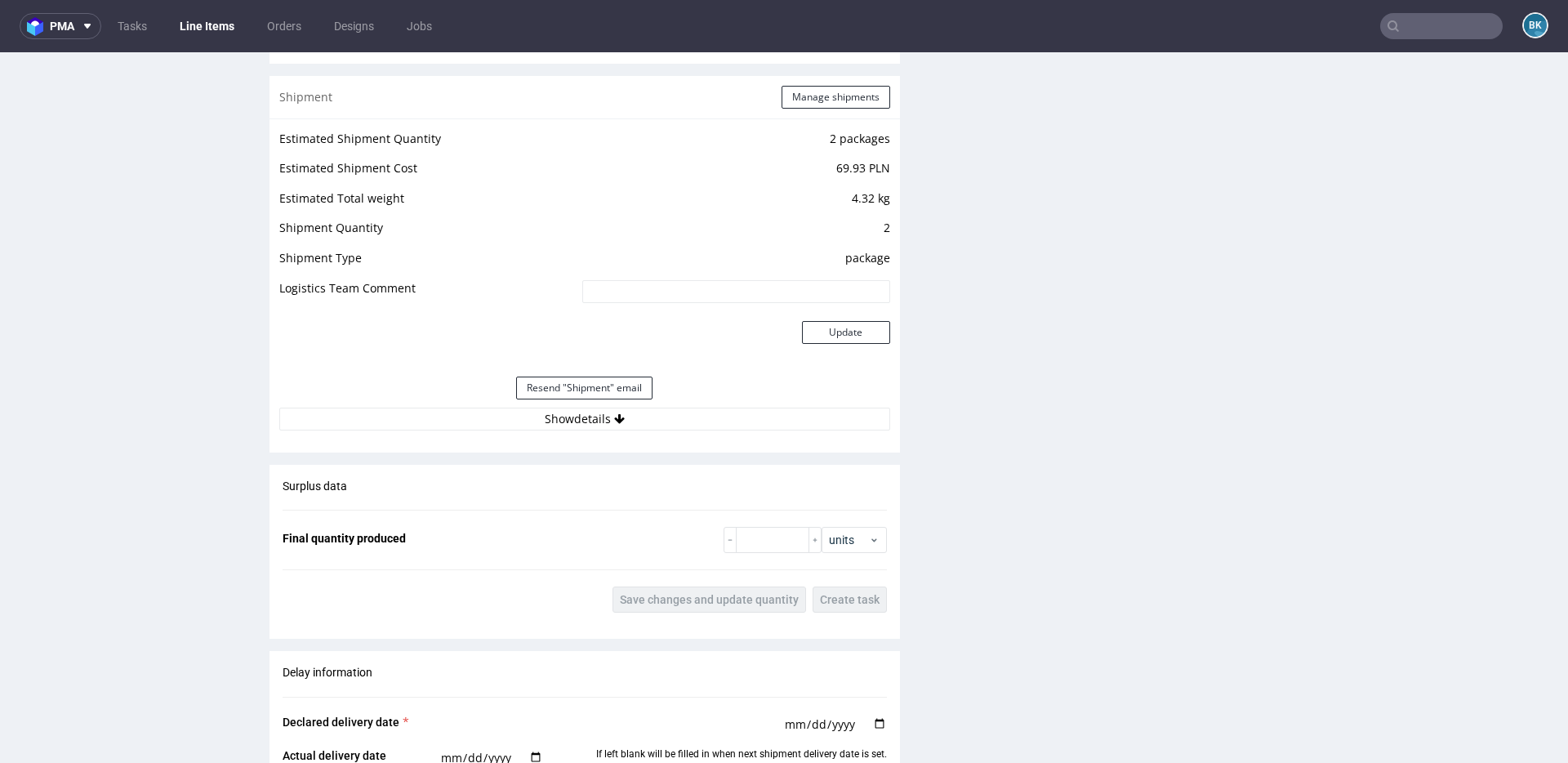
scroll to position [1669, 0]
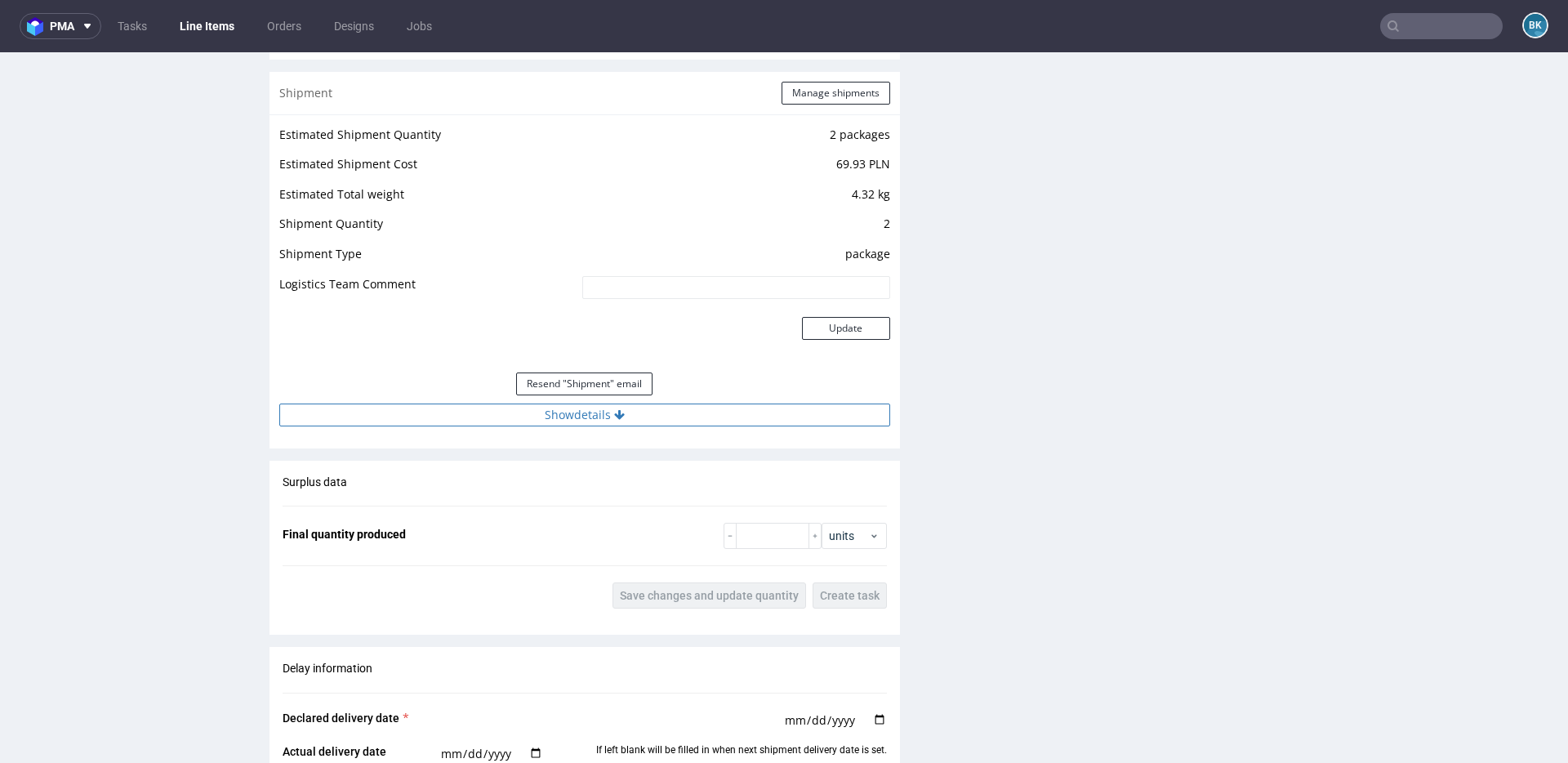
click at [610, 413] on button "Show details" at bounding box center [585, 415] width 611 height 23
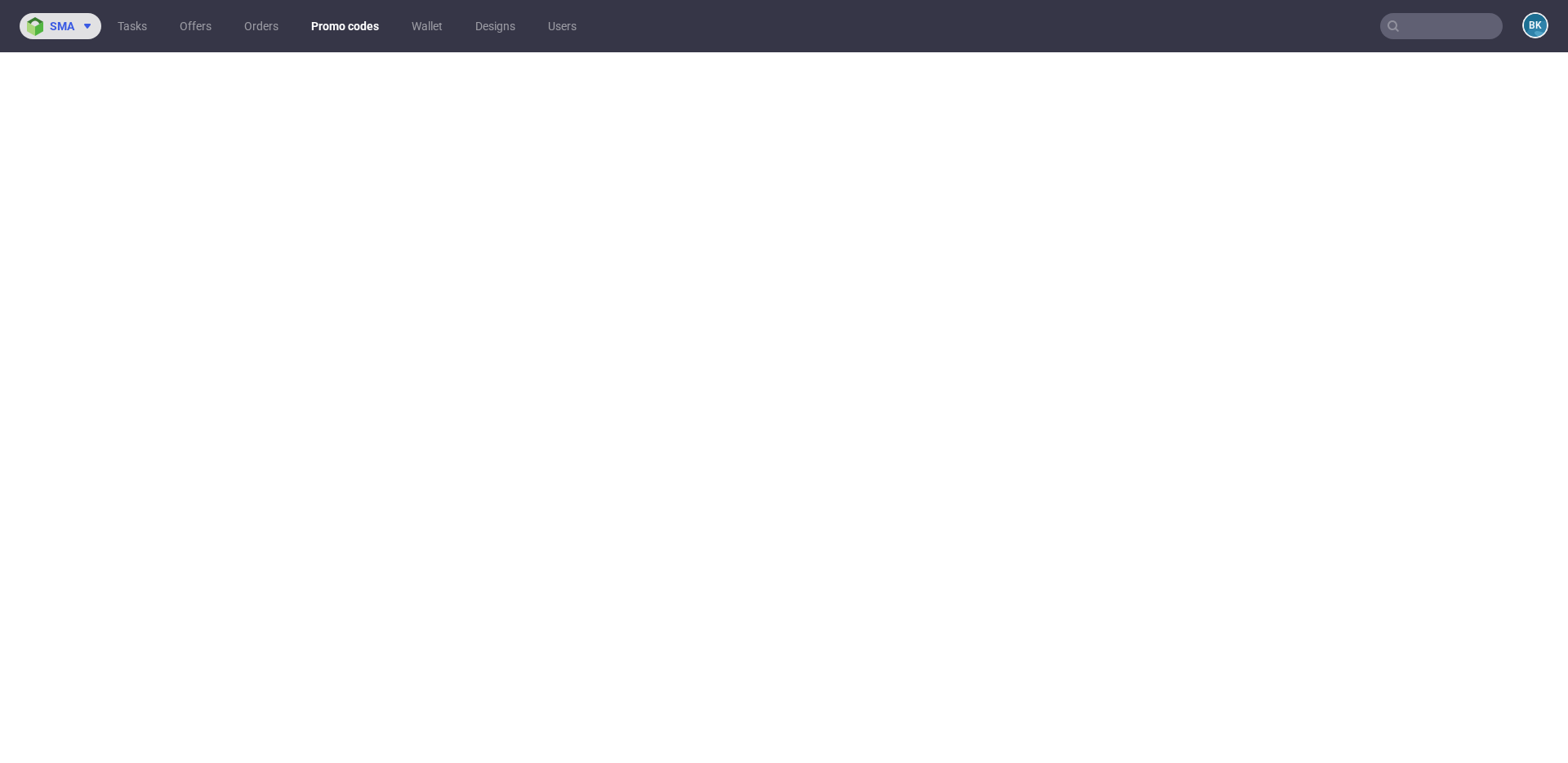
click at [75, 30] on span at bounding box center [84, 25] width 19 height 13
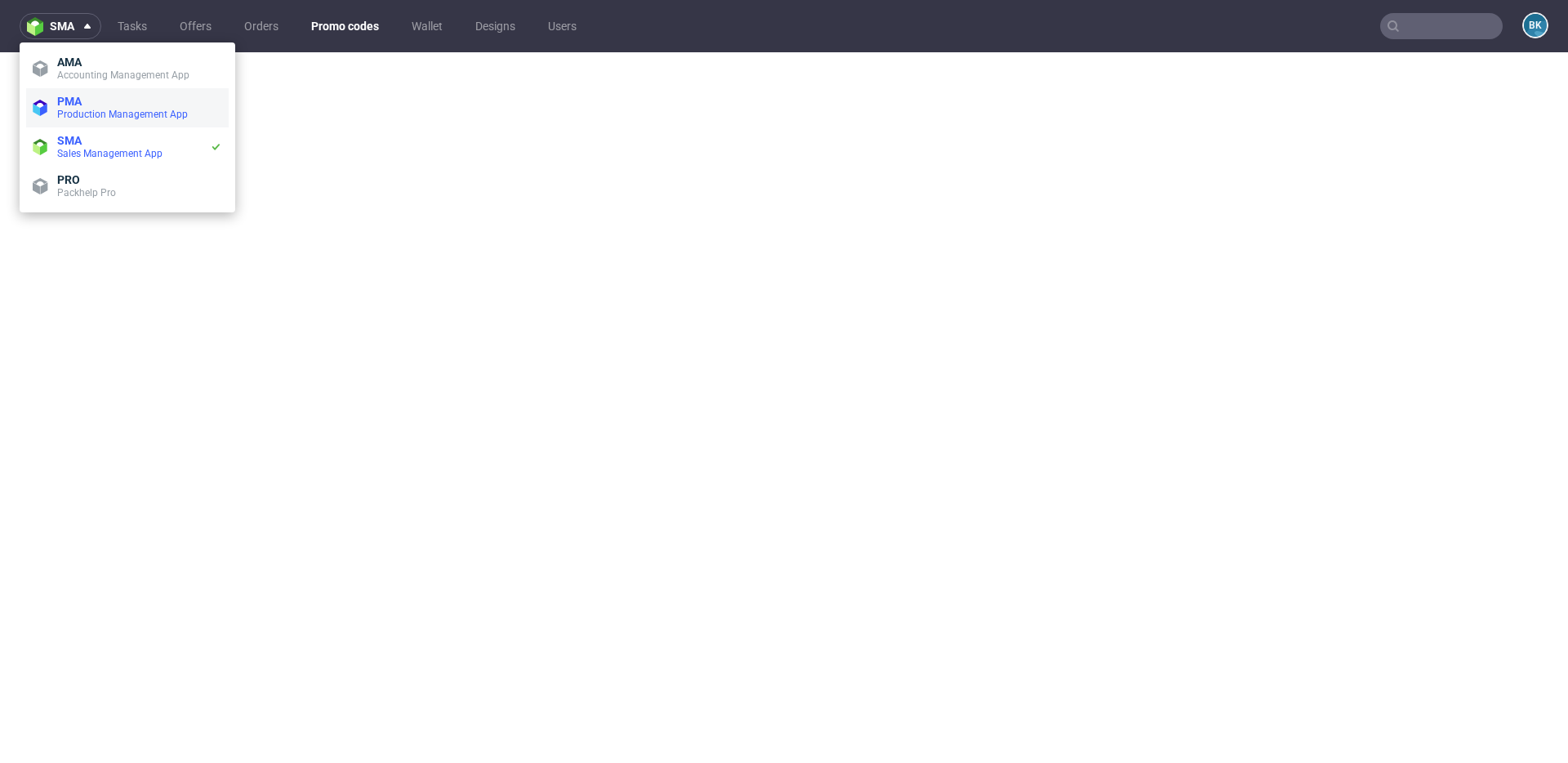
click at [87, 108] on span "Production Management App" at bounding box center [123, 114] width 130 height 12
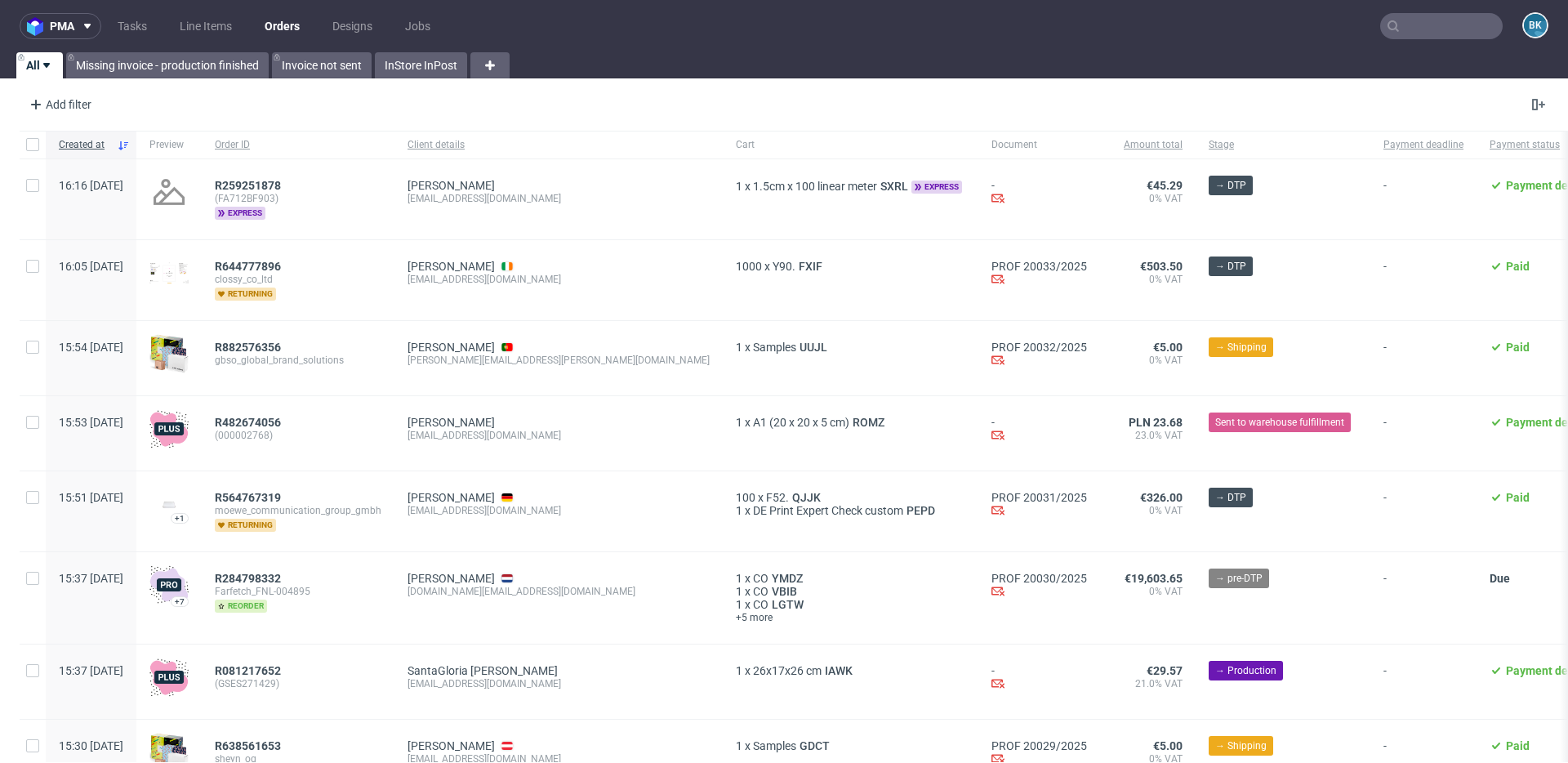
click at [1440, 26] on input "text" at bounding box center [1441, 25] width 123 height 26
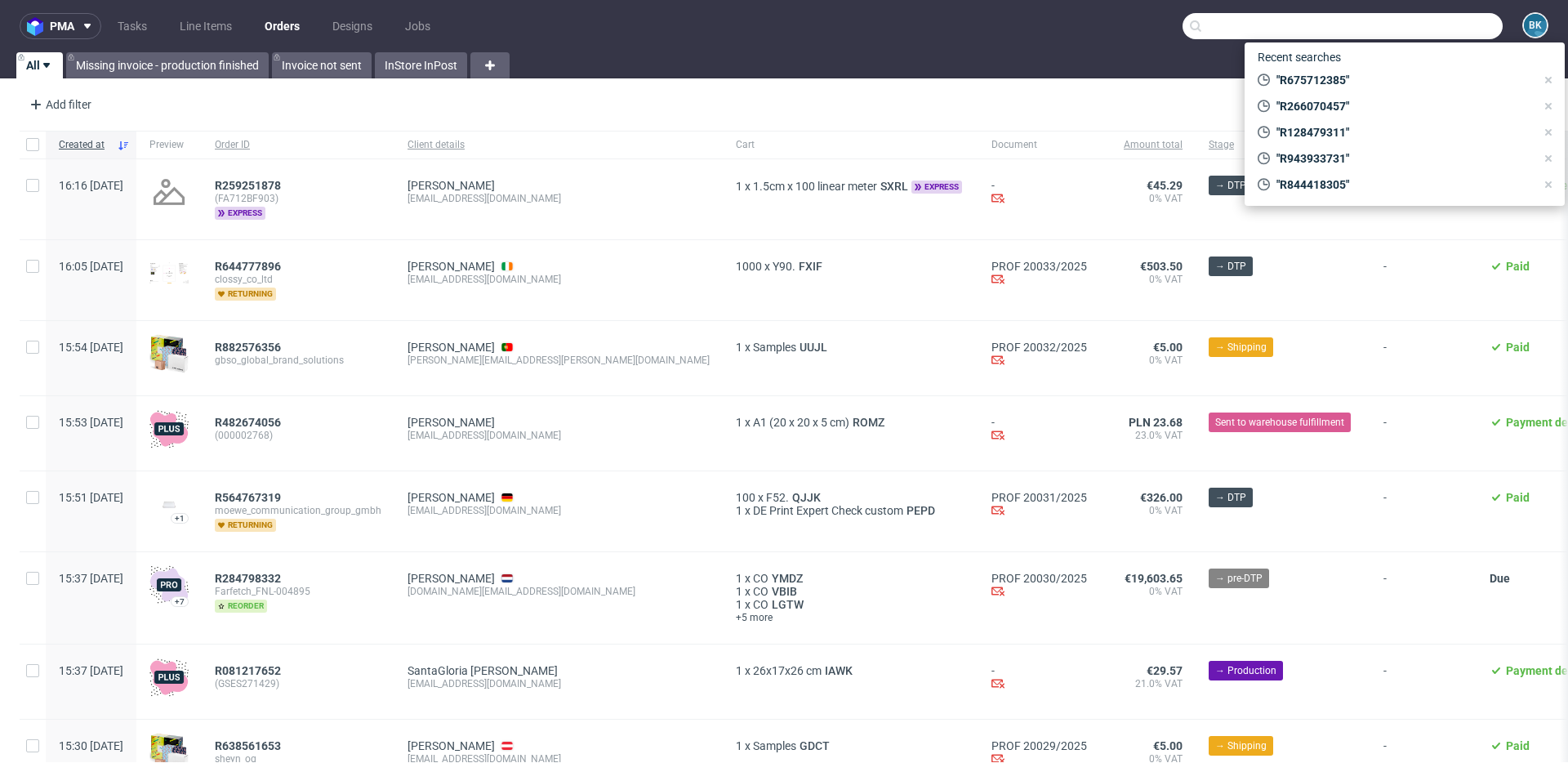
paste input "R496392919"
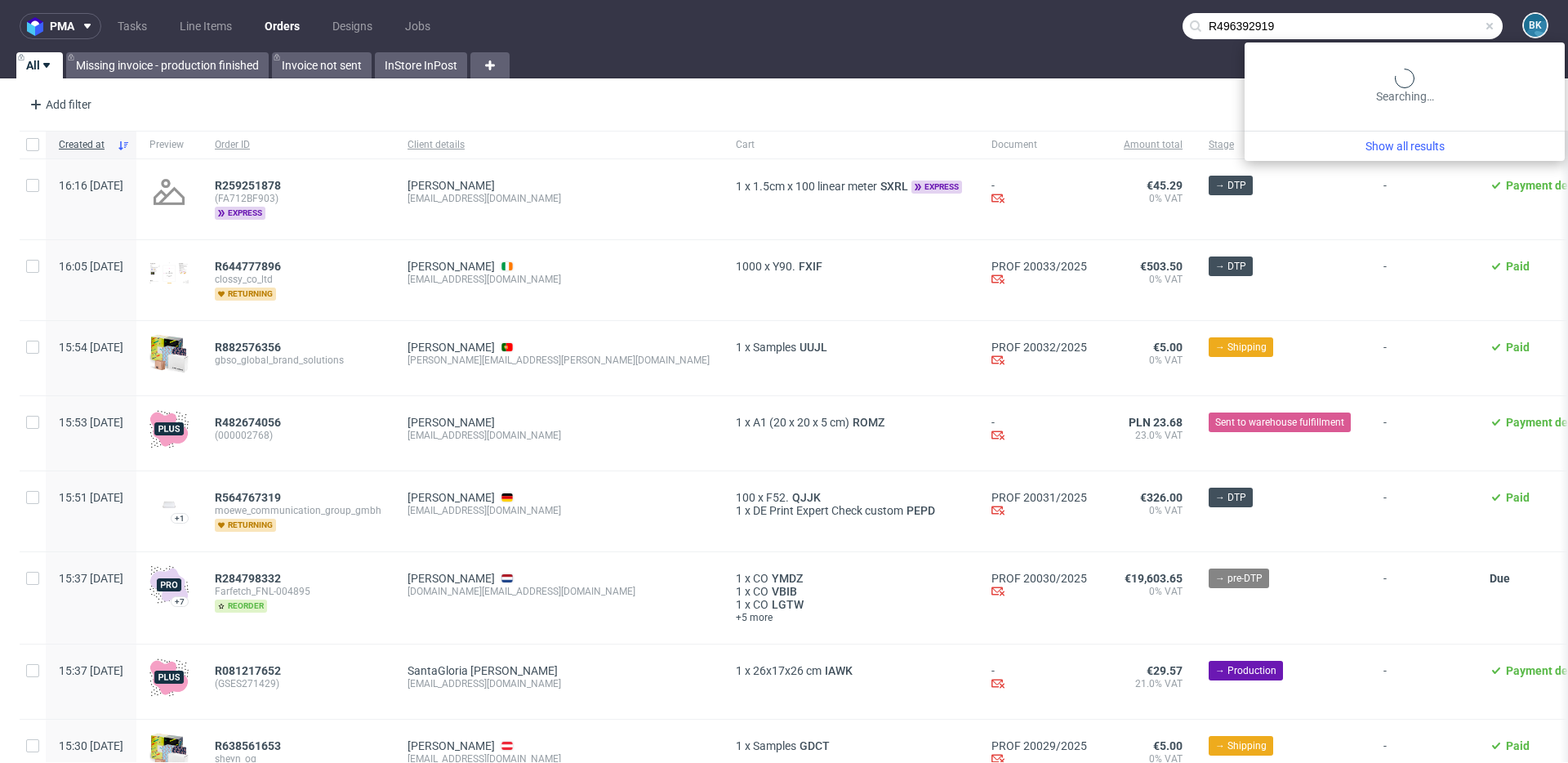
type input "R496392919"
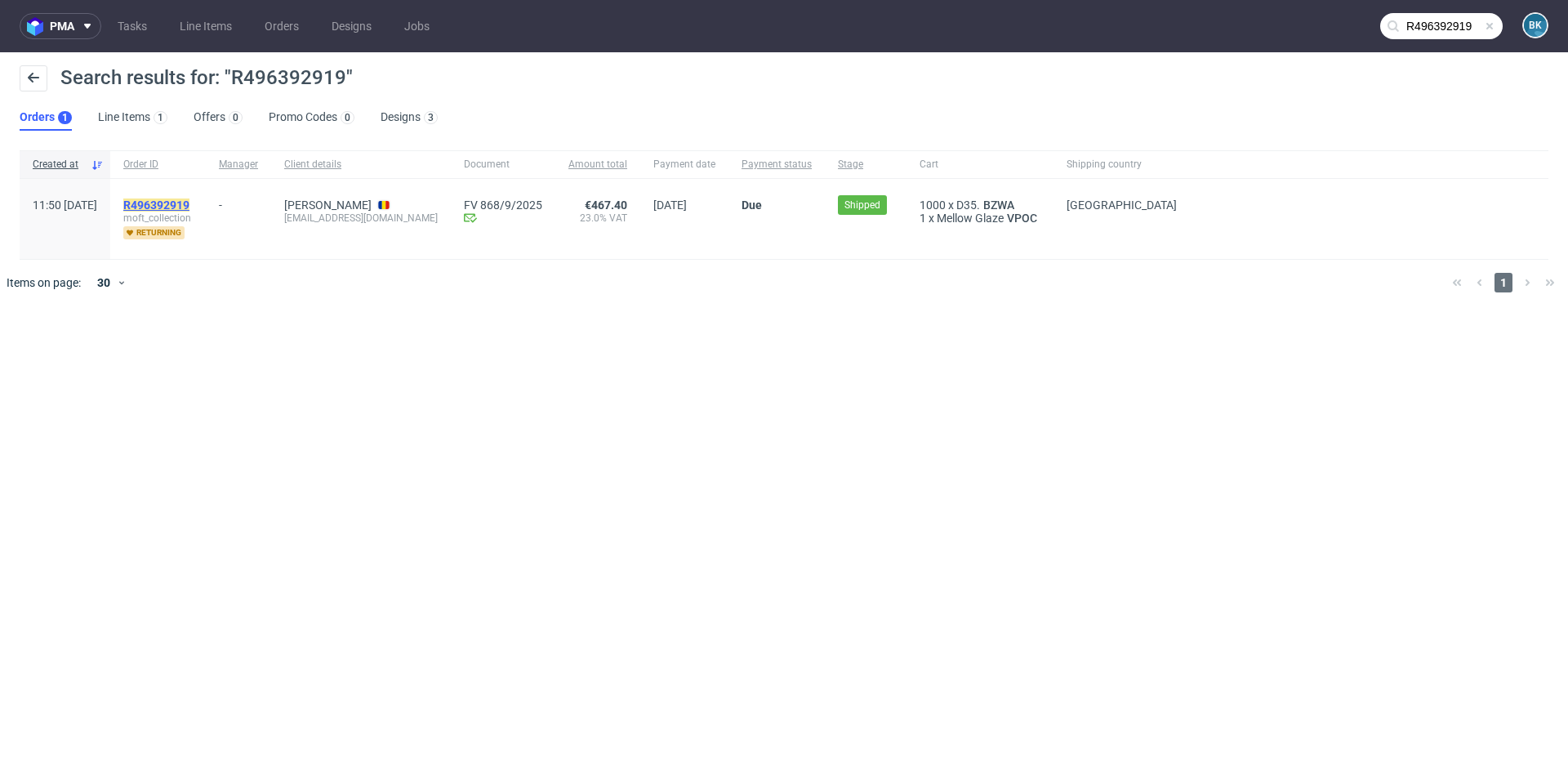
click at [190, 202] on mark "R496392919" at bounding box center [157, 204] width 66 height 13
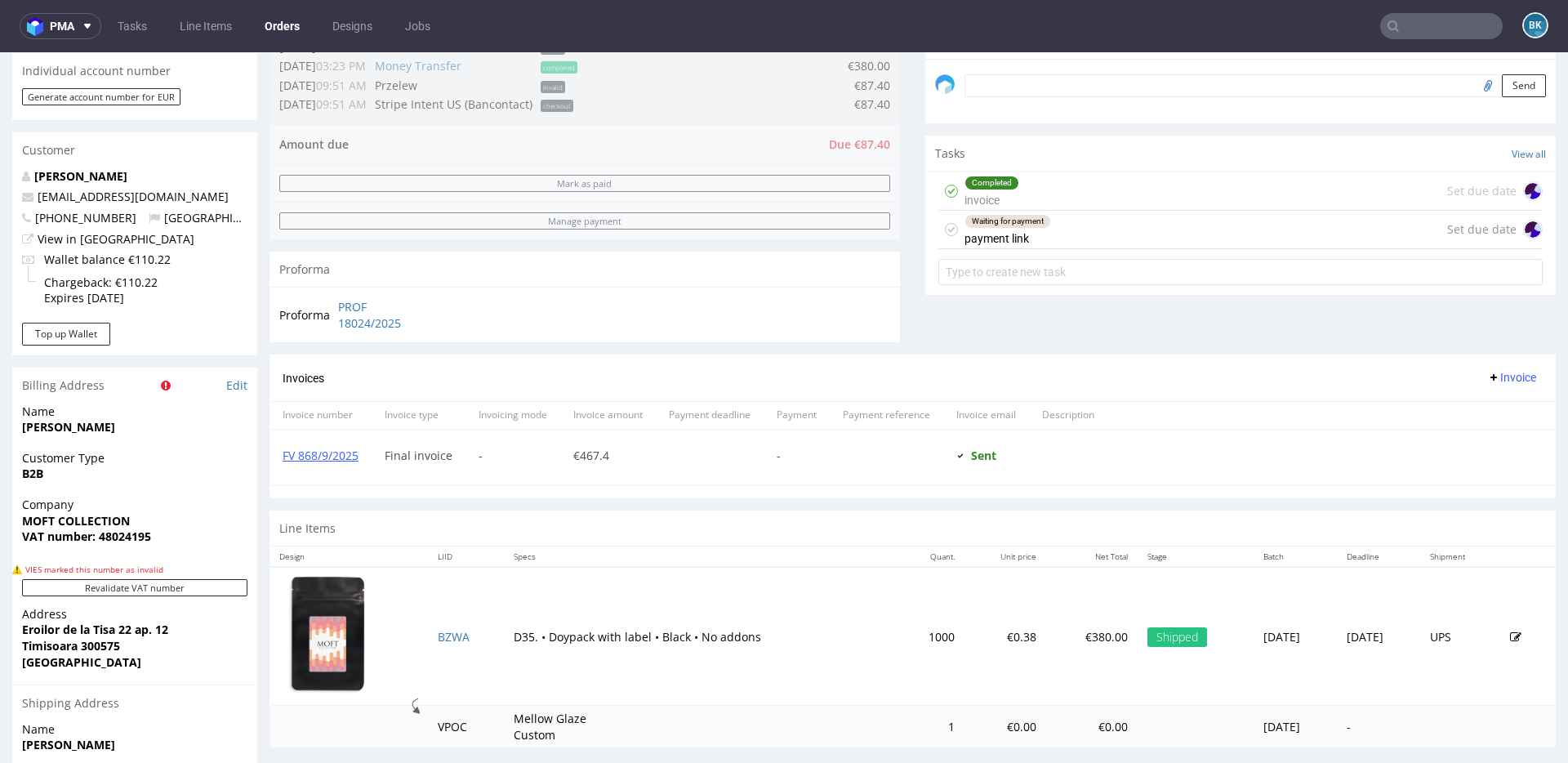
scroll to position [550, 0]
click at [1085, 232] on div "Waiting for payment payment link Set due date" at bounding box center [1241, 227] width 605 height 38
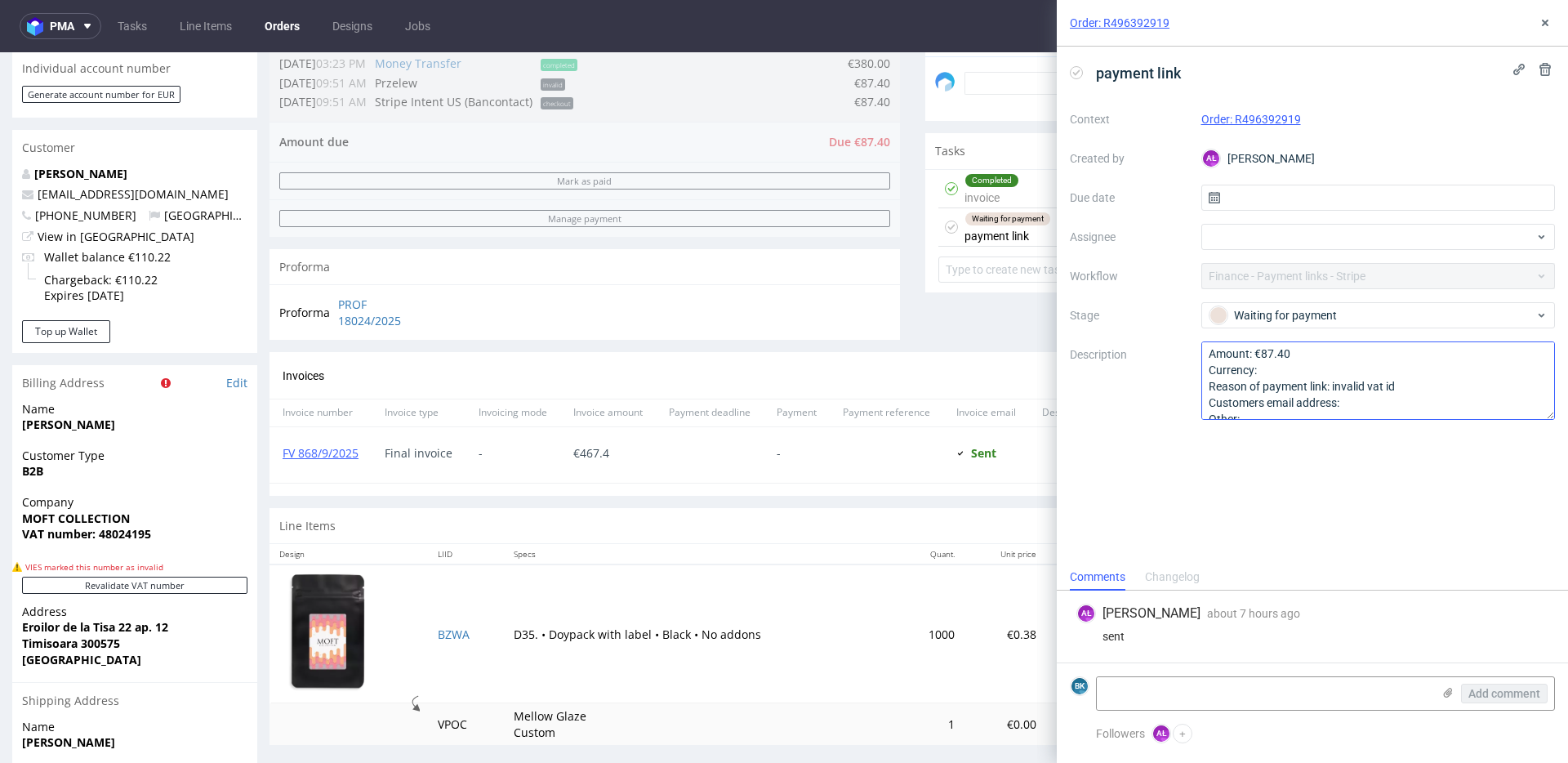
scroll to position [18, 0]
click at [1549, 23] on icon at bounding box center [1545, 22] width 13 height 13
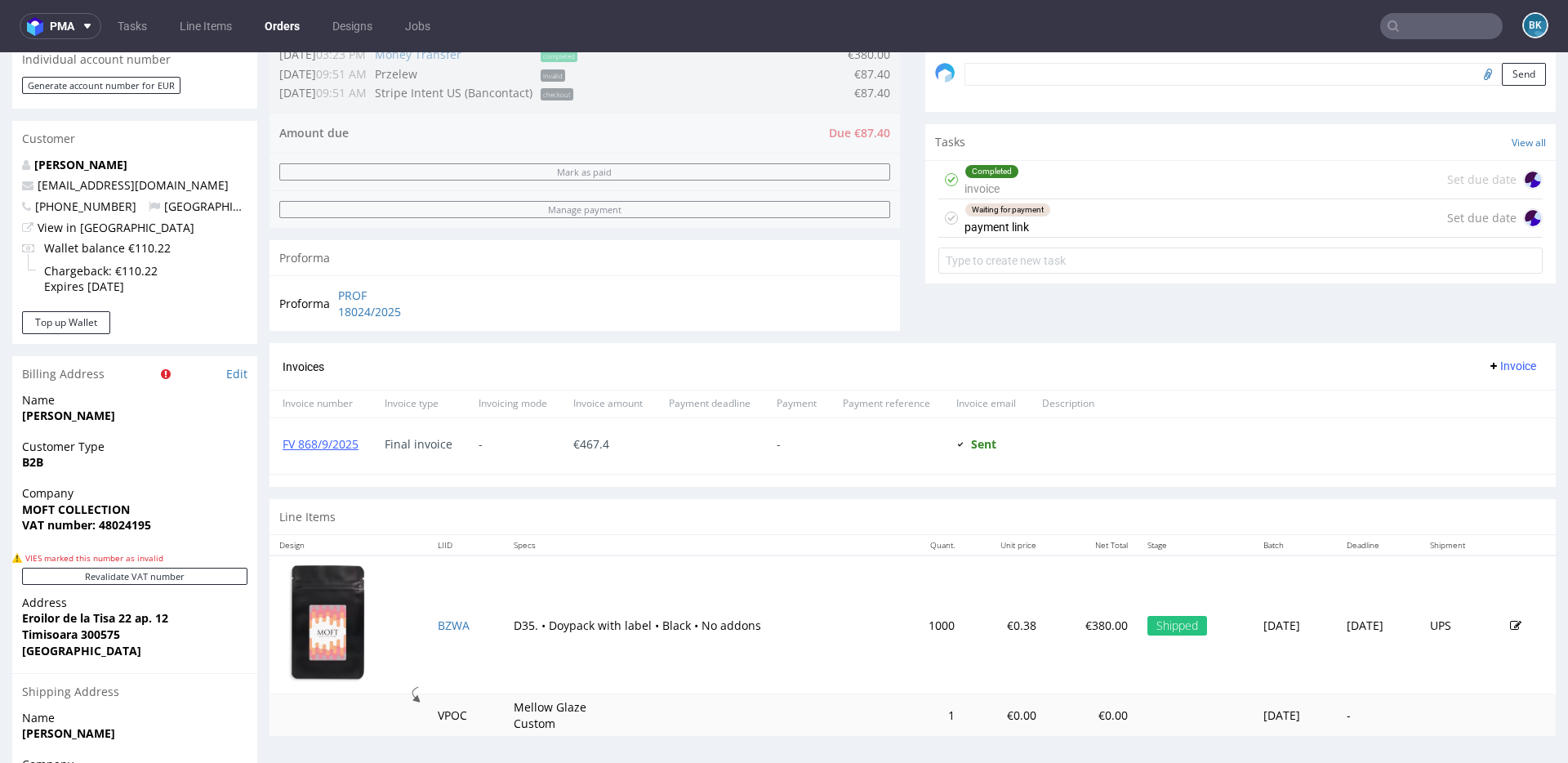
scroll to position [568, 0]
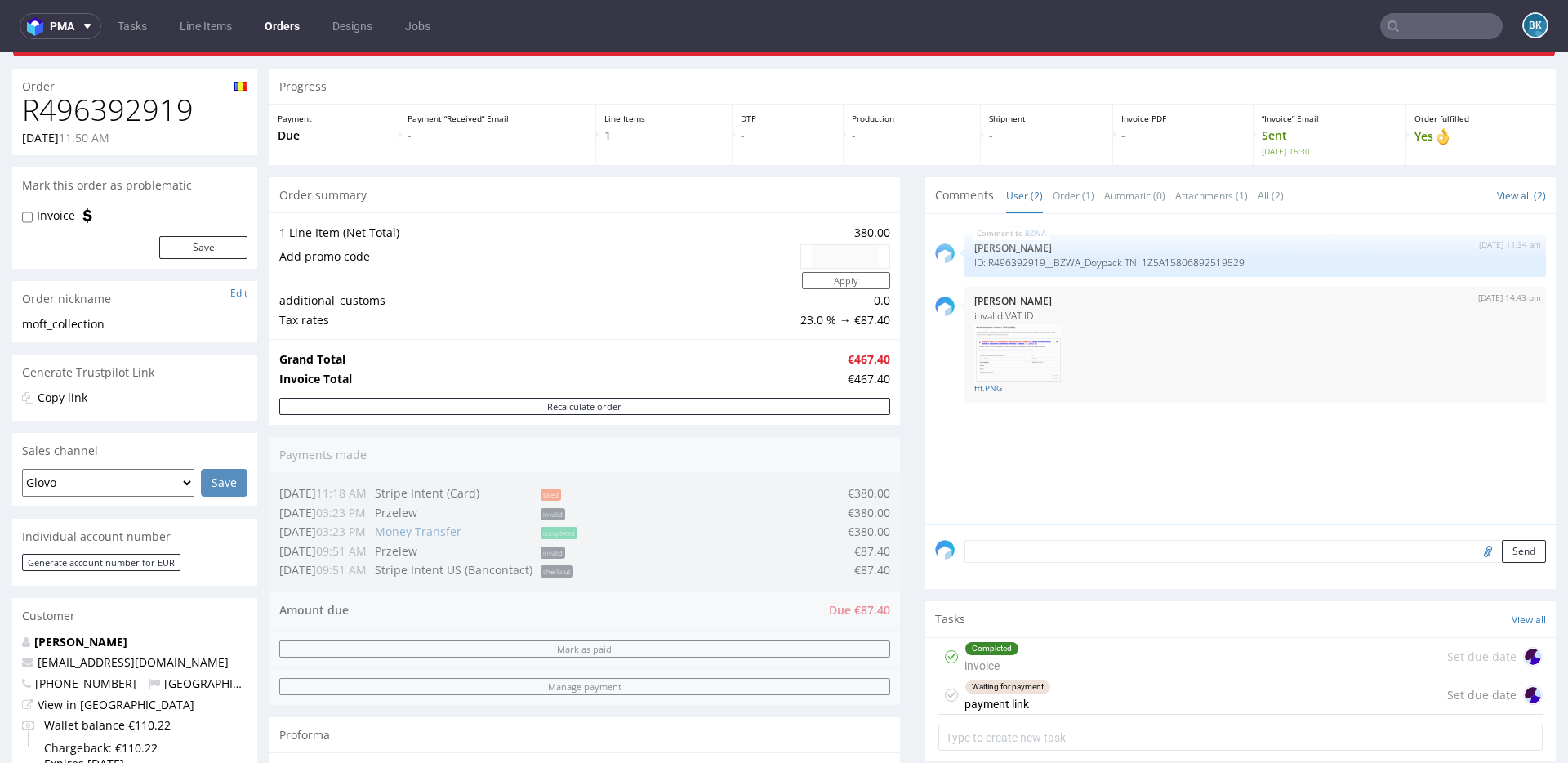
scroll to position [107, 0]
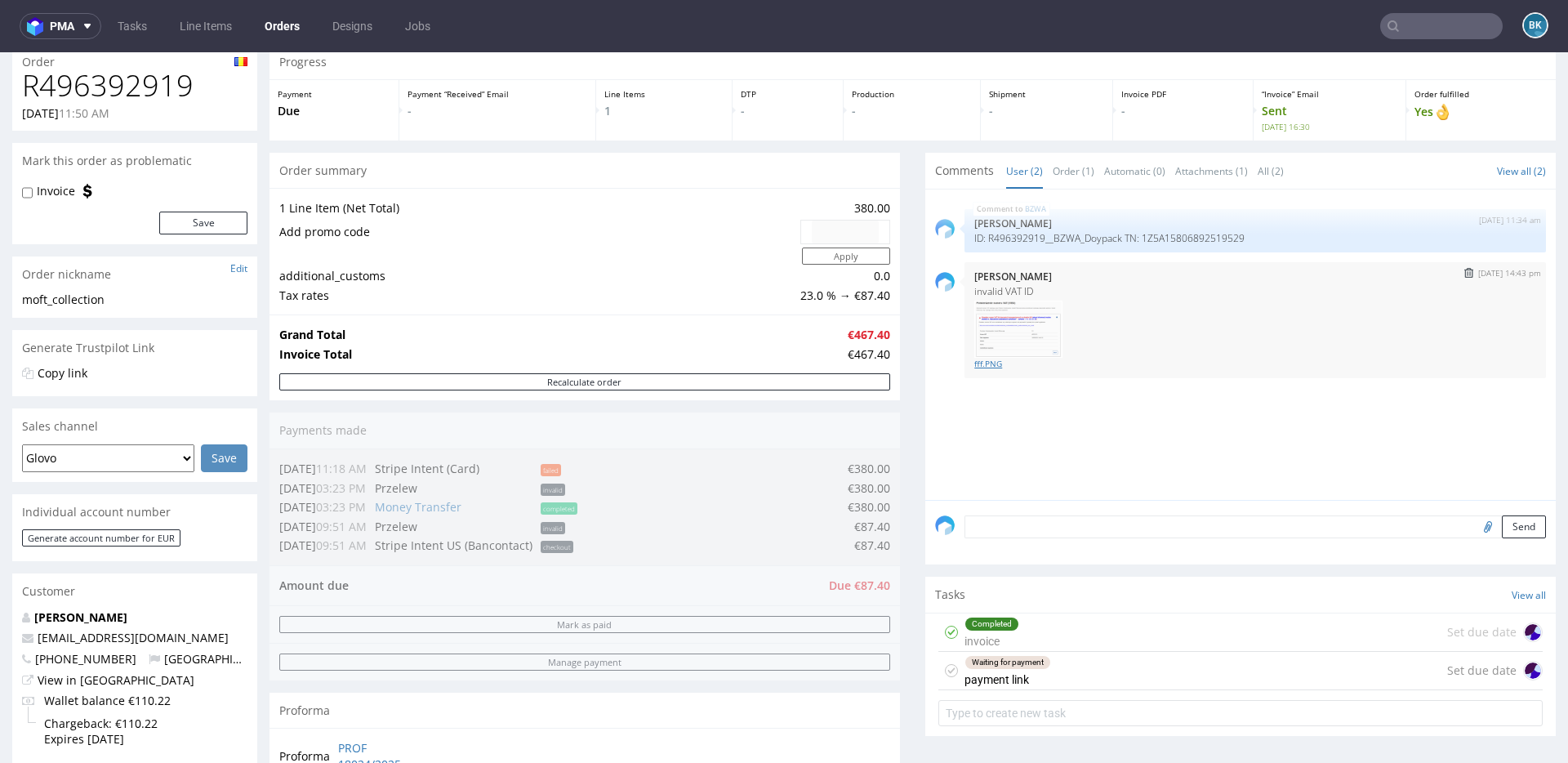
click at [980, 363] on link "fff.PNG" at bounding box center [1256, 364] width 562 height 12
click at [1424, 26] on input "text" at bounding box center [1441, 25] width 123 height 26
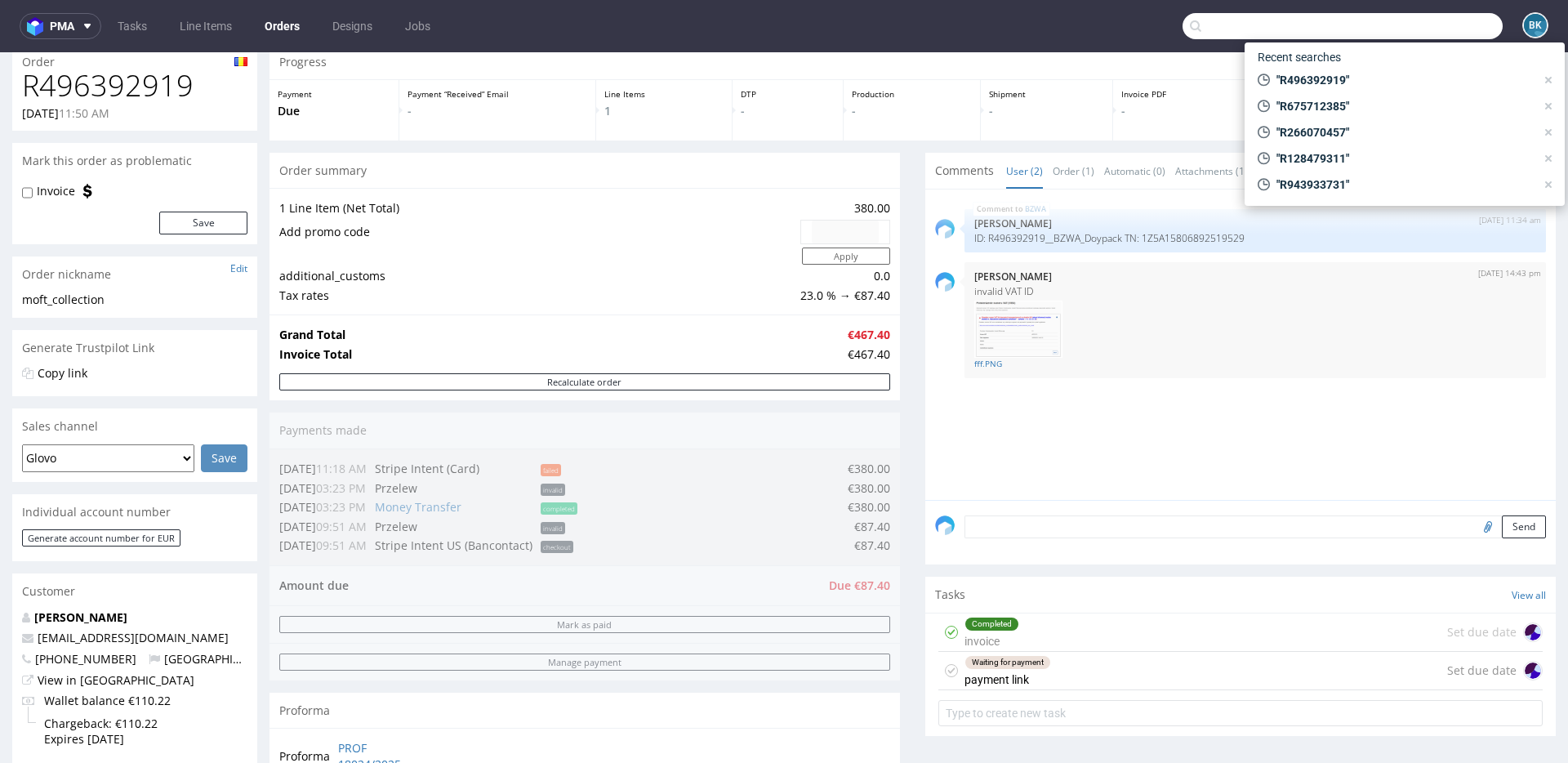
paste input "R266070457"
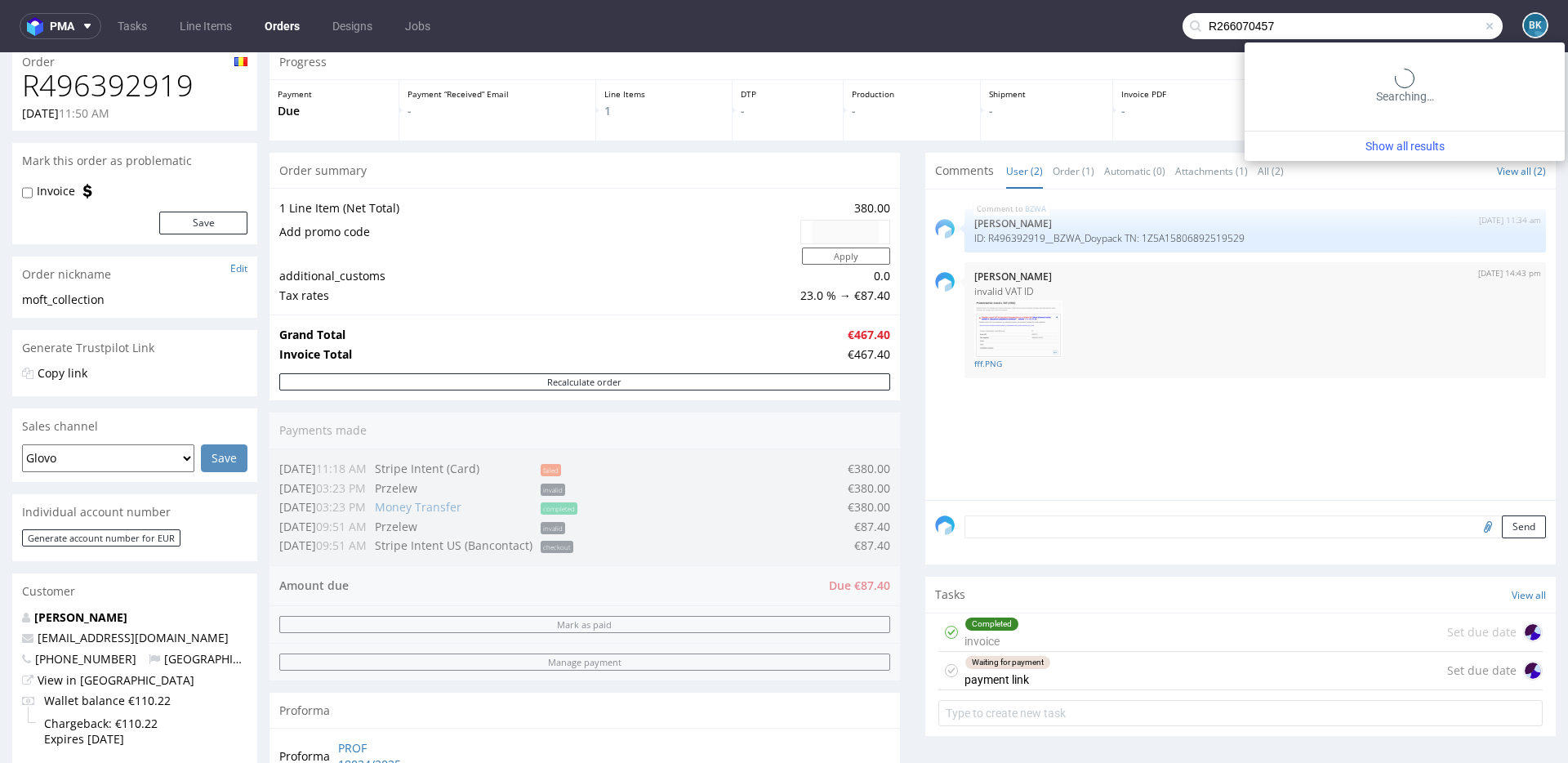
type input "R266070457"
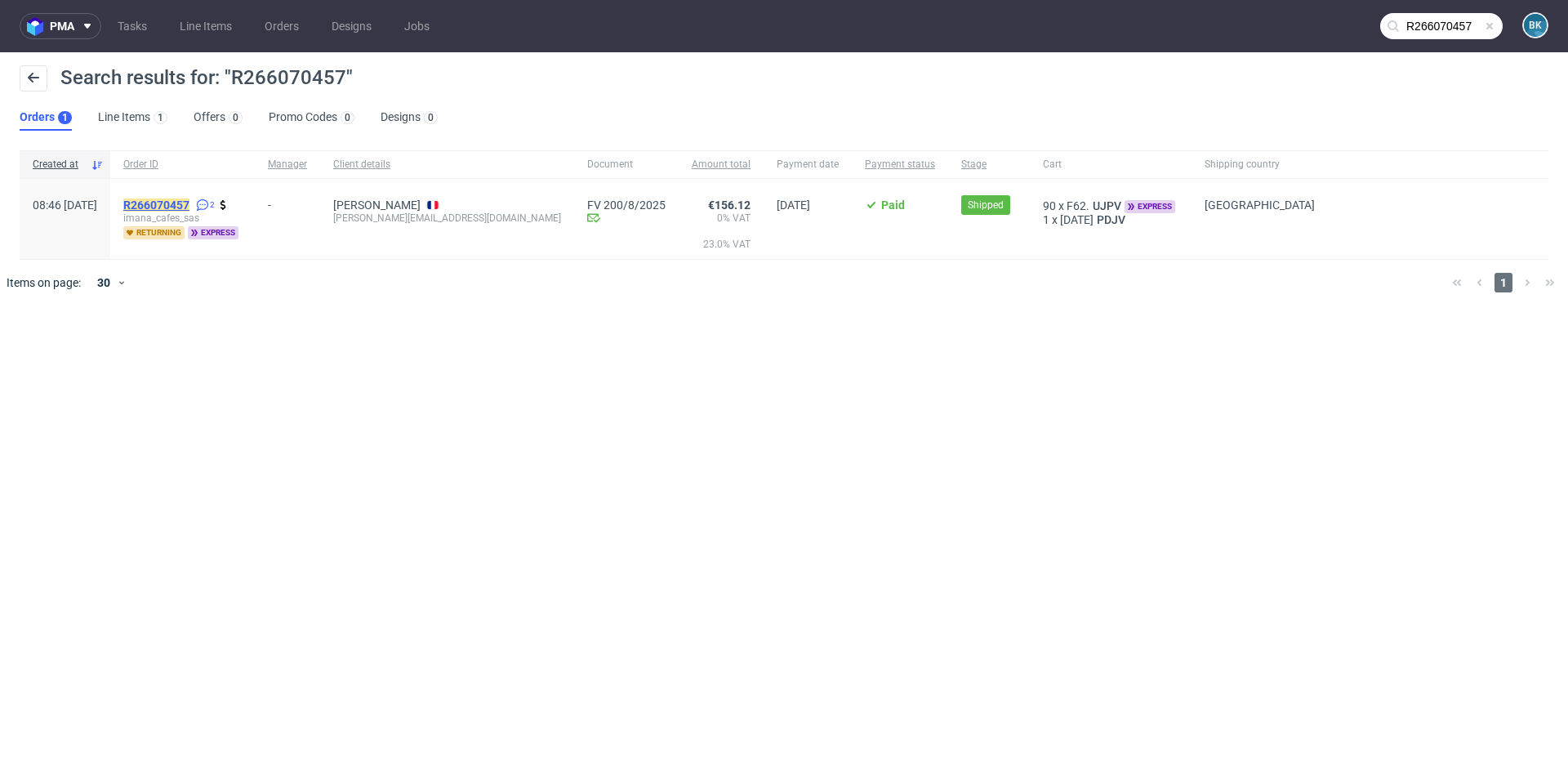
click at [190, 201] on mark "R266070457" at bounding box center [157, 204] width 66 height 13
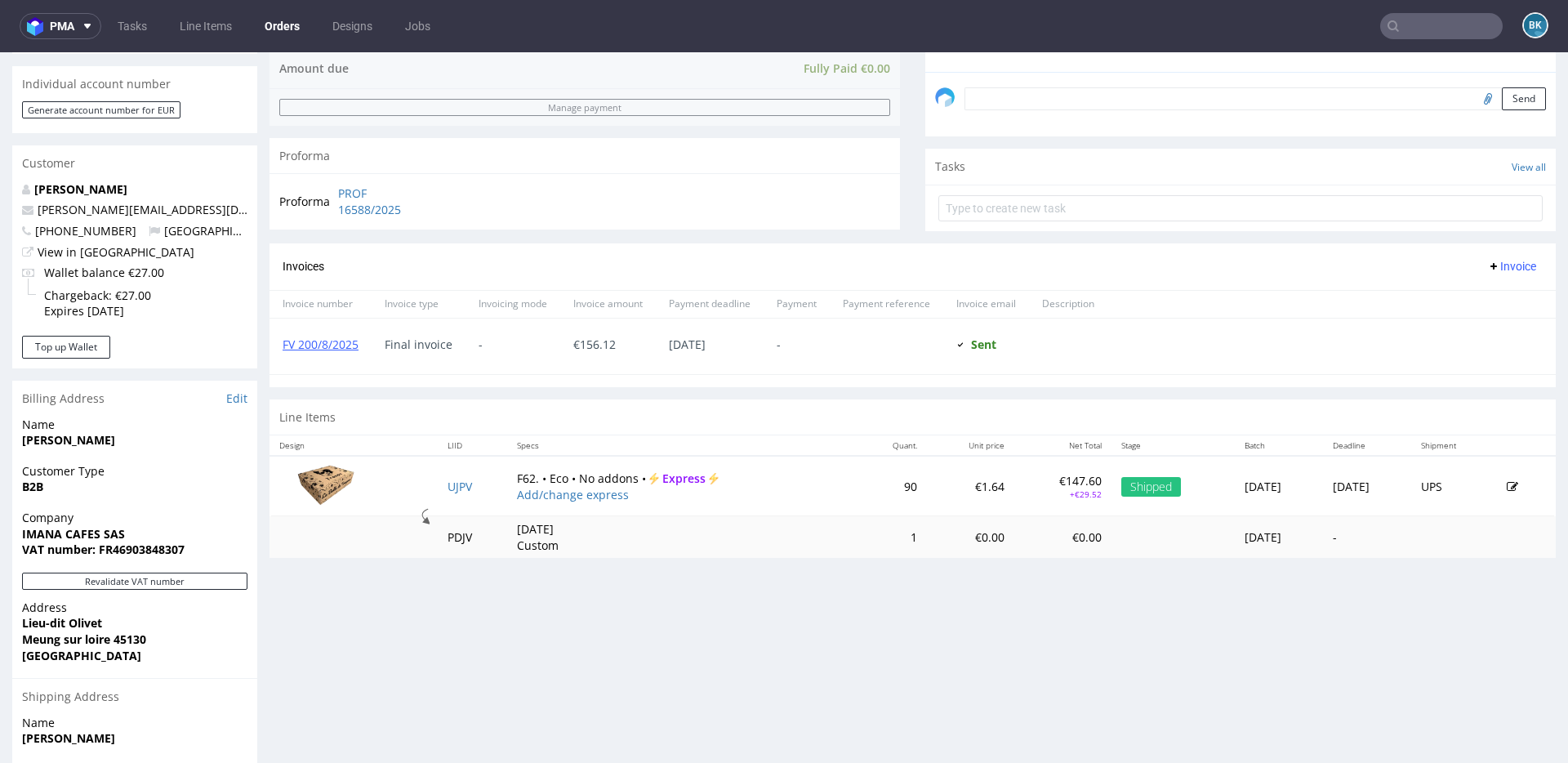
scroll to position [681, 0]
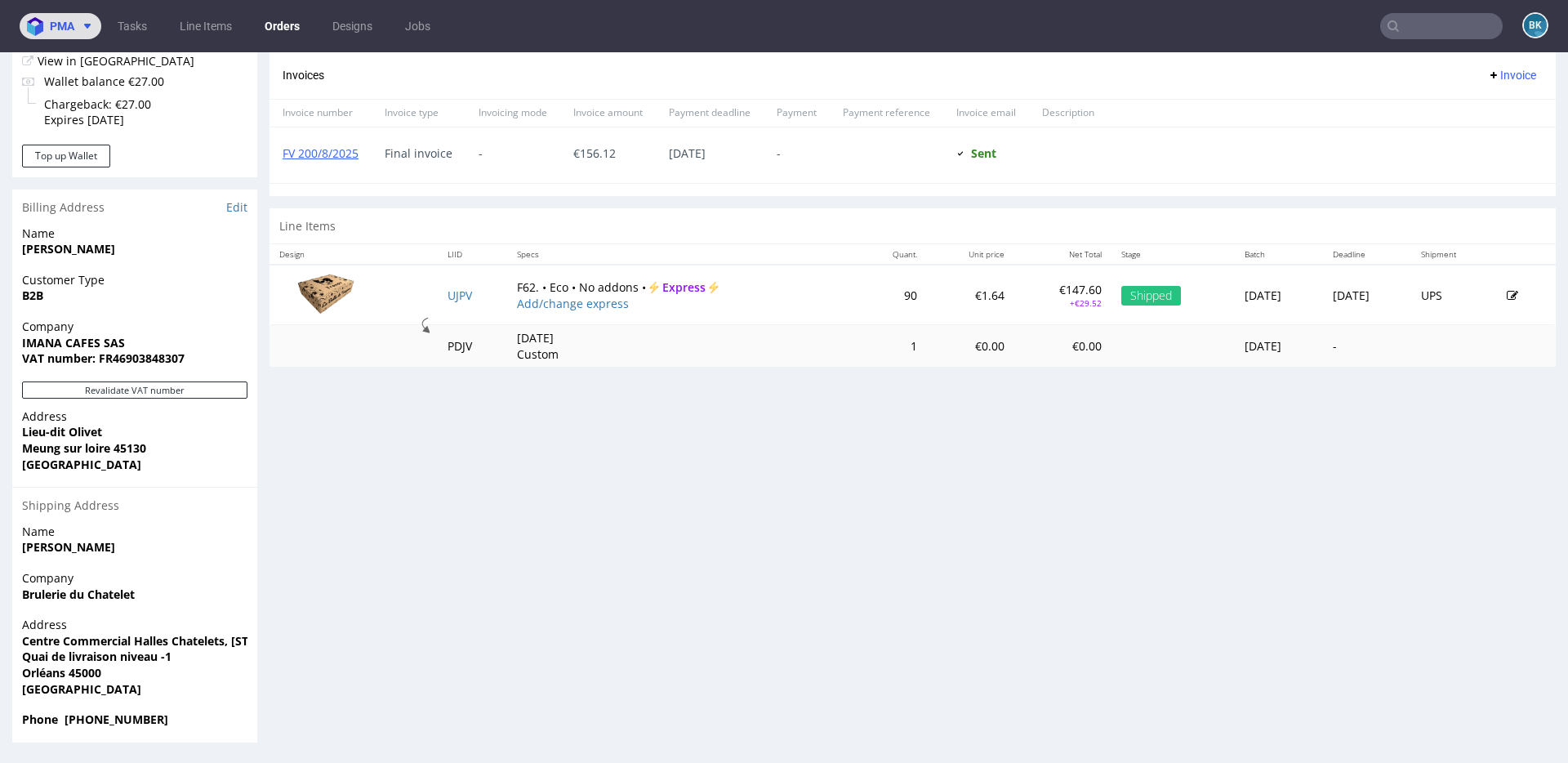
click at [58, 30] on span "pma" at bounding box center [62, 26] width 25 height 12
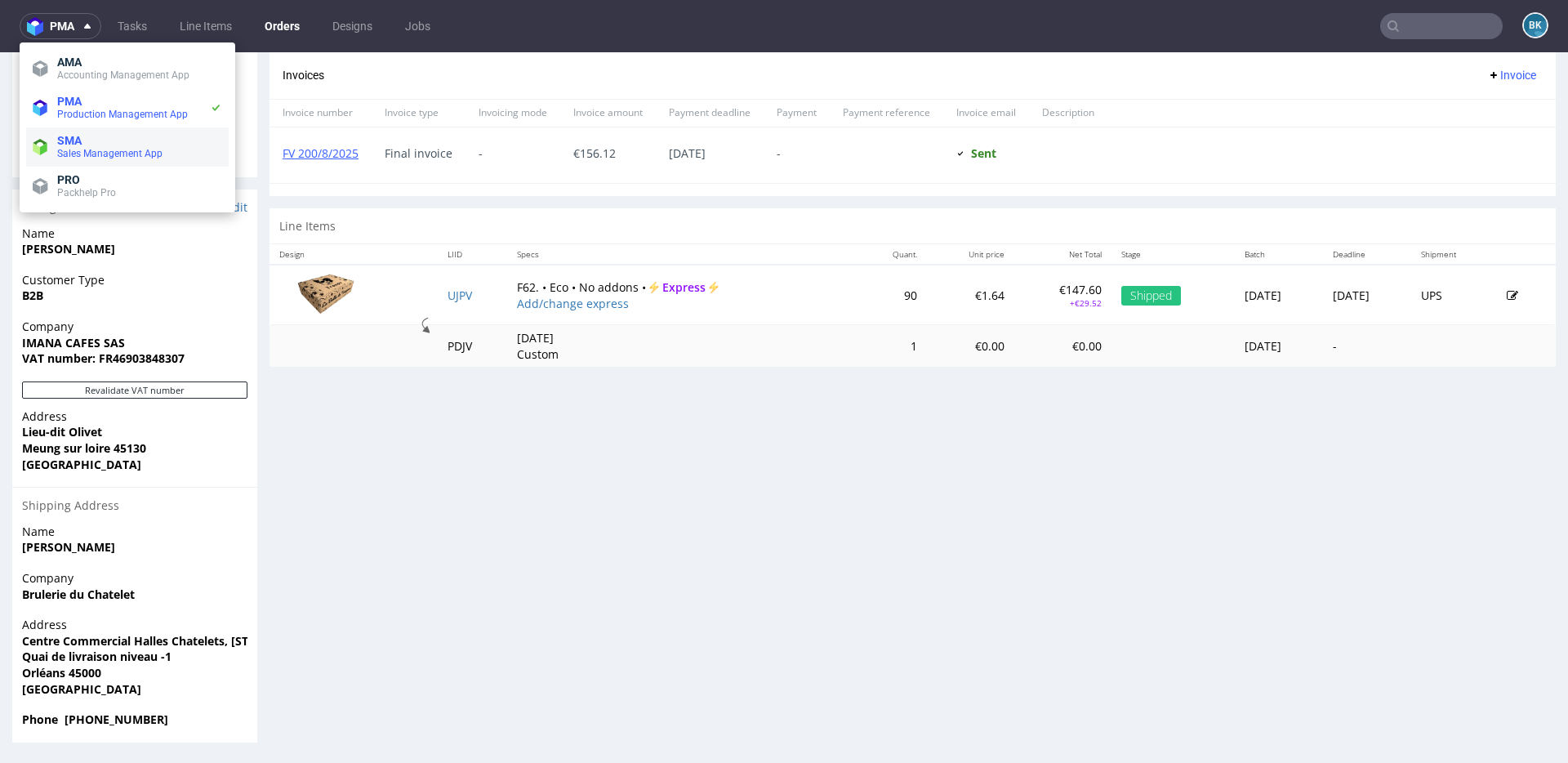
click at [97, 158] on span "Sales Management App" at bounding box center [110, 154] width 105 height 12
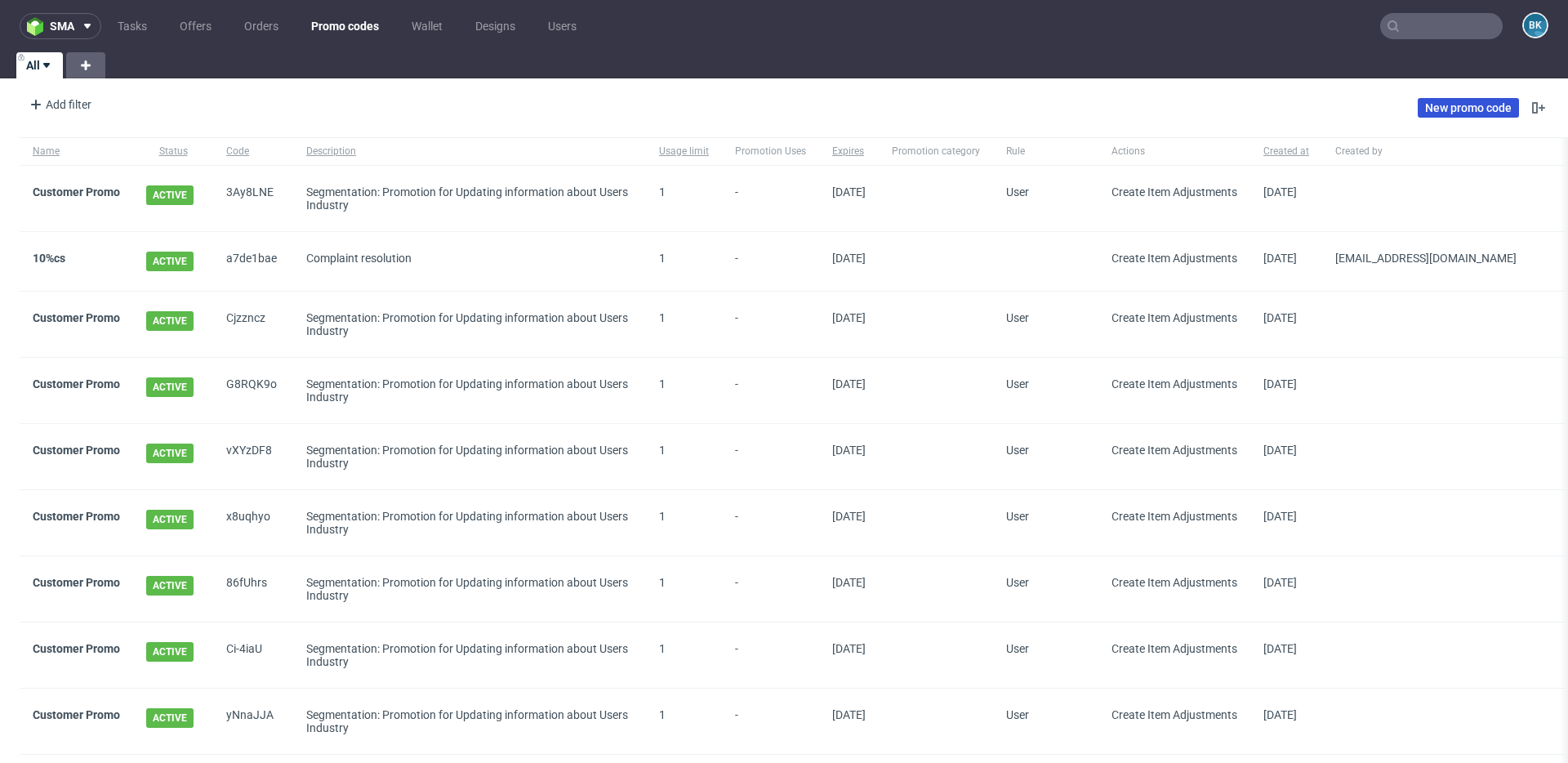
click at [1468, 104] on link "New promo code" at bounding box center [1469, 108] width 102 height 19
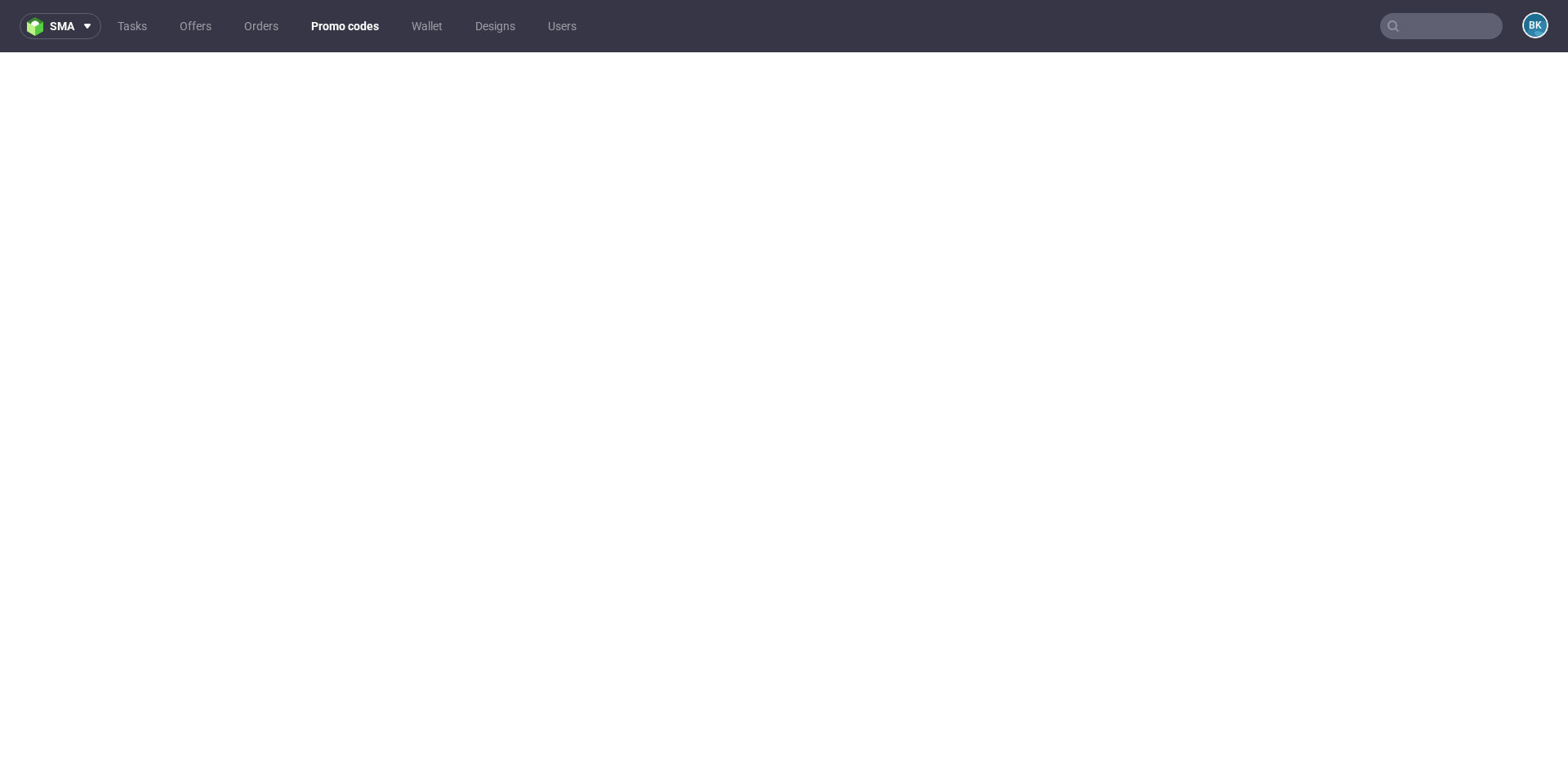
scroll to position [4, 0]
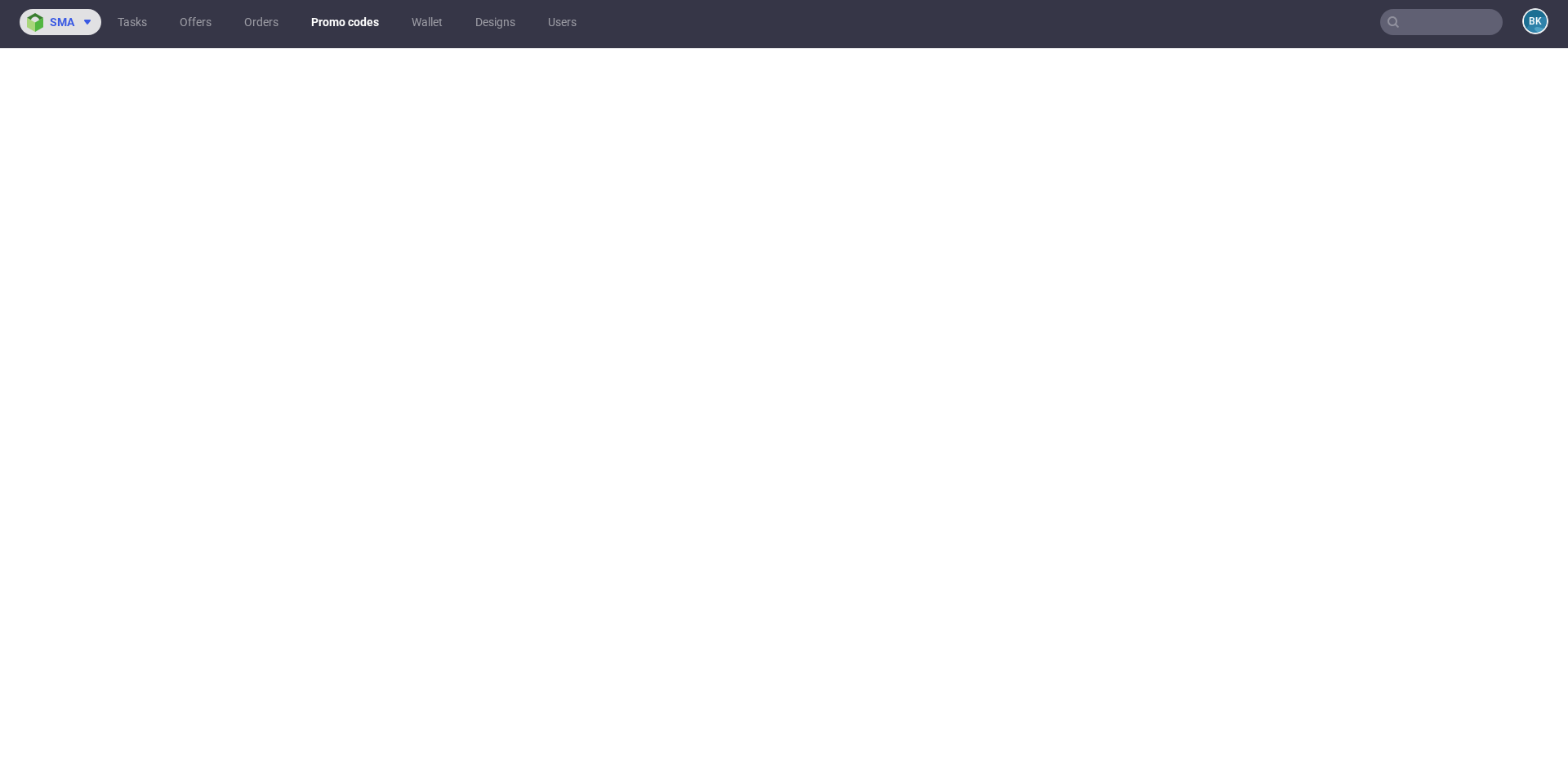
click at [53, 19] on span "sma" at bounding box center [62, 22] width 25 height 12
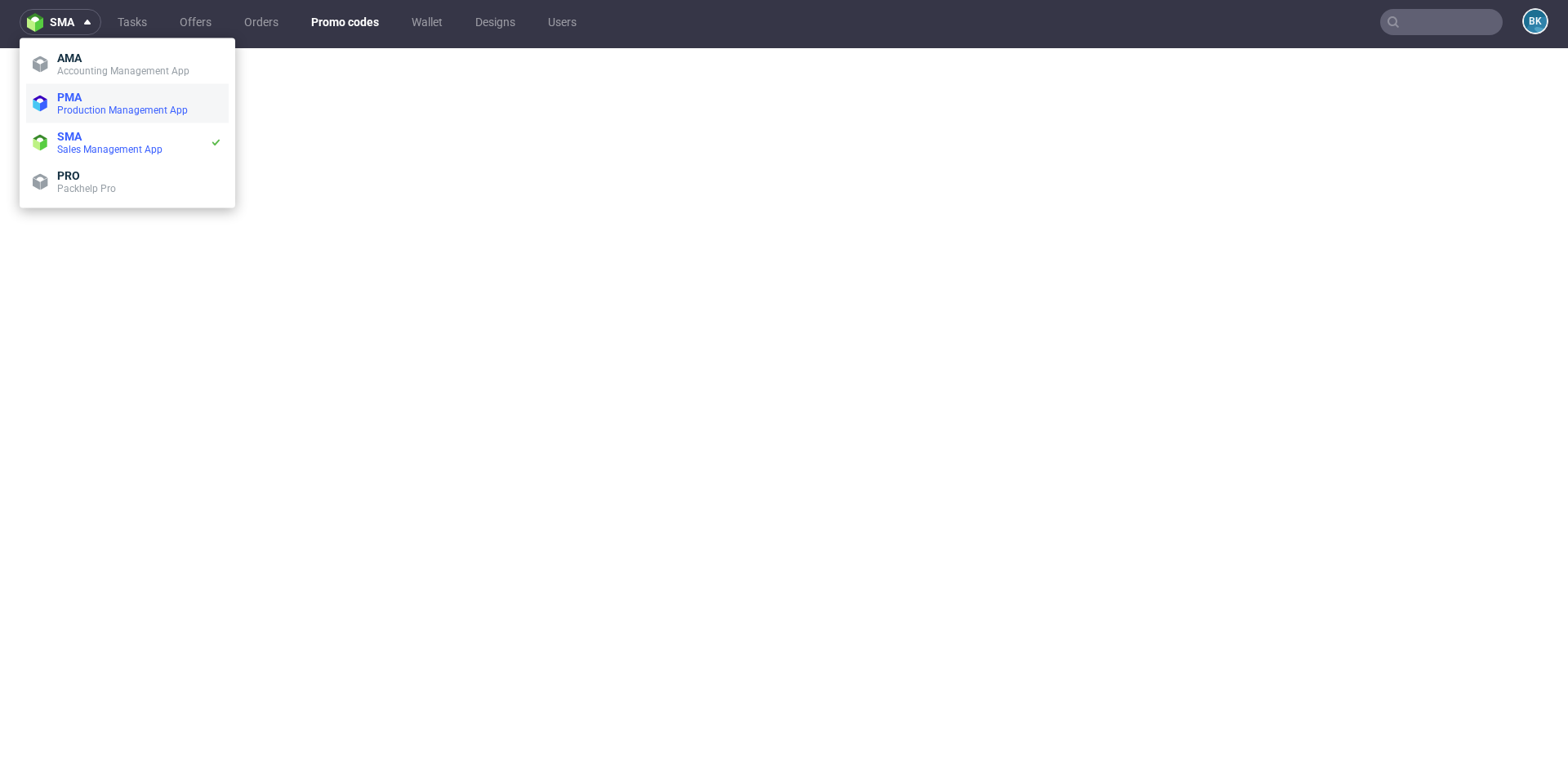
click at [86, 92] on span "PMA" at bounding box center [140, 97] width 165 height 13
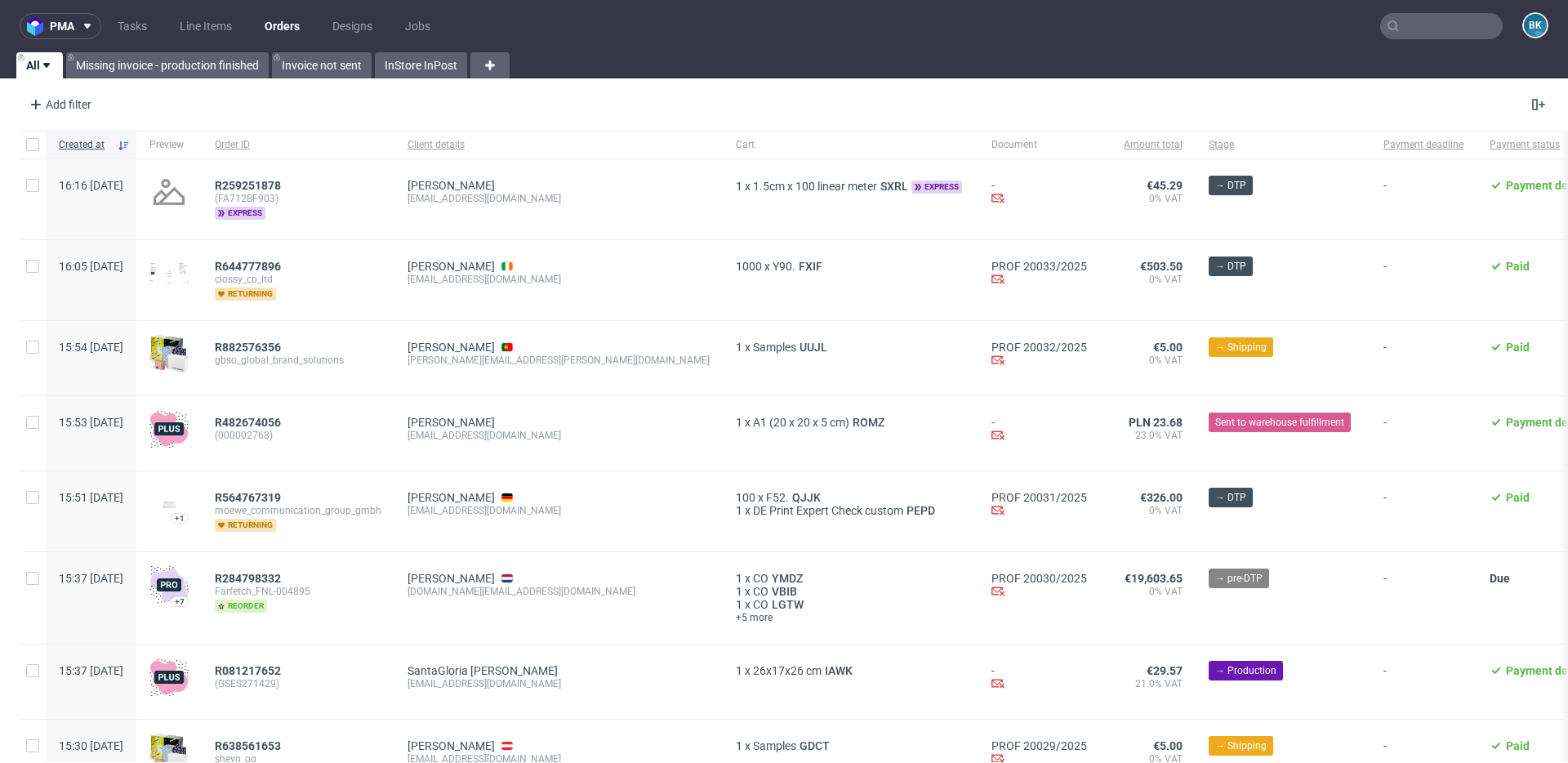
click at [1428, 19] on input "text" at bounding box center [1441, 25] width 123 height 26
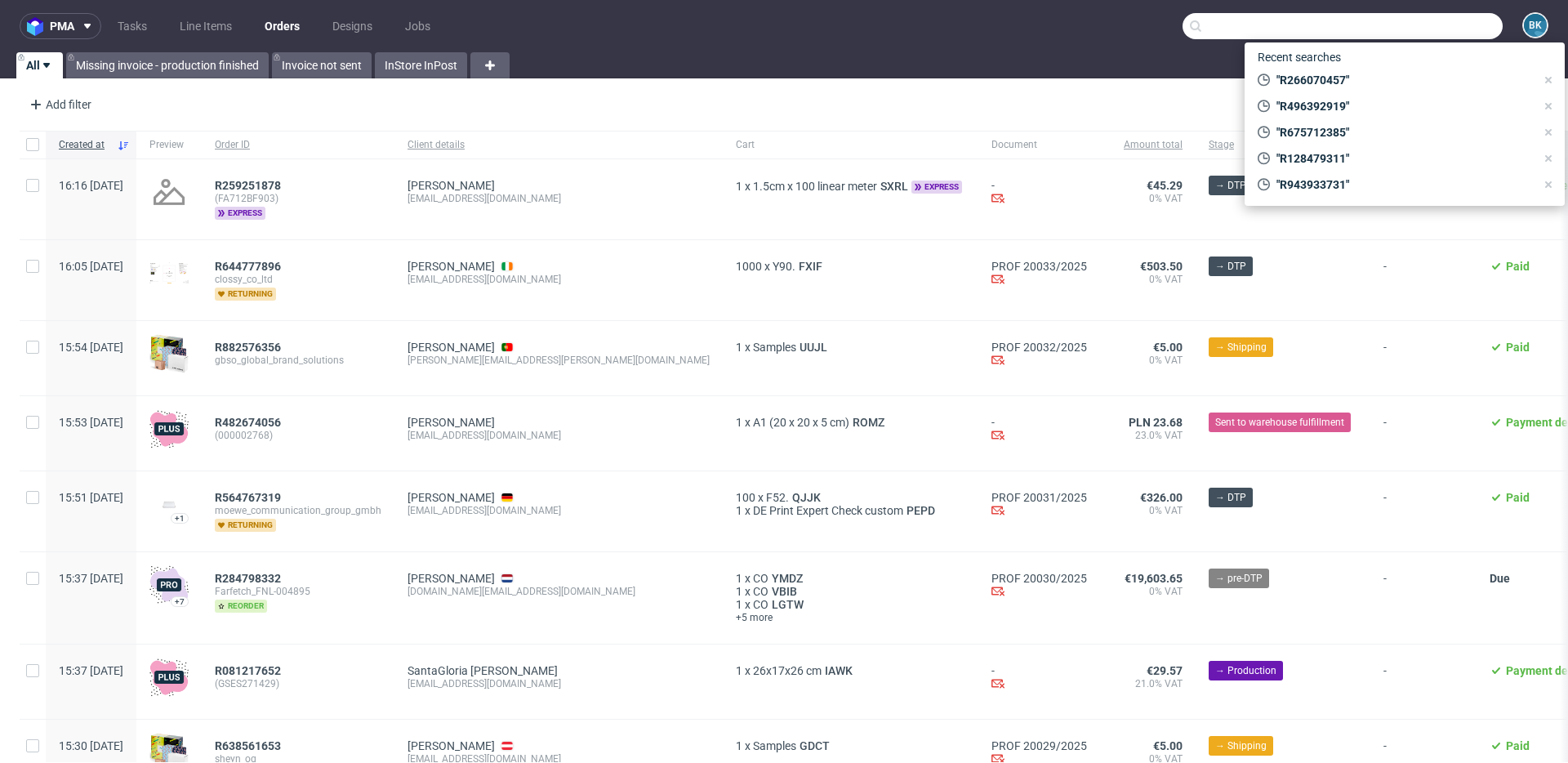
paste input "R266070457"
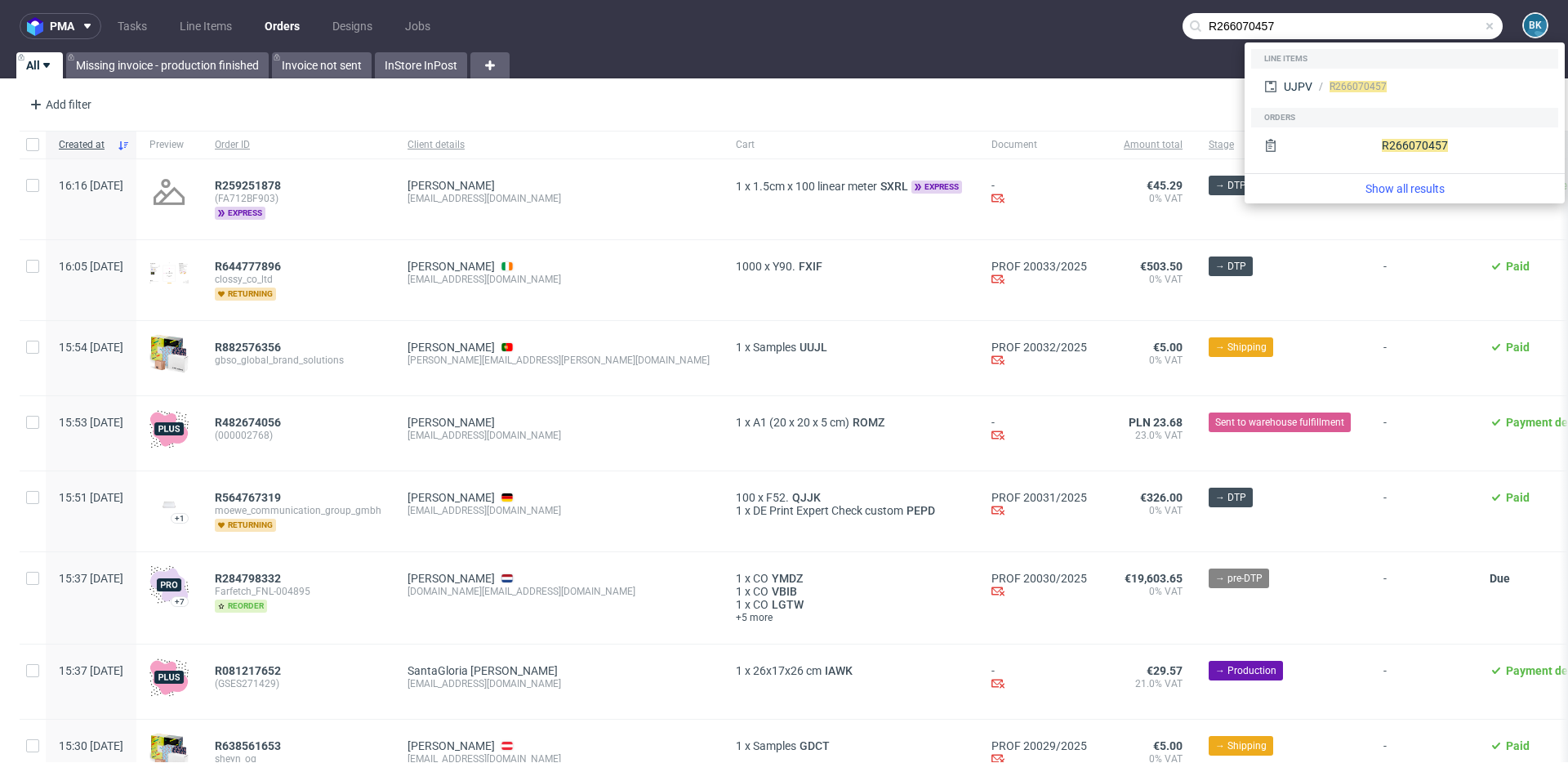
type input "R266070457"
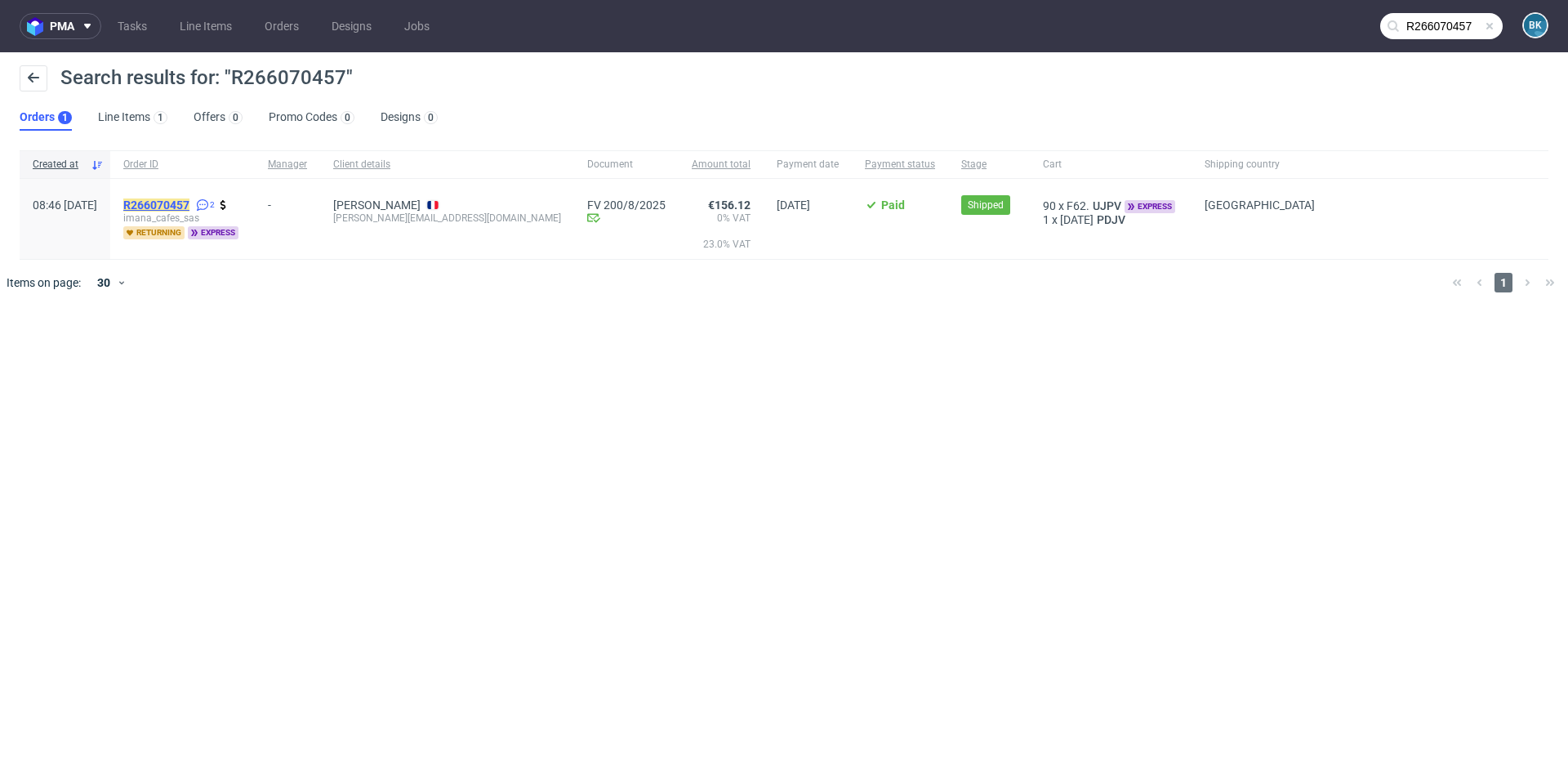
click at [190, 206] on mark "R266070457" at bounding box center [157, 204] width 66 height 13
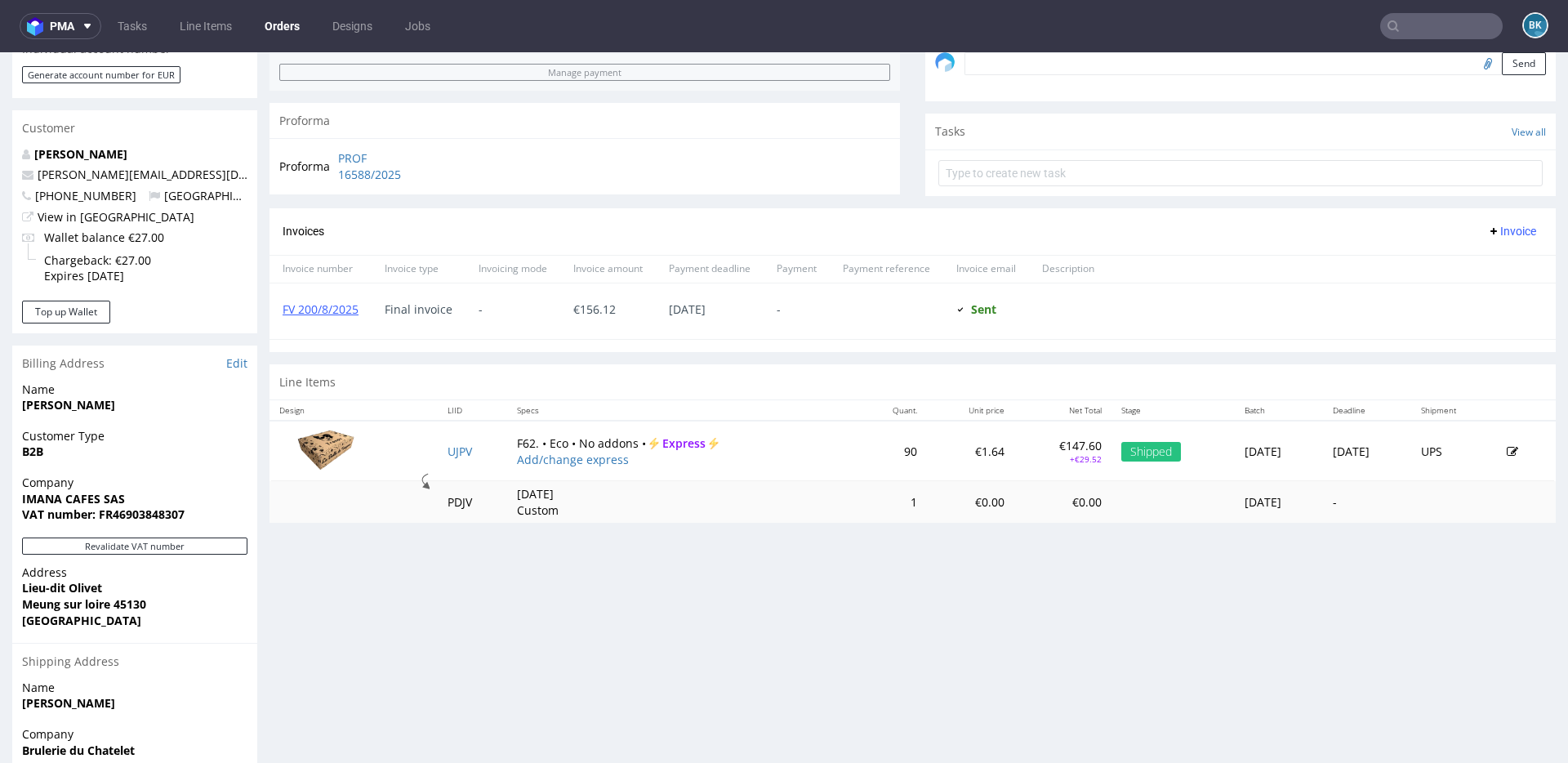
scroll to position [523, 0]
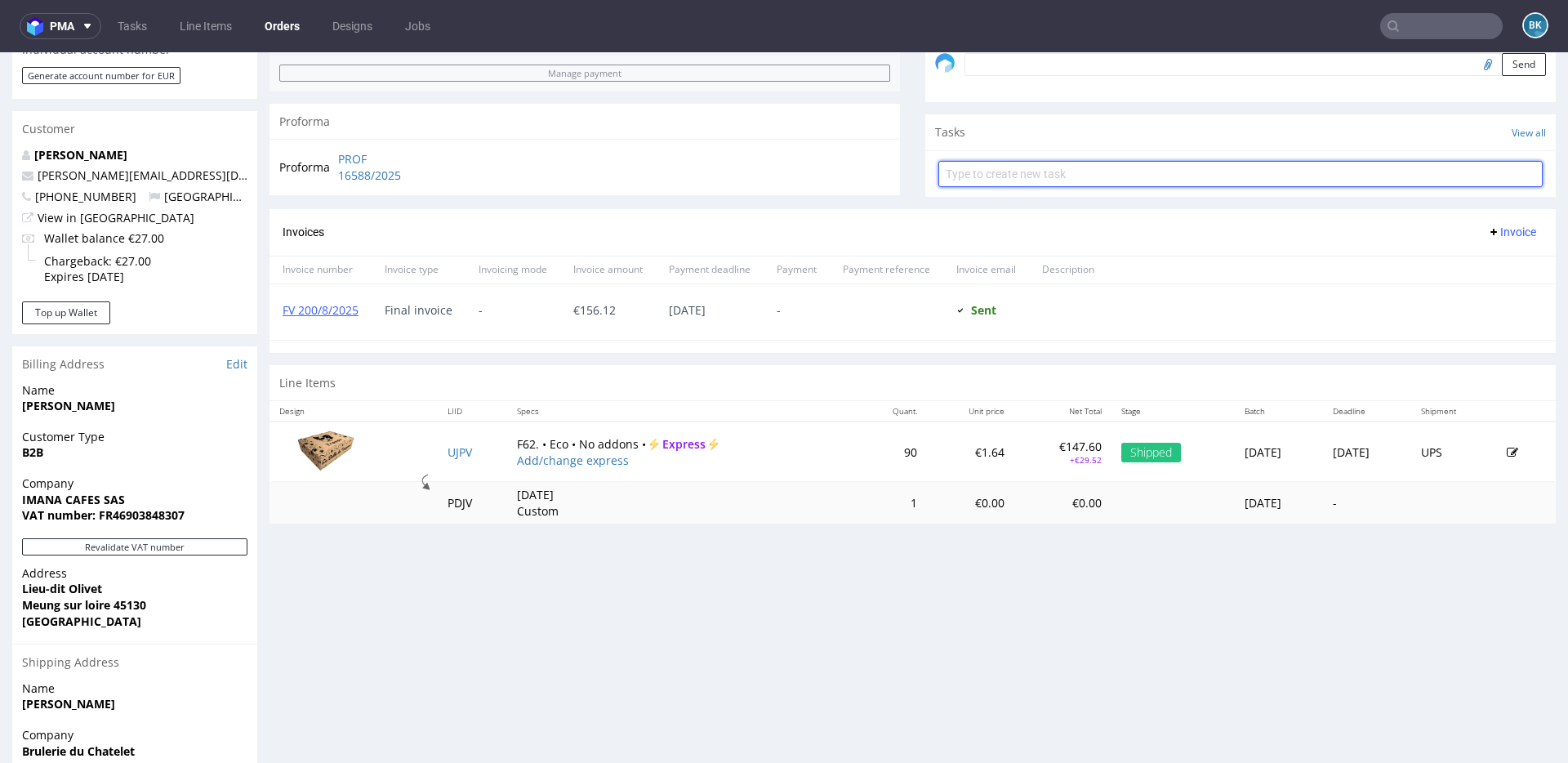
click at [1020, 180] on input "text" at bounding box center [1241, 174] width 605 height 26
type input "full refund"
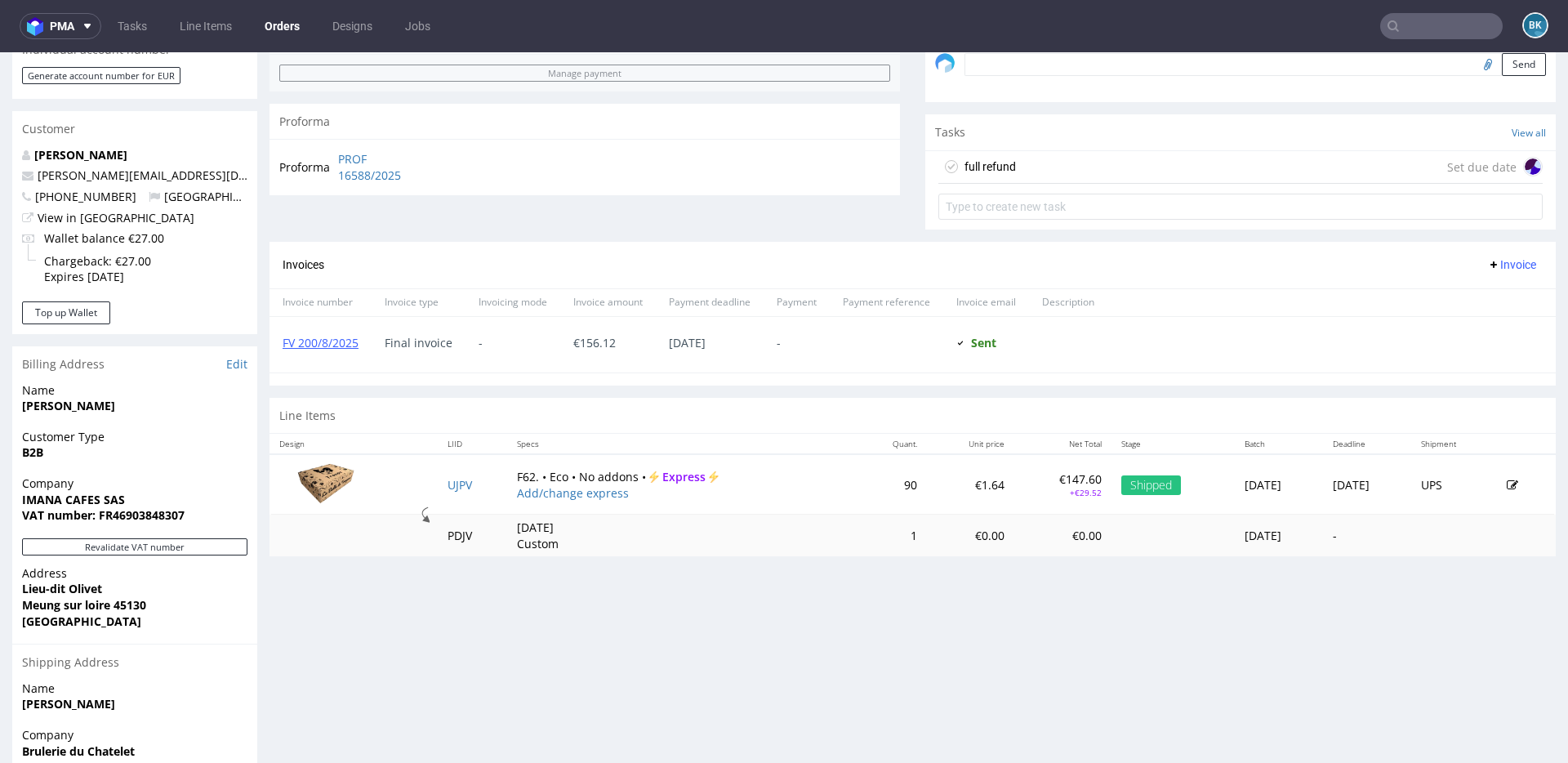
click at [1069, 159] on div "full refund Set due date" at bounding box center [1241, 167] width 605 height 33
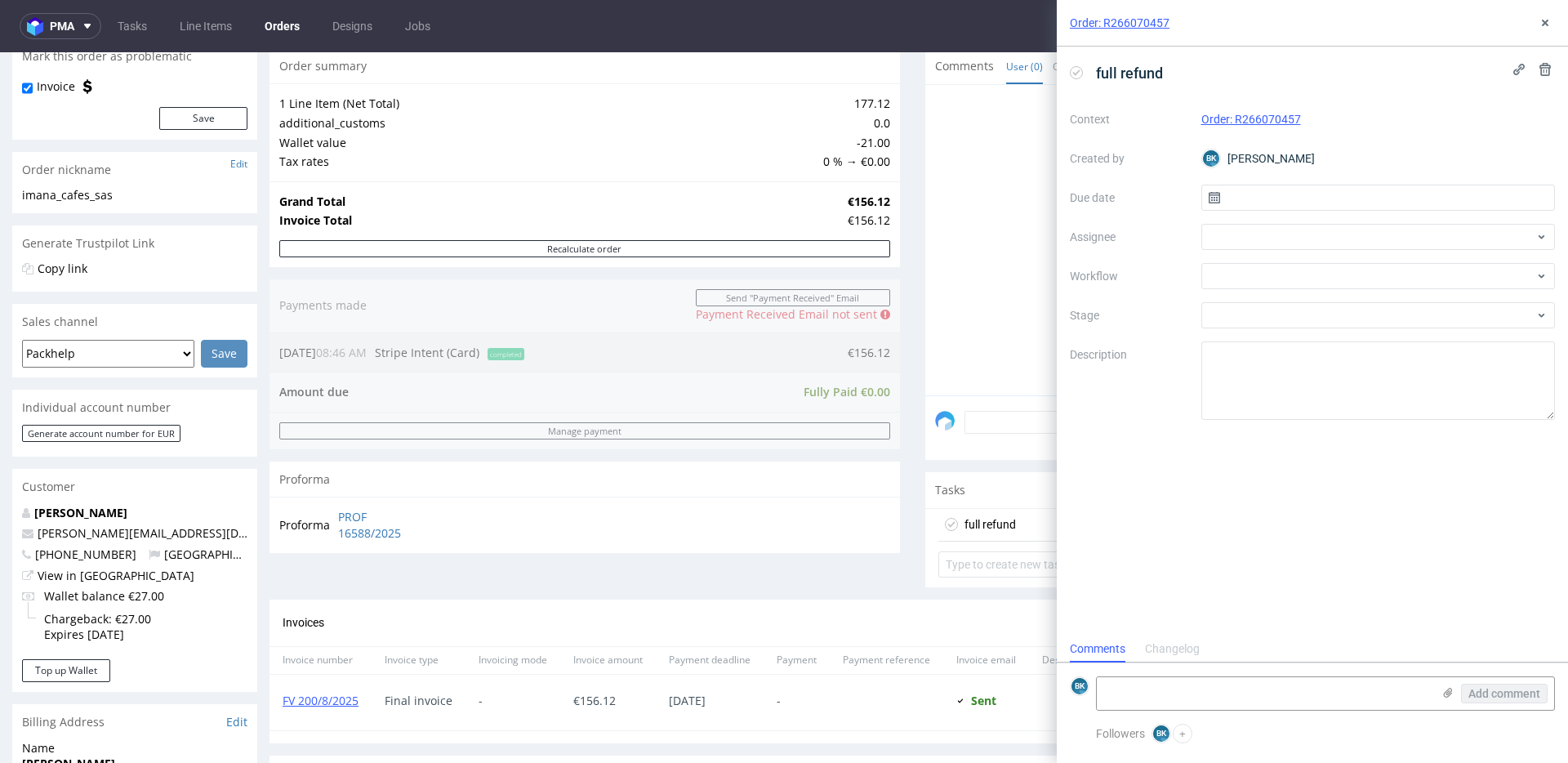
scroll to position [164, 0]
click at [1254, 197] on input "text" at bounding box center [1378, 197] width 355 height 26
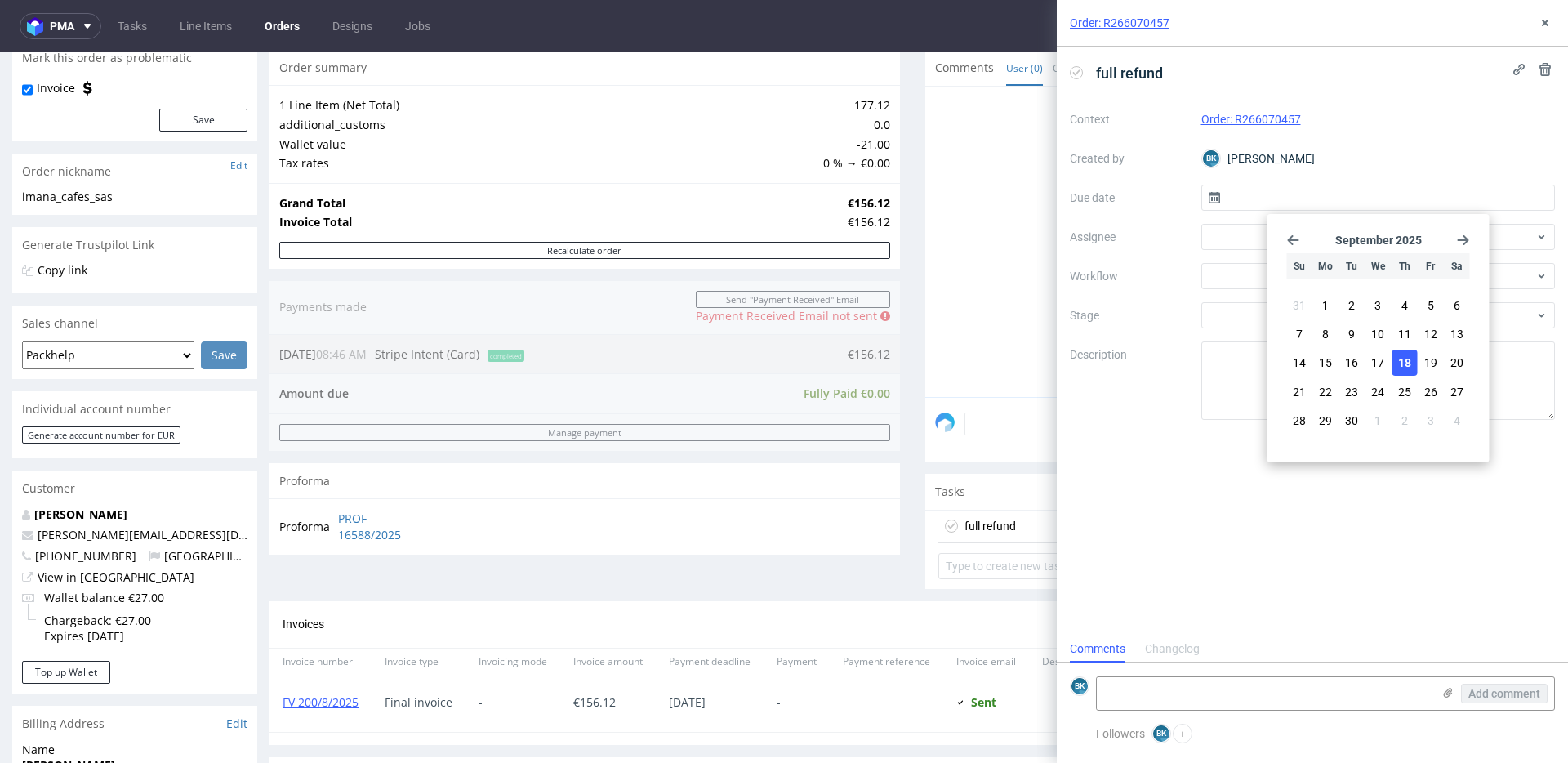
click at [1405, 356] on span "18" at bounding box center [1405, 362] width 13 height 16
type input "[DATE]"
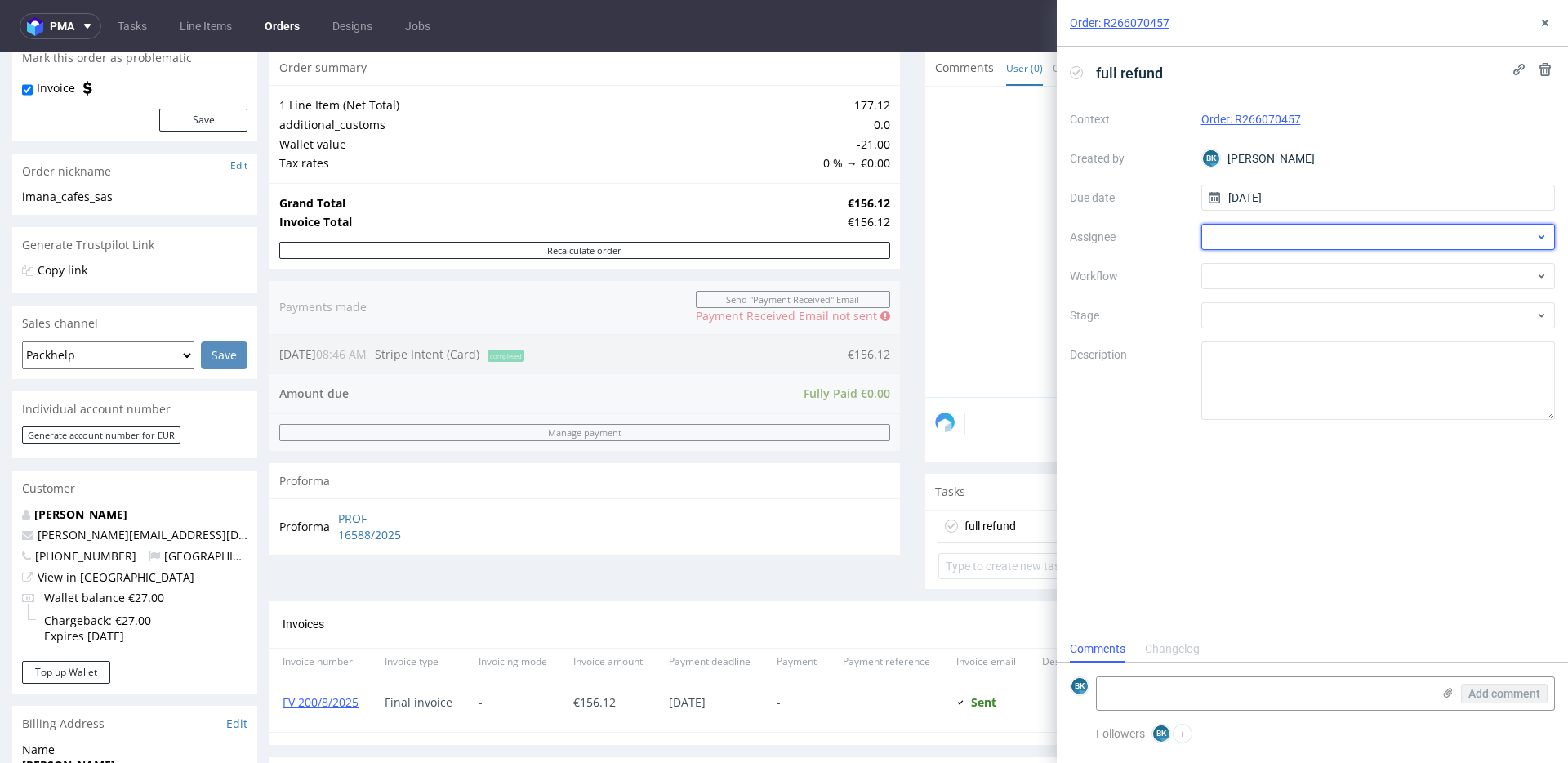
click at [1245, 230] on div at bounding box center [1378, 236] width 355 height 26
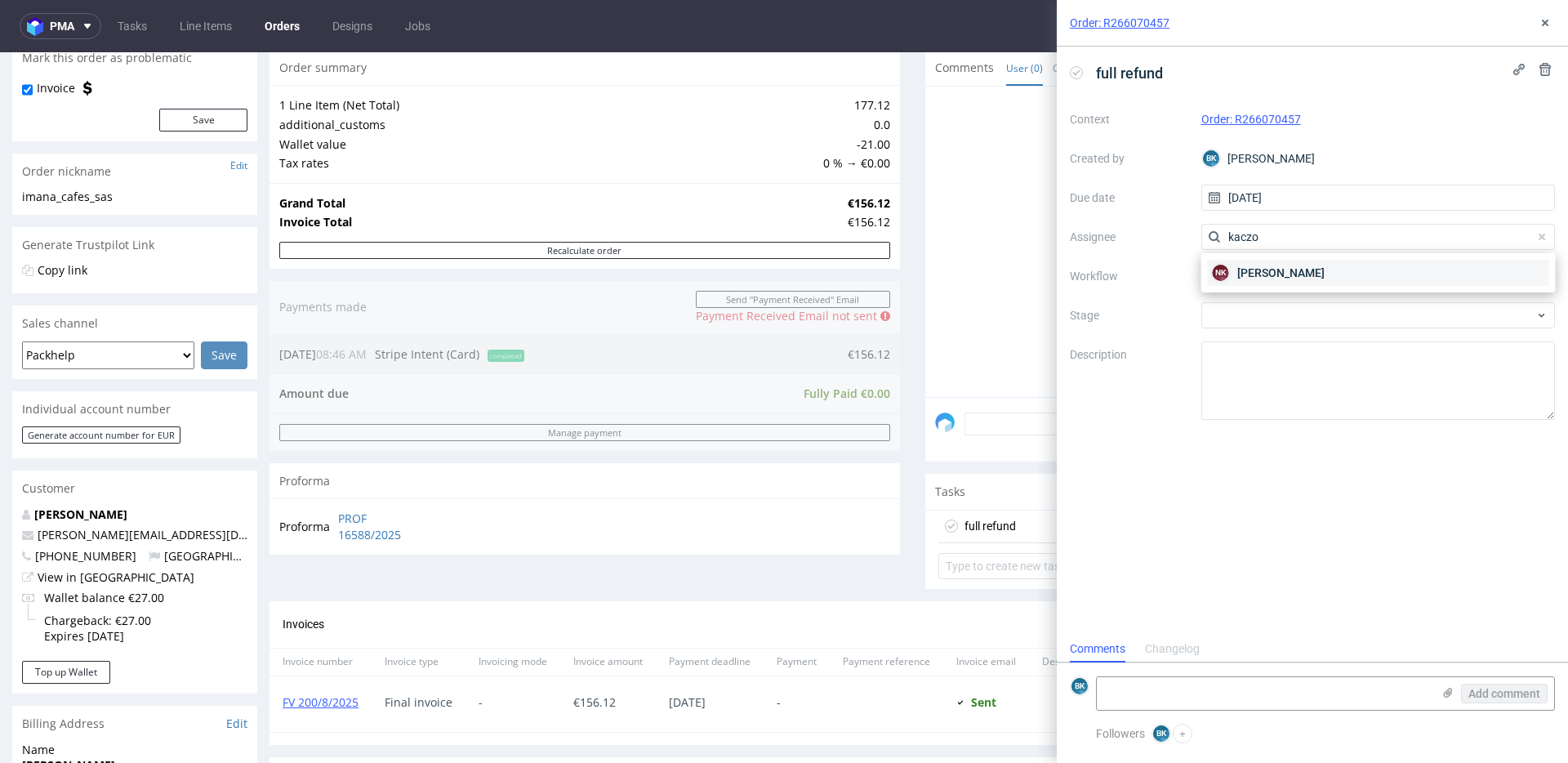
type input "kaczo"
click at [1273, 271] on span "[PERSON_NAME]" at bounding box center [1281, 273] width 87 height 16
click at [1262, 272] on div at bounding box center [1378, 276] width 355 height 26
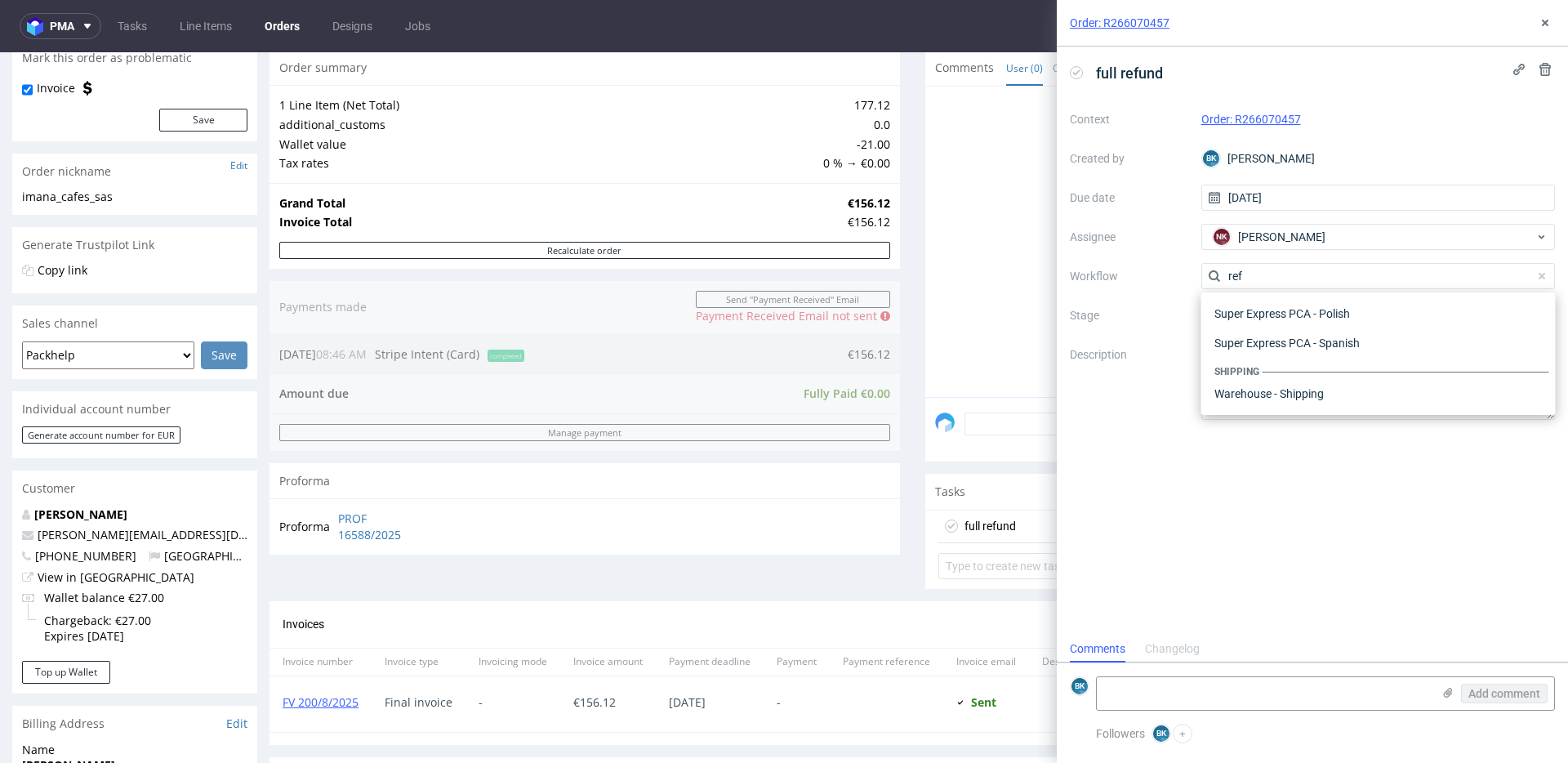
scroll to position [88, 0]
type input "refun"
click at [1348, 357] on div "Finance - Refunds - Stripe" at bounding box center [1378, 364] width 341 height 30
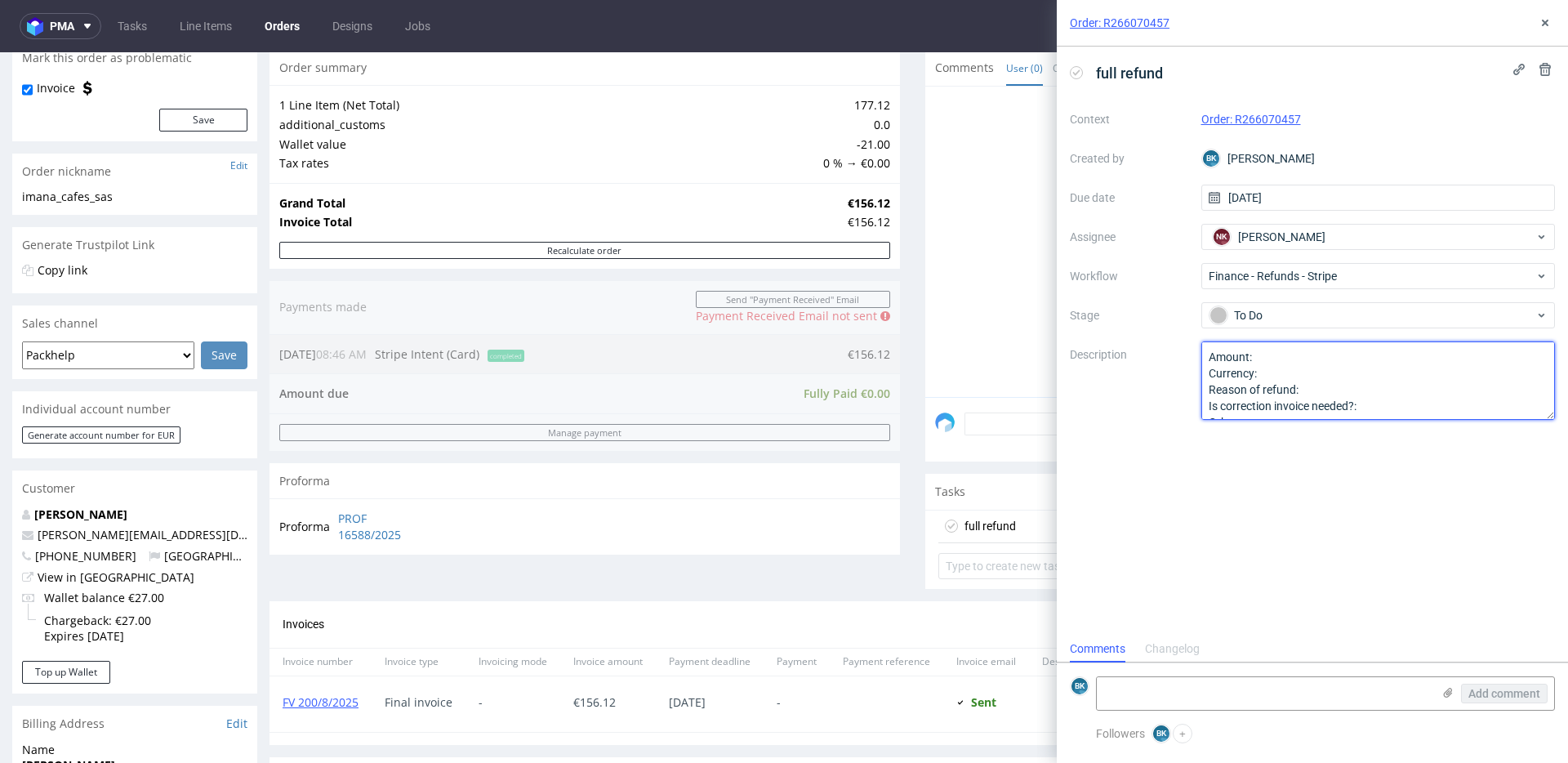
click at [1268, 360] on textarea "Amount: Currency: Reason of refund: Is correction invoice needed?: Other:" at bounding box center [1378, 380] width 355 height 79
click at [1286, 371] on textarea "Amount: Currency: Reason of refund: Is correction invoice needed?: Other:" at bounding box center [1378, 380] width 355 height 79
click at [1329, 389] on textarea "Amount: Currency: Reason of refund: Is correction invoice needed?: Other:" at bounding box center [1378, 380] width 355 height 79
click at [1398, 406] on textarea "Amount: Currency: Reason of refund: Is correction invoice needed?: Other:" at bounding box center [1378, 380] width 355 height 79
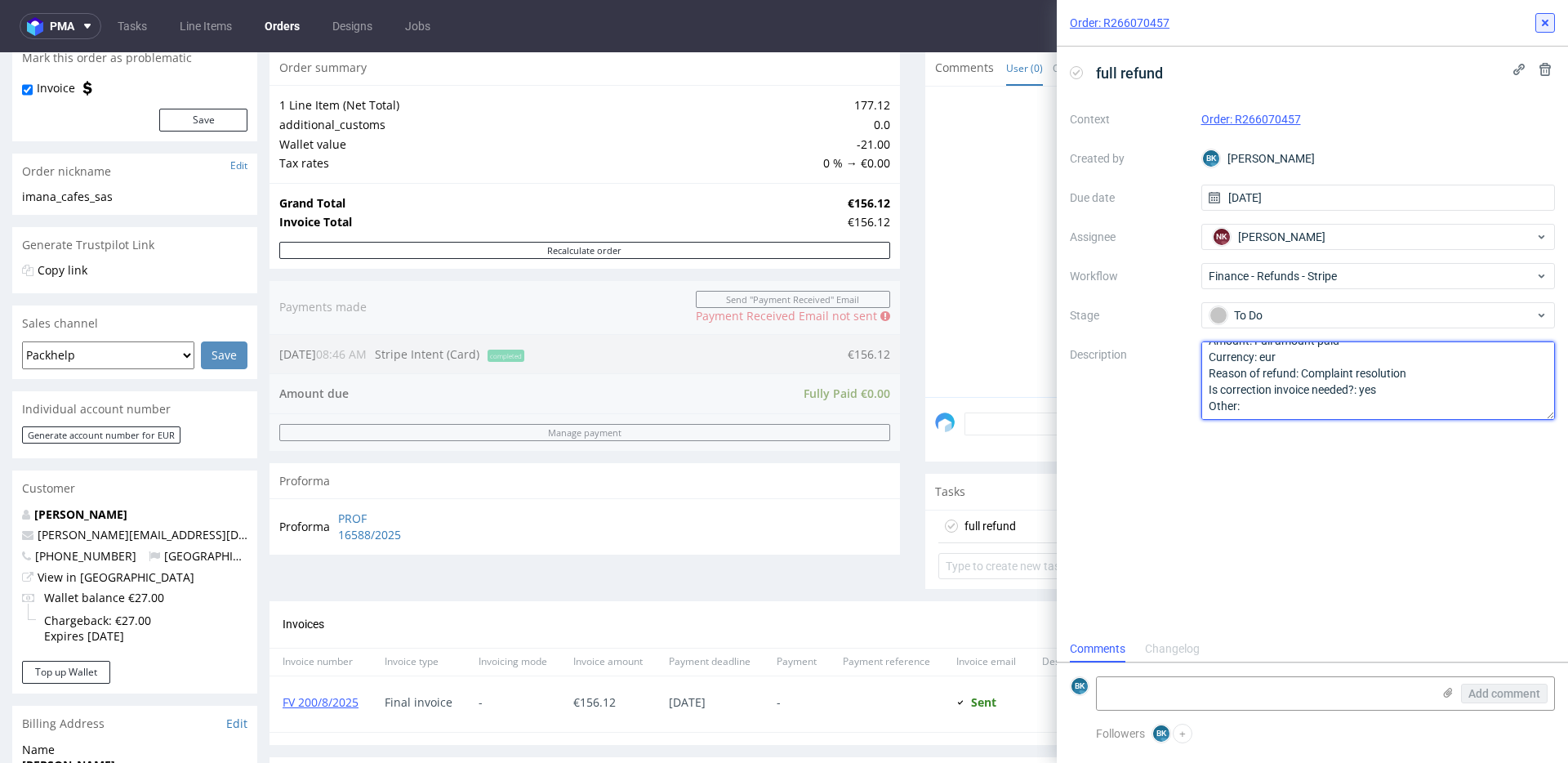
type textarea "Amount: Full amount paid Currency: eur Reason of refund: Complaint resolution I…"
click at [1550, 21] on icon at bounding box center [1545, 22] width 13 height 13
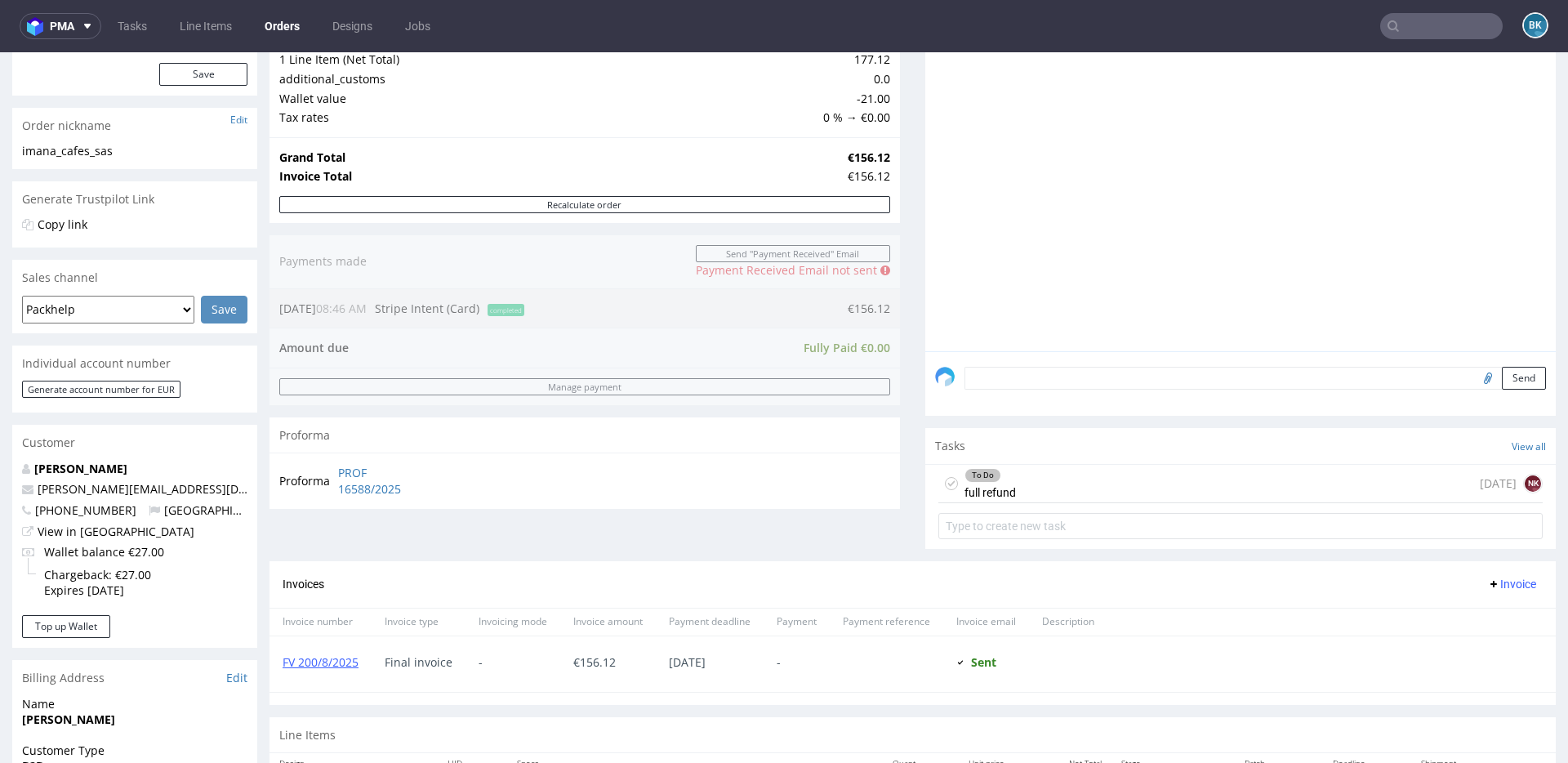
scroll to position [225, 0]
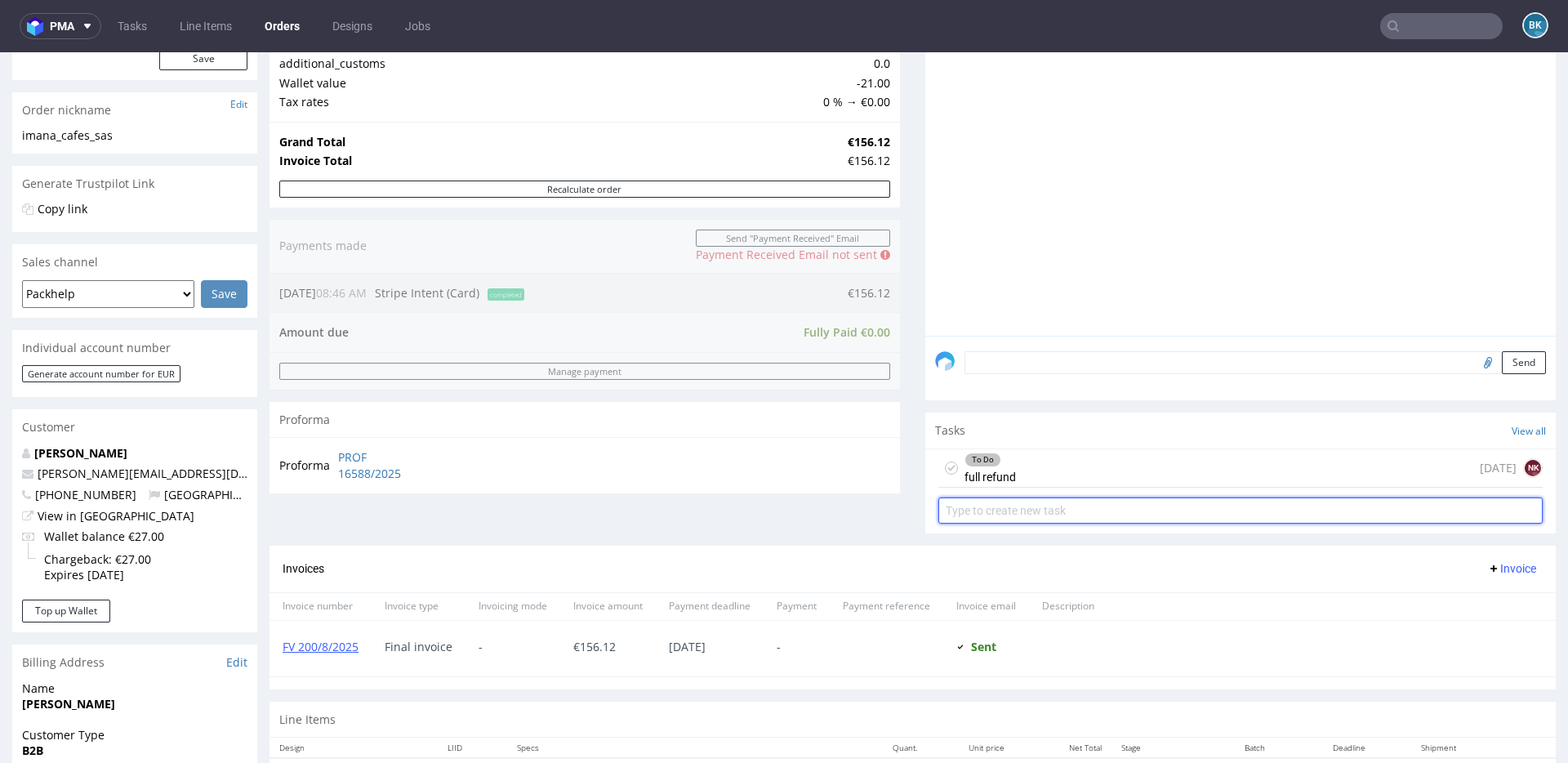
click at [1002, 514] on input "text" at bounding box center [1241, 511] width 605 height 26
type input "invoice correction"
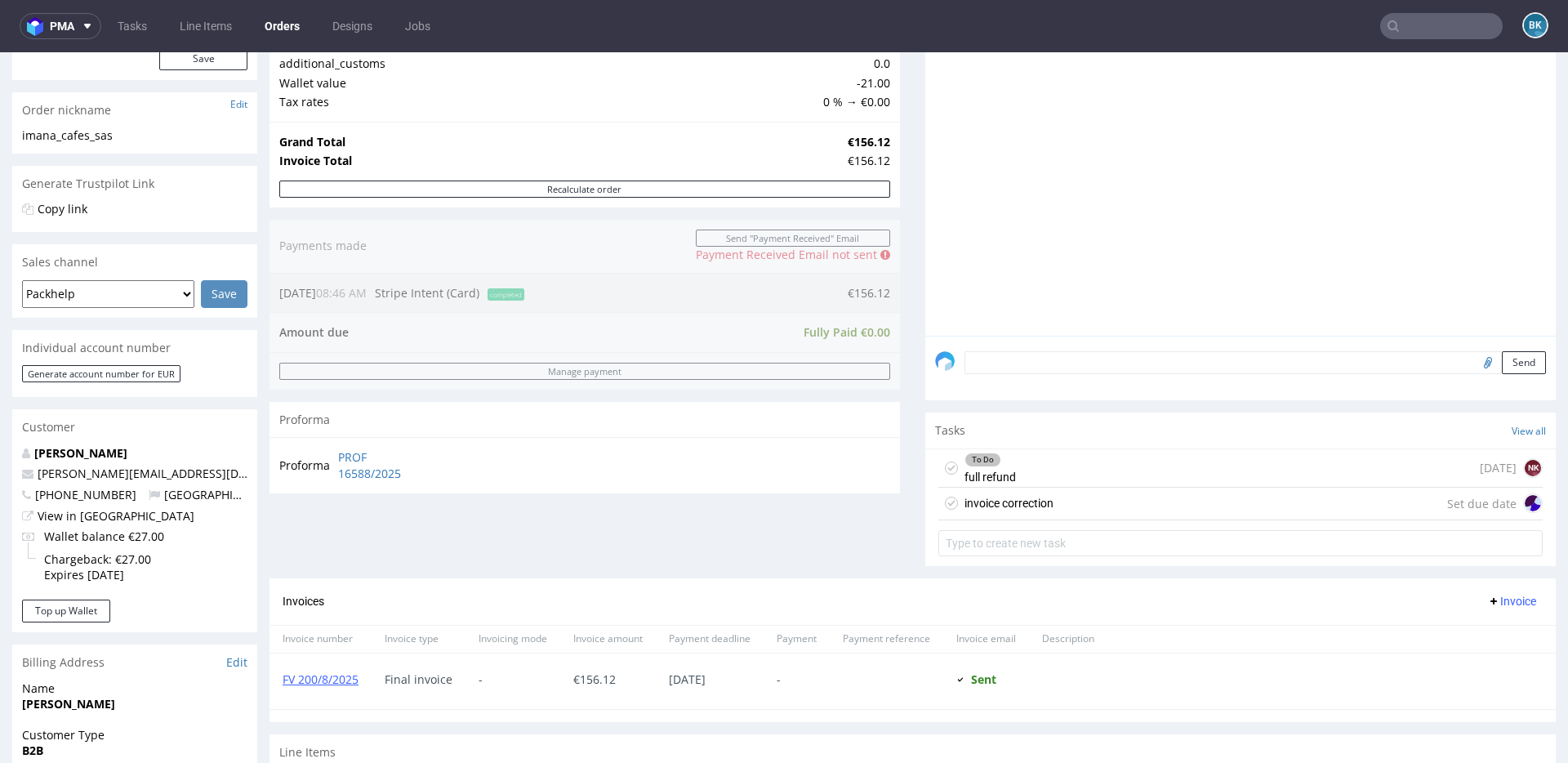
click at [1029, 486] on div "To Do full refund [DATE] NK" at bounding box center [1241, 468] width 605 height 38
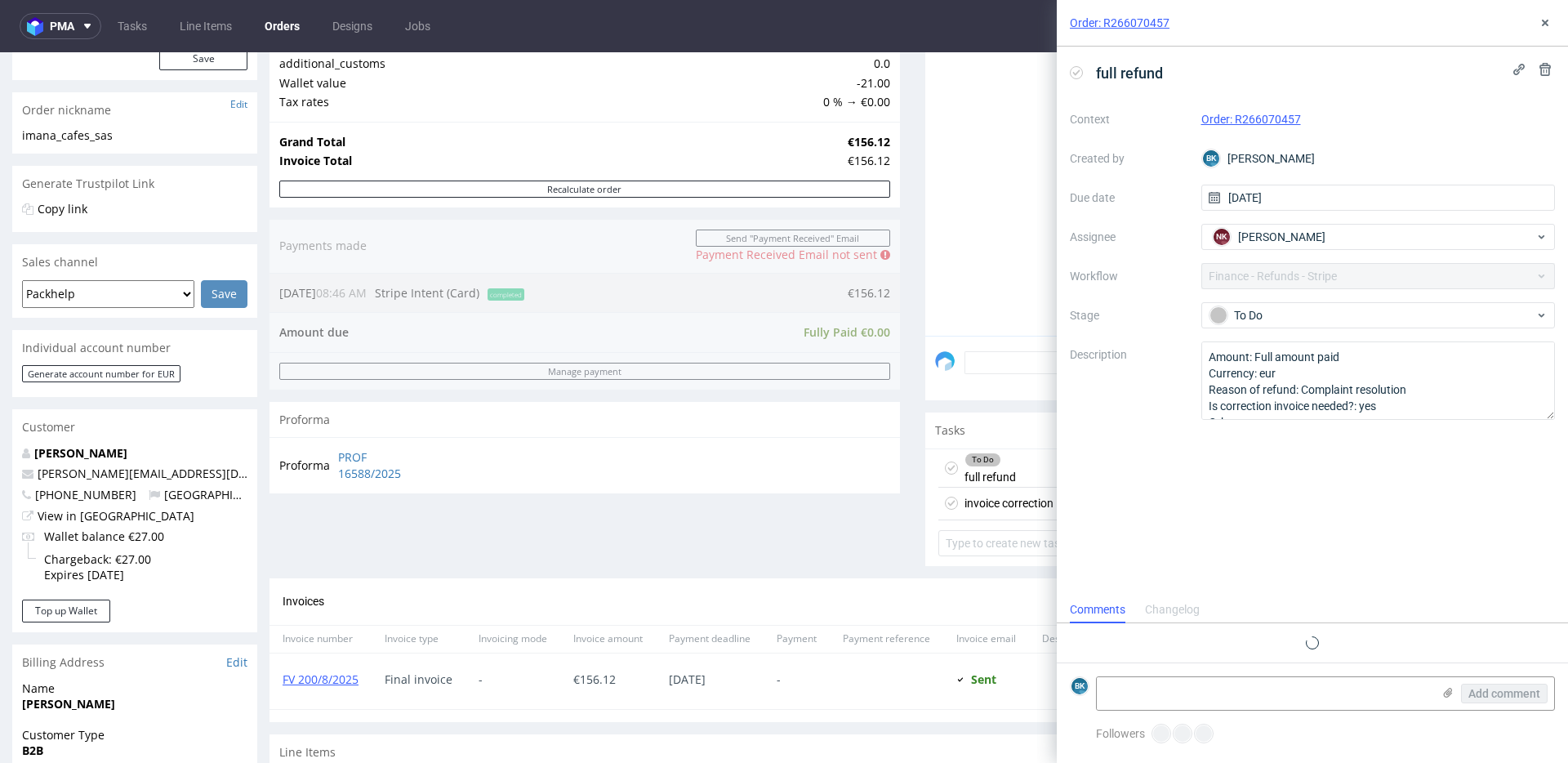
scroll to position [13, 0]
click at [1541, 21] on icon at bounding box center [1545, 22] width 13 height 13
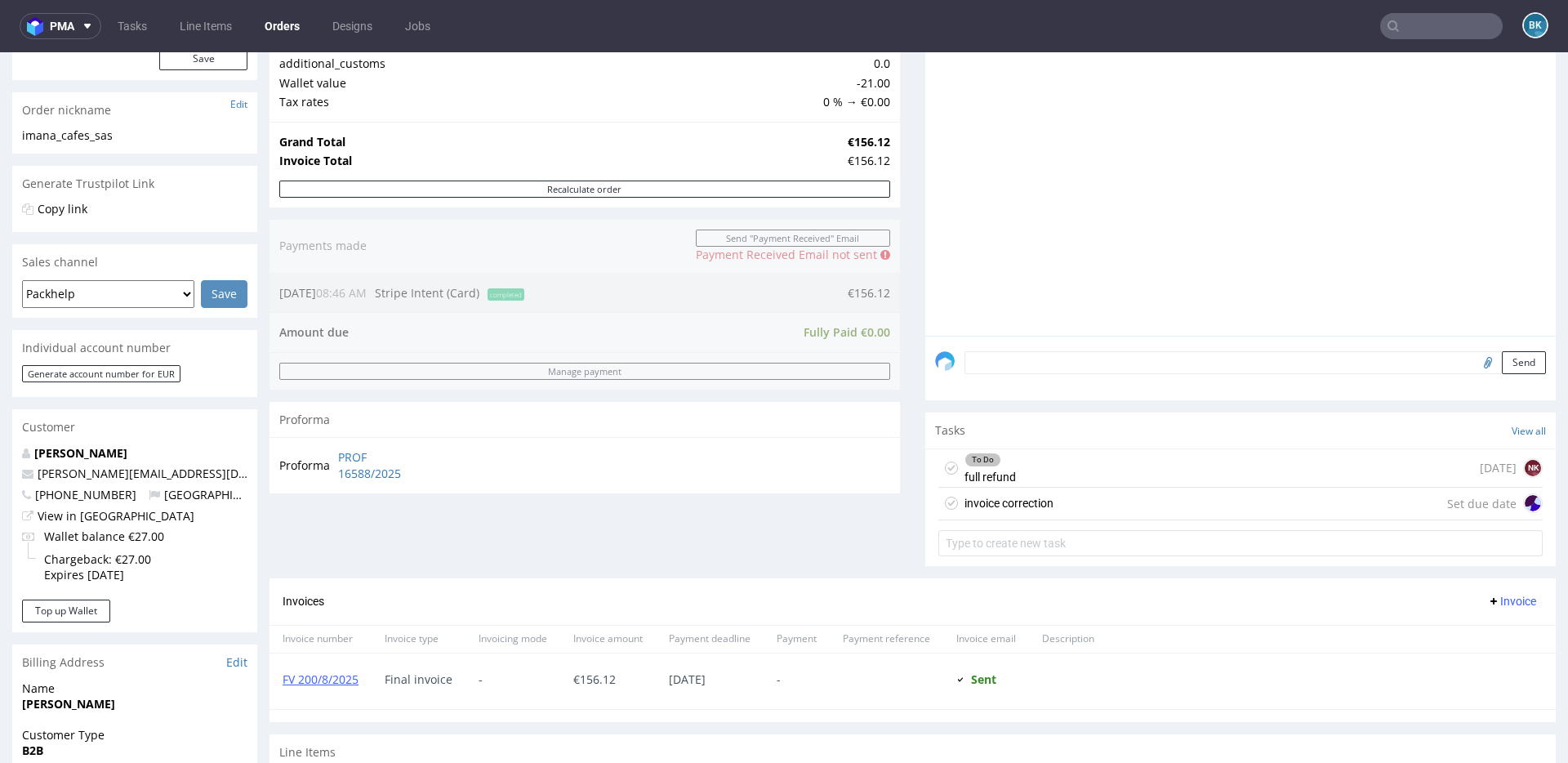
click at [1001, 503] on div "invoice correction" at bounding box center [1008, 503] width 89 height 19
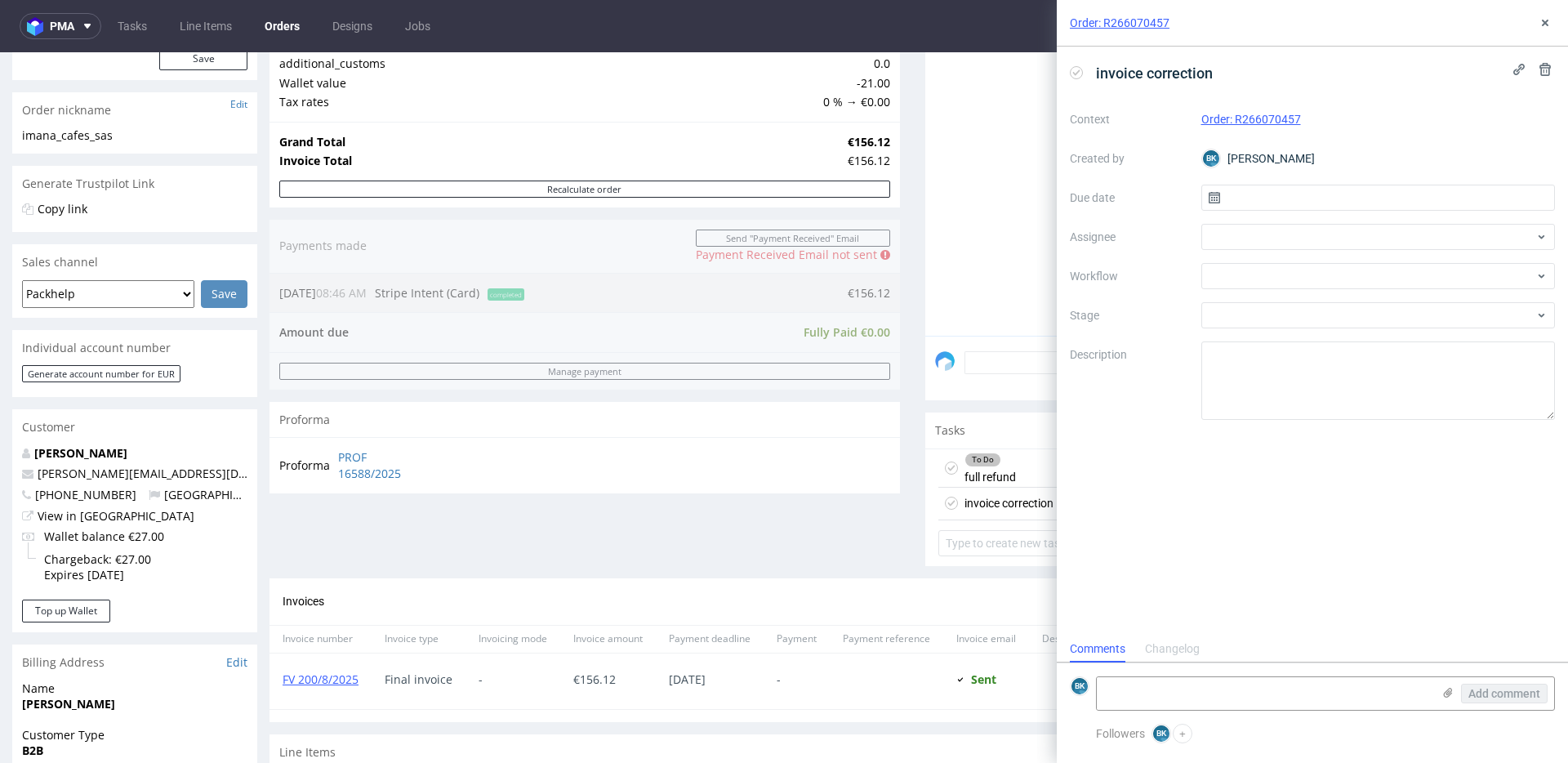
scroll to position [13, 0]
click at [1294, 199] on input "text" at bounding box center [1378, 197] width 355 height 26
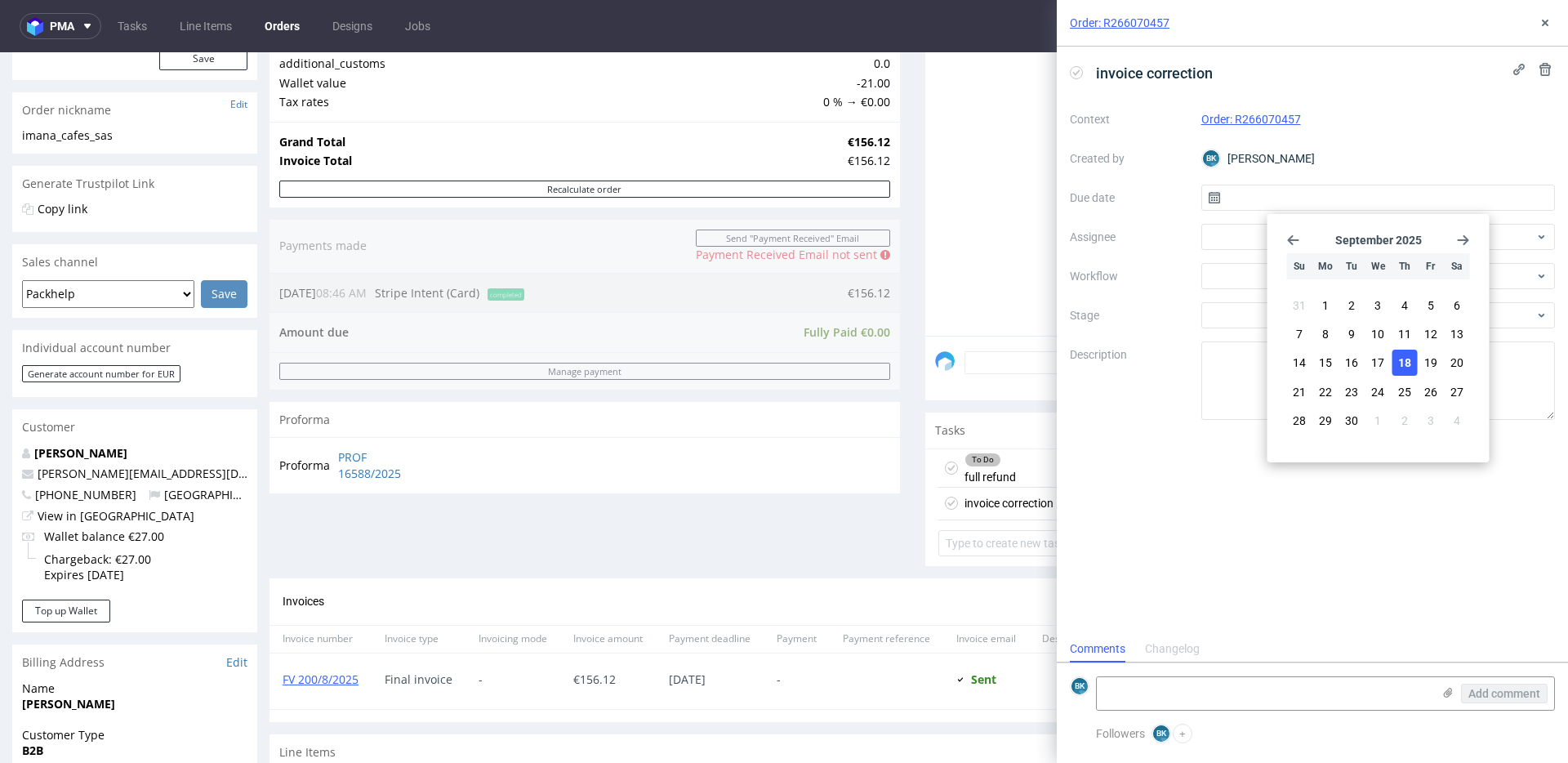
click at [1402, 357] on span "18" at bounding box center [1405, 362] width 13 height 16
type input "[DATE]"
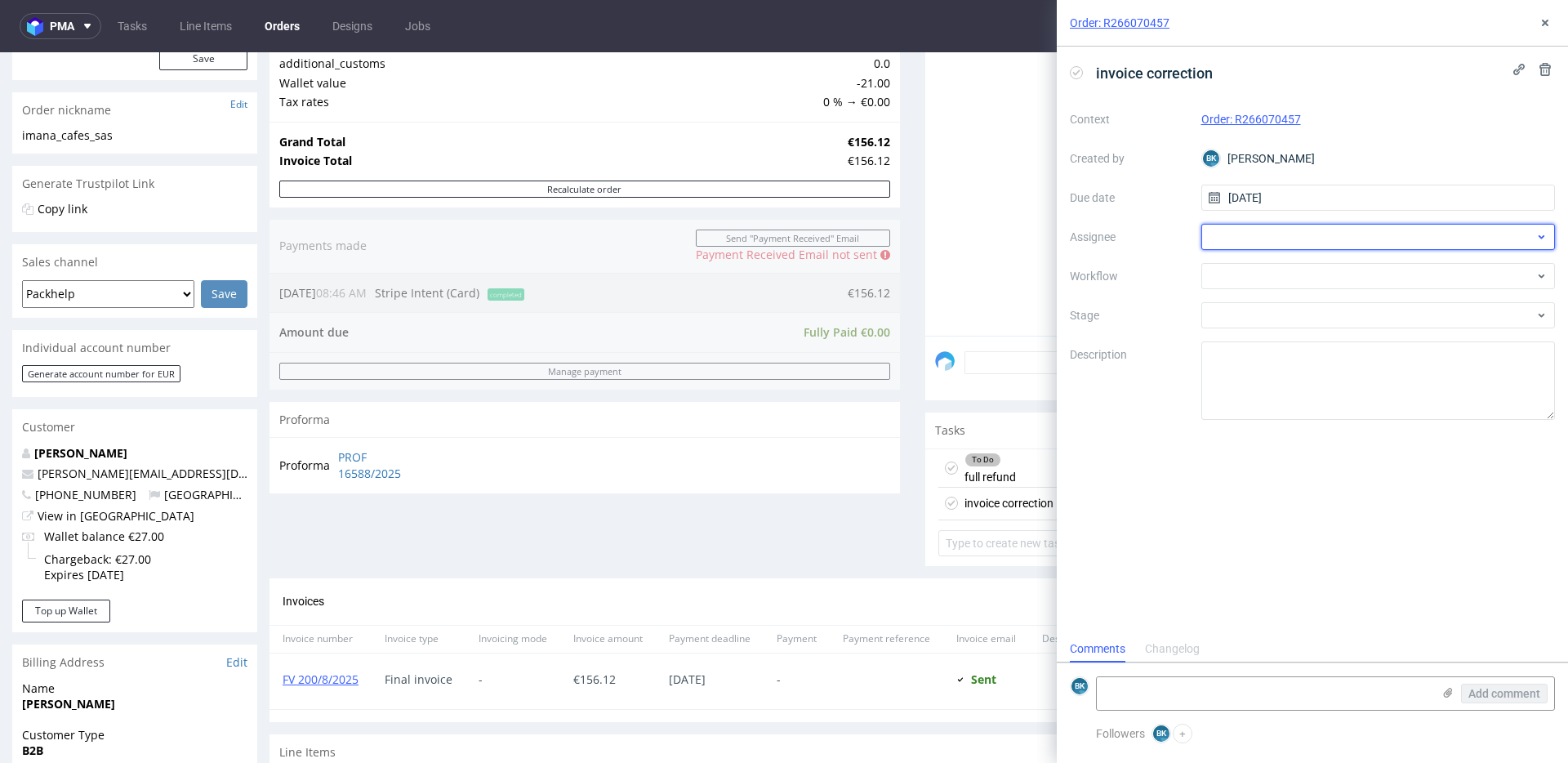
click at [1242, 237] on div at bounding box center [1378, 236] width 355 height 26
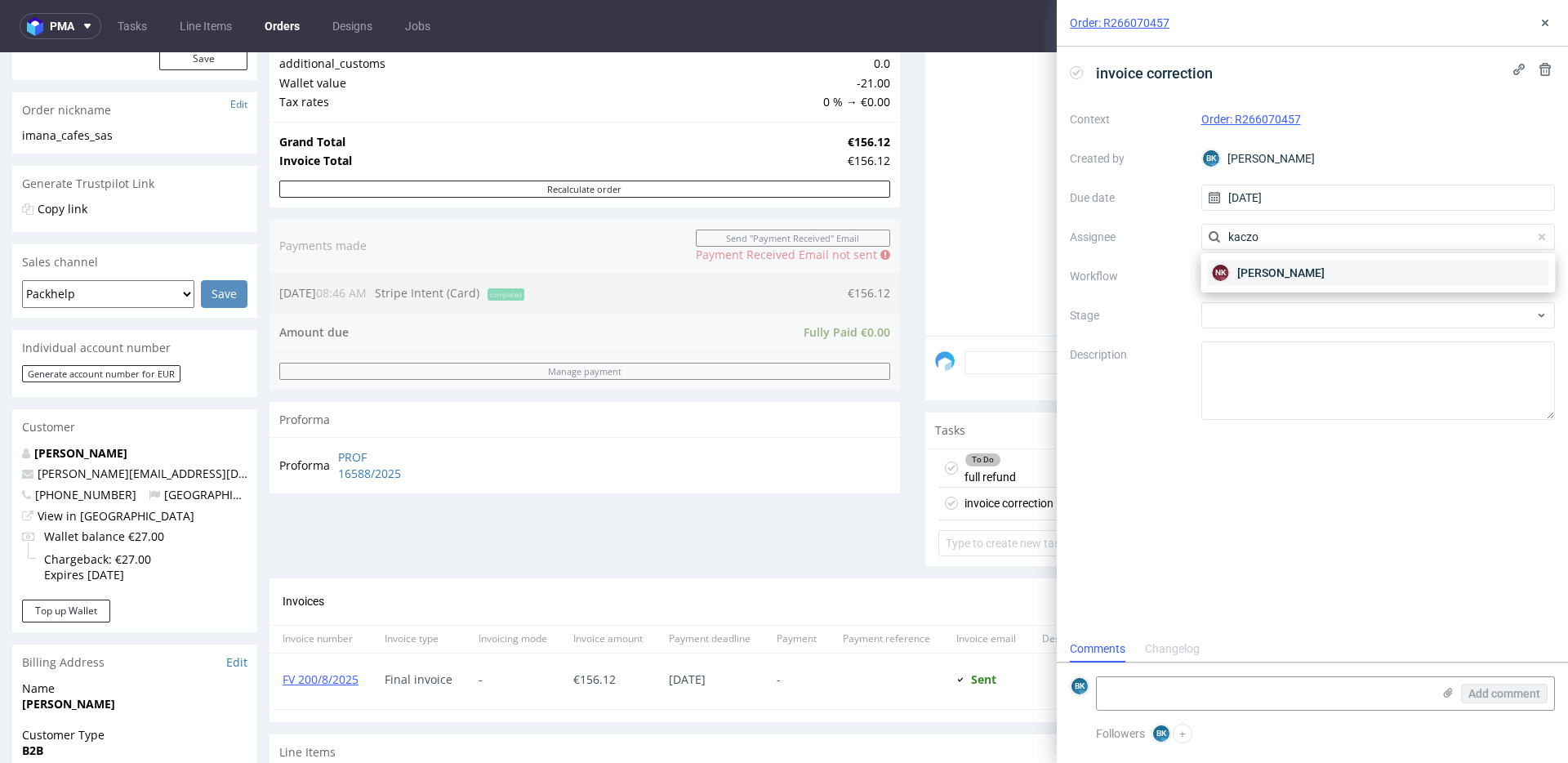
type input "kaczo"
click at [1260, 269] on span "[PERSON_NAME]" at bounding box center [1281, 273] width 87 height 16
click at [1267, 268] on div at bounding box center [1378, 276] width 355 height 26
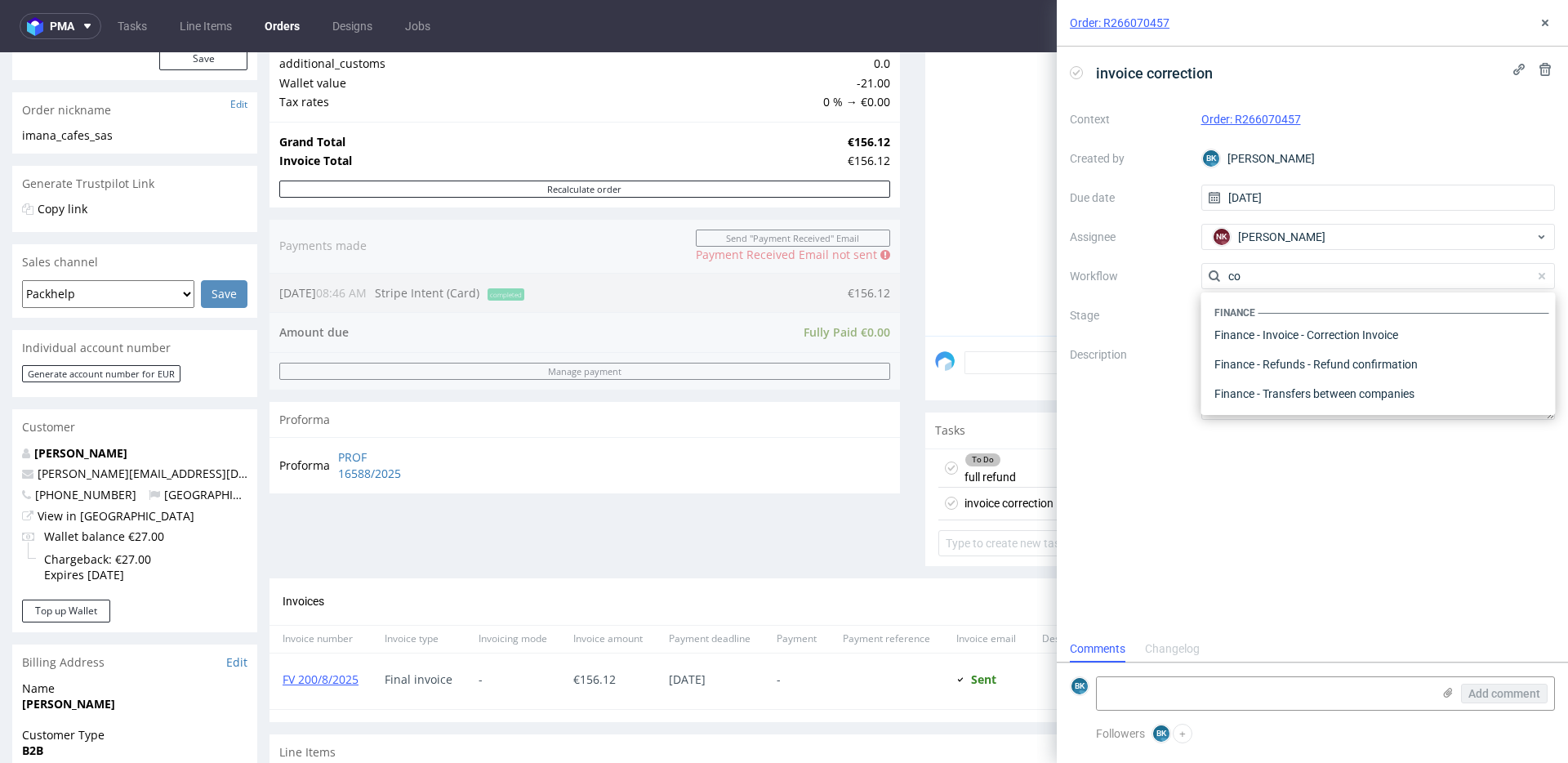
scroll to position [0, 0]
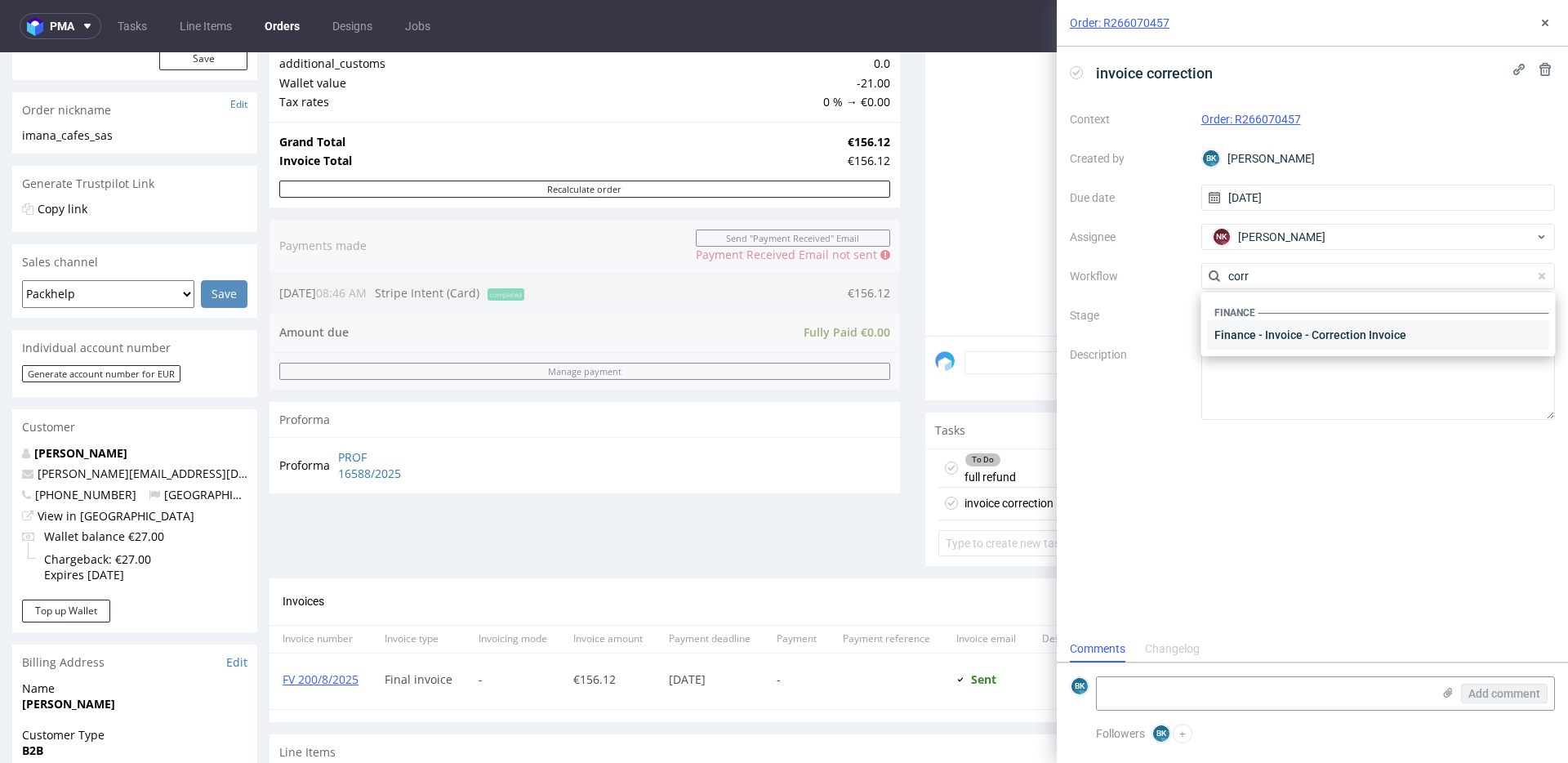
type input "corr"
click at [1364, 328] on div "Finance - Invoice - Correction Invoice" at bounding box center [1378, 335] width 341 height 30
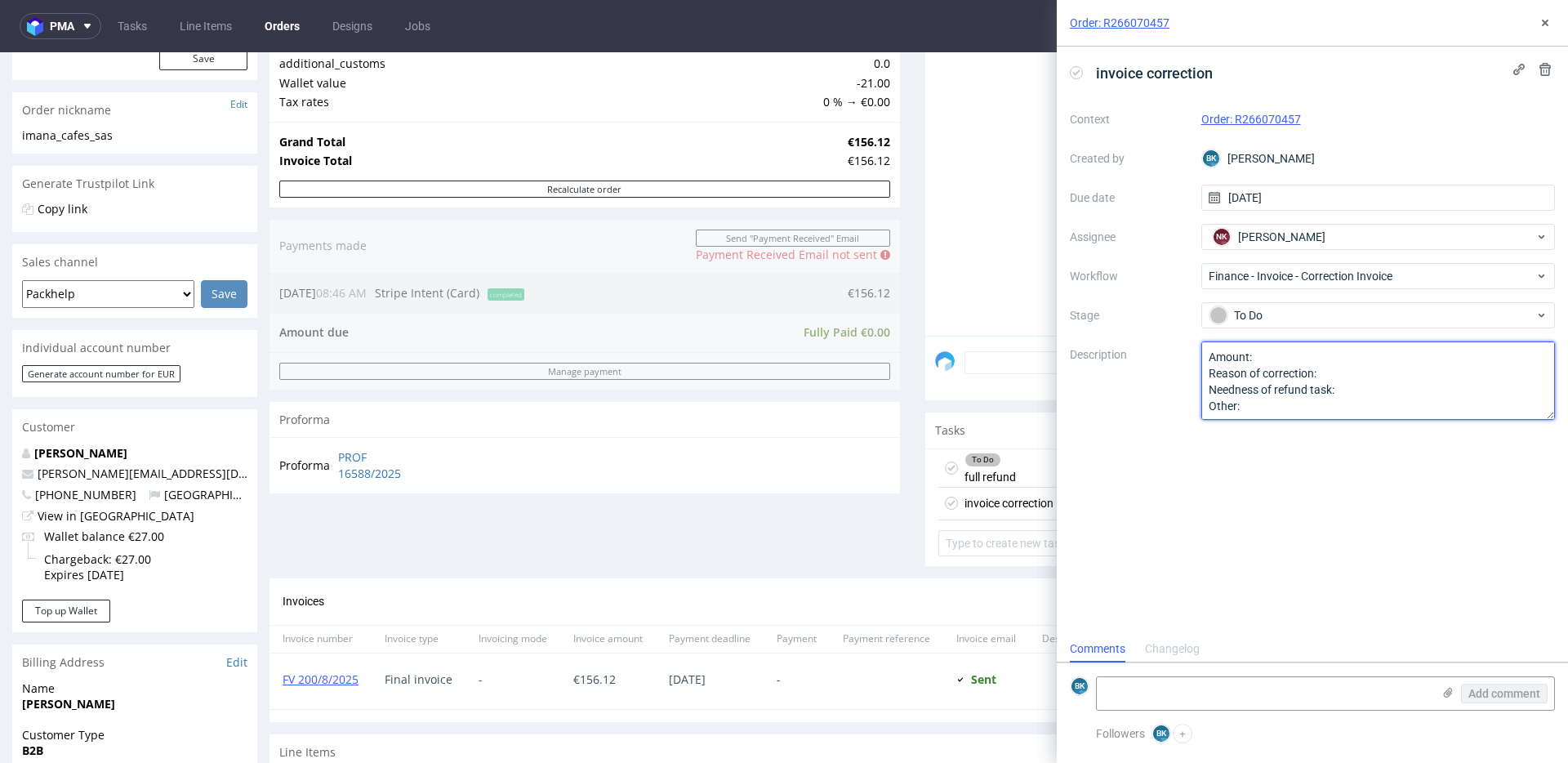
click at [1286, 359] on textarea "Amount: Reason of correction: Needness of refund task: Other:" at bounding box center [1378, 380] width 355 height 79
click at [1339, 379] on textarea "Amount: Reason of correction: Needness of refund task: Other:" at bounding box center [1378, 380] width 355 height 79
click at [1393, 395] on textarea "Amount: Reason of correction: Needness of refund task: Other:" at bounding box center [1378, 380] width 355 height 79
type textarea "Amount: The full amount paid Reason of correction: Complaint resolution Neednes…"
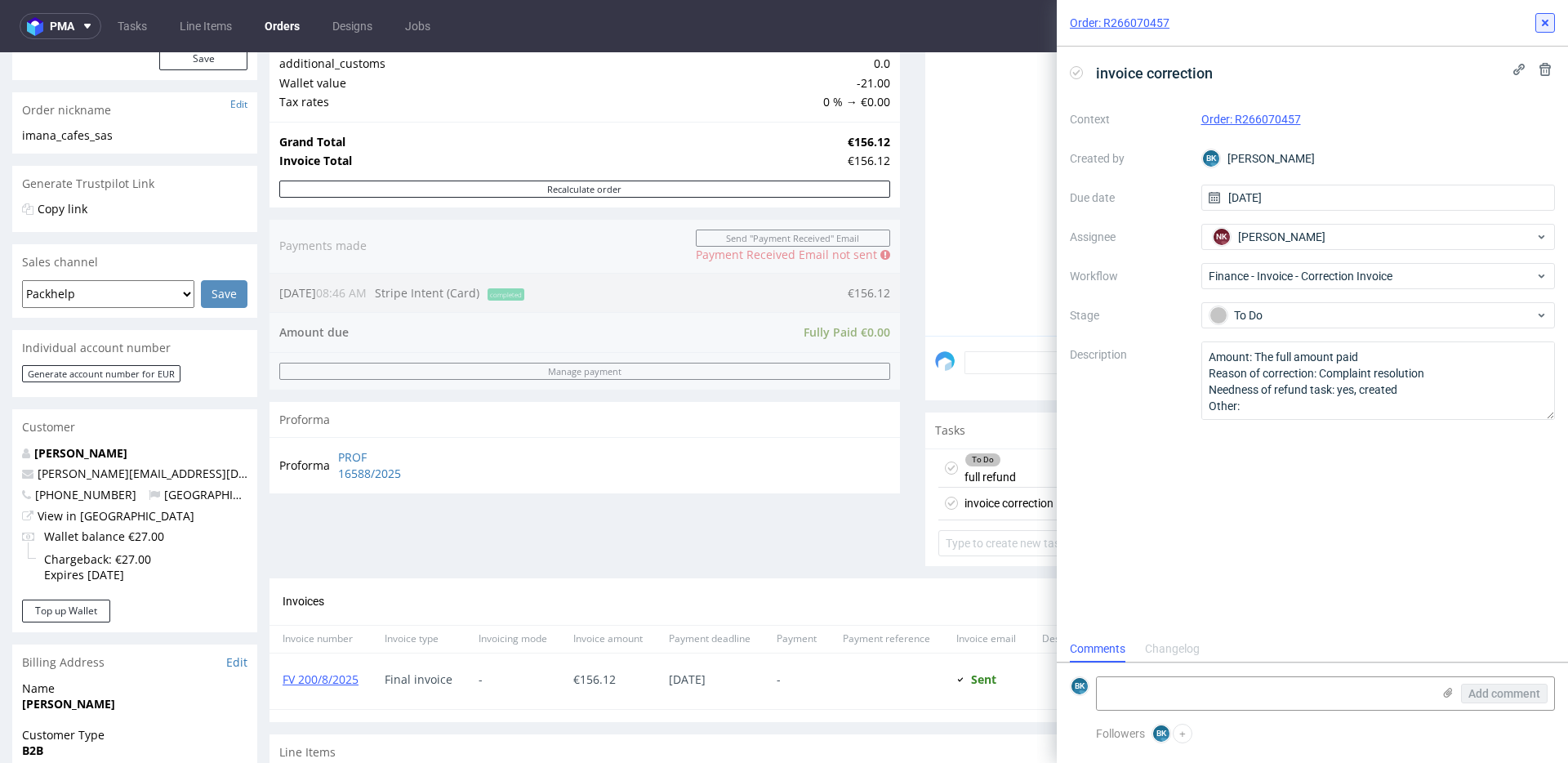
click at [1548, 27] on icon at bounding box center [1545, 22] width 13 height 13
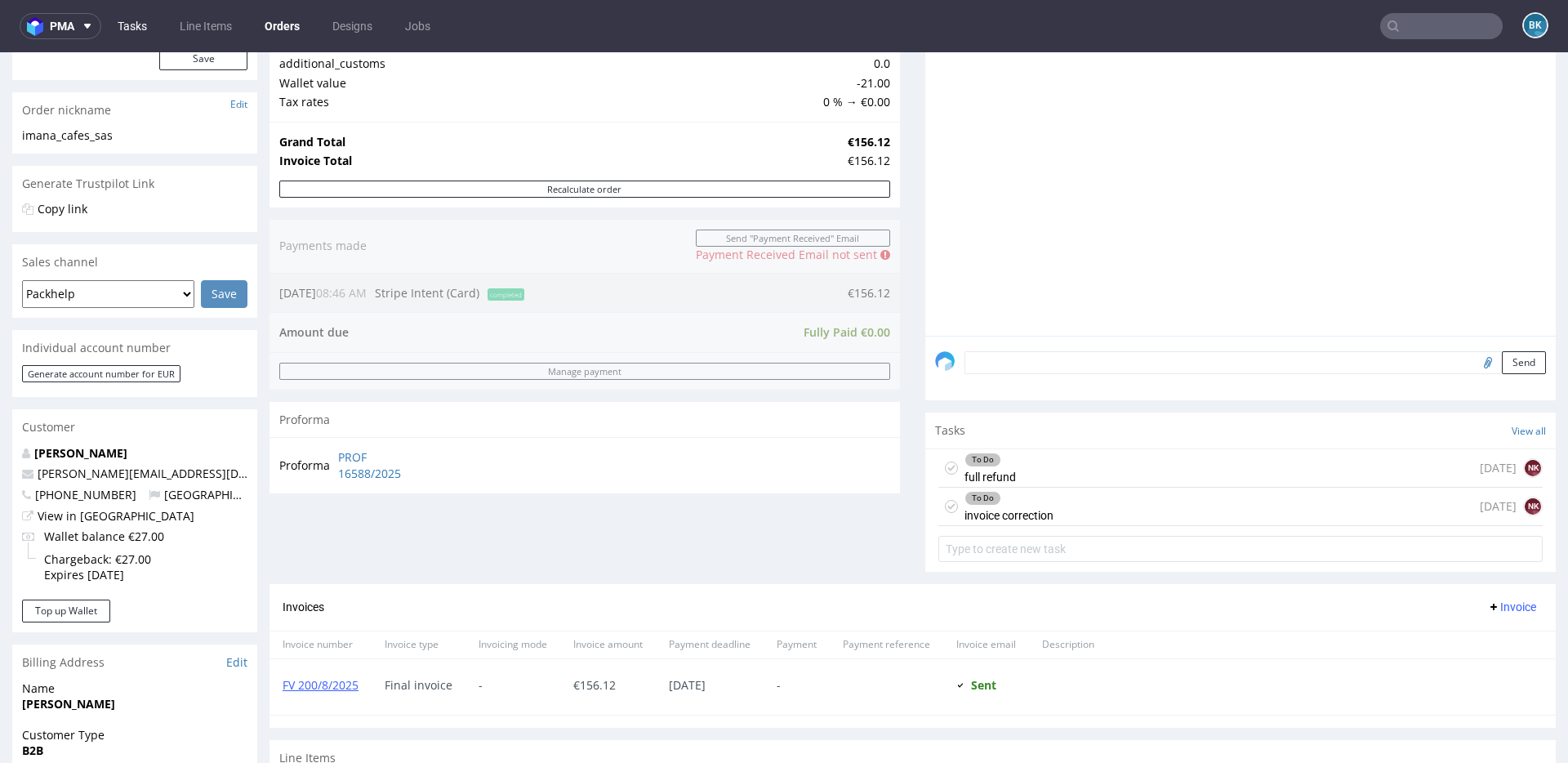
click at [131, 30] on link "Tasks" at bounding box center [132, 25] width 49 height 26
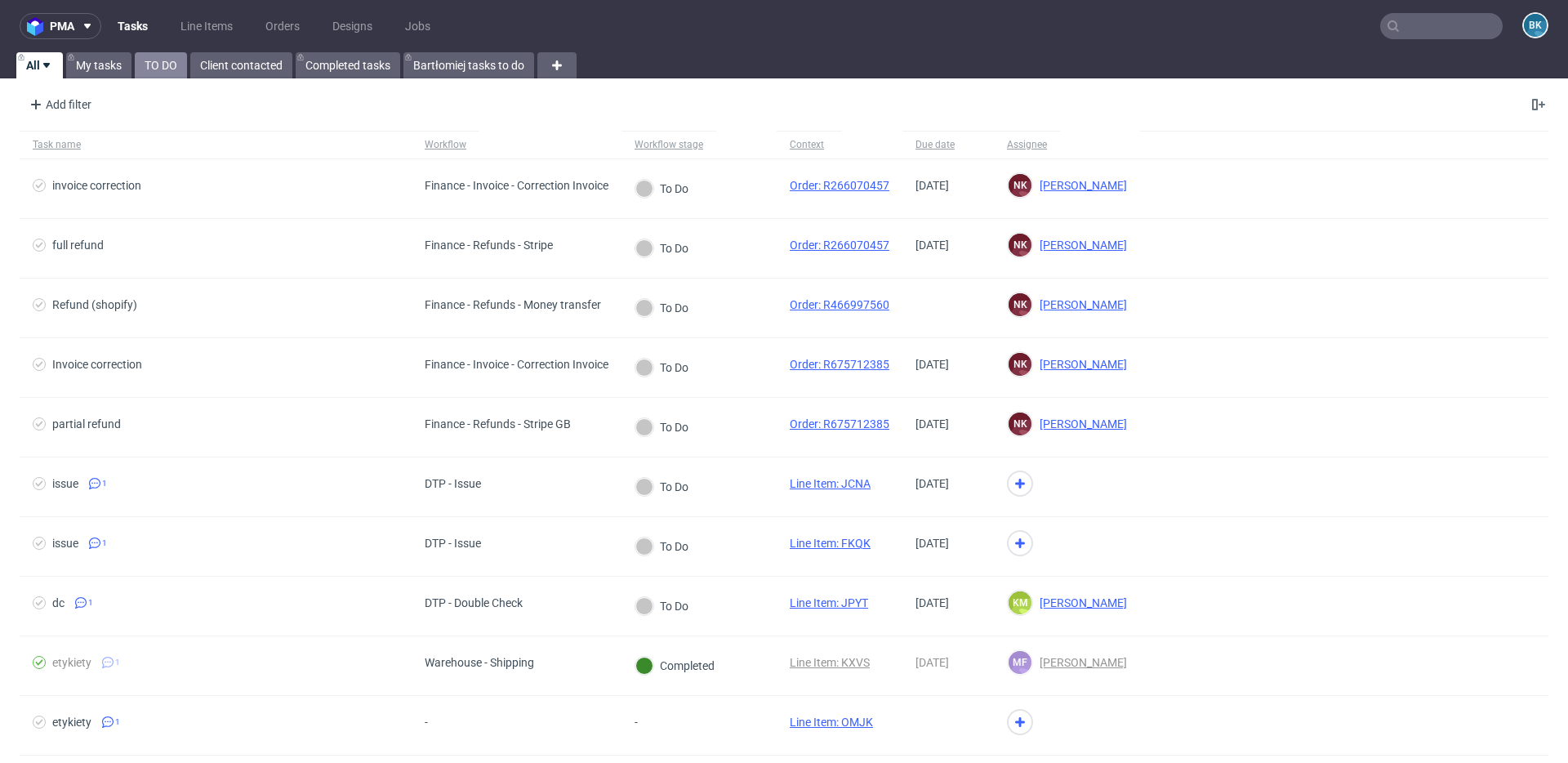
click at [157, 64] on link "TO DO" at bounding box center [161, 65] width 52 height 26
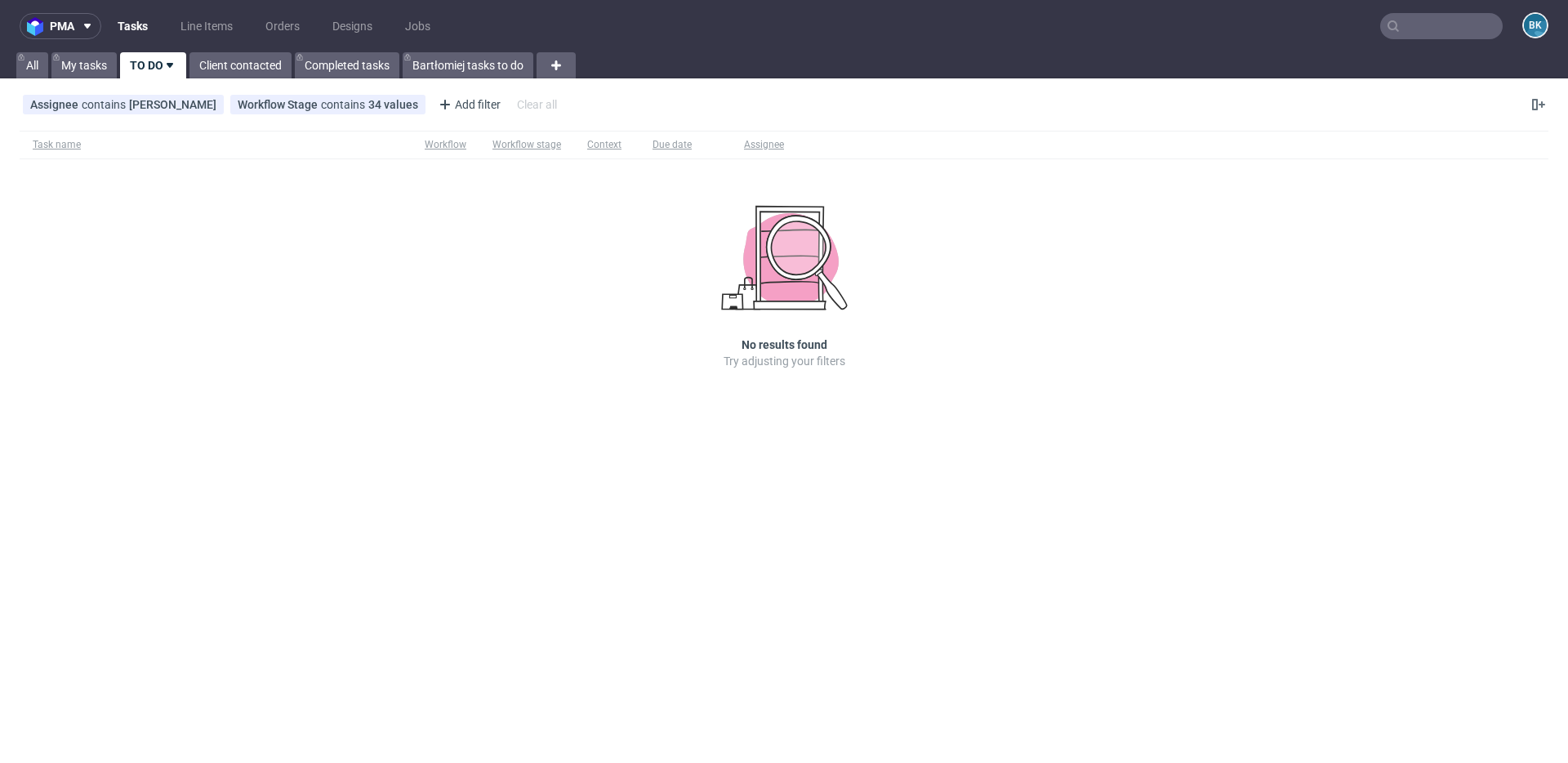
click at [1410, 20] on input "text" at bounding box center [1441, 25] width 123 height 26
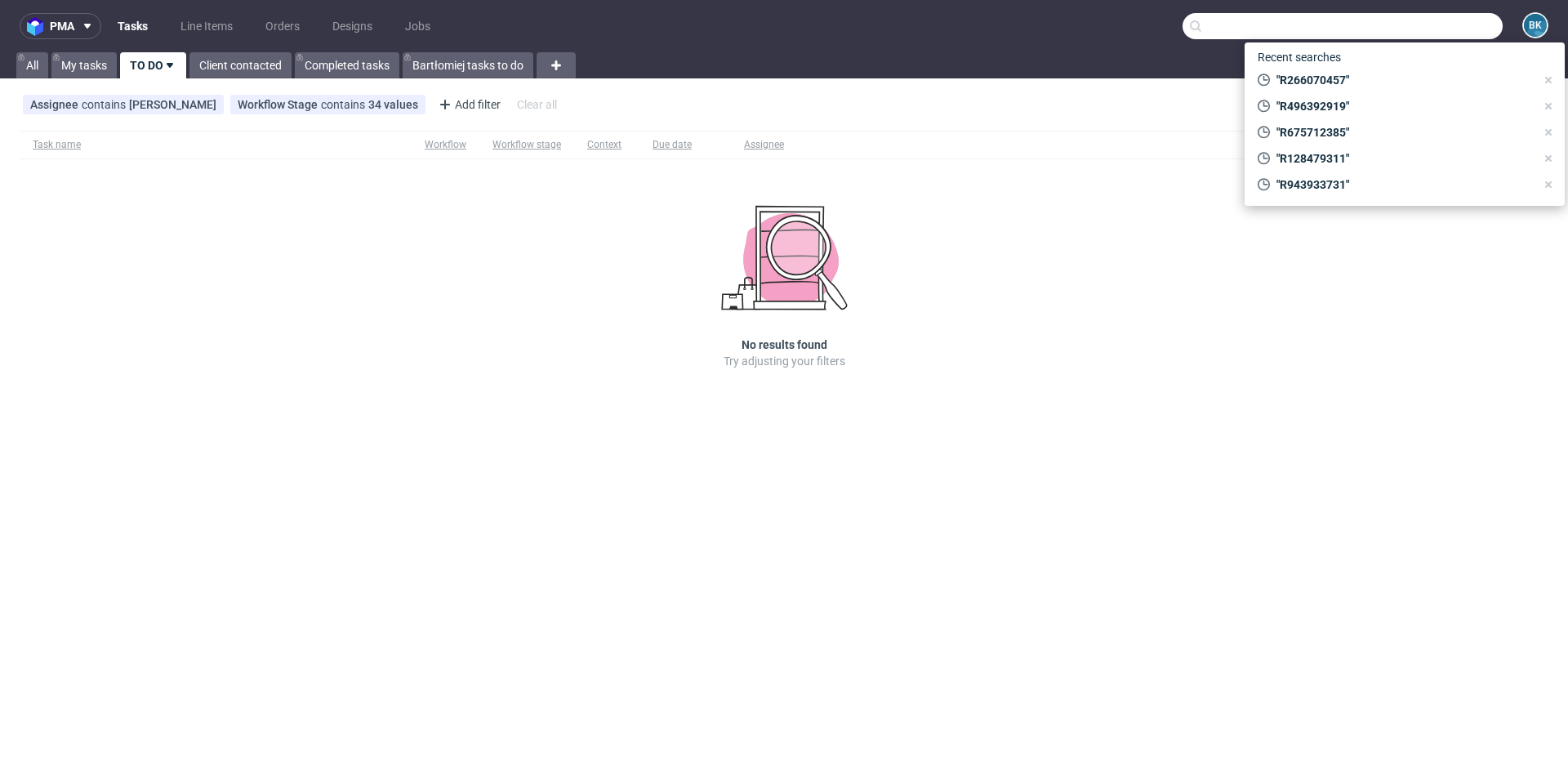
paste input "R943748212"
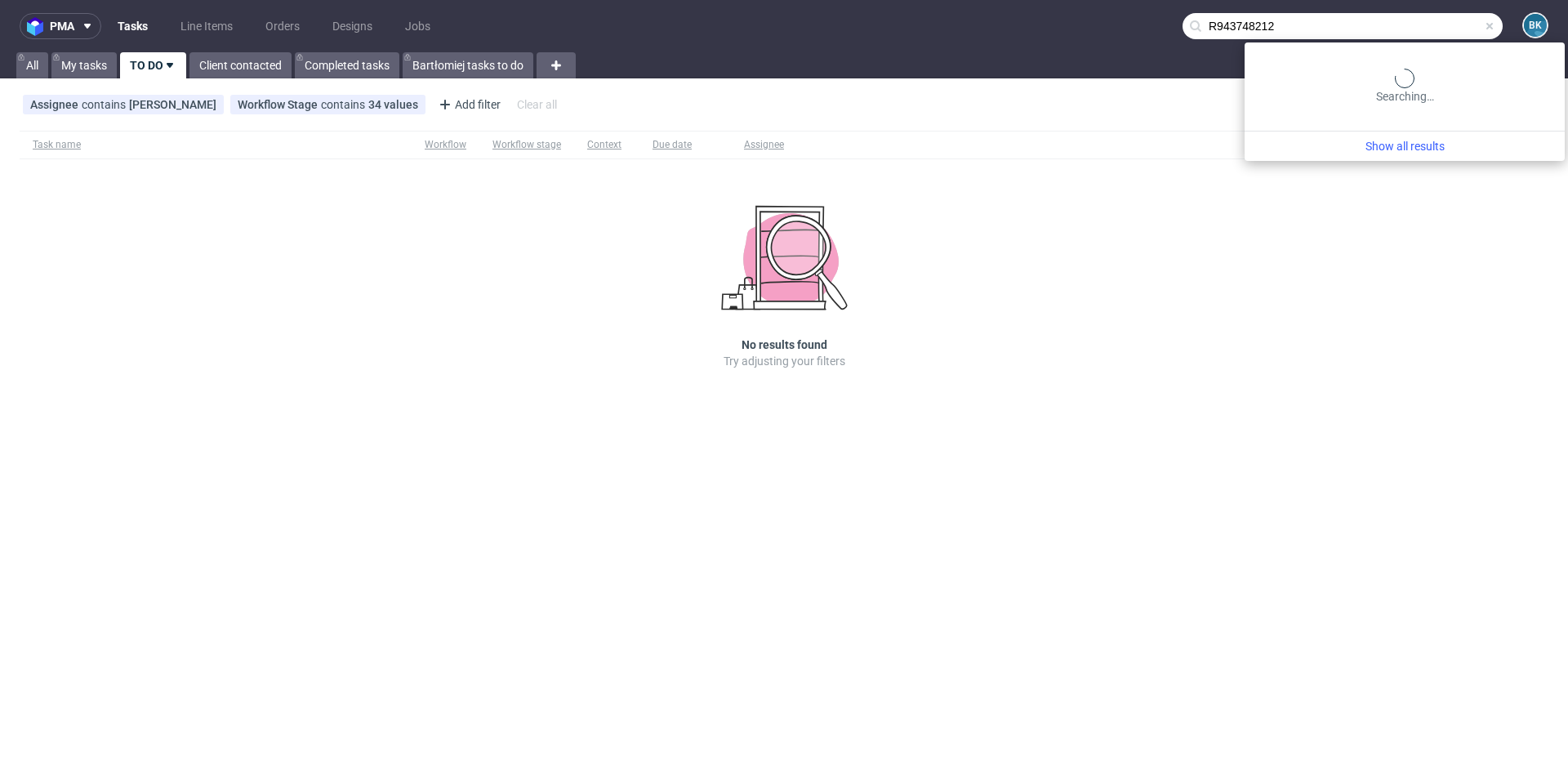
type input "R943748212"
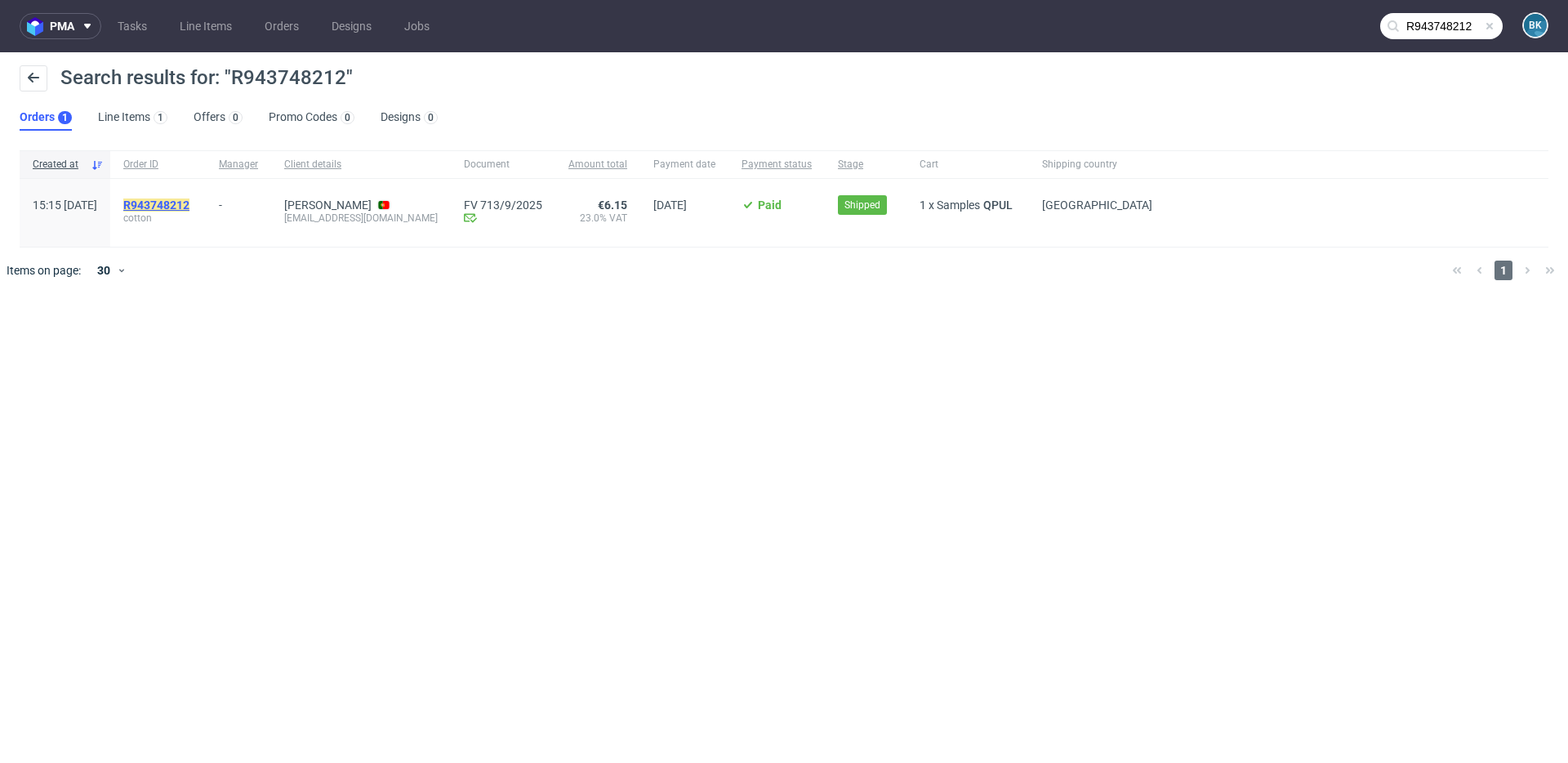
click at [190, 206] on mark "R943748212" at bounding box center [157, 204] width 66 height 13
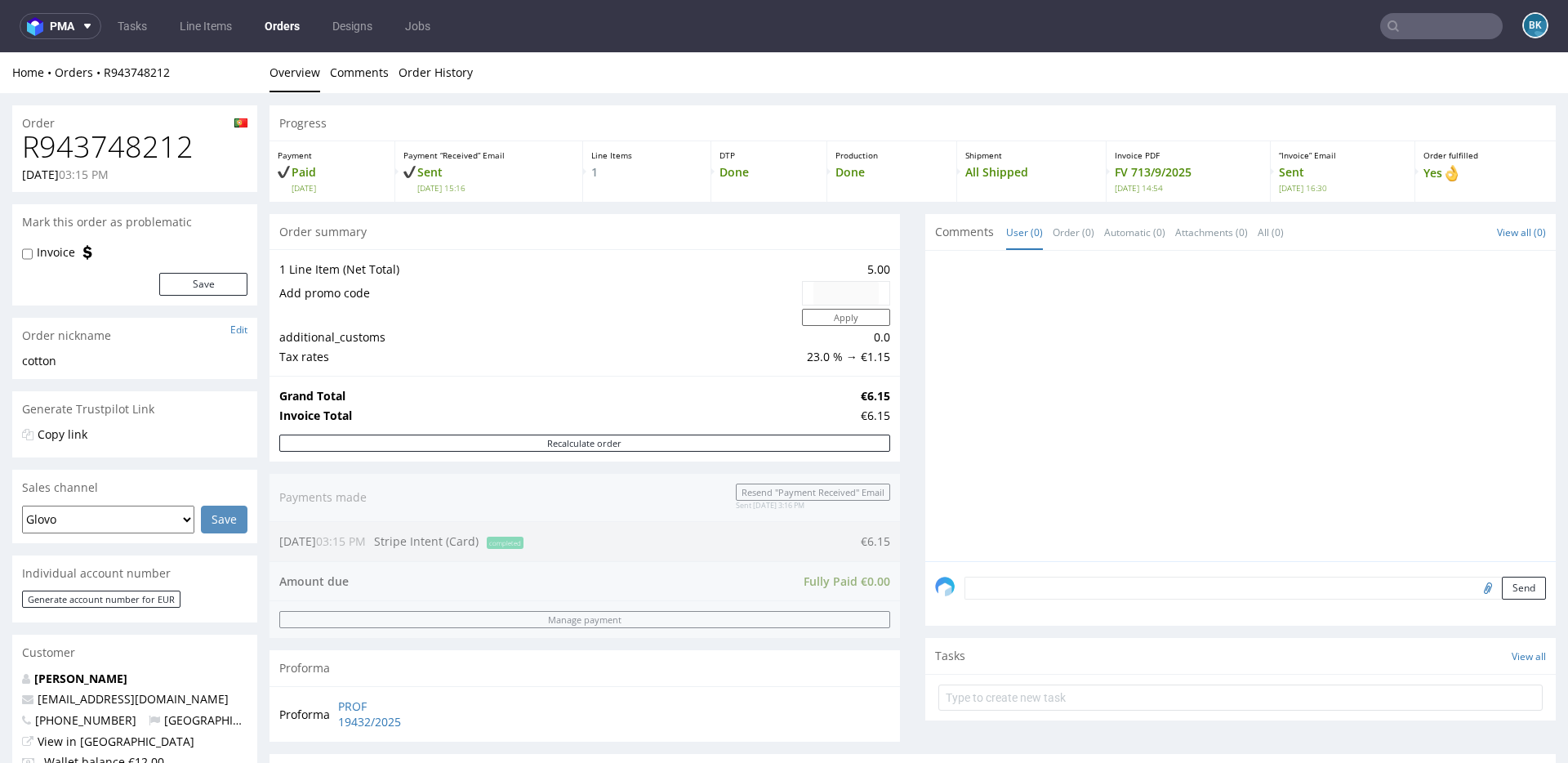
scroll to position [622, 0]
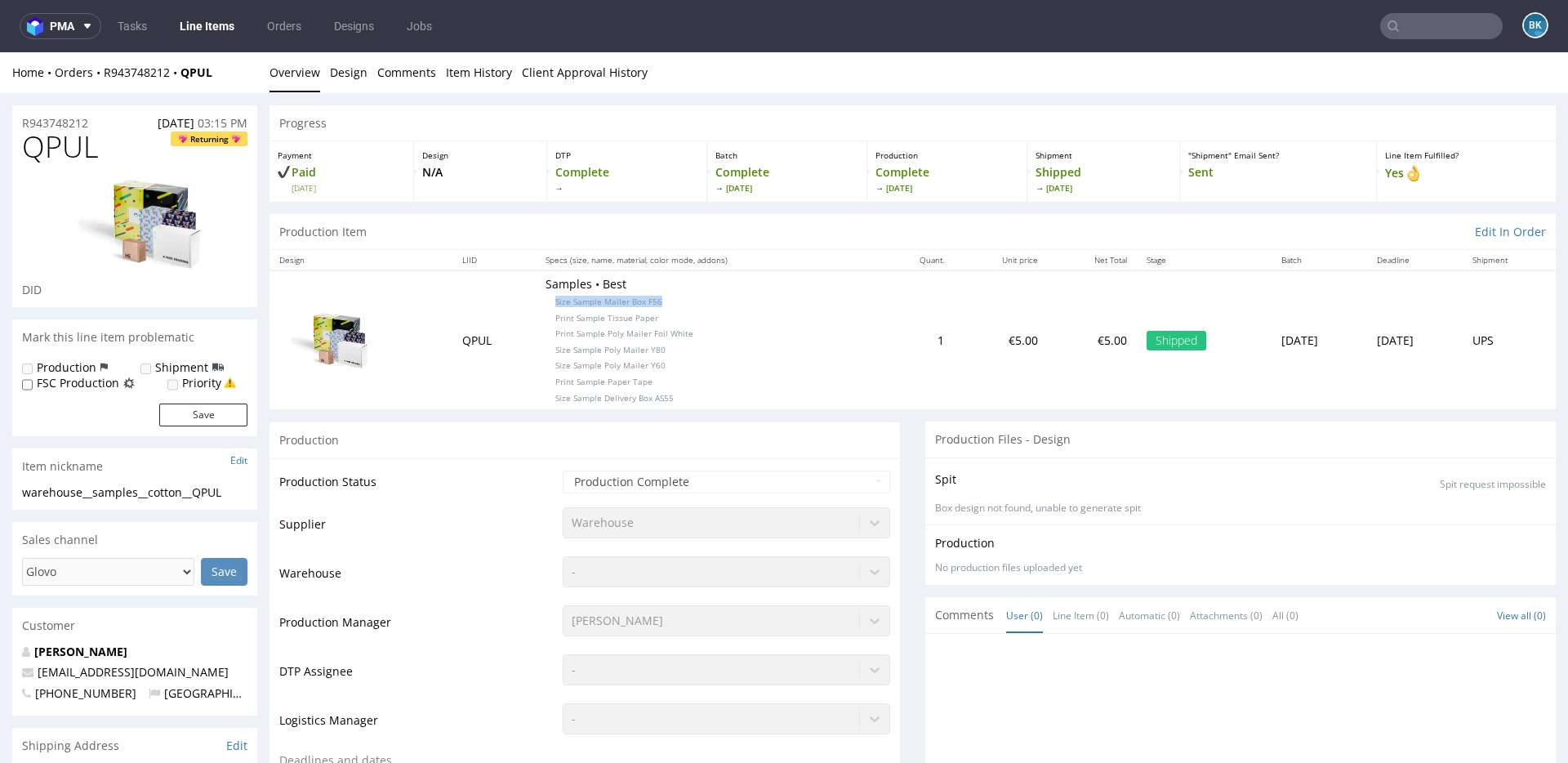
drag, startPoint x: 533, startPoint y: 300, endPoint x: 662, endPoint y: 299, distance: 129.0
click at [663, 299] on p "Samples • Best Size Sample Mailer Box F56 Print Sample Tissue Paper Print Sampl…" at bounding box center [707, 340] width 323 height 128
copy span "Size Sample Mailer Box F56"
click at [1410, 27] on input "text" at bounding box center [1441, 25] width 123 height 26
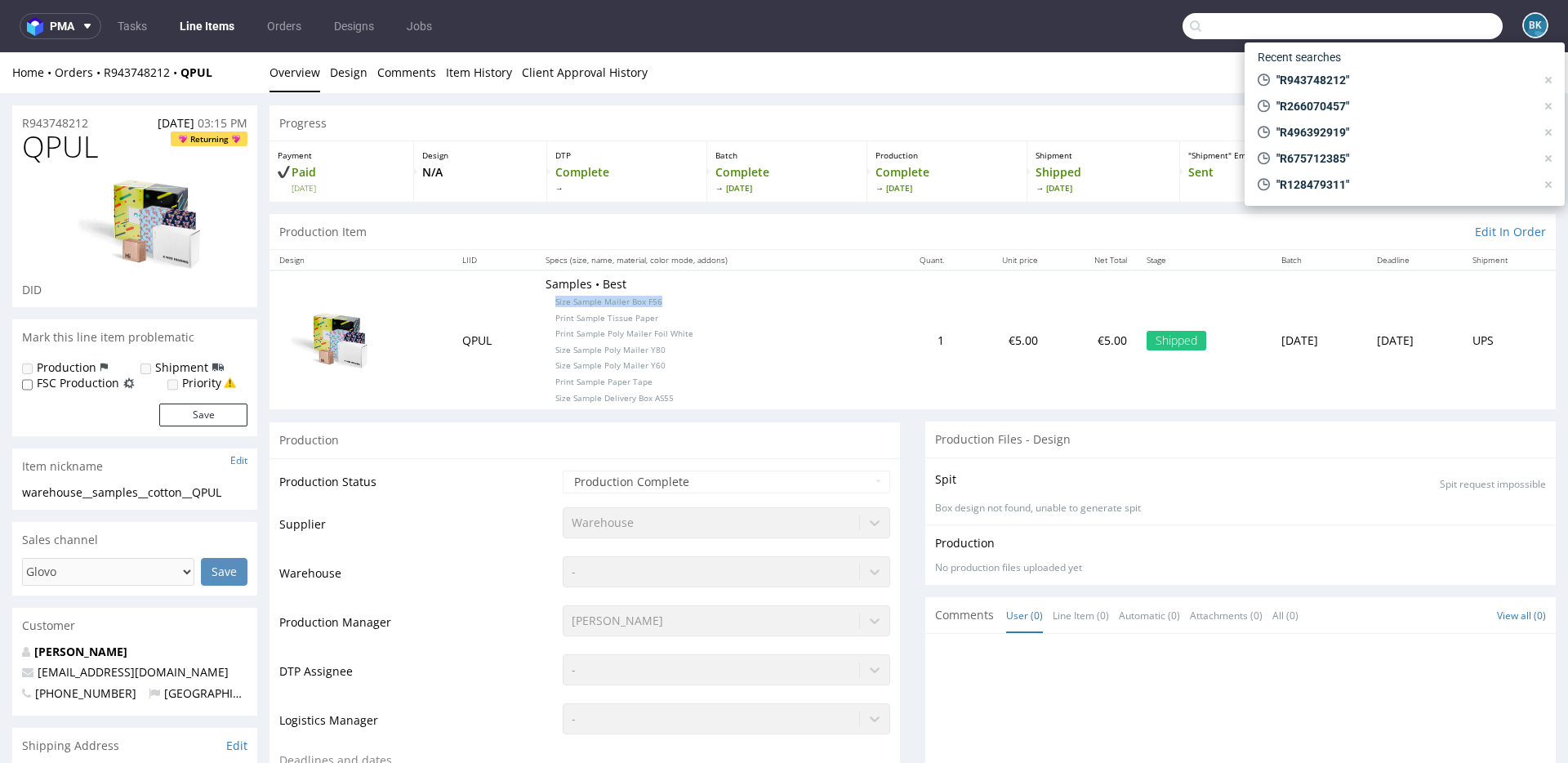
paste input "[EMAIL_ADDRESS][DOMAIN_NAME]"
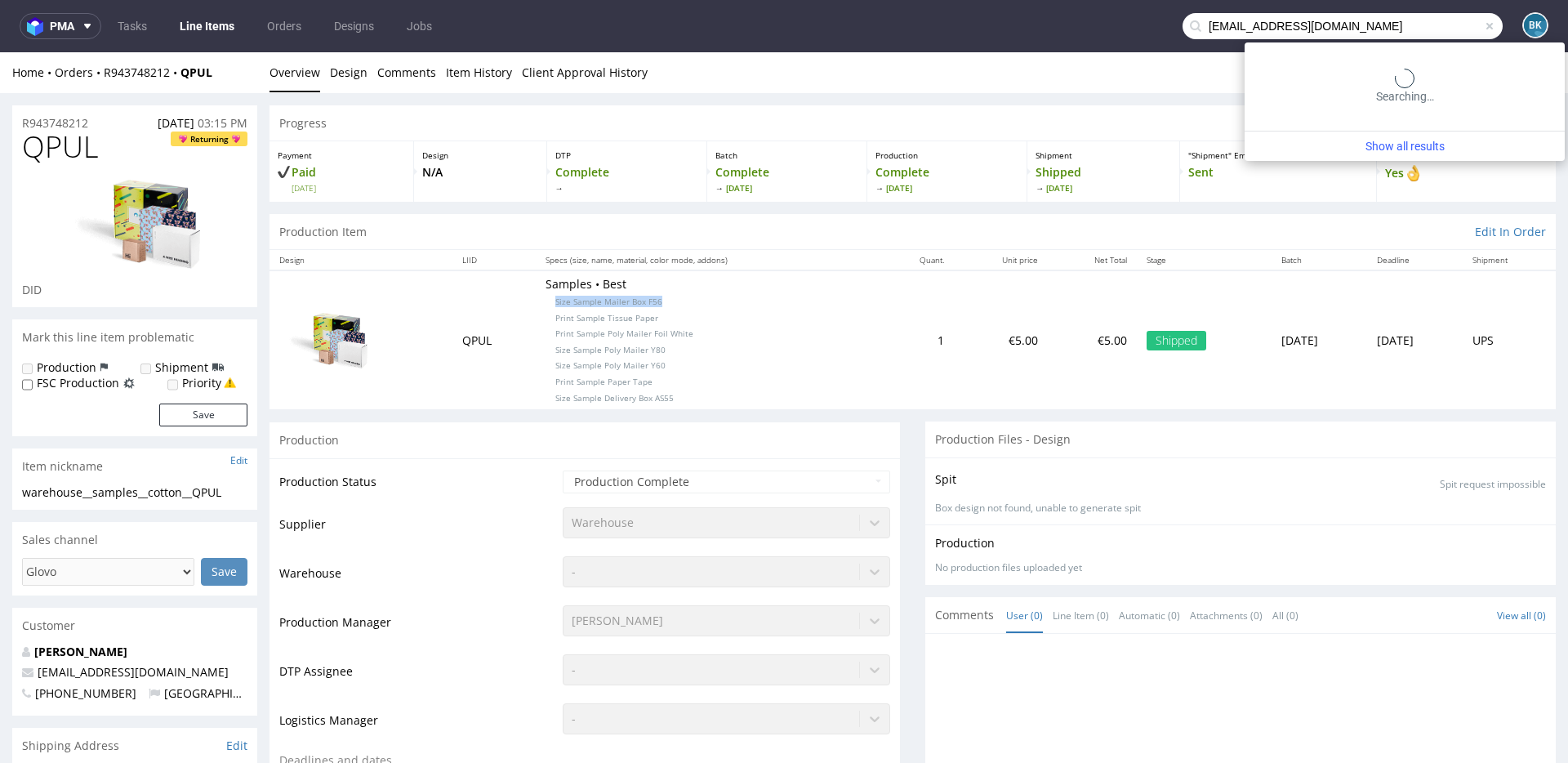
type input "[EMAIL_ADDRESS][DOMAIN_NAME]"
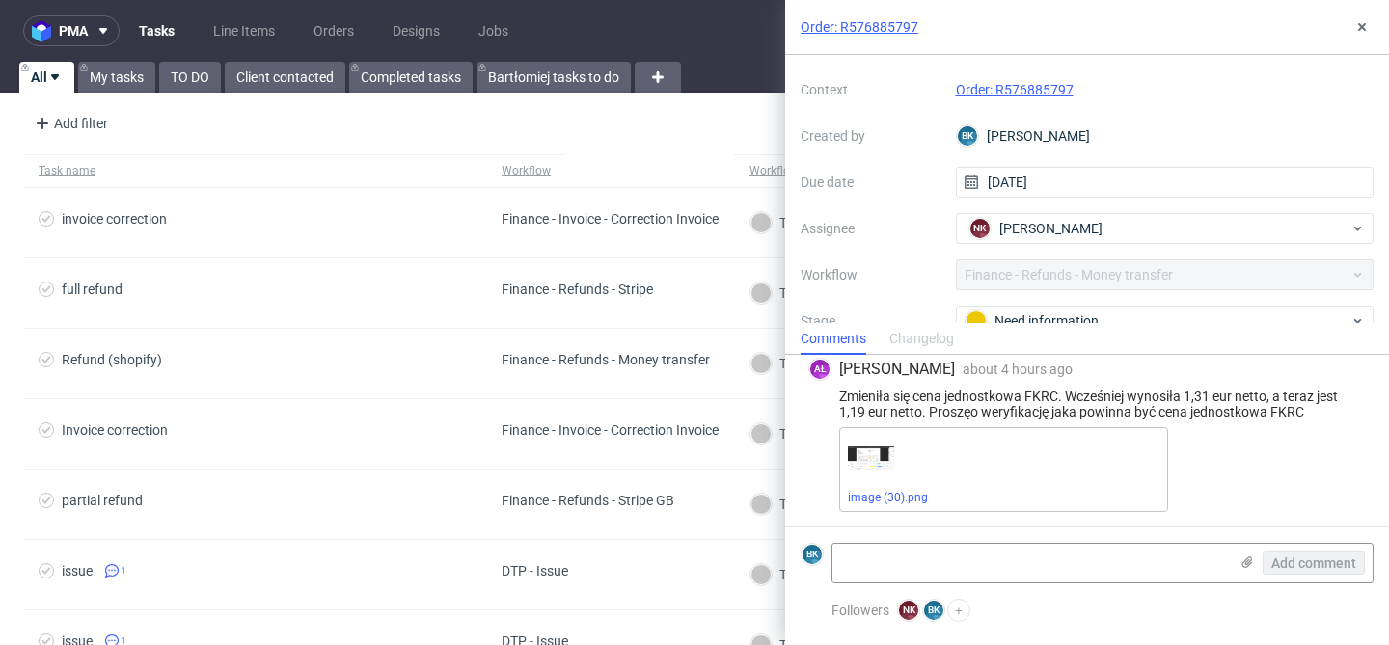
scroll to position [54, 0]
click at [897, 568] on textarea at bounding box center [1031, 563] width 396 height 39
paste textarea "[URL][DOMAIN_NAME]"
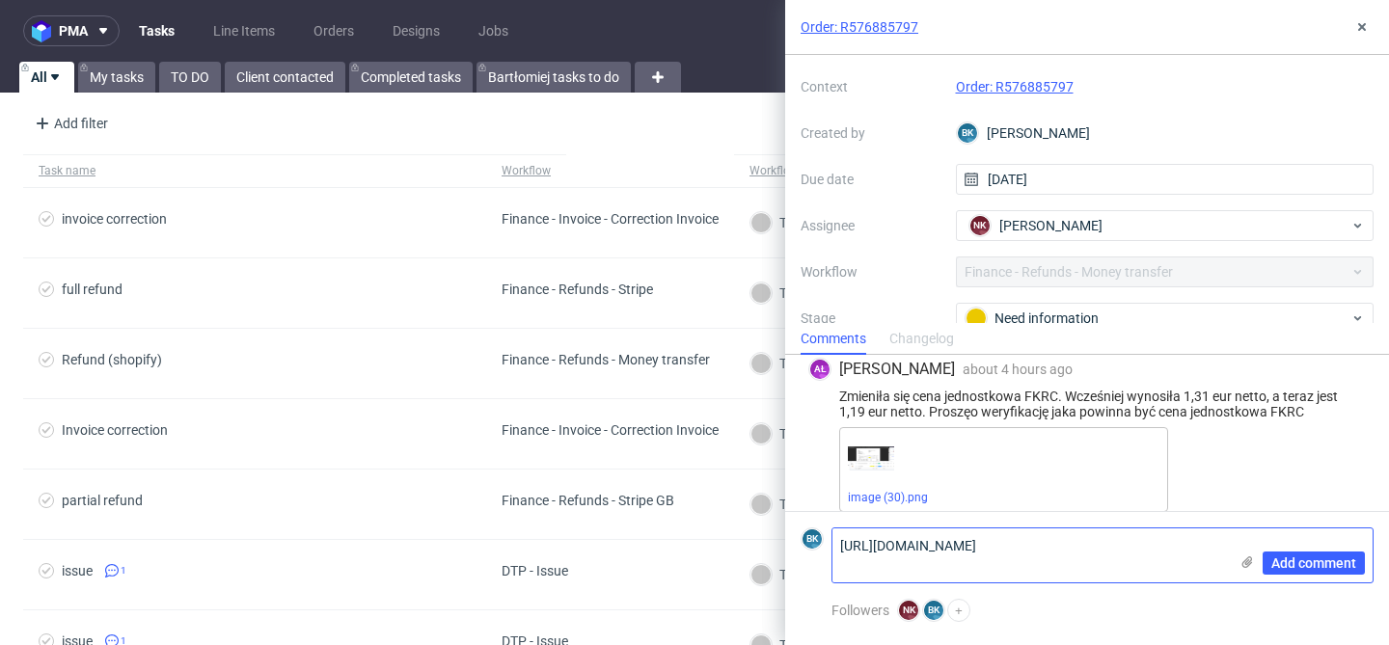
scroll to position [0, 0]
type textarea "[URL][DOMAIN_NAME]"
click at [1337, 560] on span "Add comment" at bounding box center [1314, 564] width 85 height 14
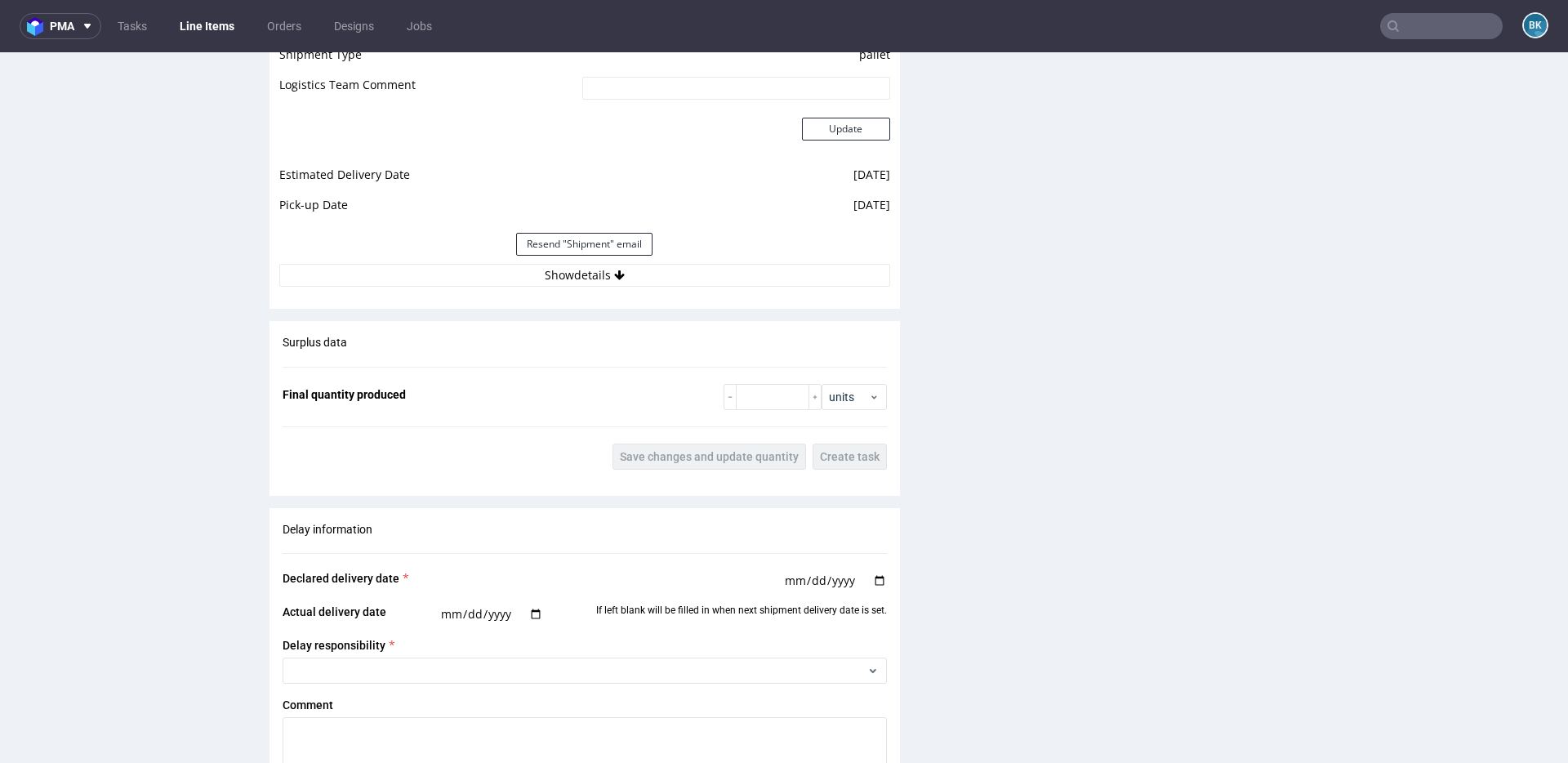
scroll to position [1777, 0]
